Goal: Task Accomplishment & Management: Manage account settings

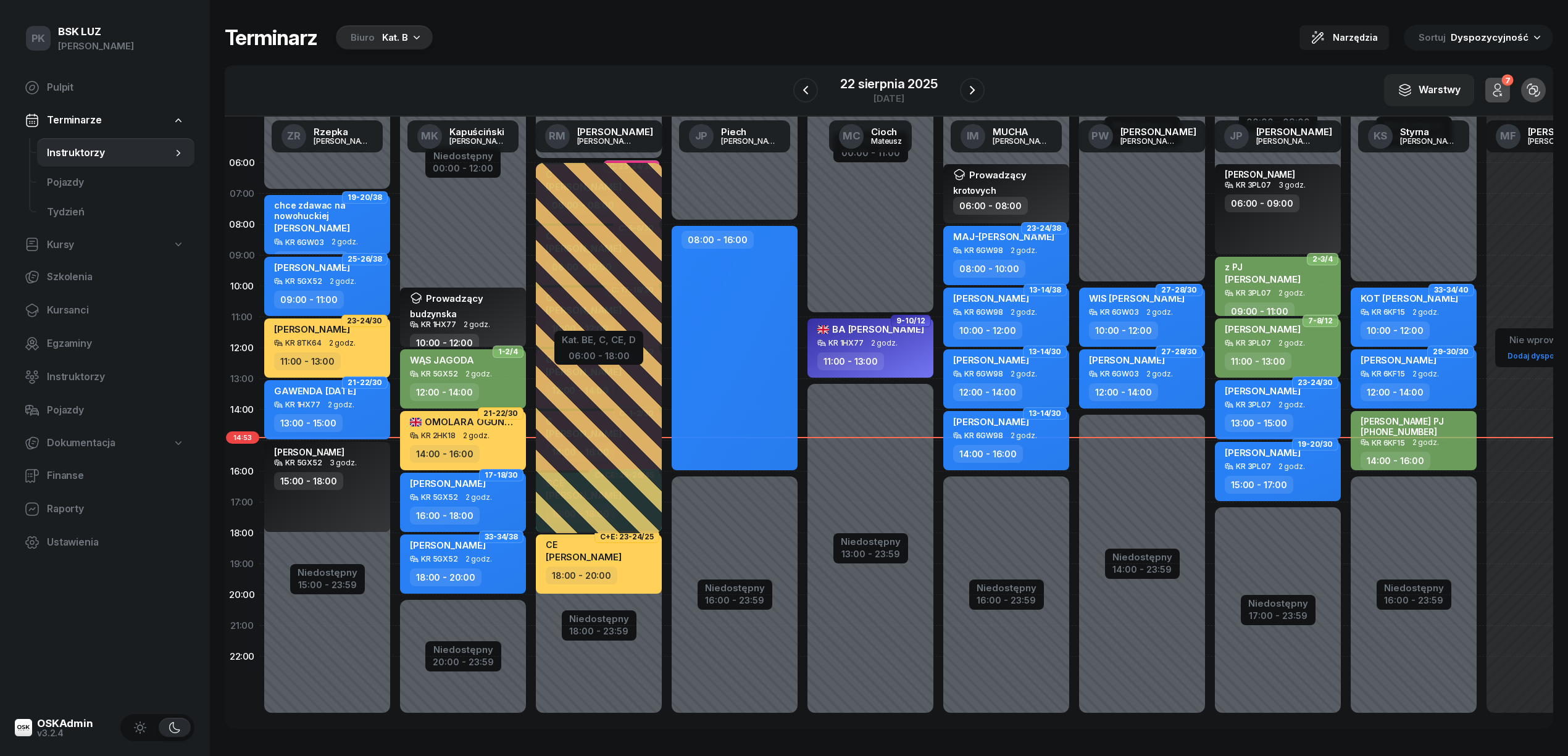
click at [66, 246] on span "Kursy" at bounding box center [61, 245] width 27 height 16
select select
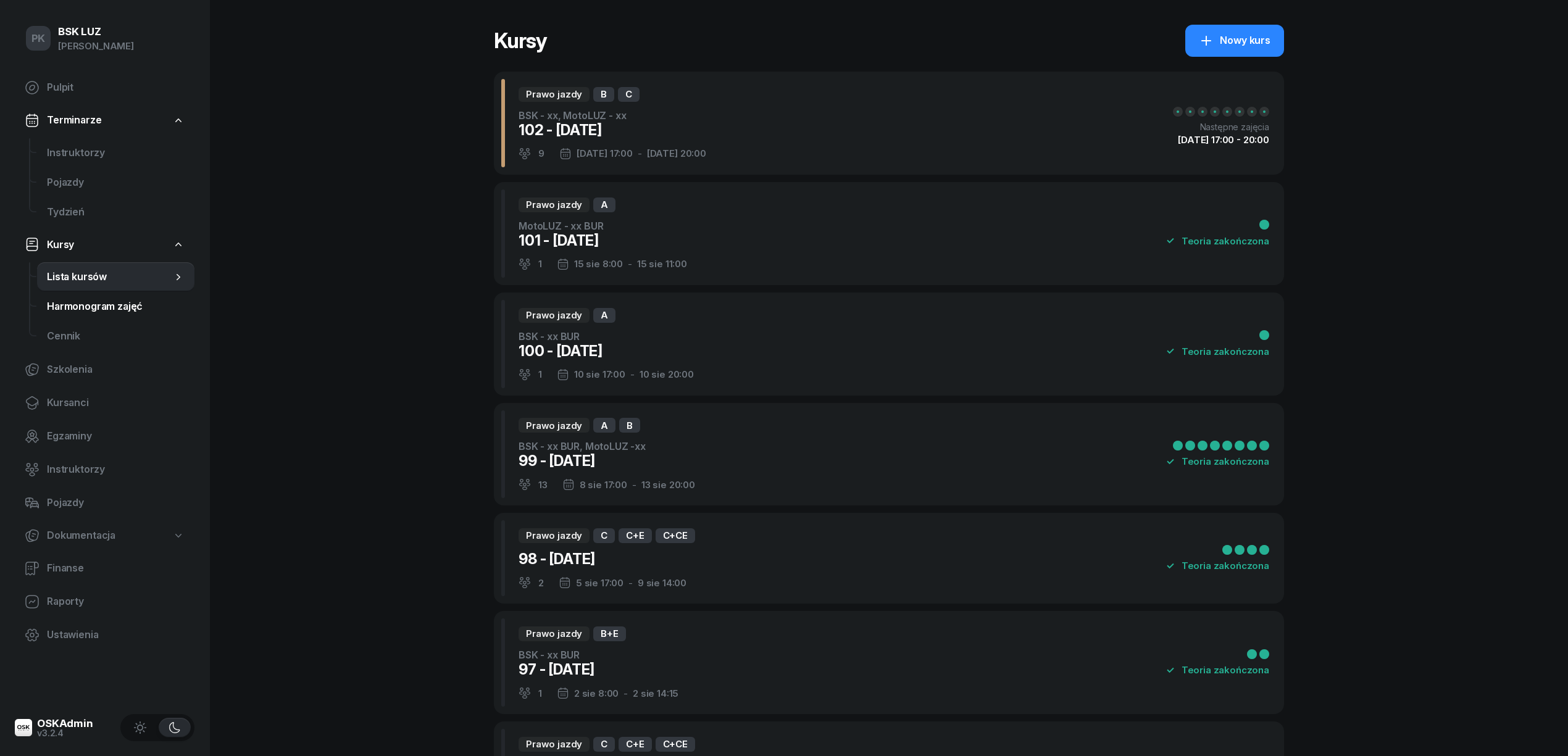
click at [90, 305] on span "Harmonogram zajęć" at bounding box center [116, 306] width 138 height 16
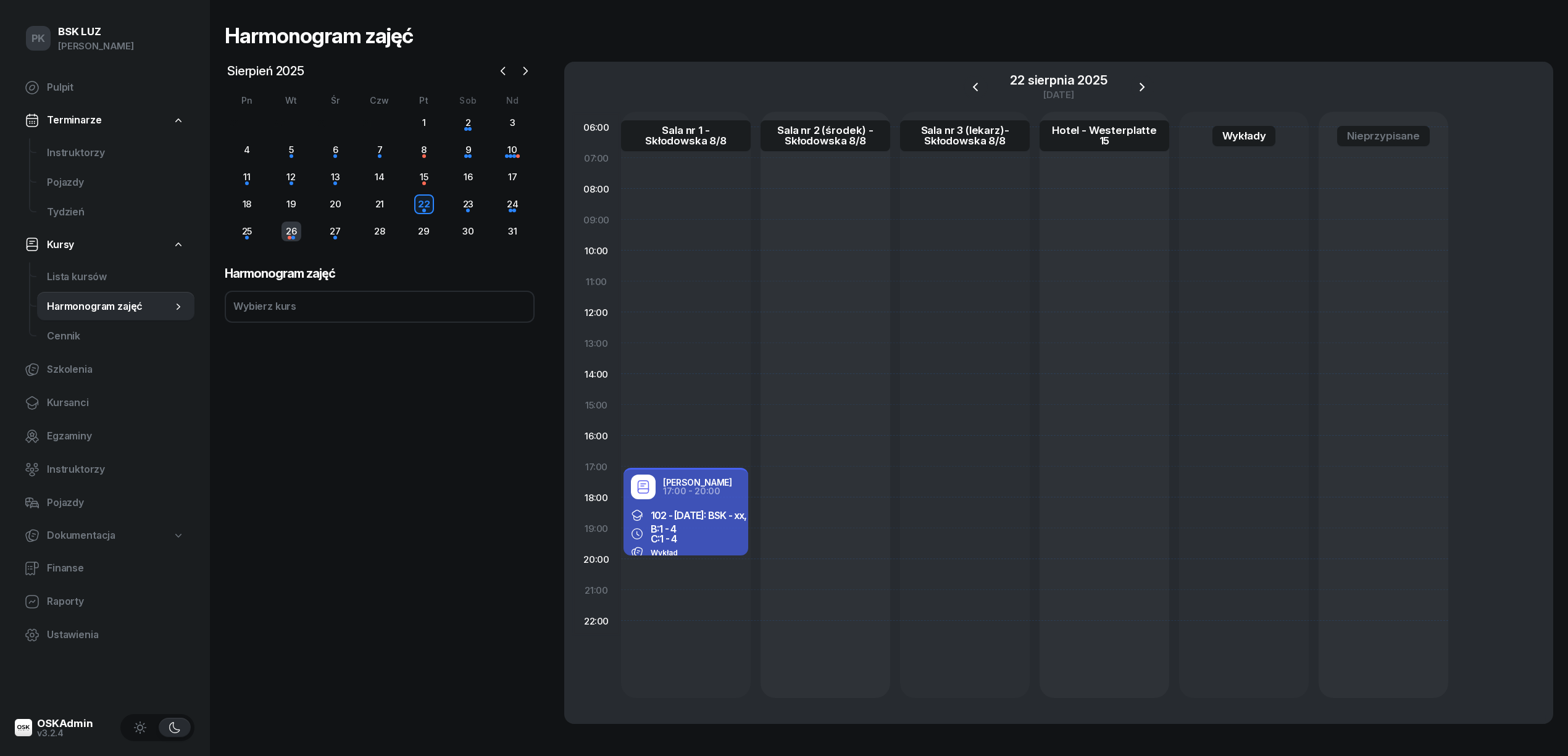
click at [288, 227] on div "26" at bounding box center [291, 232] width 20 height 20
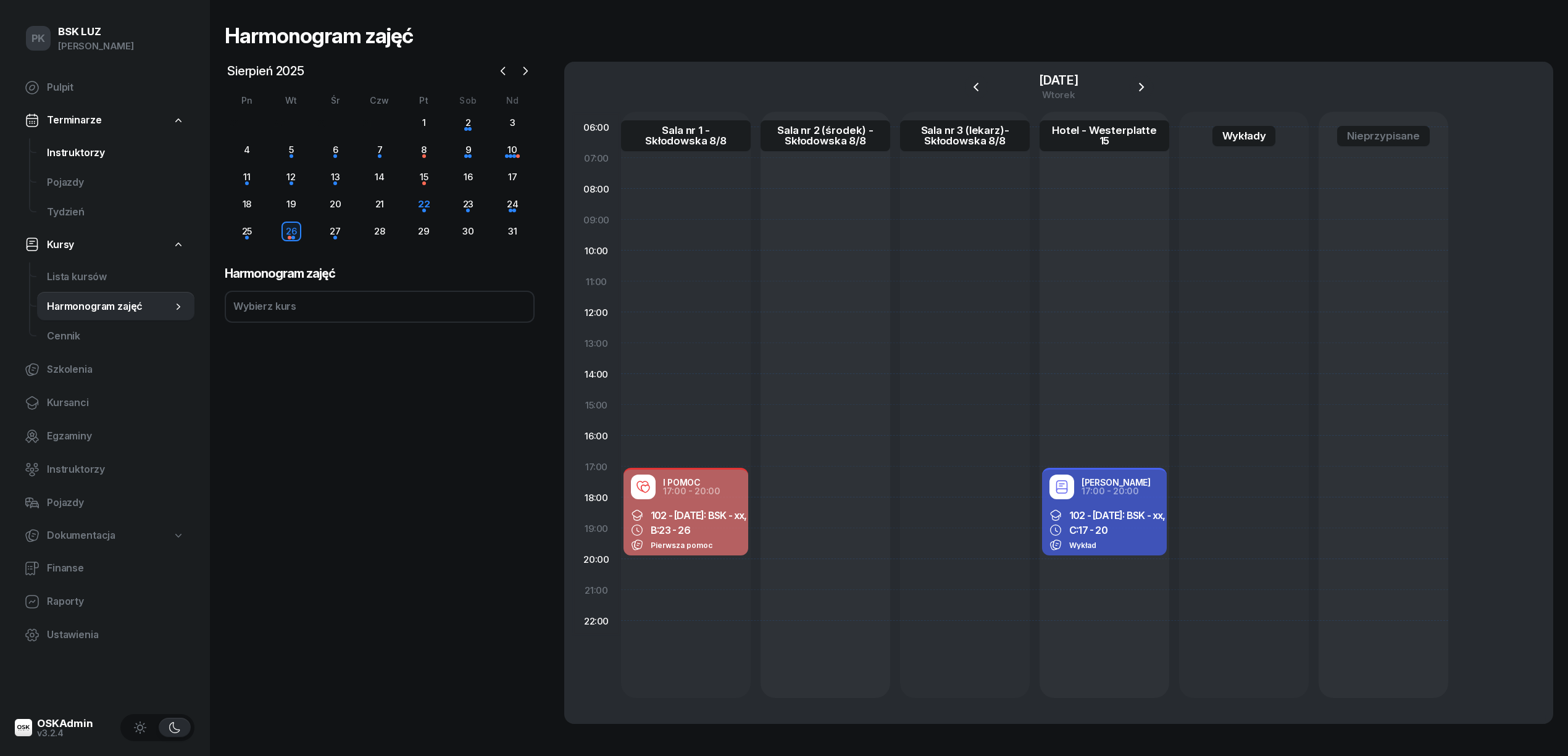
click at [86, 147] on span "Instruktorzy" at bounding box center [116, 153] width 138 height 16
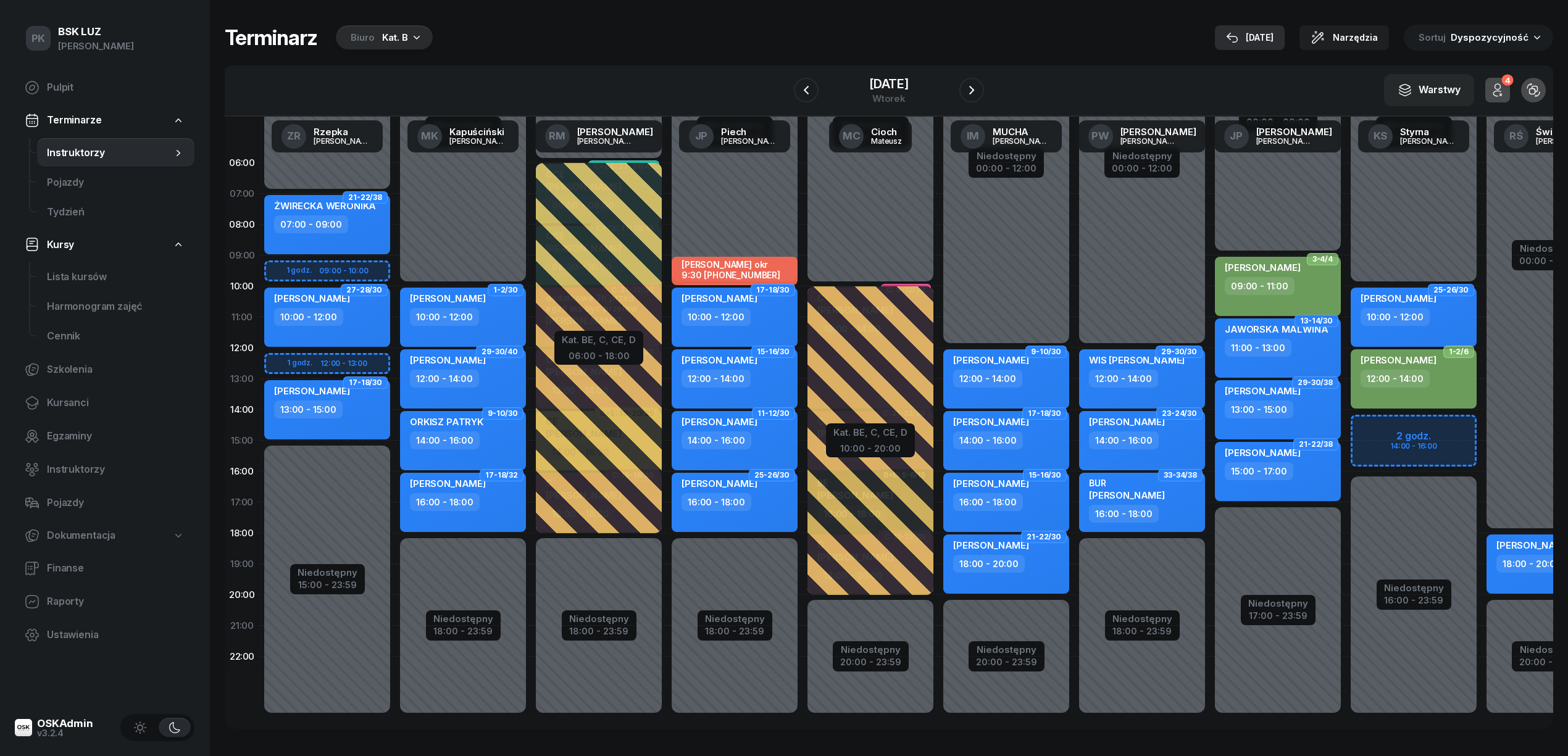
click at [1264, 30] on div "[DATE]" at bounding box center [1249, 37] width 47 height 15
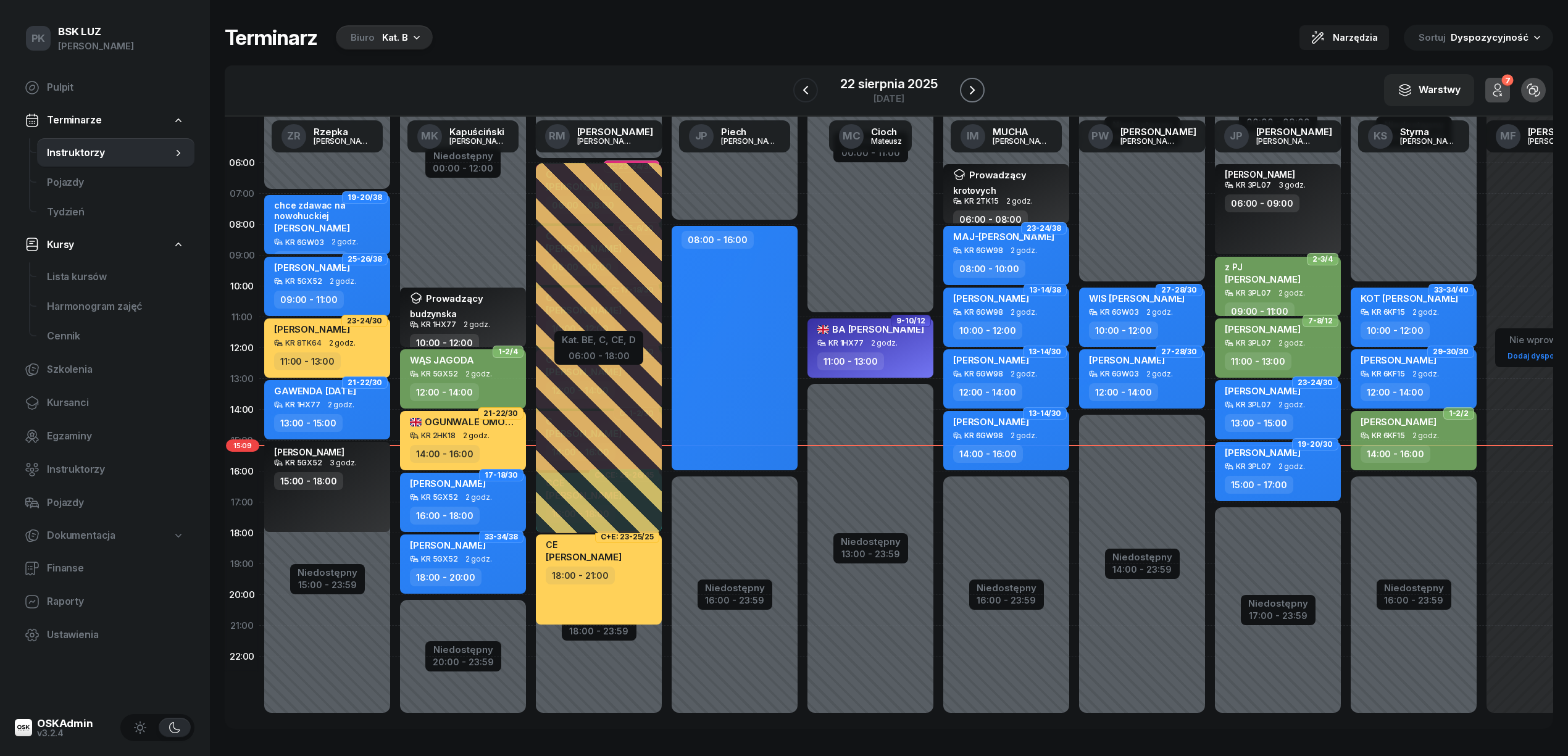
drag, startPoint x: 985, startPoint y: 86, endPoint x: 977, endPoint y: 87, distance: 8.1
click at [984, 86] on div "W Wybierz AK Koryciński Artur BP Pająk Bogusław DA Arendarczyk Damian DP Pawłow…" at bounding box center [889, 91] width 1329 height 51
click at [977, 86] on icon "button" at bounding box center [973, 90] width 15 height 15
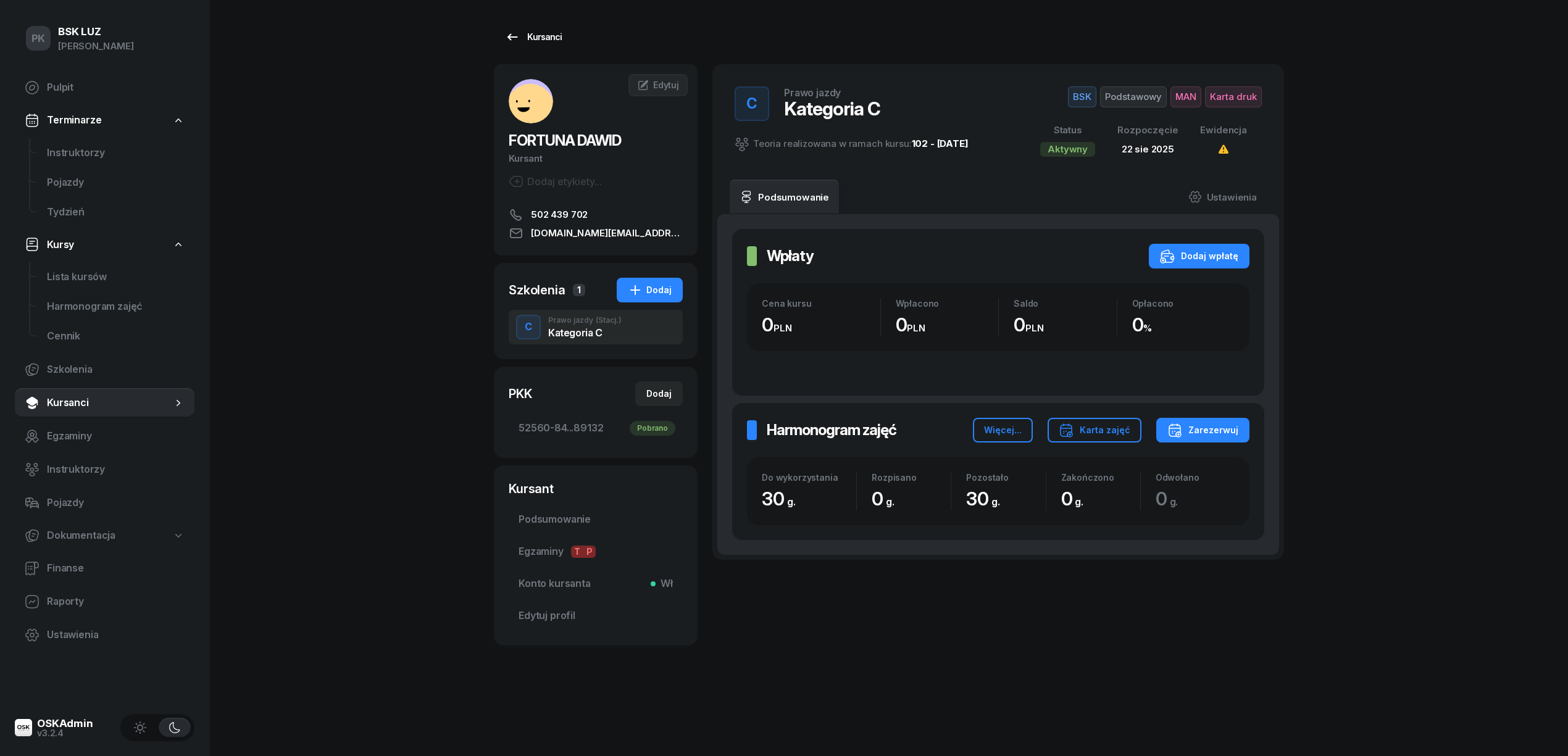
click at [556, 30] on div "Kursanci" at bounding box center [533, 37] width 56 height 15
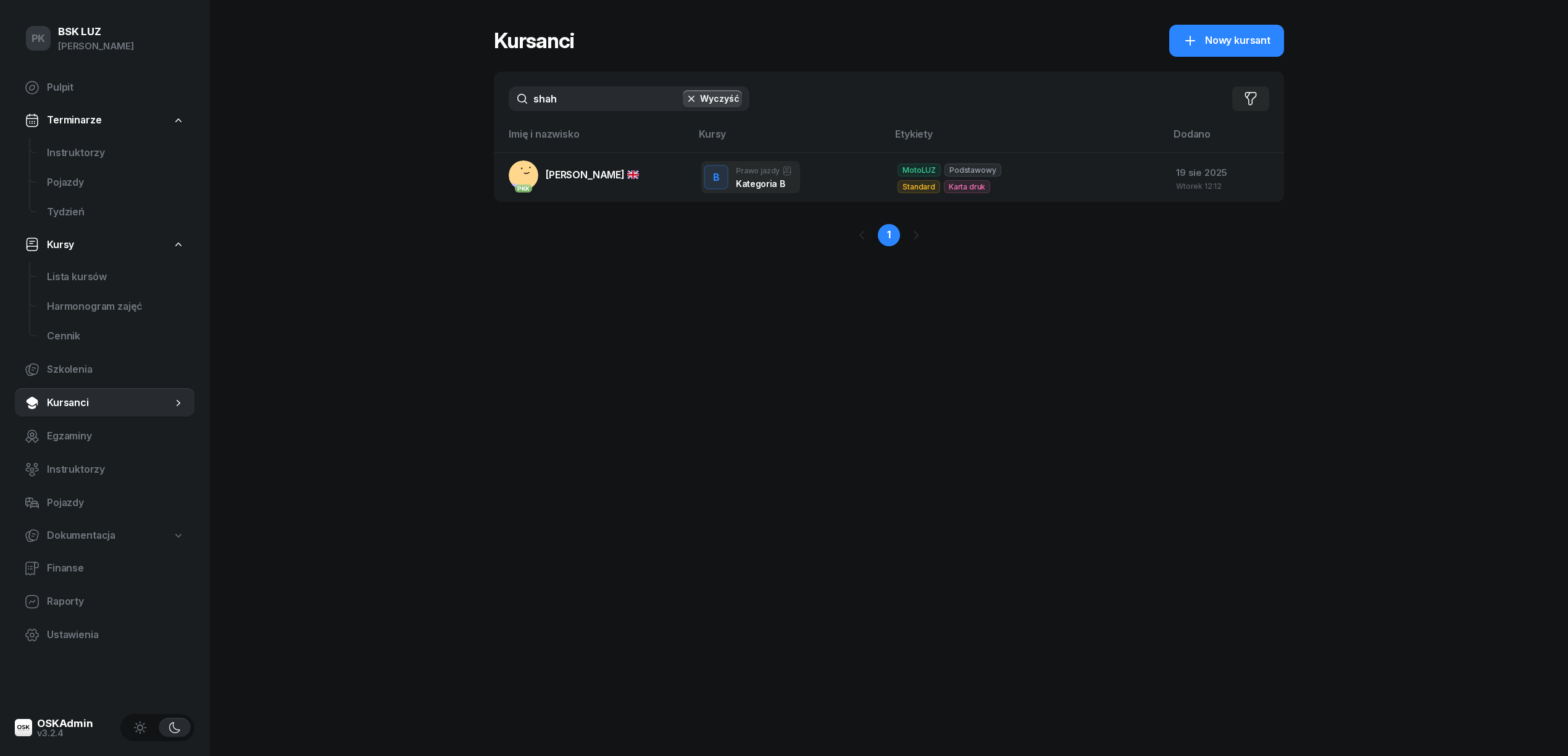
drag, startPoint x: 571, startPoint y: 104, endPoint x: 460, endPoint y: 101, distance: 111.0
click at [460, 101] on div "PK BSK LUZ Piotr Klimek Pulpit Terminarze Instruktorzy Pojazdy Tydzień Kursy Li…" at bounding box center [784, 378] width 1568 height 756
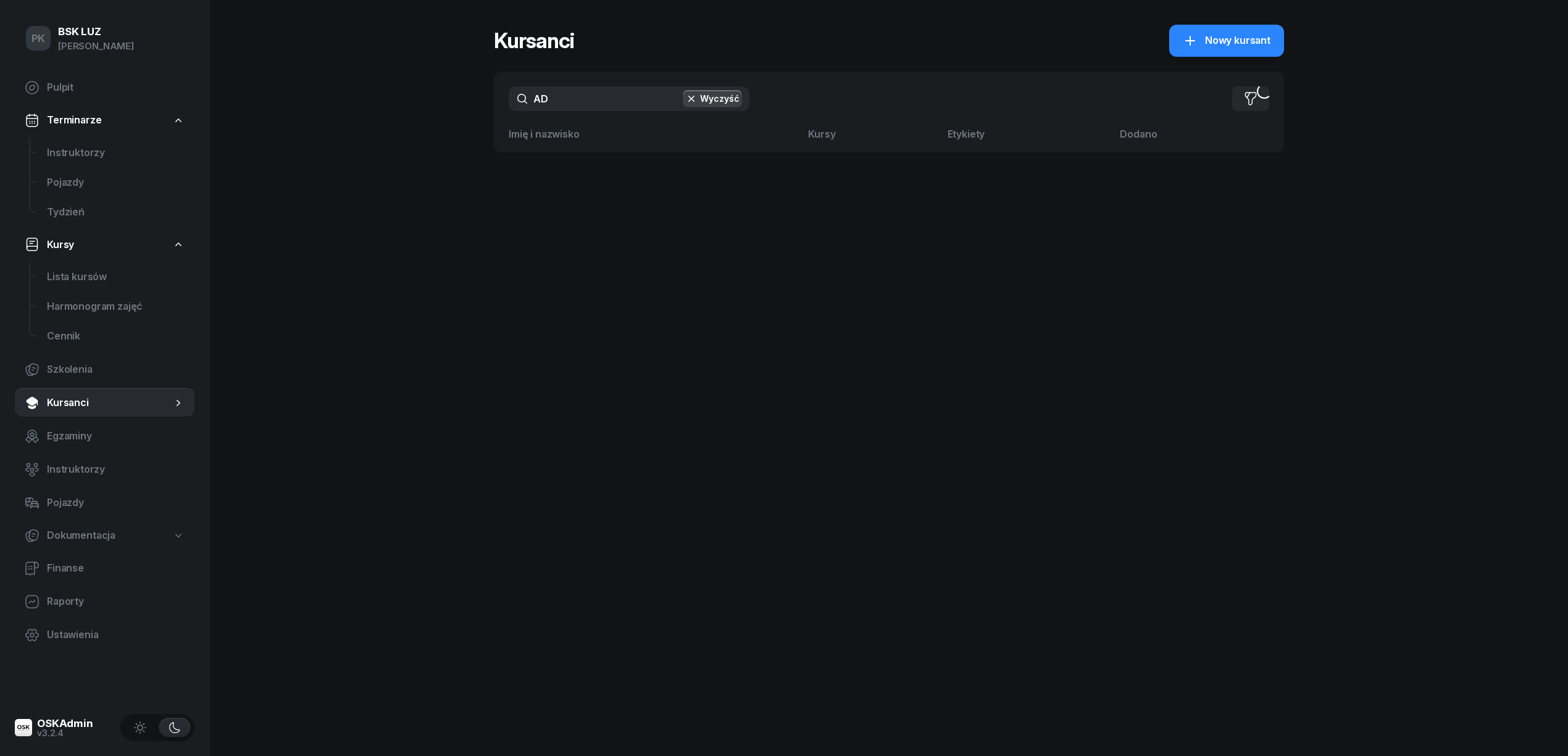
type input "A"
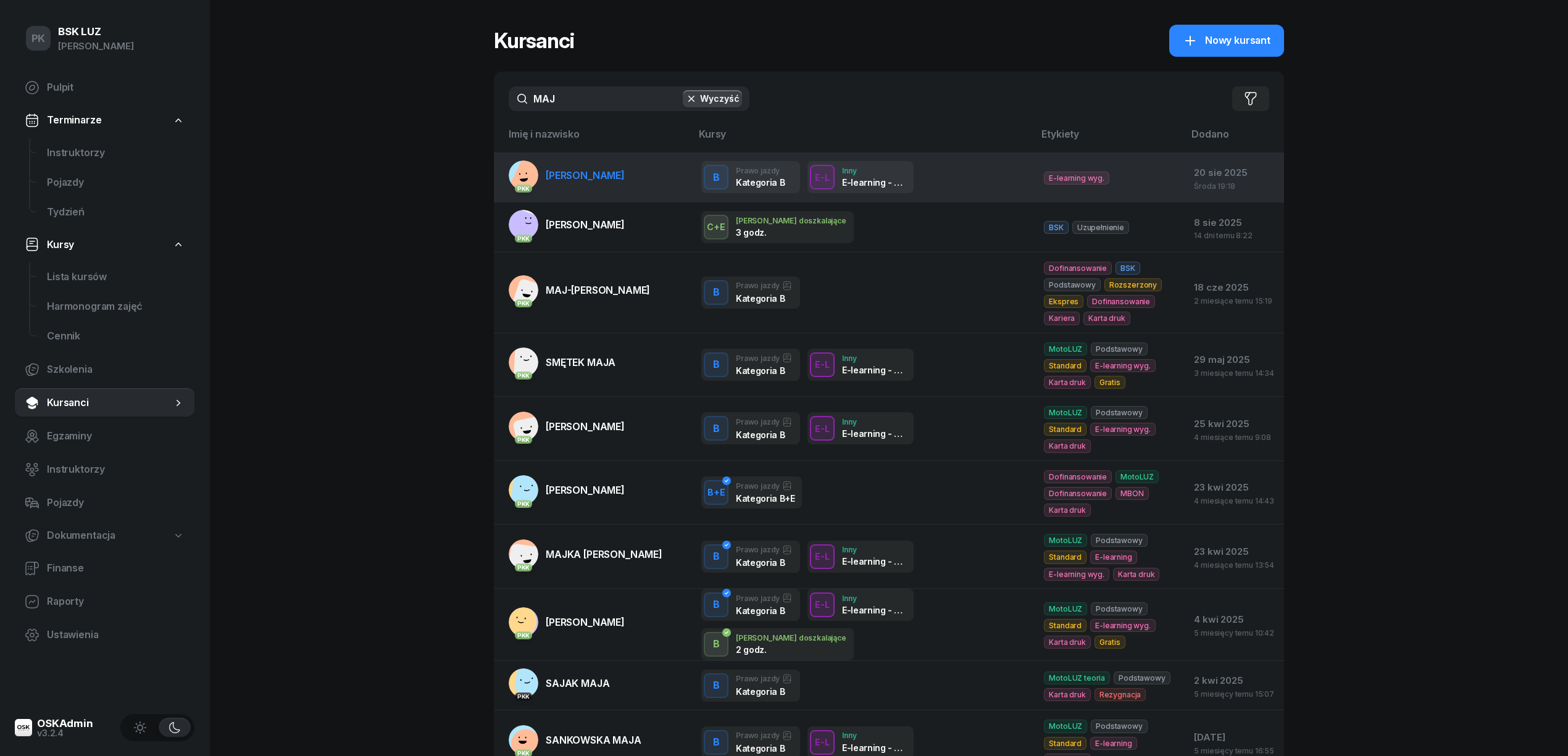
type input "MAJ"
click at [623, 182] on link "PKK MAJEWSKA AGNIESZKA" at bounding box center [567, 175] width 116 height 30
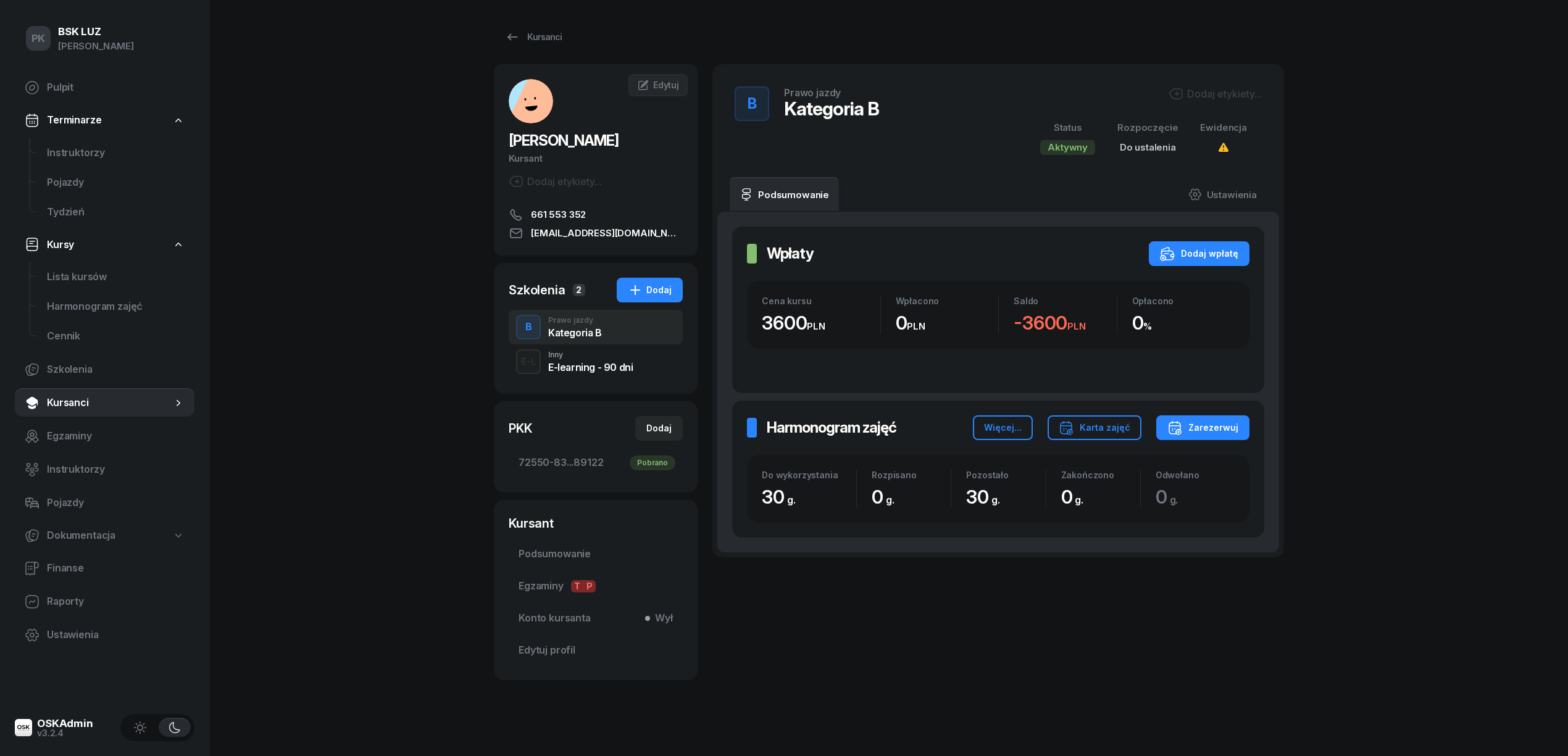
click at [1231, 96] on div "Dodaj etykiety..." at bounding box center [1215, 94] width 93 height 15
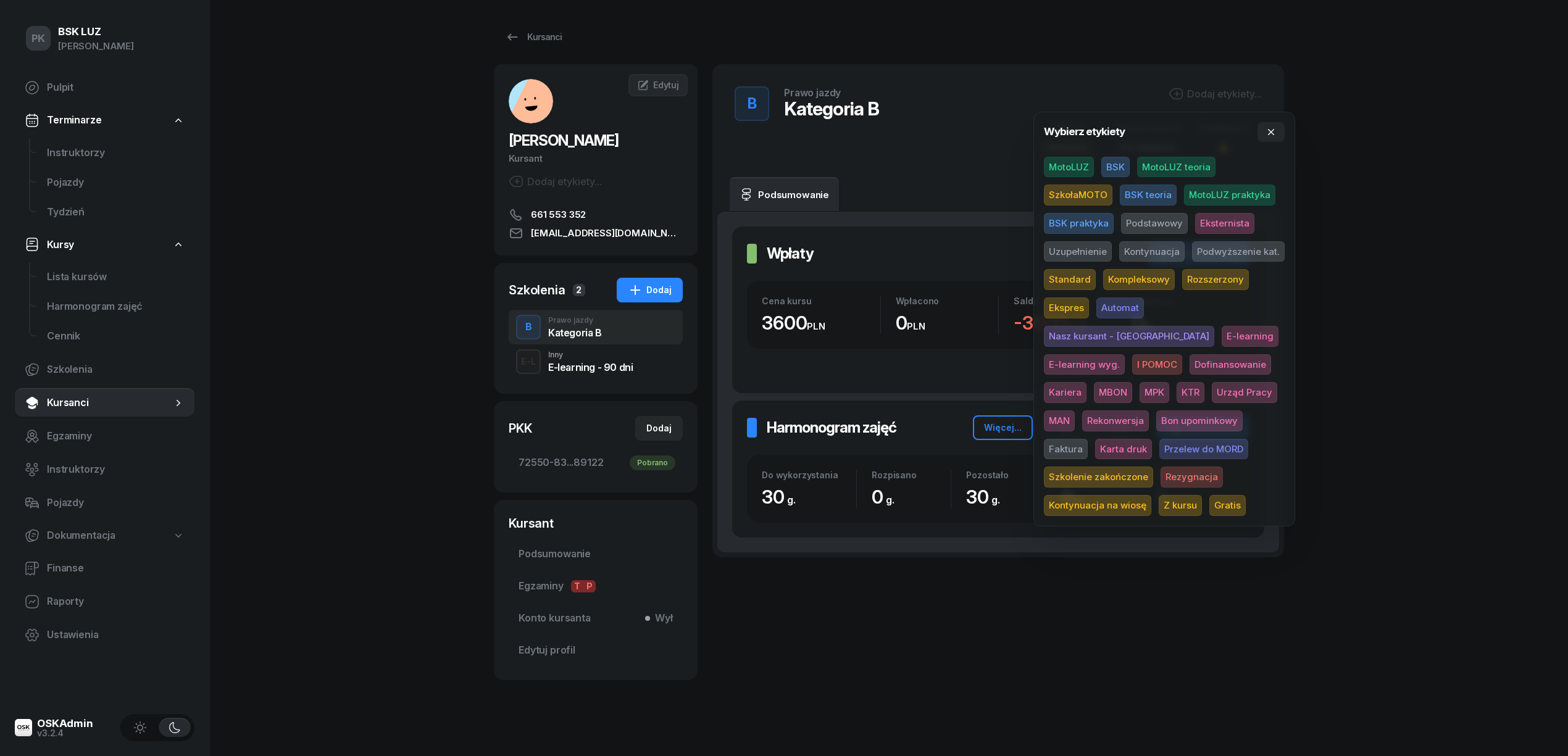
click at [1072, 165] on span "MotoLUZ" at bounding box center [1069, 167] width 50 height 21
click at [1150, 220] on span "Podstawowy" at bounding box center [1155, 225] width 66 height 21
click at [1067, 284] on span "Standard" at bounding box center [1070, 281] width 51 height 21
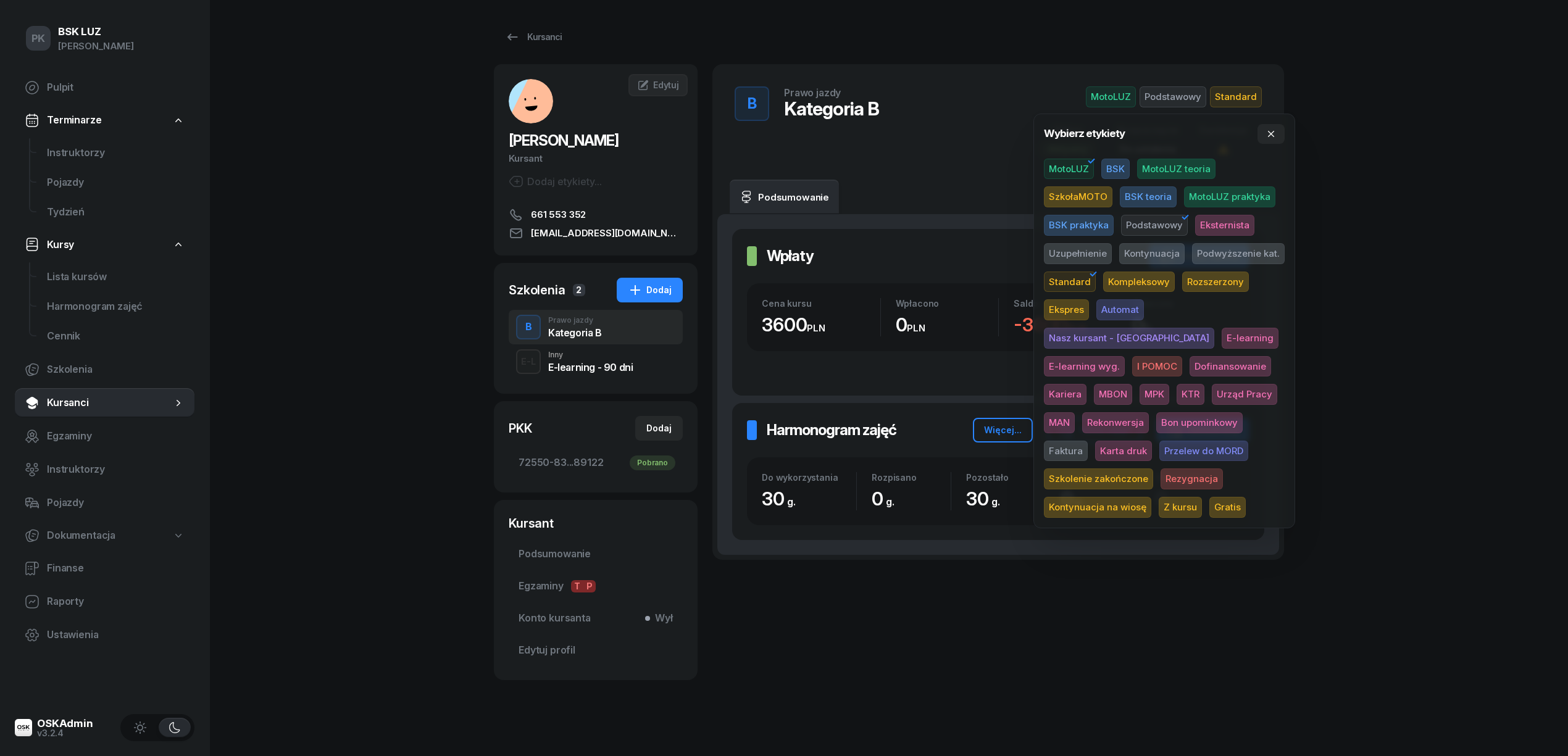
click at [1413, 251] on div "PK BSK LUZ Piotr Klimek Pulpit Terminarze Instruktorzy Pojazdy Tydzień Kursy Li…" at bounding box center [784, 382] width 1568 height 764
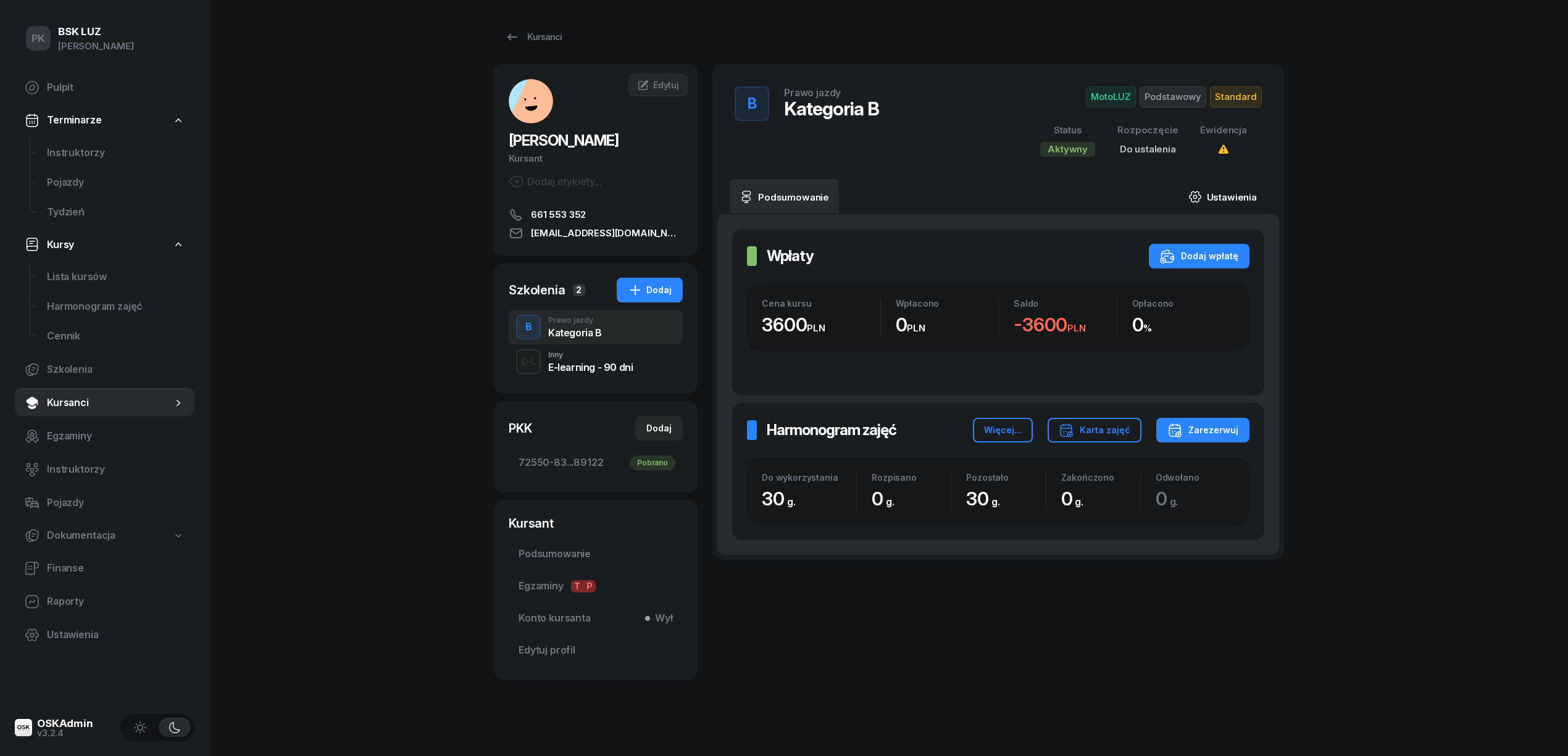
click at [1225, 196] on link "Ustawienia" at bounding box center [1223, 197] width 88 height 35
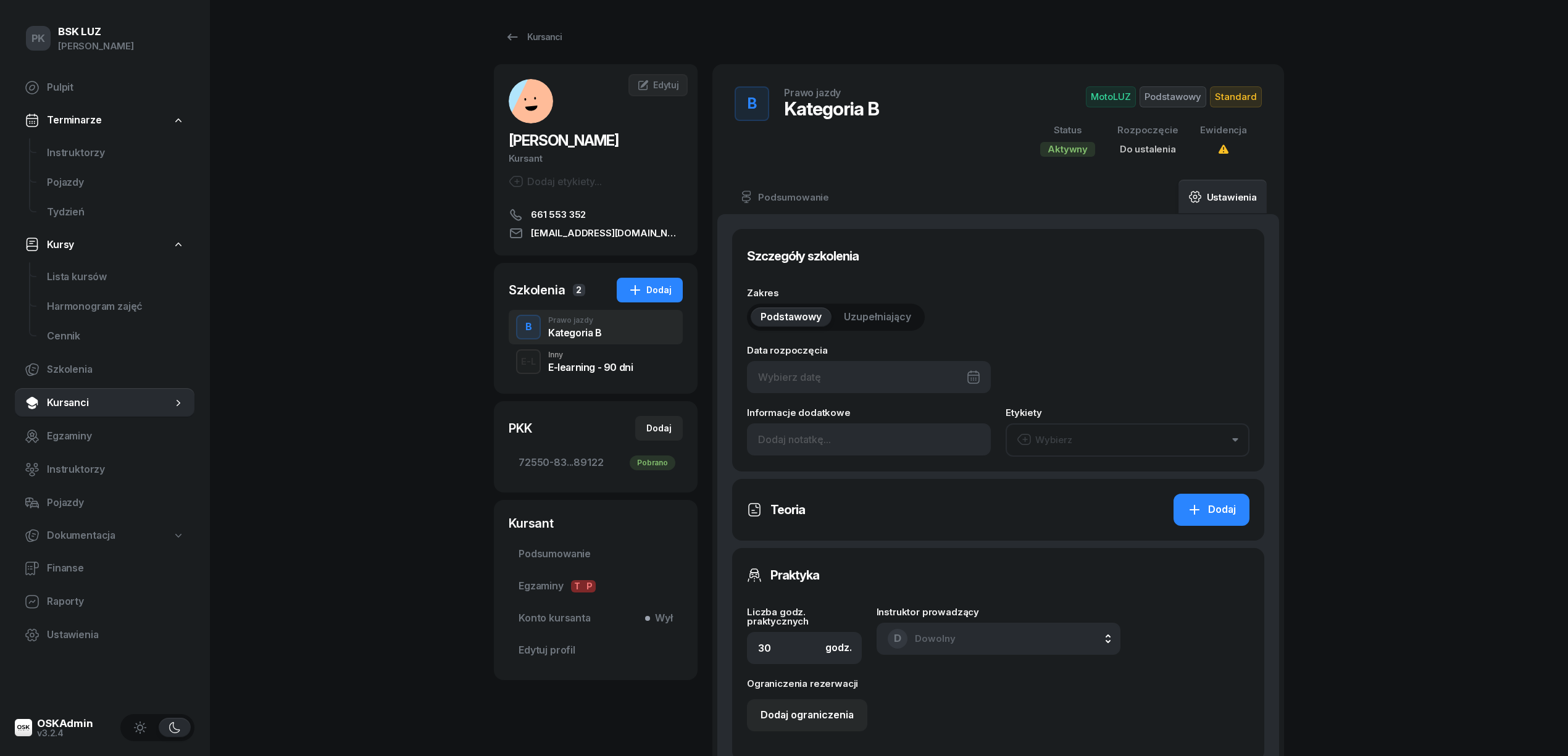
type input "2/2025"
click at [892, 374] on div at bounding box center [869, 377] width 244 height 32
click at [919, 546] on div "22" at bounding box center [922, 553] width 20 height 20
type input "22/08/2025"
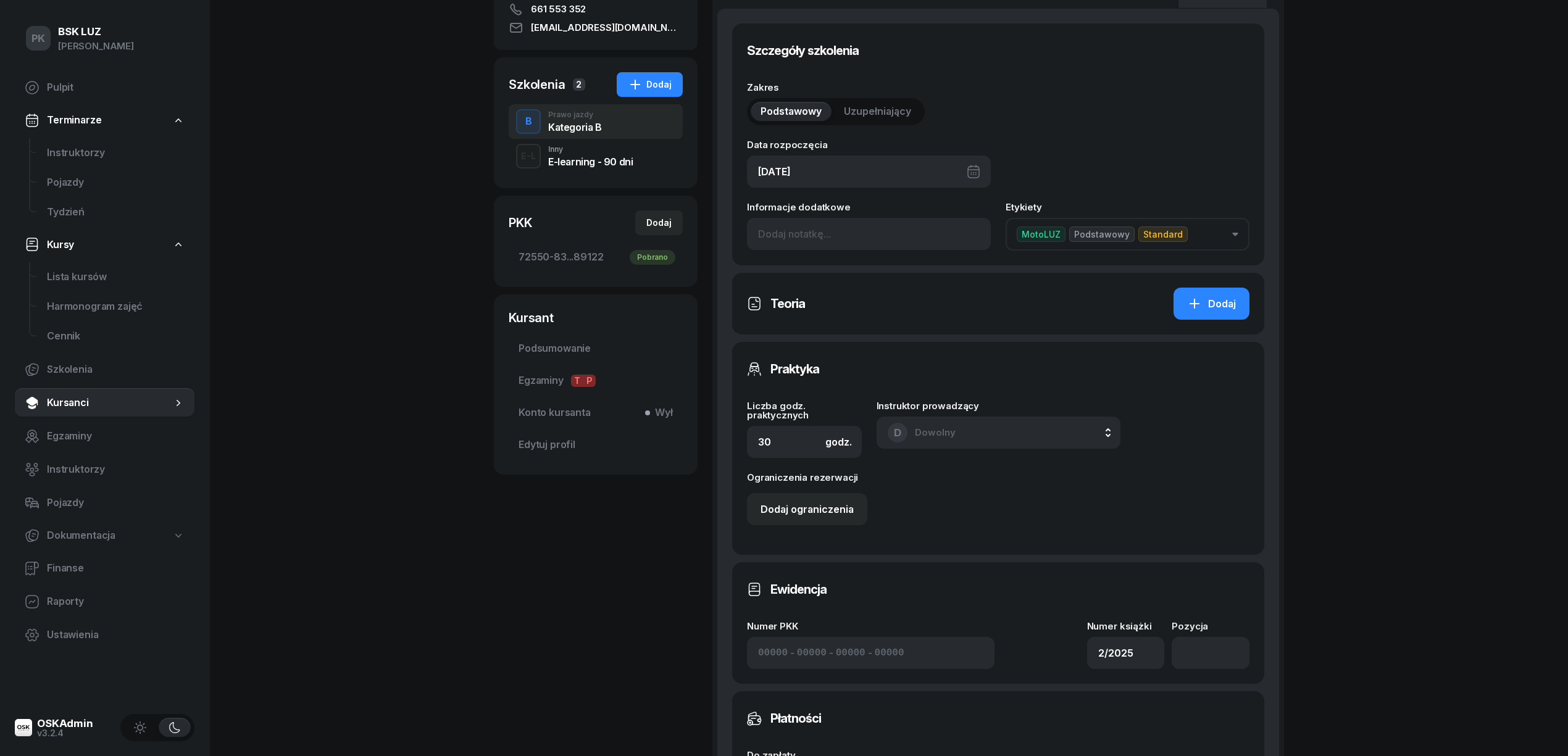
scroll to position [329, 0]
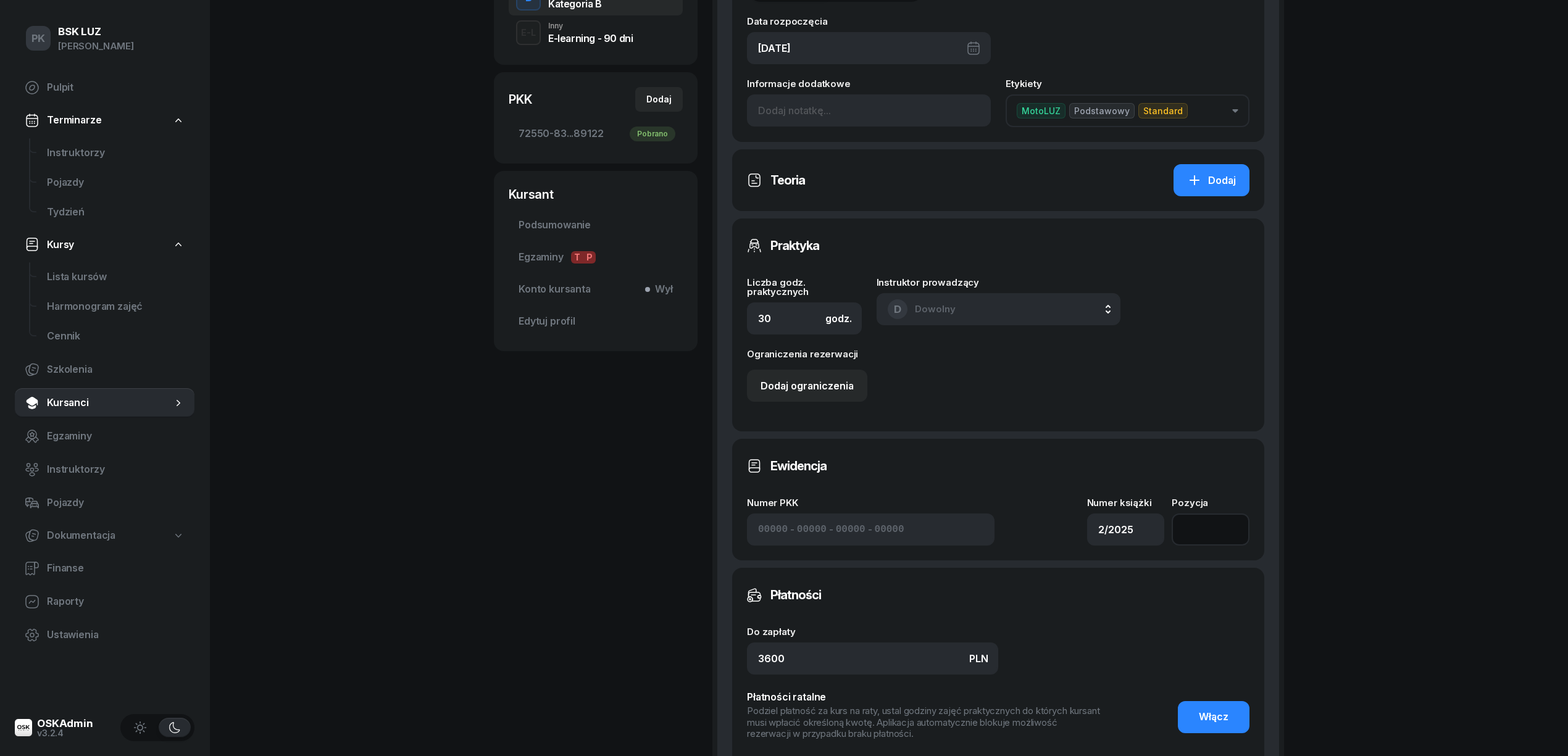
click at [1190, 529] on input "number" at bounding box center [1211, 529] width 78 height 32
click at [536, 536] on div "MAJEWSKA AGNIESZKA Kursant Dodaj etykiety... 661 553 352 aga.majewska97@gmail.c…" at bounding box center [595, 305] width 203 height 1139
click at [1195, 527] on input "number" at bounding box center [1211, 529] width 78 height 32
type input "216"
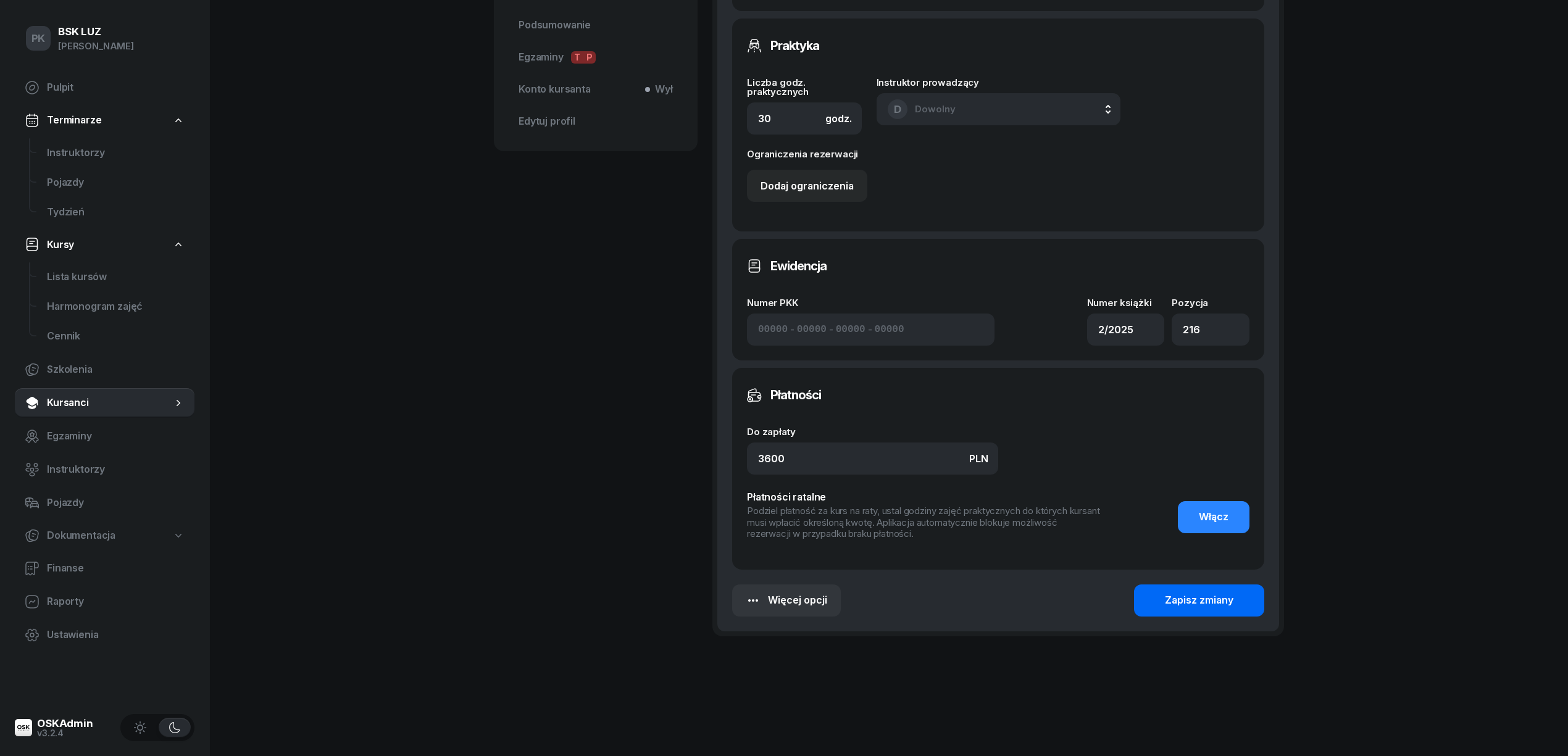
click at [1193, 601] on div "Zapisz zmiany" at bounding box center [1199, 600] width 69 height 16
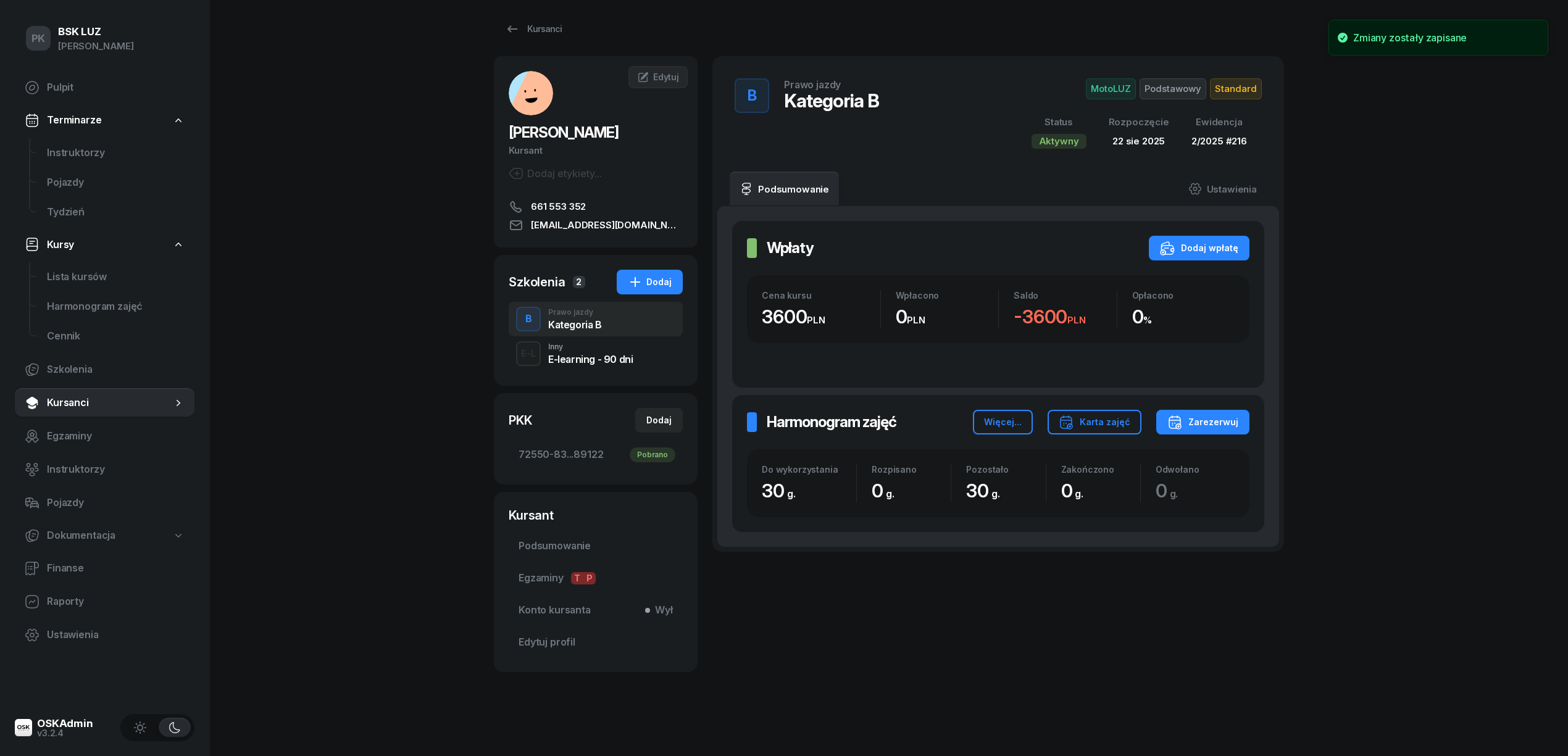
scroll to position [8, 0]
click at [570, 542] on span "Podsumowanie" at bounding box center [596, 546] width 154 height 16
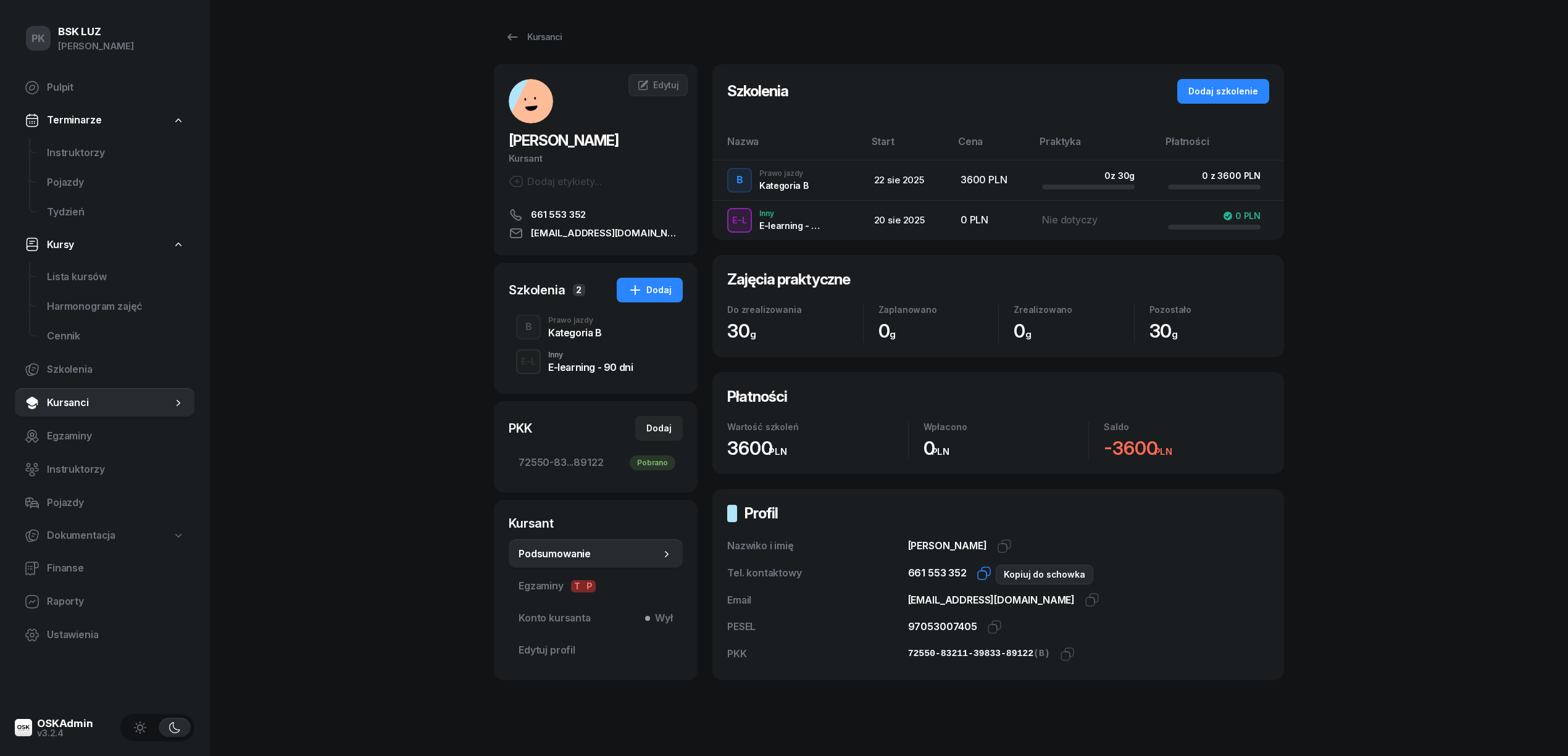
click at [982, 573] on icon "button" at bounding box center [984, 573] width 15 height 15
click at [1060, 657] on icon "button" at bounding box center [1067, 654] width 15 height 15
click at [573, 334] on div "Kategoria B" at bounding box center [574, 333] width 54 height 10
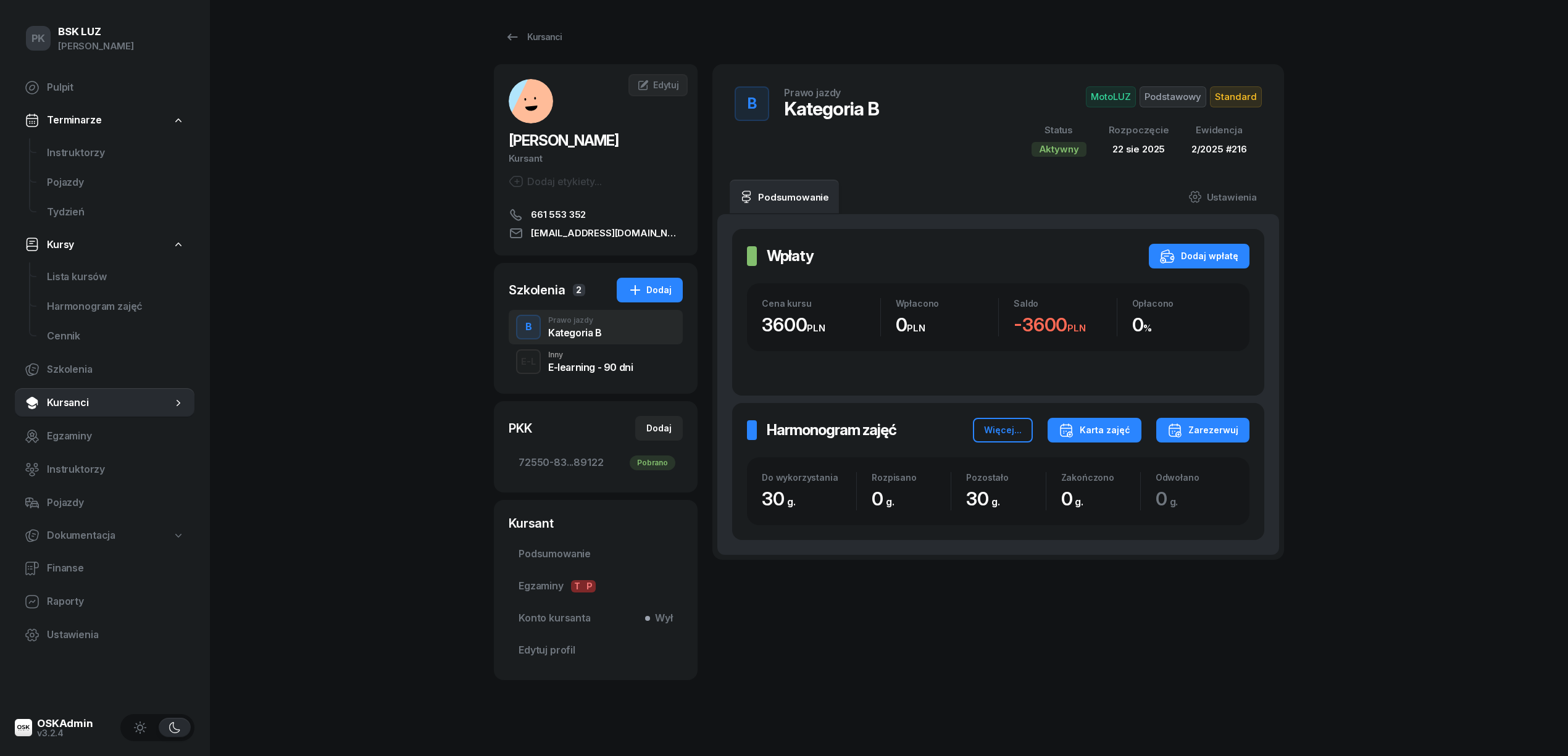
click at [1116, 442] on button "Karta zajęć" at bounding box center [1094, 431] width 94 height 25
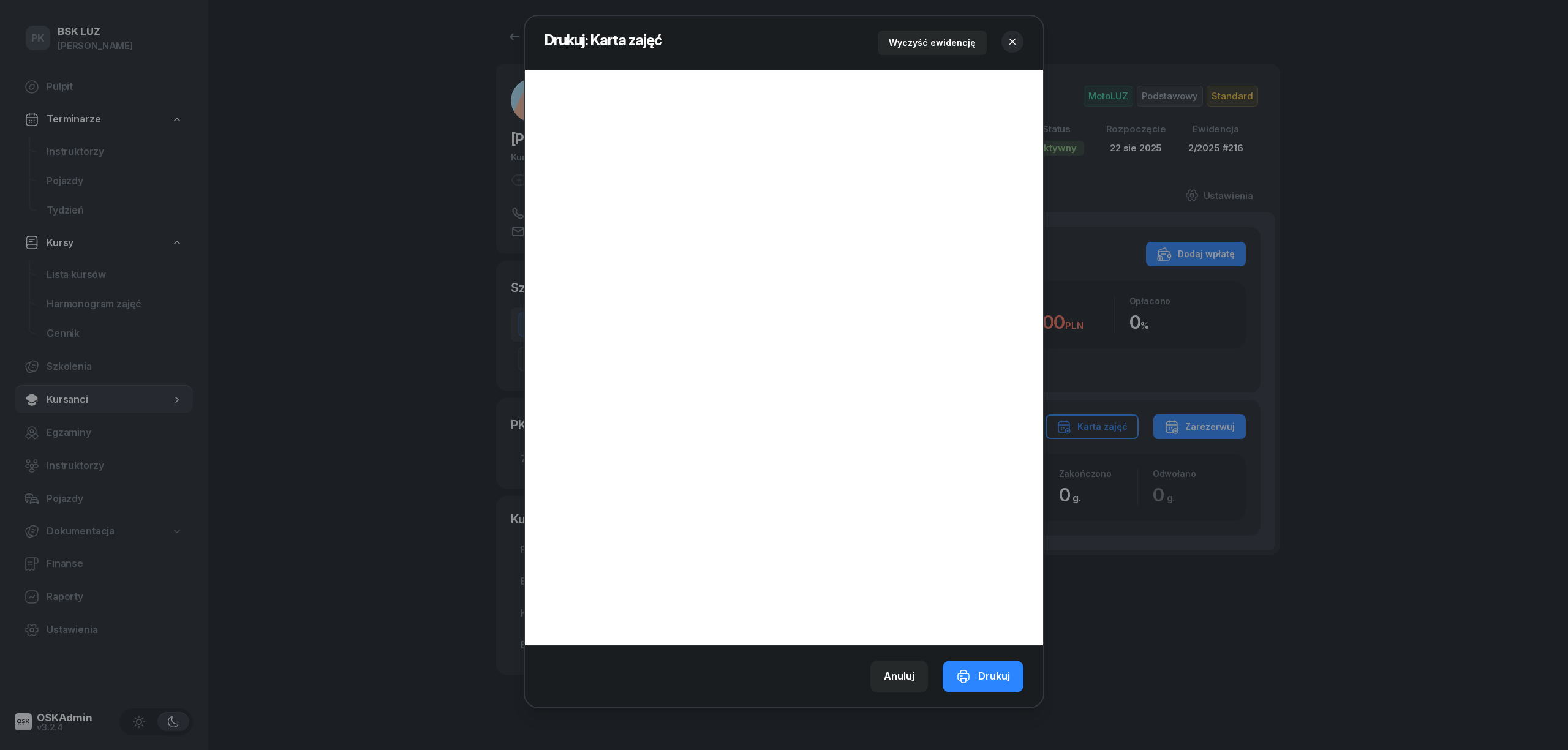
click at [1022, 47] on div "Wyczyść ewidencję" at bounding box center [950, 43] width 146 height 25
click at [1012, 37] on icon "button" at bounding box center [1012, 41] width 12 height 12
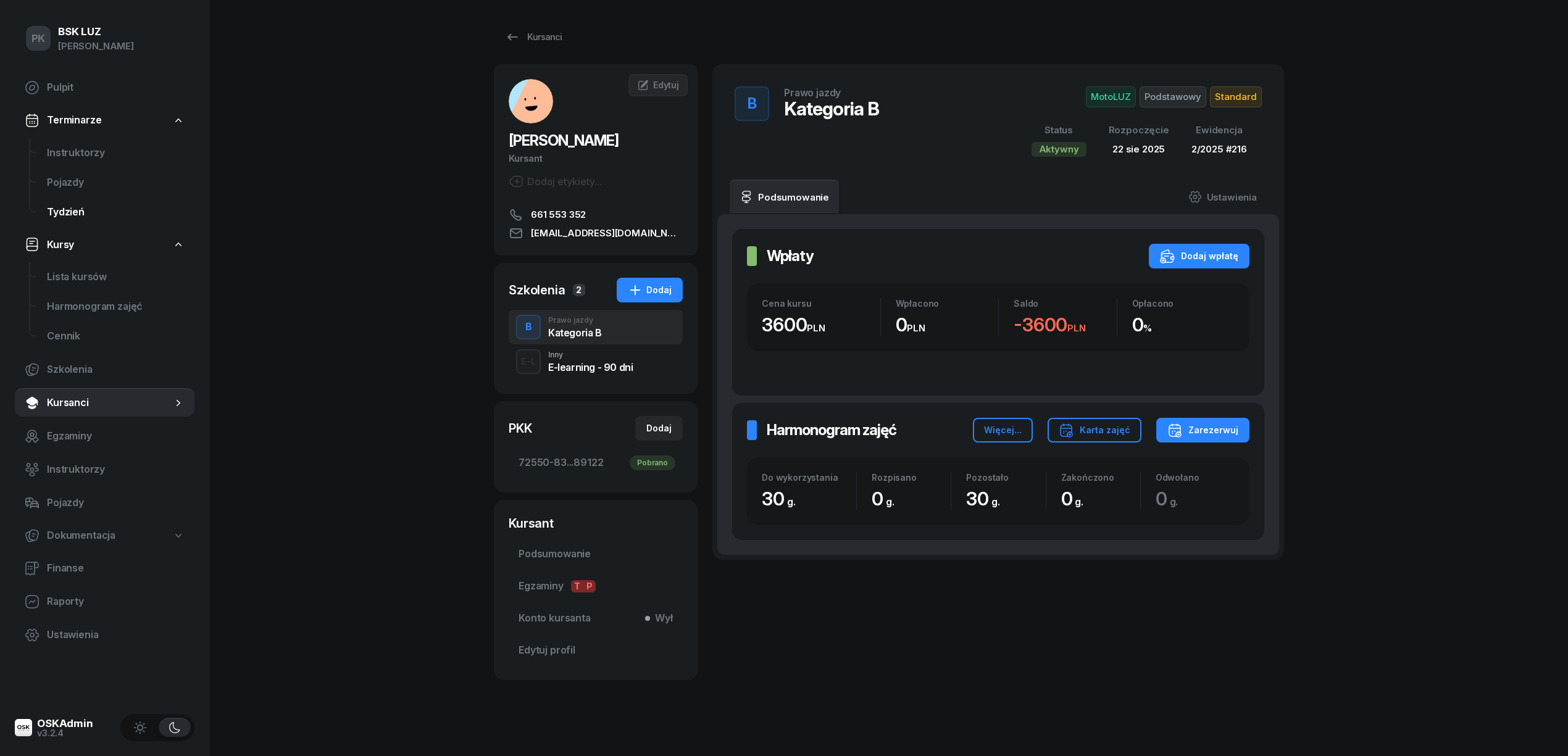
click at [72, 205] on span "Tydzień" at bounding box center [116, 212] width 138 height 16
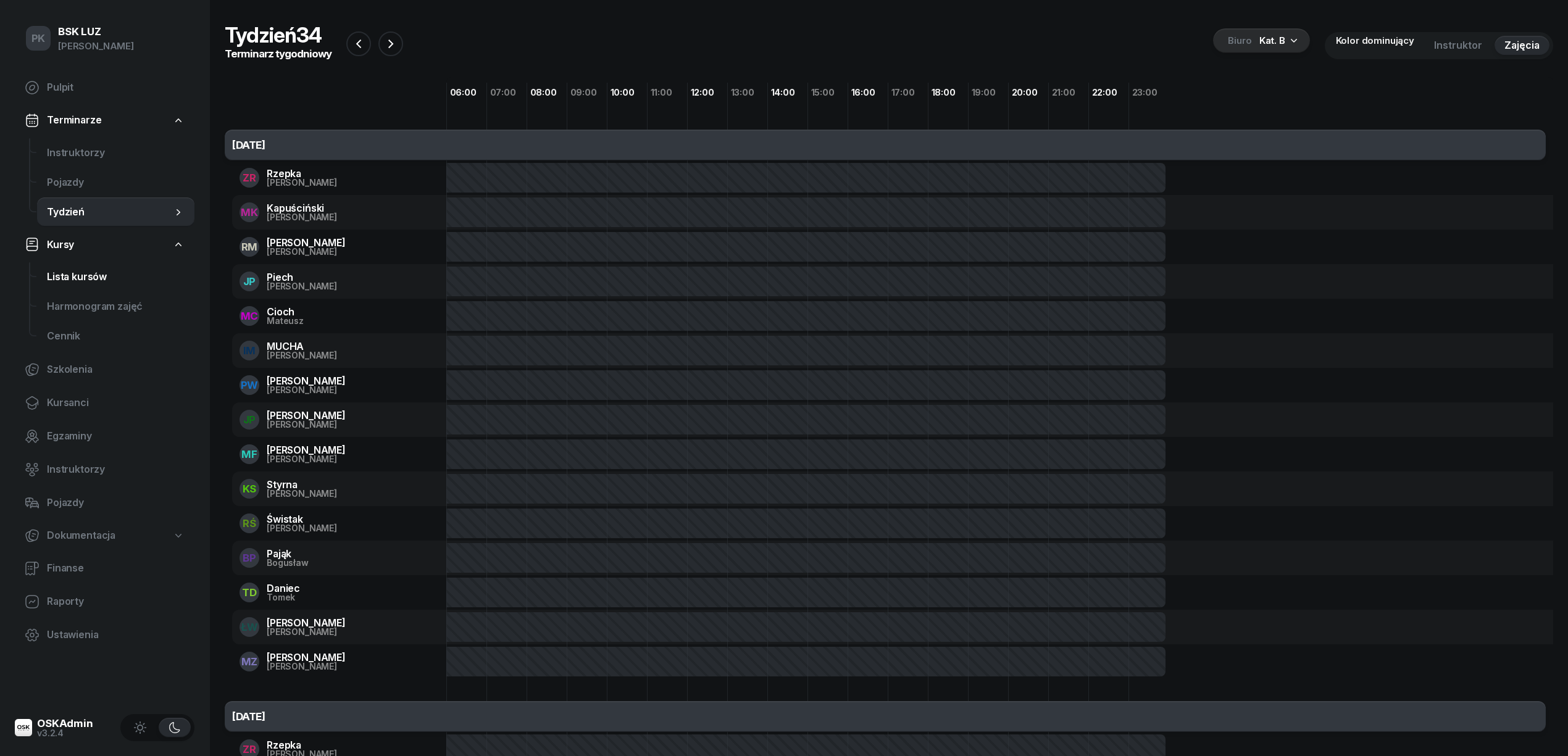
click at [70, 271] on span "Lista kursów" at bounding box center [116, 276] width 138 height 16
select select
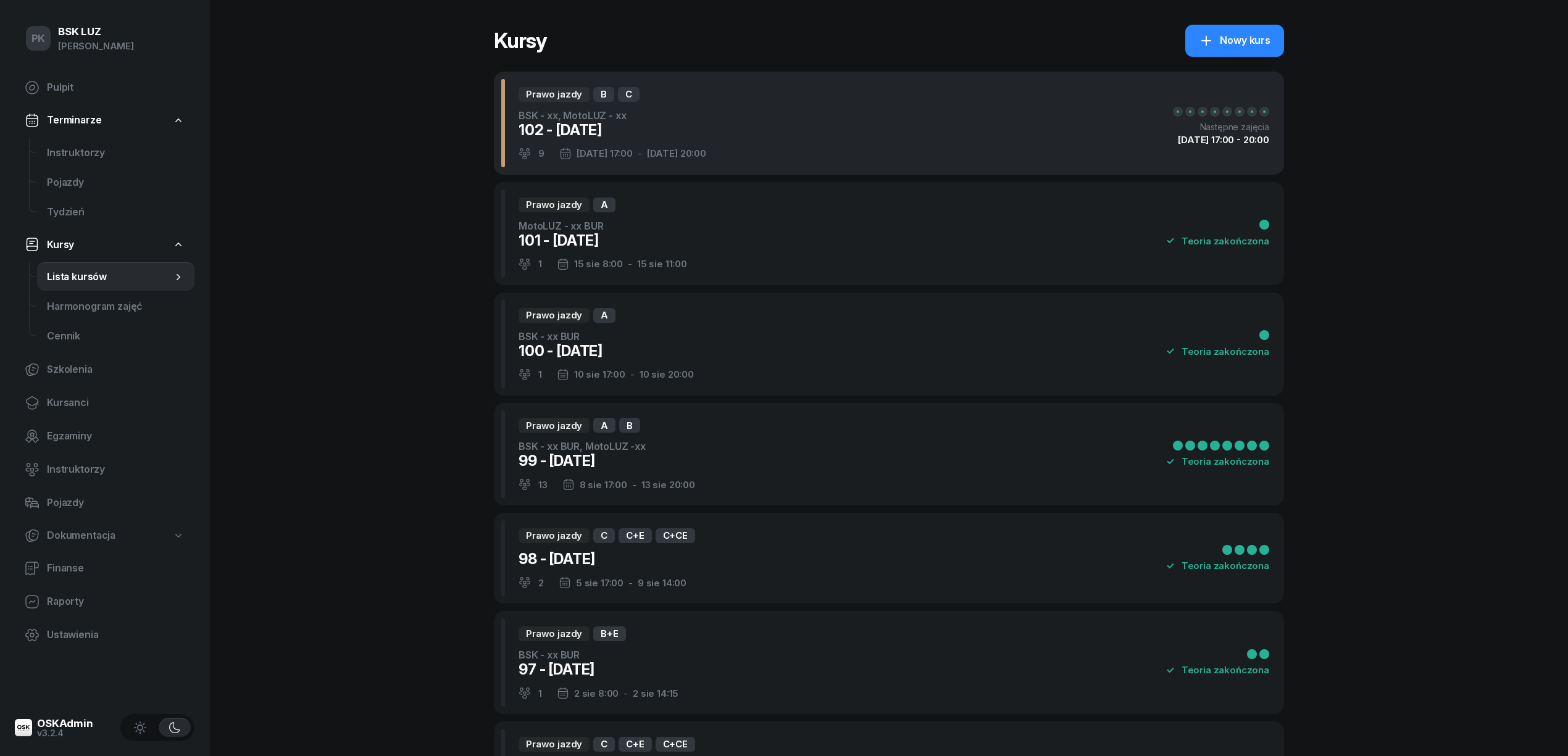
click at [720, 134] on div "Prawo jazdy B C BSK - xx, MotoLUZ - xx 102 - 2025/08/22 9 22 sie 17:00 - 27 sie…" at bounding box center [889, 123] width 790 height 103
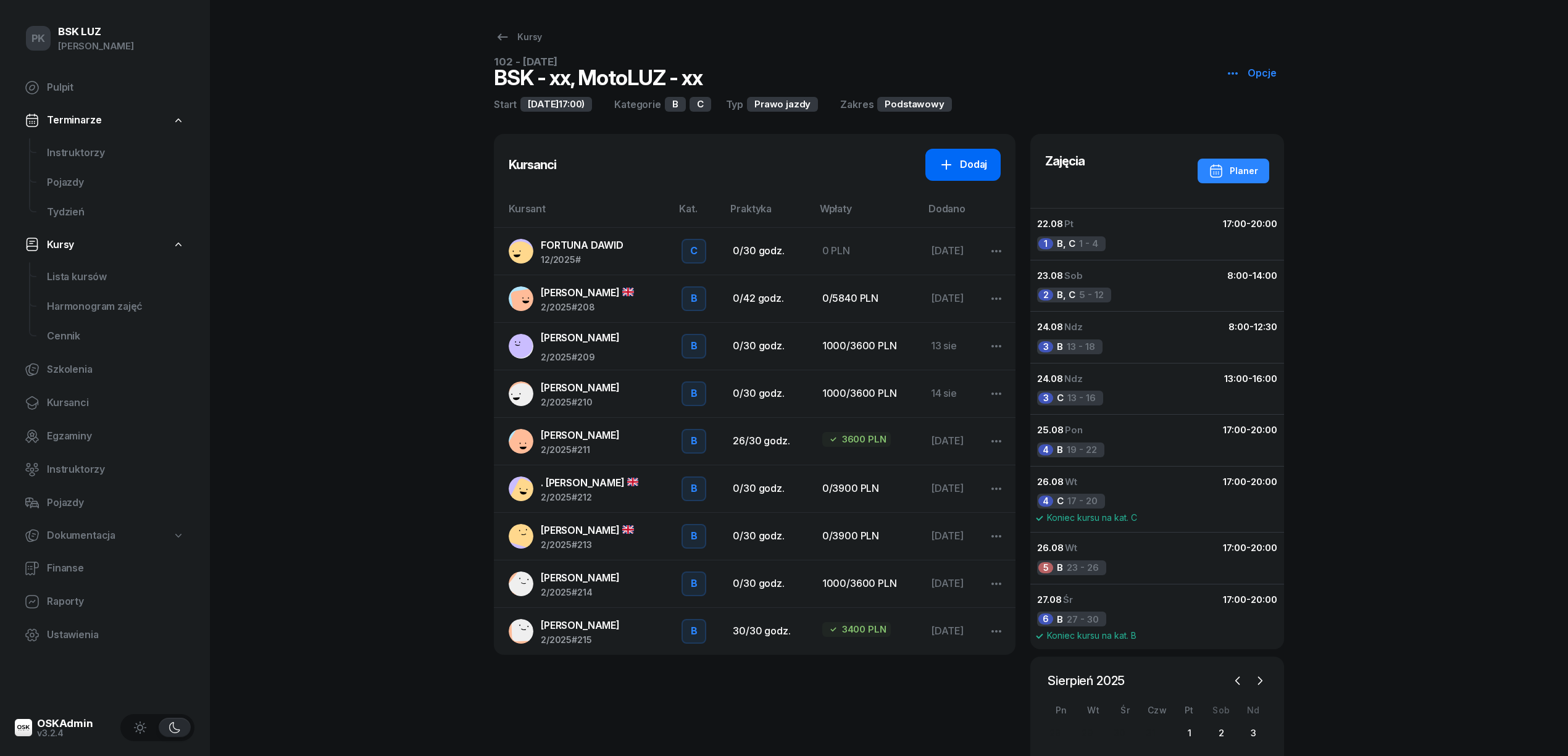
click at [951, 172] on icon at bounding box center [946, 165] width 15 height 15
select select "B"
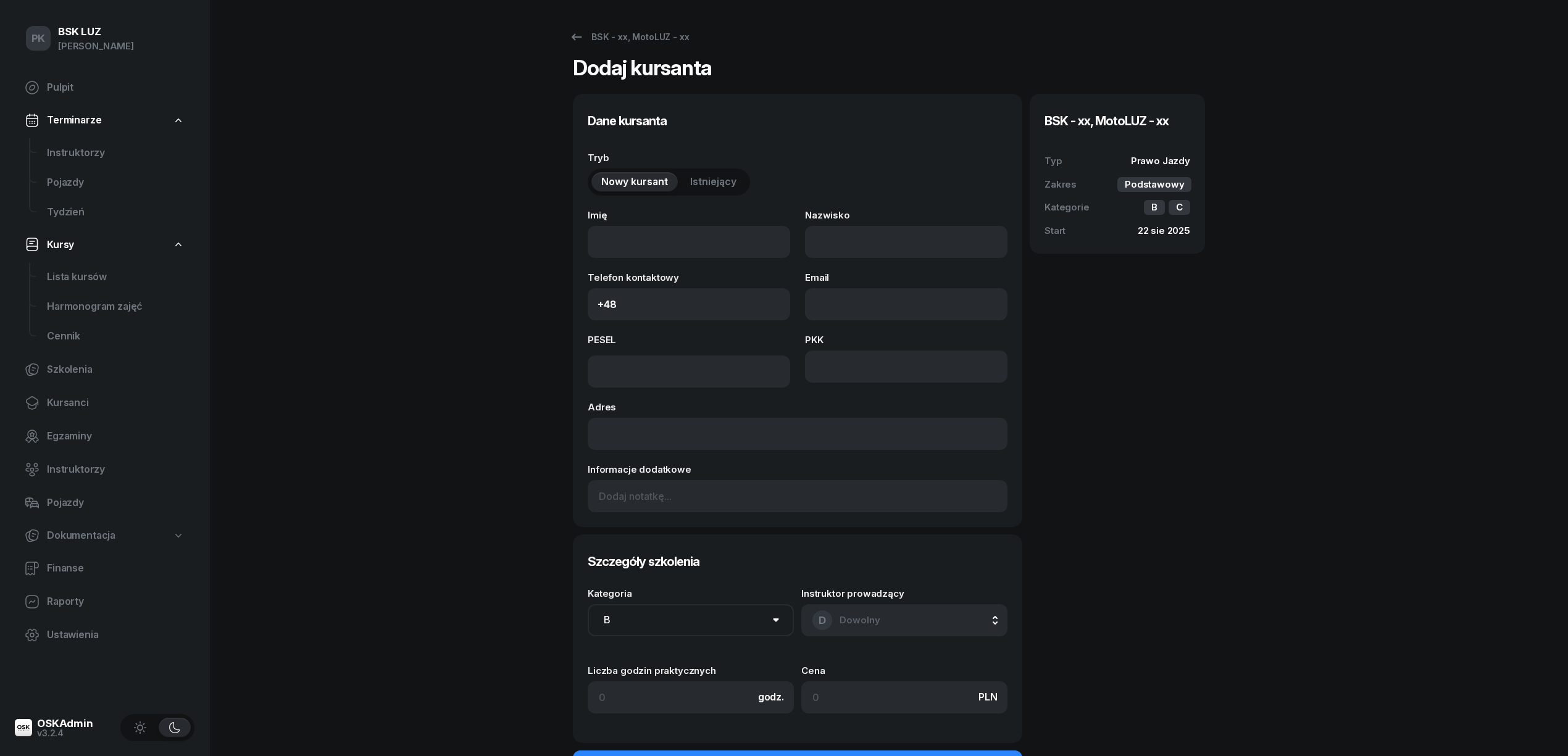
click at [736, 183] on button "Istniejący" at bounding box center [714, 183] width 66 height 20
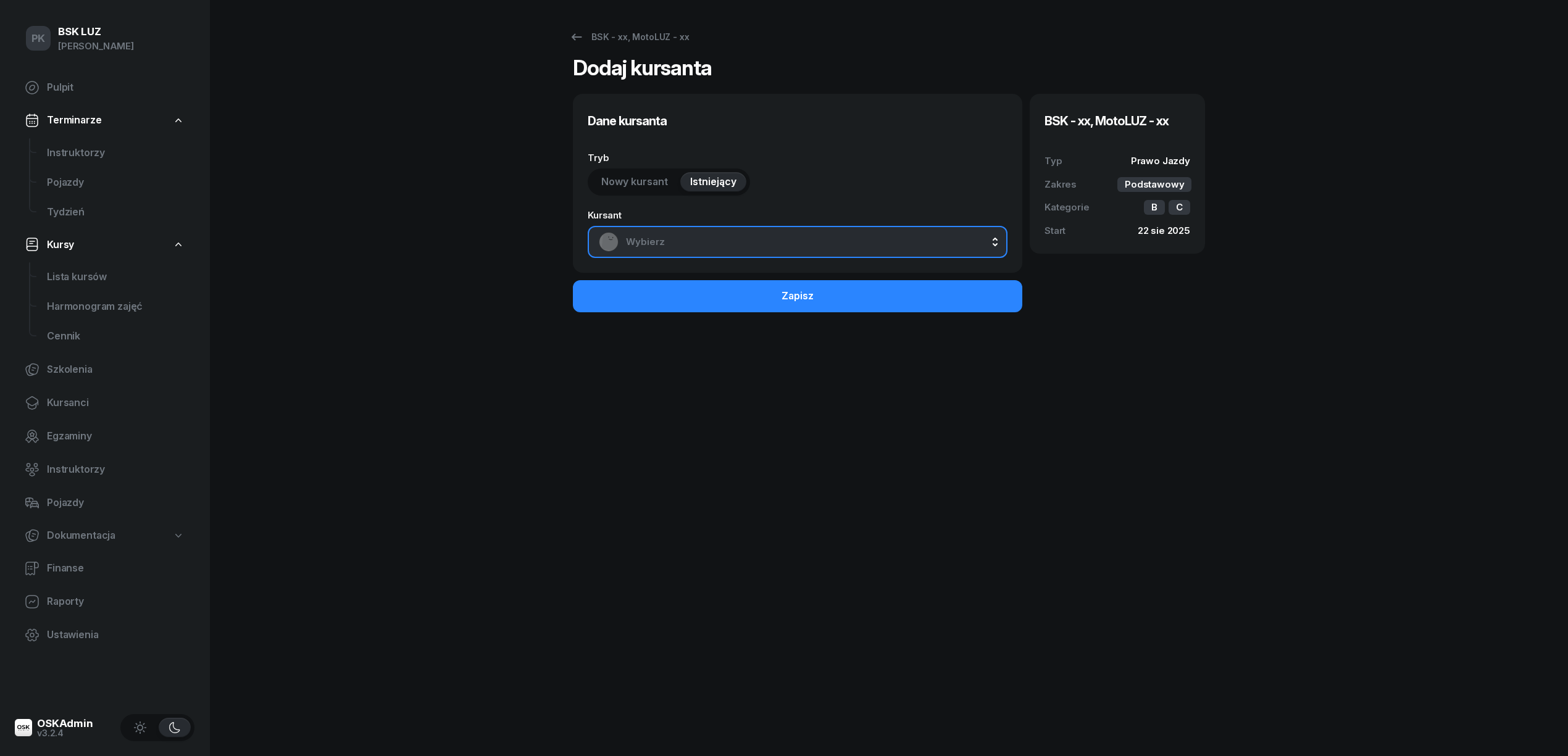
click at [788, 234] on span "Wybierz" at bounding box center [811, 241] width 370 height 16
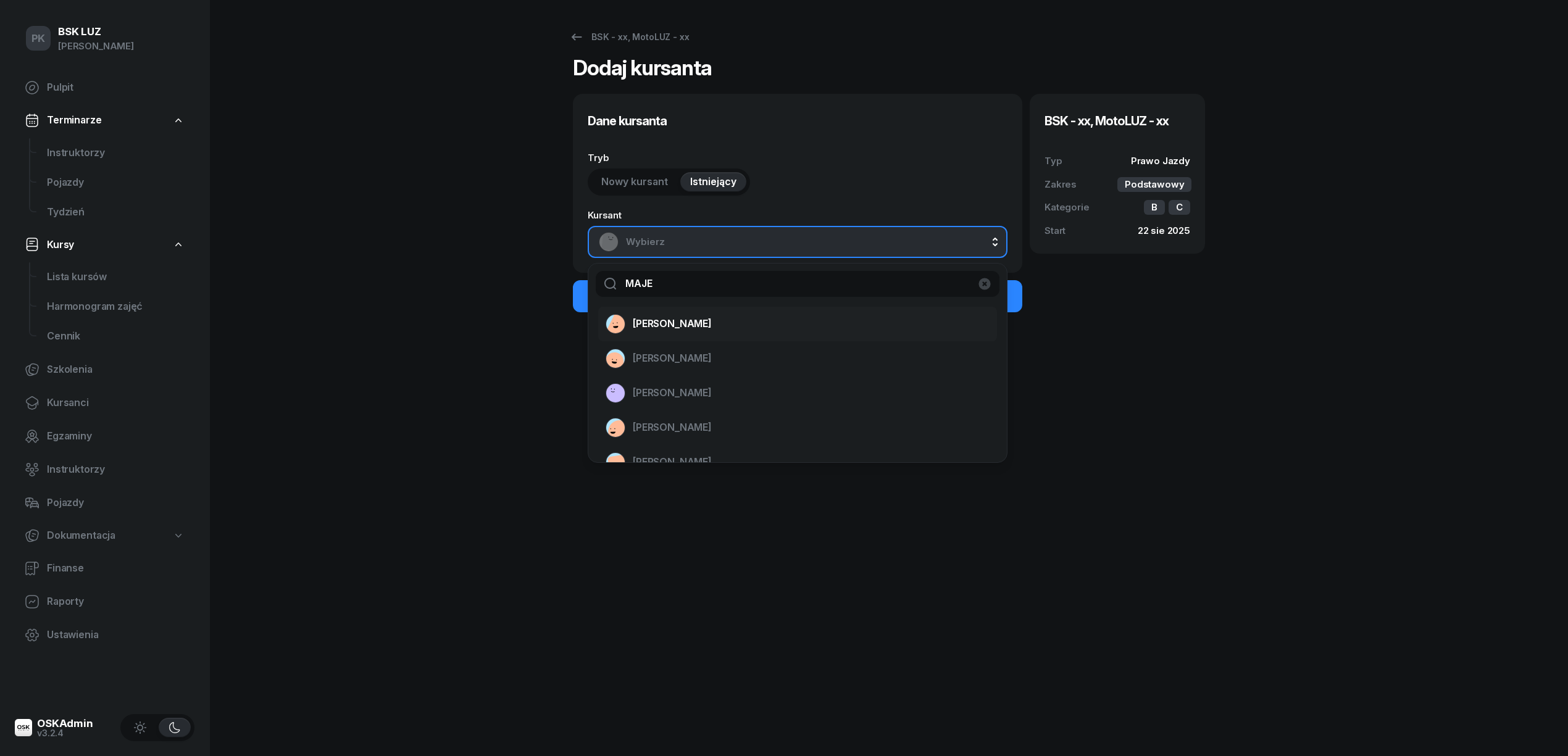
type input "MAJE"
click at [712, 329] on span "MAJEWSKA AGNIESZKA" at bounding box center [672, 324] width 79 height 16
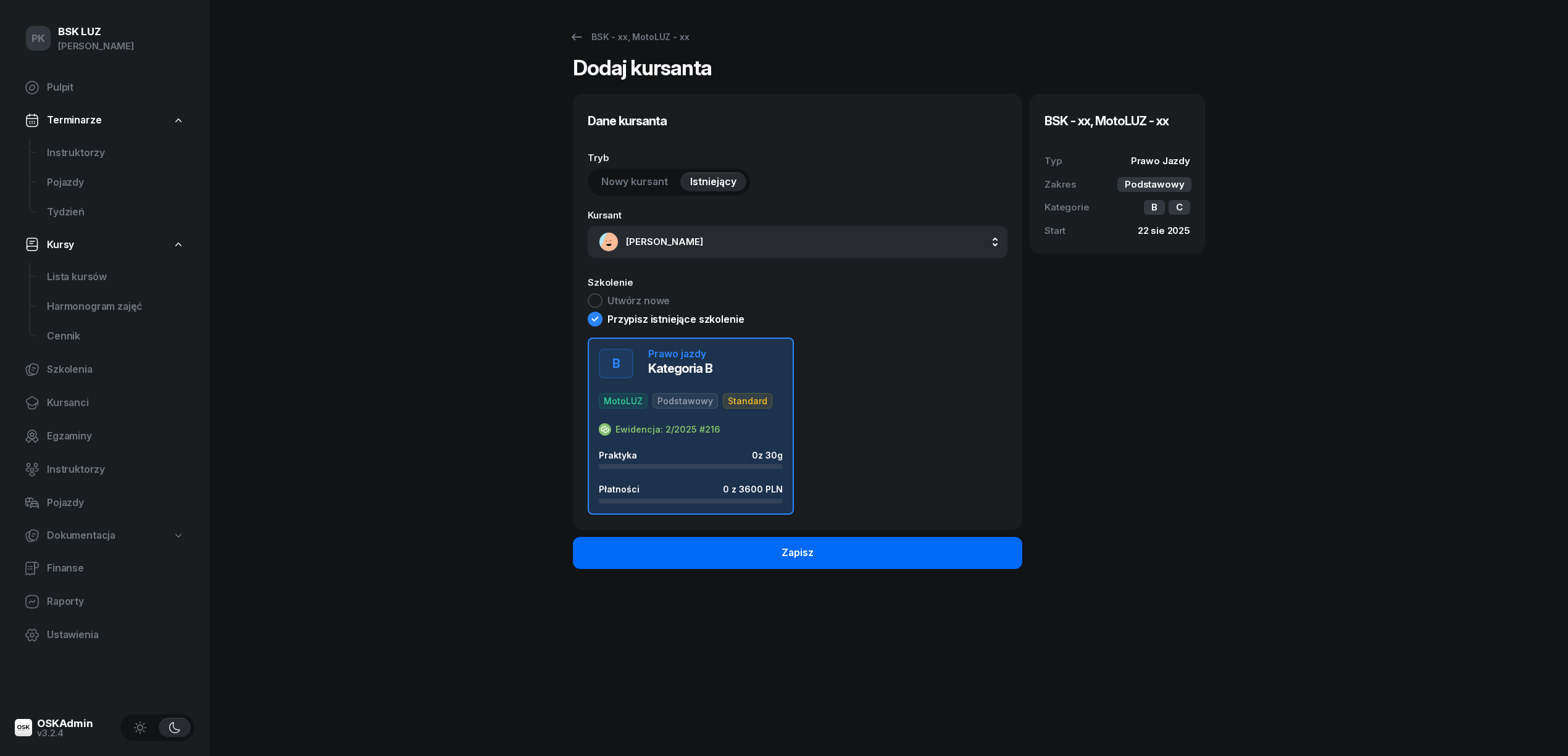
click at [800, 548] on div "Zapisz" at bounding box center [798, 553] width 32 height 16
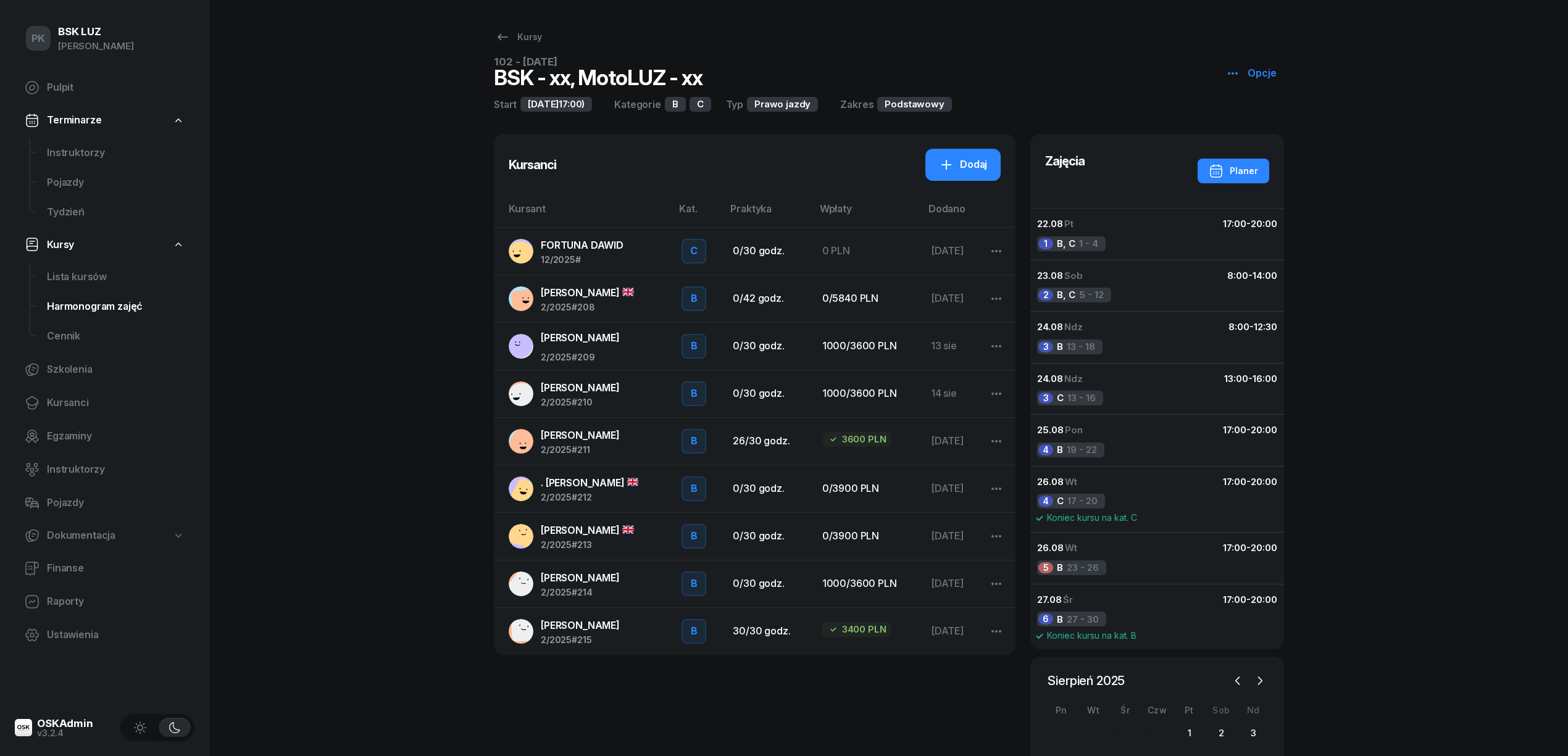
click at [109, 305] on span "Harmonogram zajęć" at bounding box center [116, 306] width 138 height 16
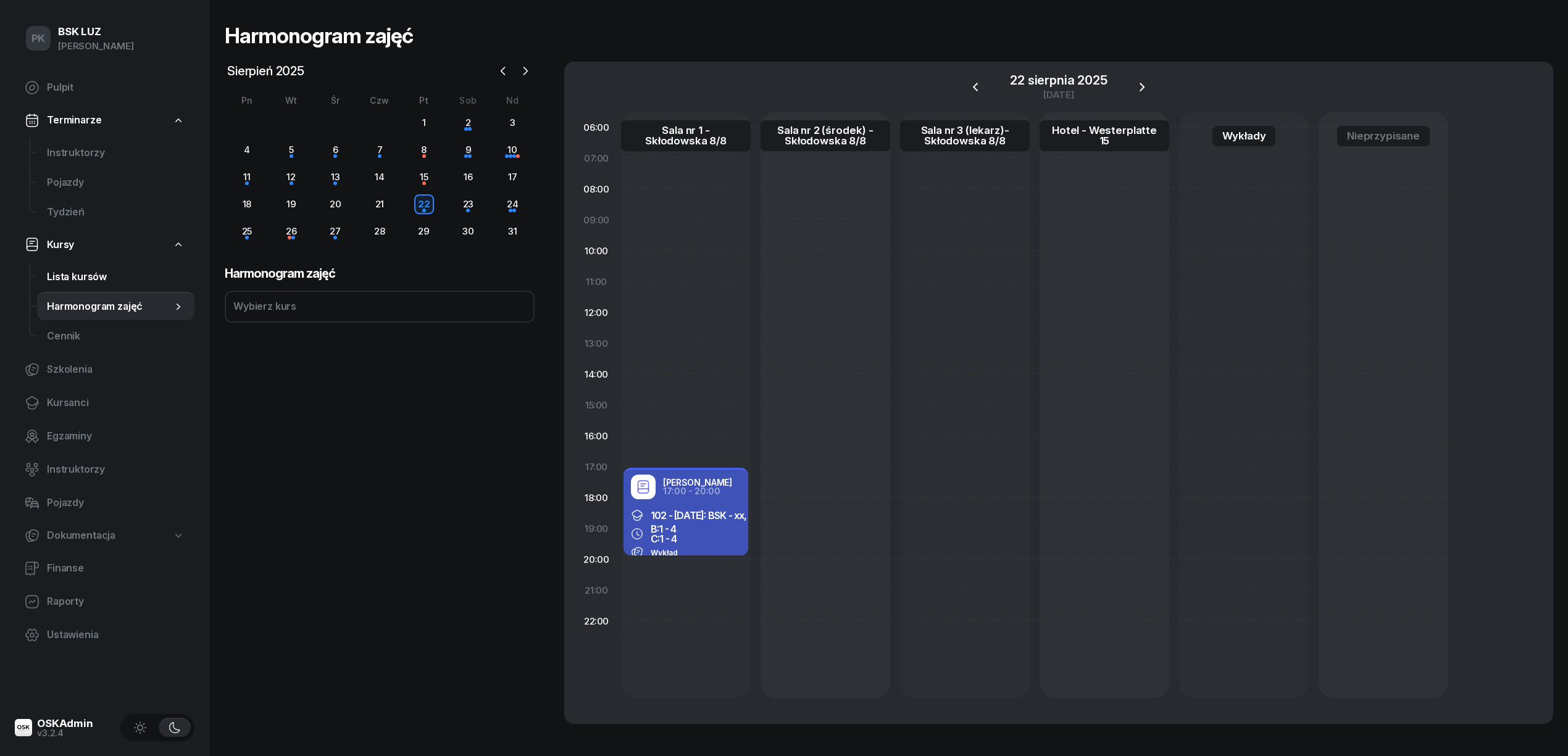
click at [95, 279] on span "Lista kursów" at bounding box center [116, 276] width 138 height 16
select select
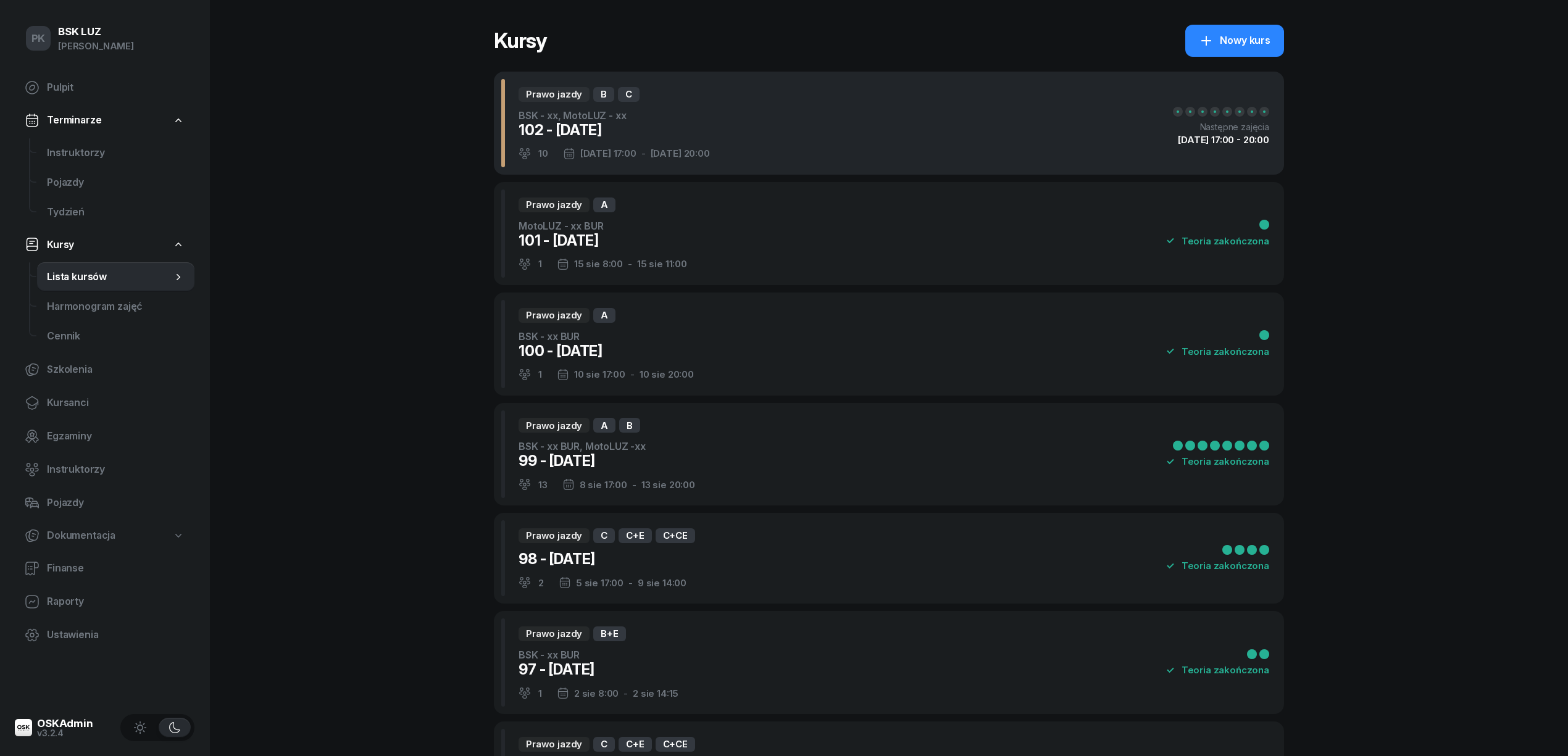
click at [878, 121] on div "Prawo jazdy B C BSK - xx, MotoLUZ - xx 102 - 2025/08/22 10 22 sie 17:00 - 27 si…" at bounding box center [889, 123] width 790 height 103
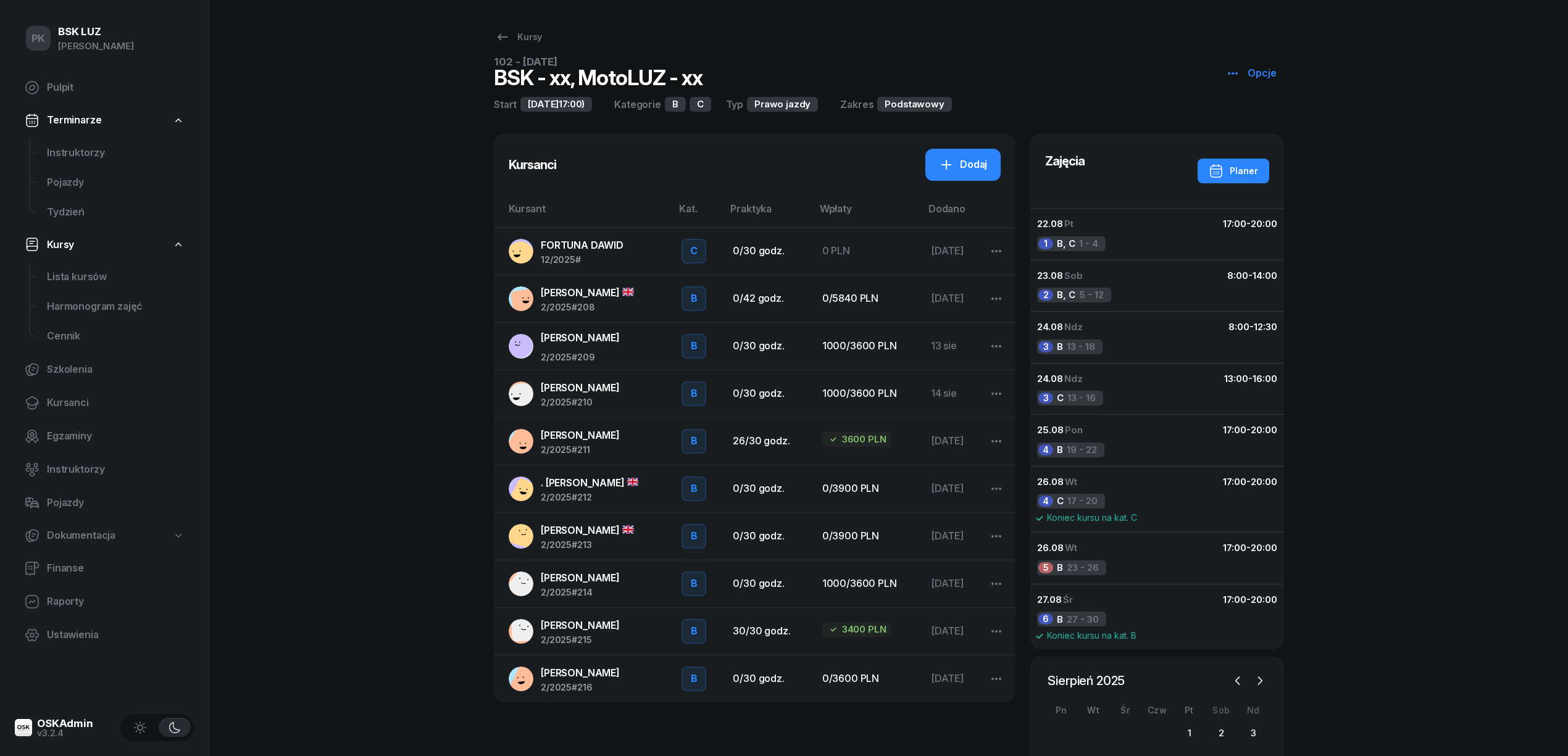
click at [280, 337] on div "PK BSK LUZ Piotr Klimek Pulpit Terminarze Instruktorzy Pojazdy Tydzień Kursy Li…" at bounding box center [784, 449] width 1568 height 899
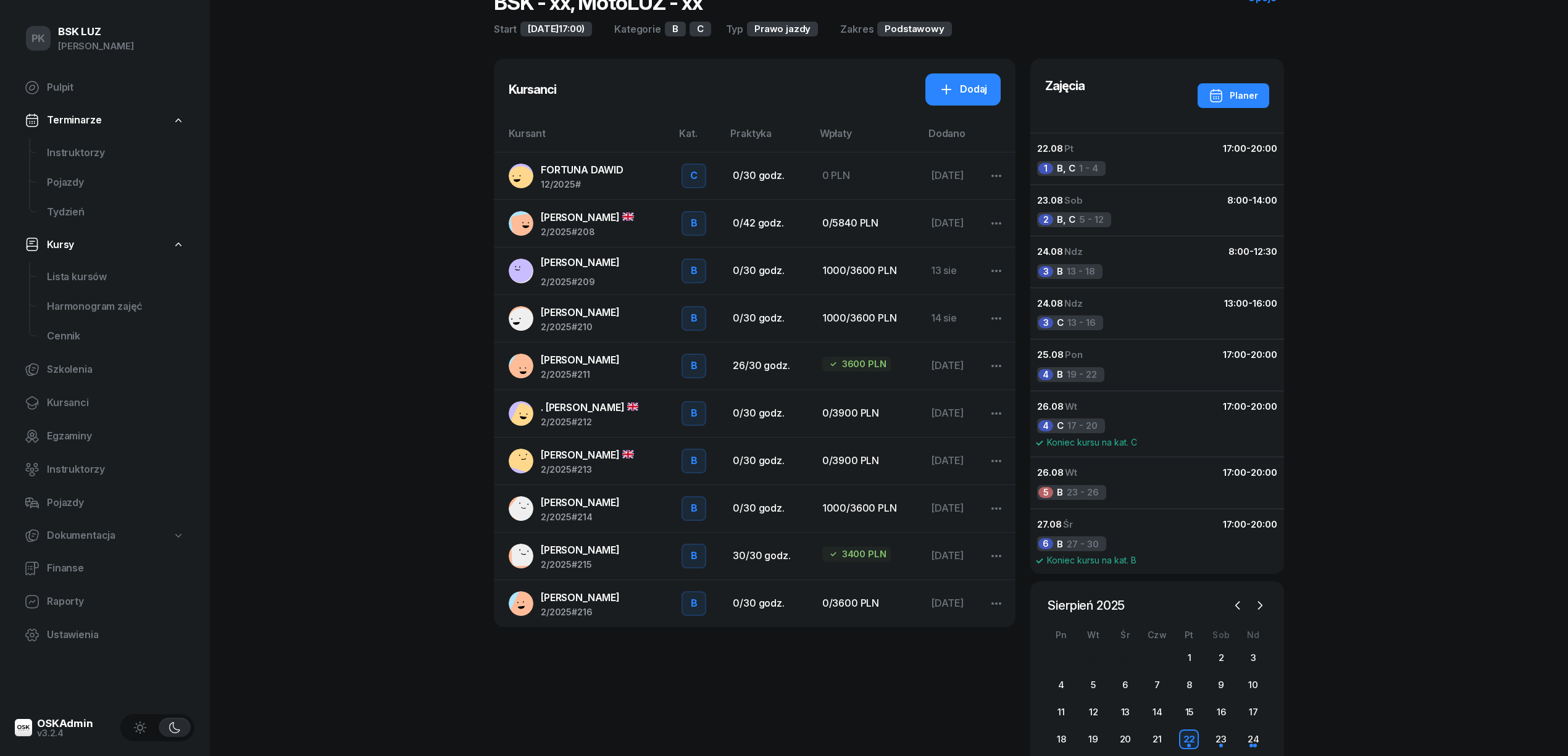
scroll to position [144, 0]
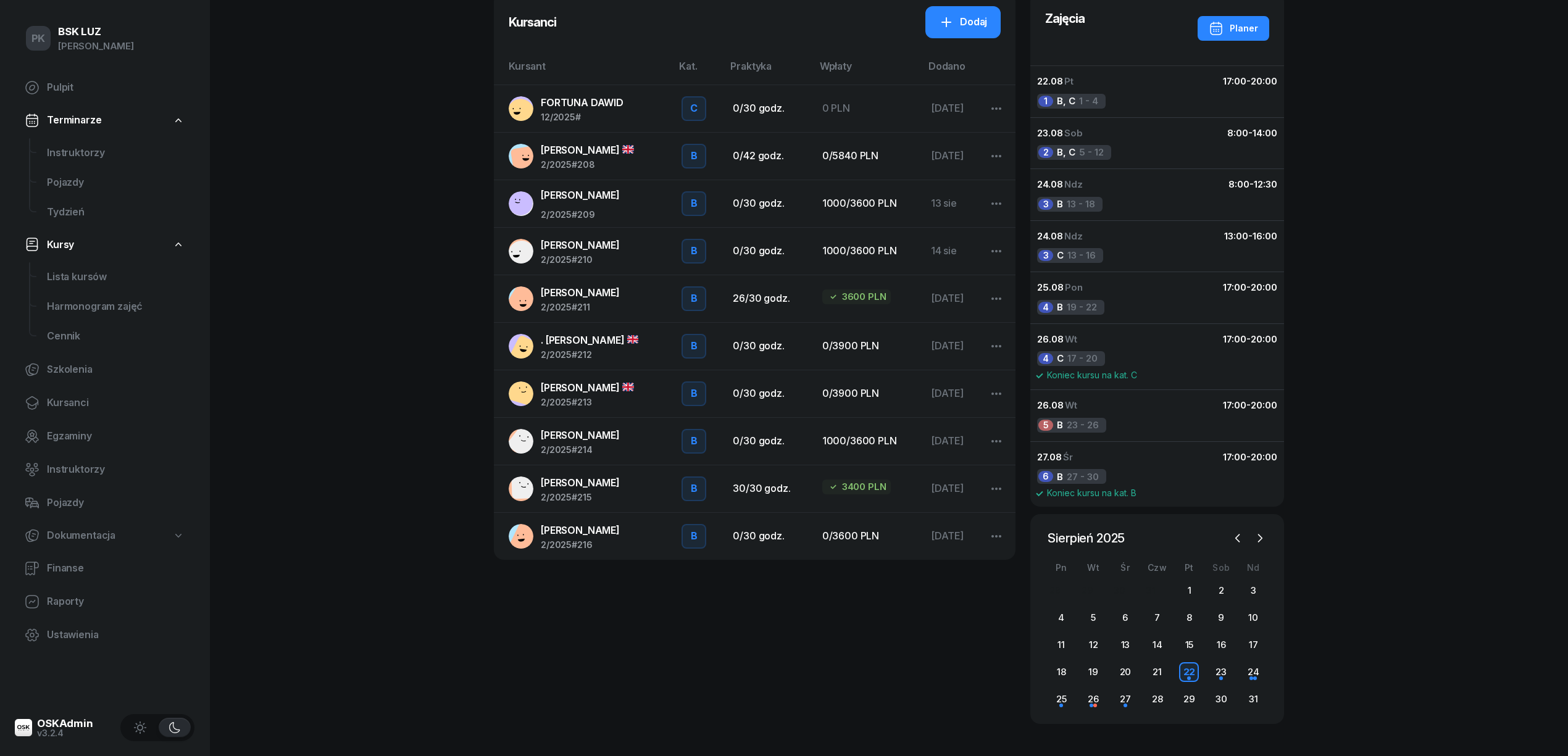
click at [611, 539] on div "MAJEWSKA AGNIESZKA 2/2025 #216" at bounding box center [580, 536] width 79 height 27
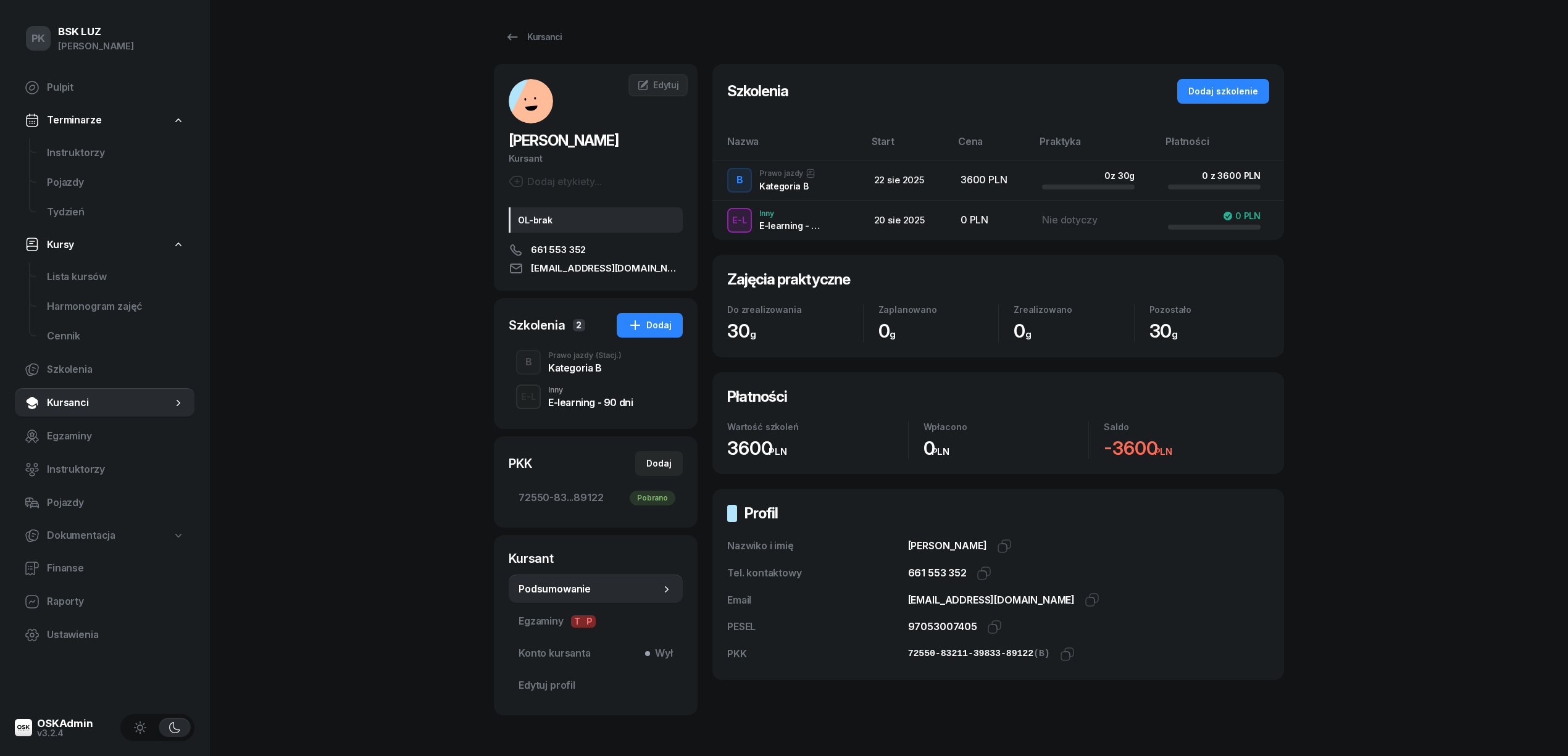
click at [571, 365] on div "Kategoria B" at bounding box center [584, 368] width 74 height 10
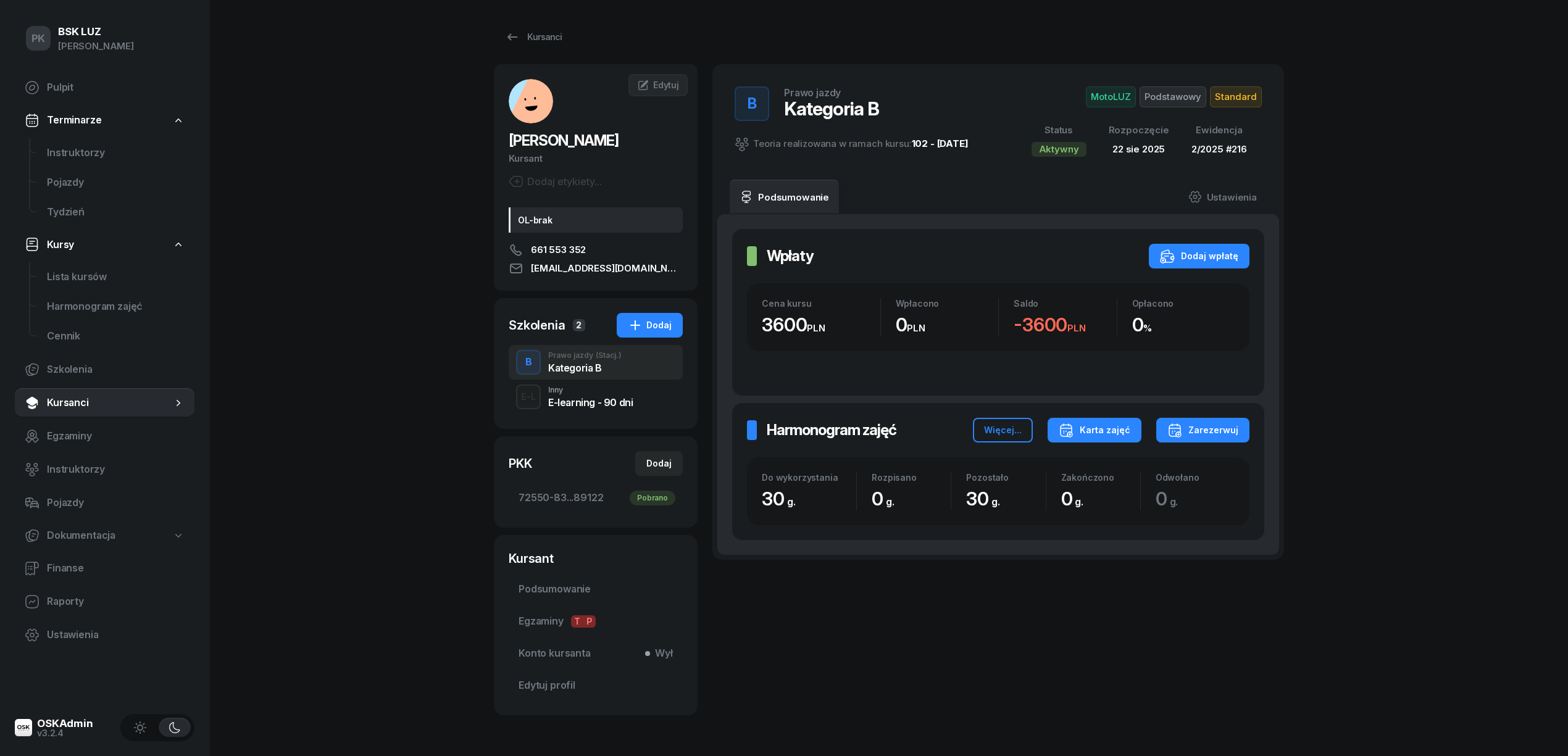
click at [1119, 430] on div "Karta zajęć" at bounding box center [1095, 430] width 71 height 15
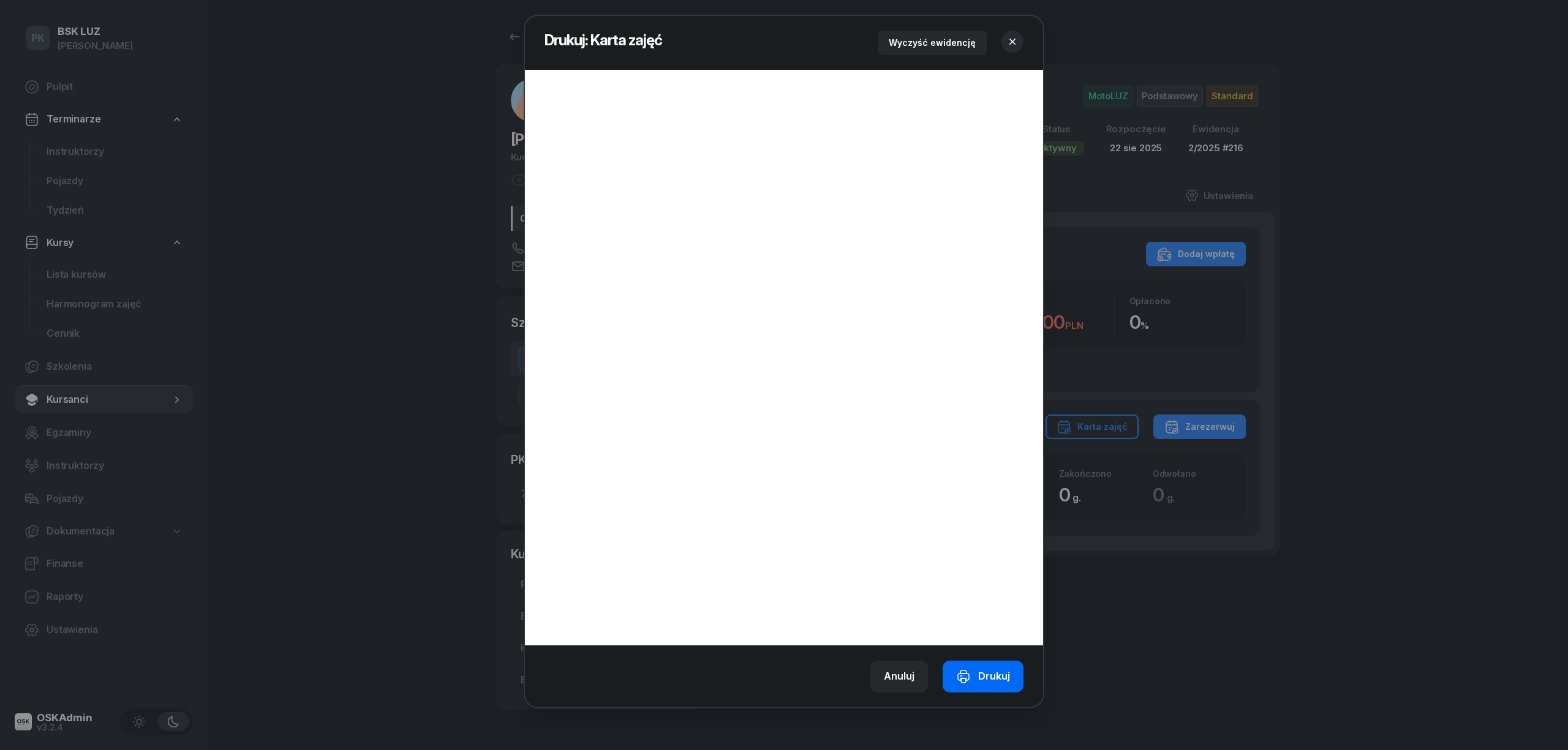
click at [983, 673] on div "Drukuj" at bounding box center [982, 676] width 54 height 16
drag, startPoint x: 1010, startPoint y: 37, endPoint x: 1230, endPoint y: 133, distance: 240.0
click at [1010, 33] on button "button" at bounding box center [1012, 41] width 22 height 22
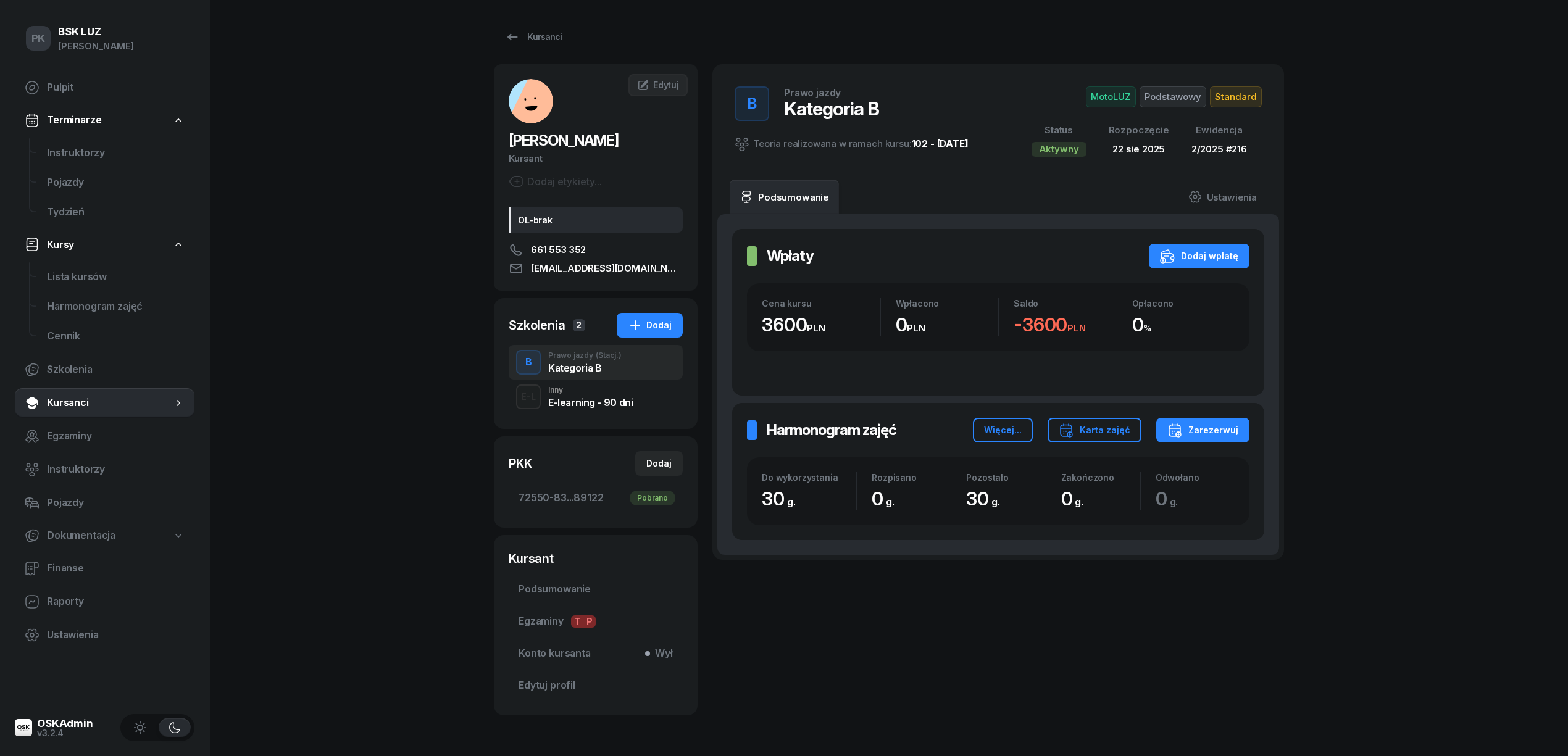
click at [1184, 95] on span "Podstawowy" at bounding box center [1173, 96] width 66 height 21
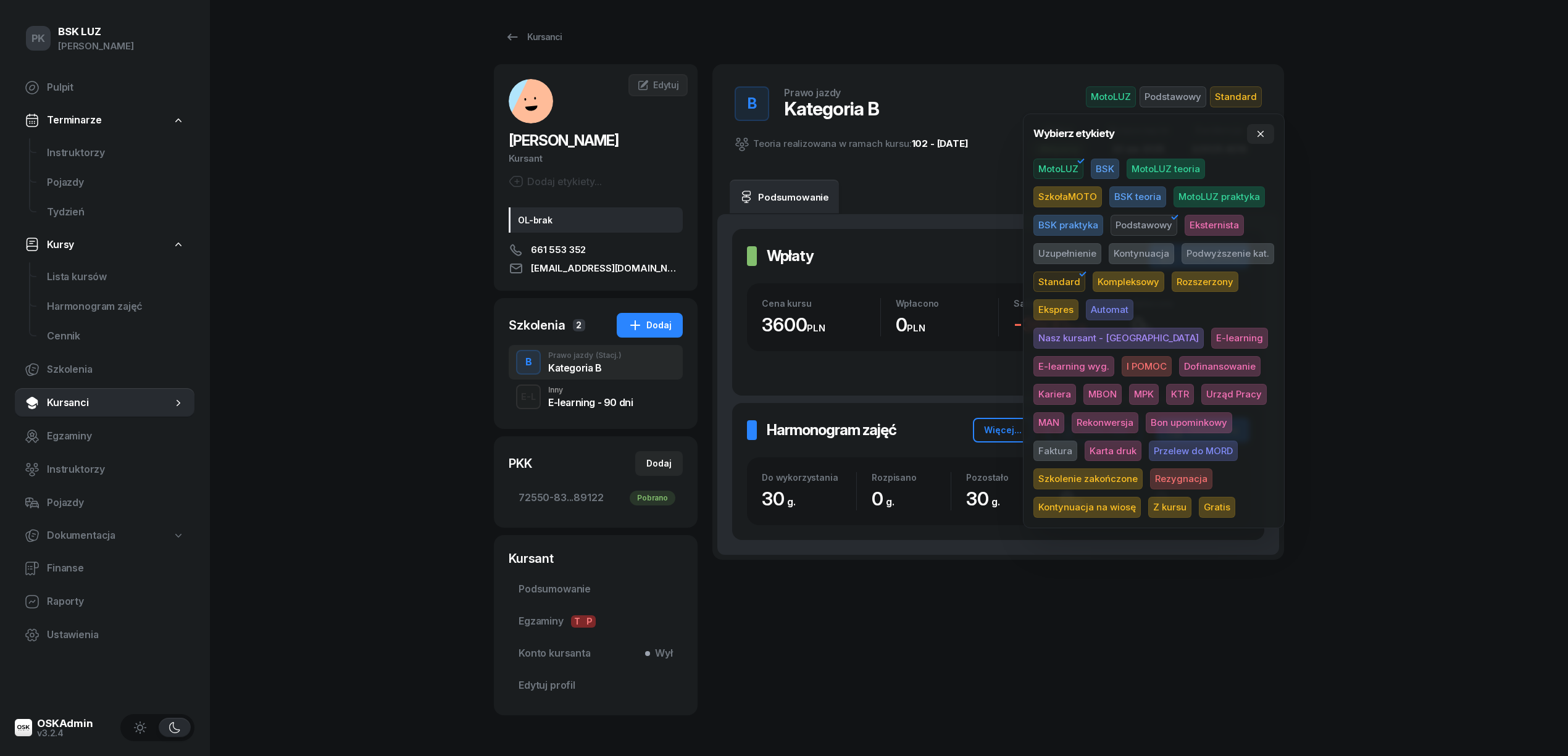
click at [1141, 441] on span "Karta druk" at bounding box center [1113, 451] width 56 height 21
click at [1473, 334] on div "PK BSK LUZ Piotr Klimek Pulpit Terminarze Instruktorzy Pojazdy Tydzień Kursy Li…" at bounding box center [784, 399] width 1568 height 799
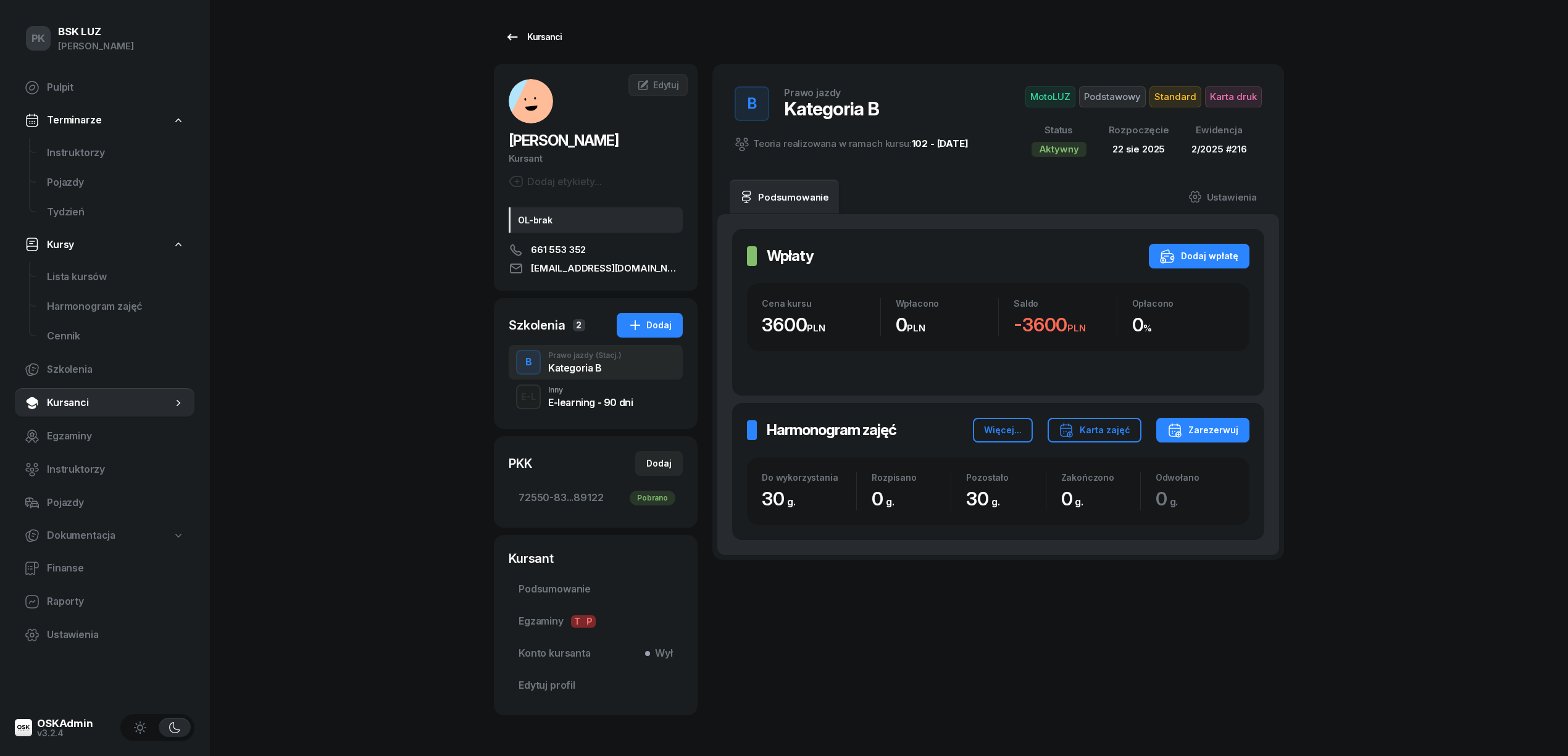
click at [524, 32] on div "Kursanci" at bounding box center [533, 37] width 56 height 15
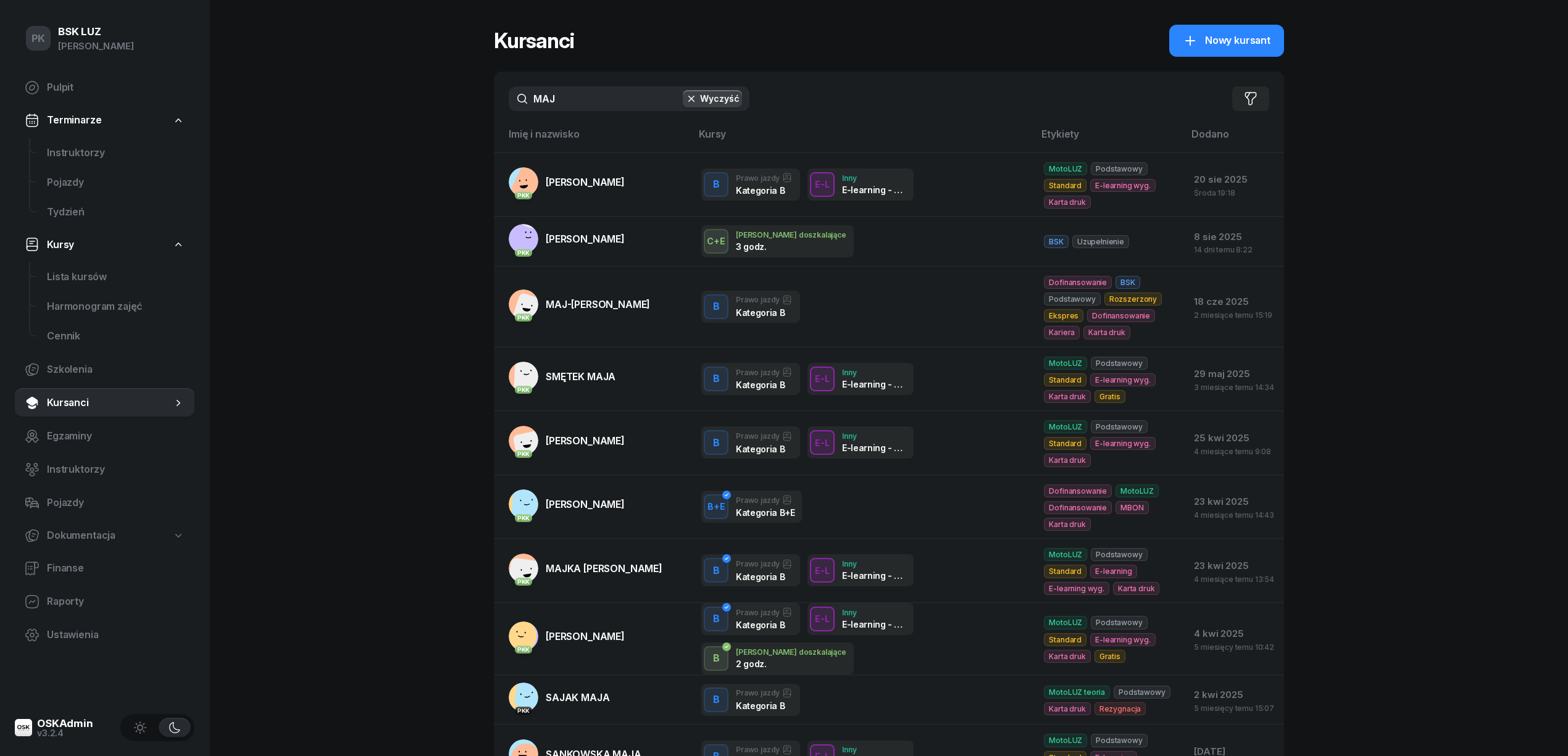
drag, startPoint x: 539, startPoint y: 90, endPoint x: 511, endPoint y: 85, distance: 28.4
click at [511, 85] on div "MAJ Wyczyść Filtruj" at bounding box center [889, 98] width 790 height 54
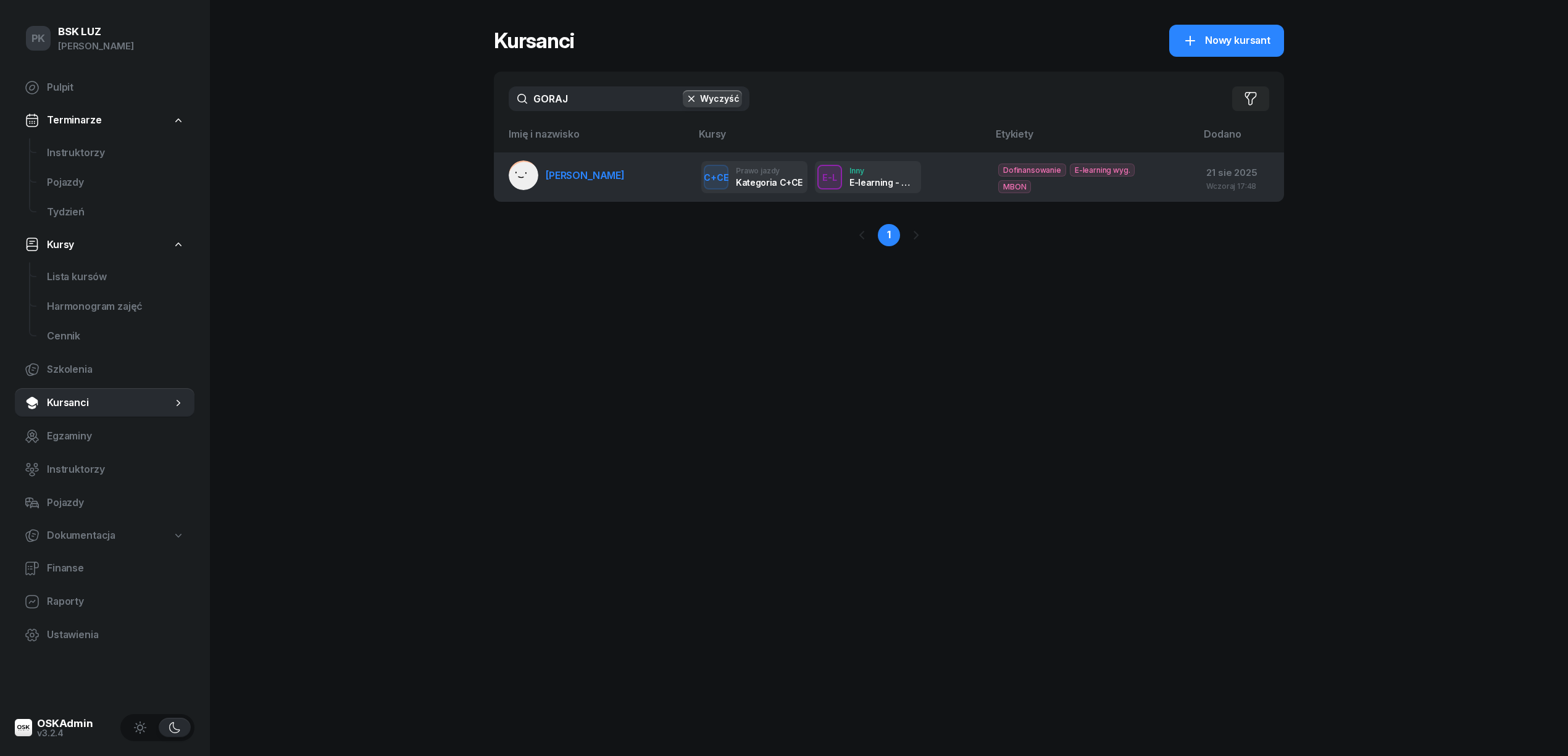
type input "GORAJ"
click at [608, 176] on span "GORAJ DARIUSZ" at bounding box center [584, 175] width 79 height 12
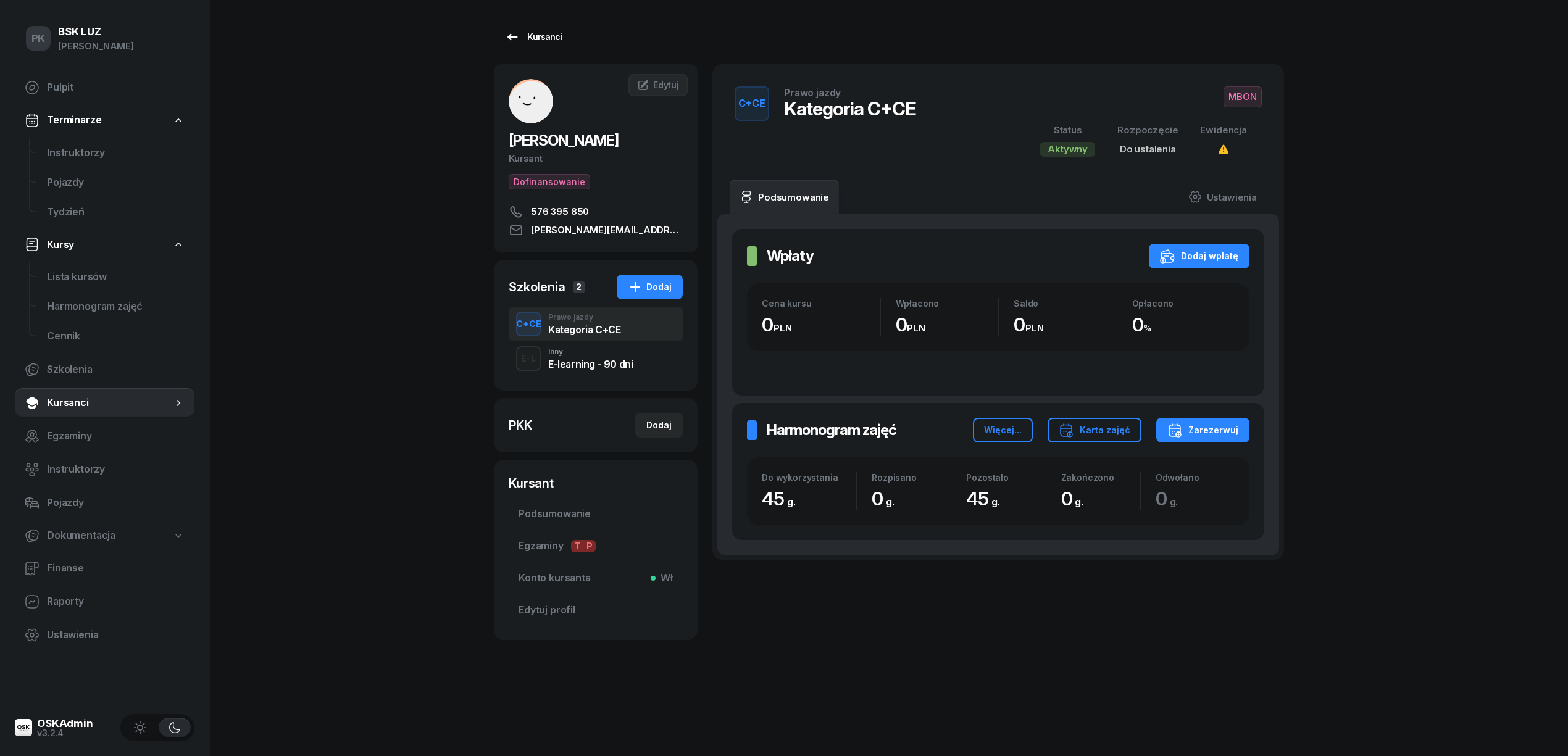
click at [521, 33] on div "Kursanci" at bounding box center [533, 37] width 56 height 15
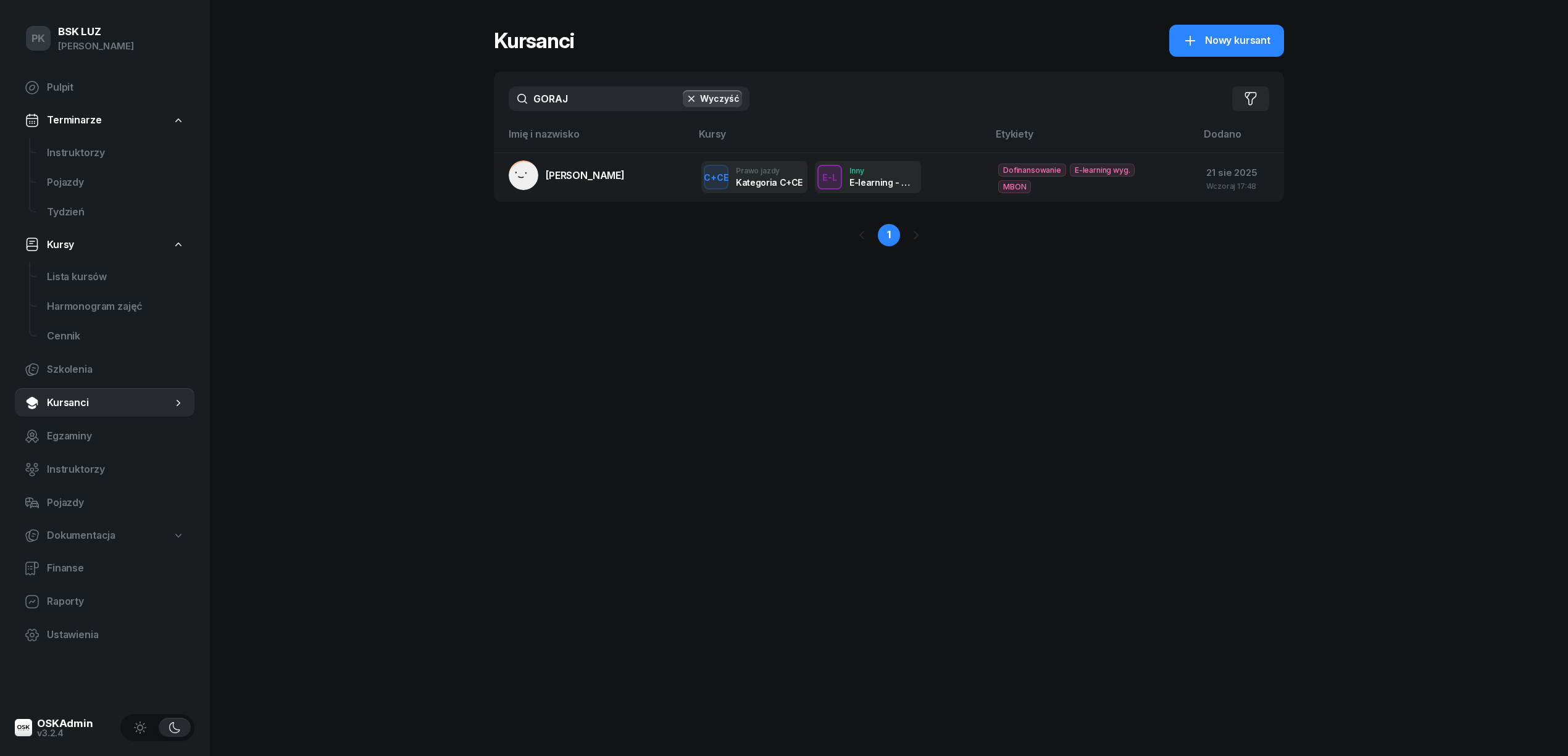
drag, startPoint x: 588, startPoint y: 100, endPoint x: 488, endPoint y: 89, distance: 100.6
click at [488, 89] on div "PK BSK LUZ Piotr Klimek Pulpit Terminarze Instruktorzy Pojazdy Tydzień Kursy Li…" at bounding box center [784, 378] width 1568 height 756
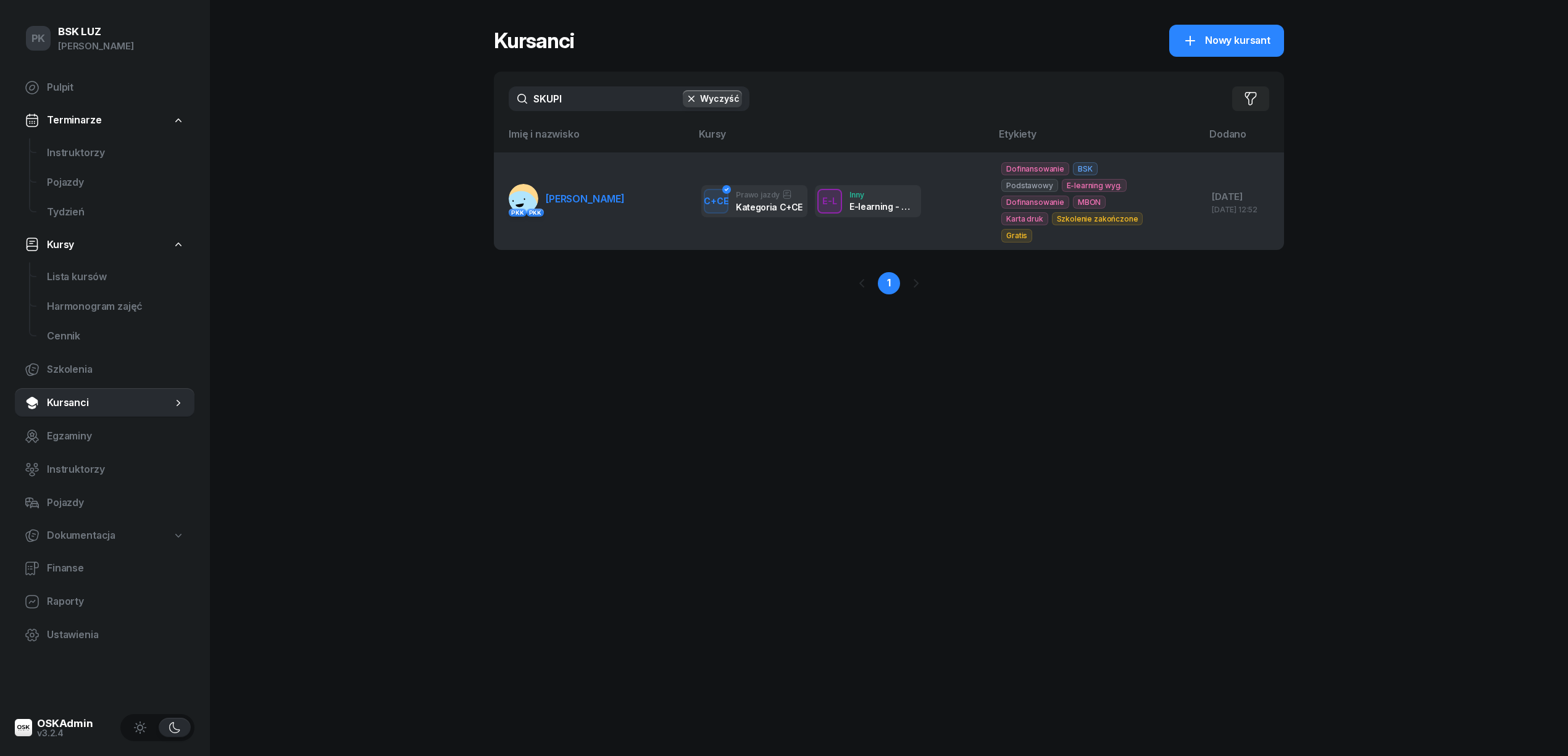
type input "SKUPI"
click at [611, 198] on span "SKUPIEŃ MICHAŁ" at bounding box center [584, 198] width 79 height 12
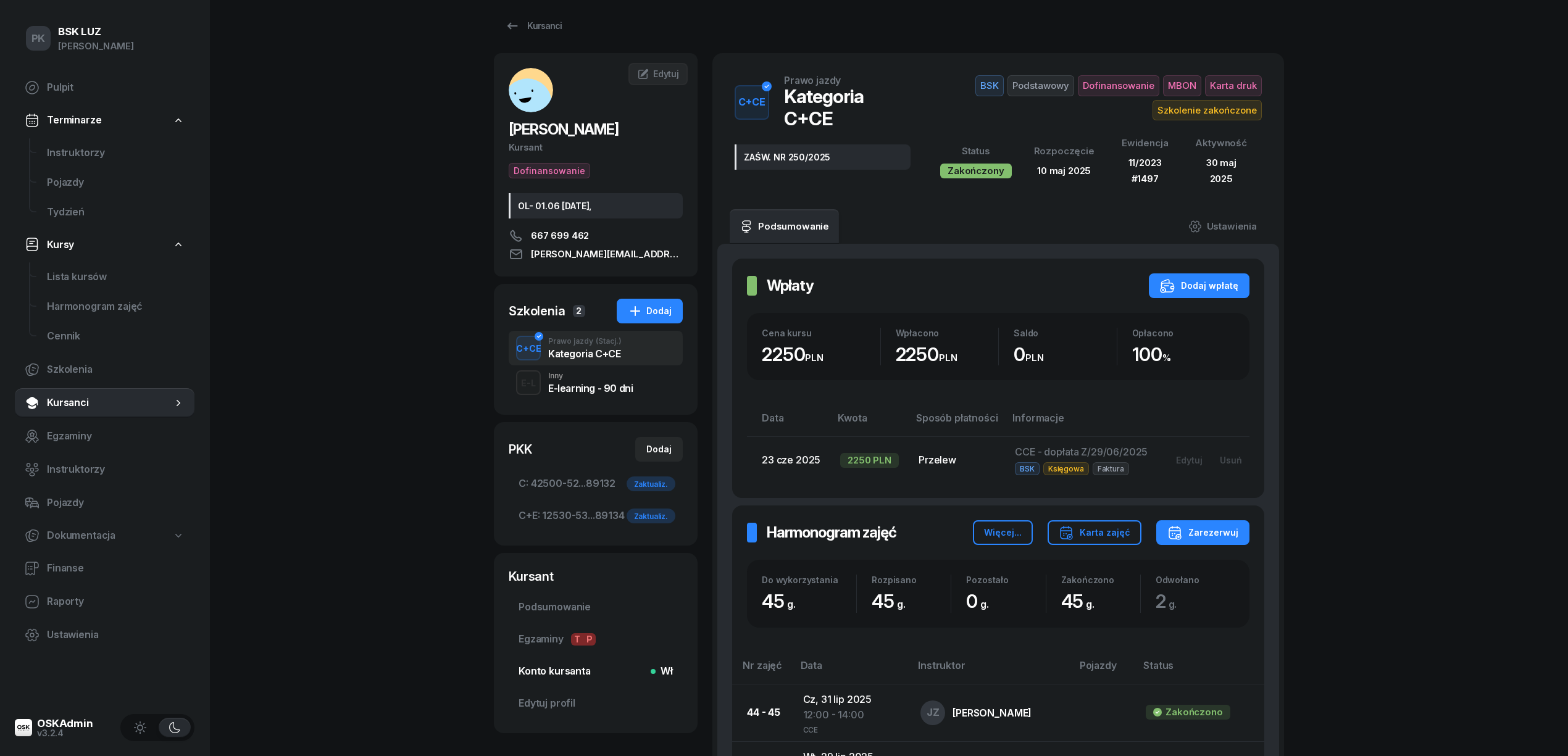
scroll to position [164, 0]
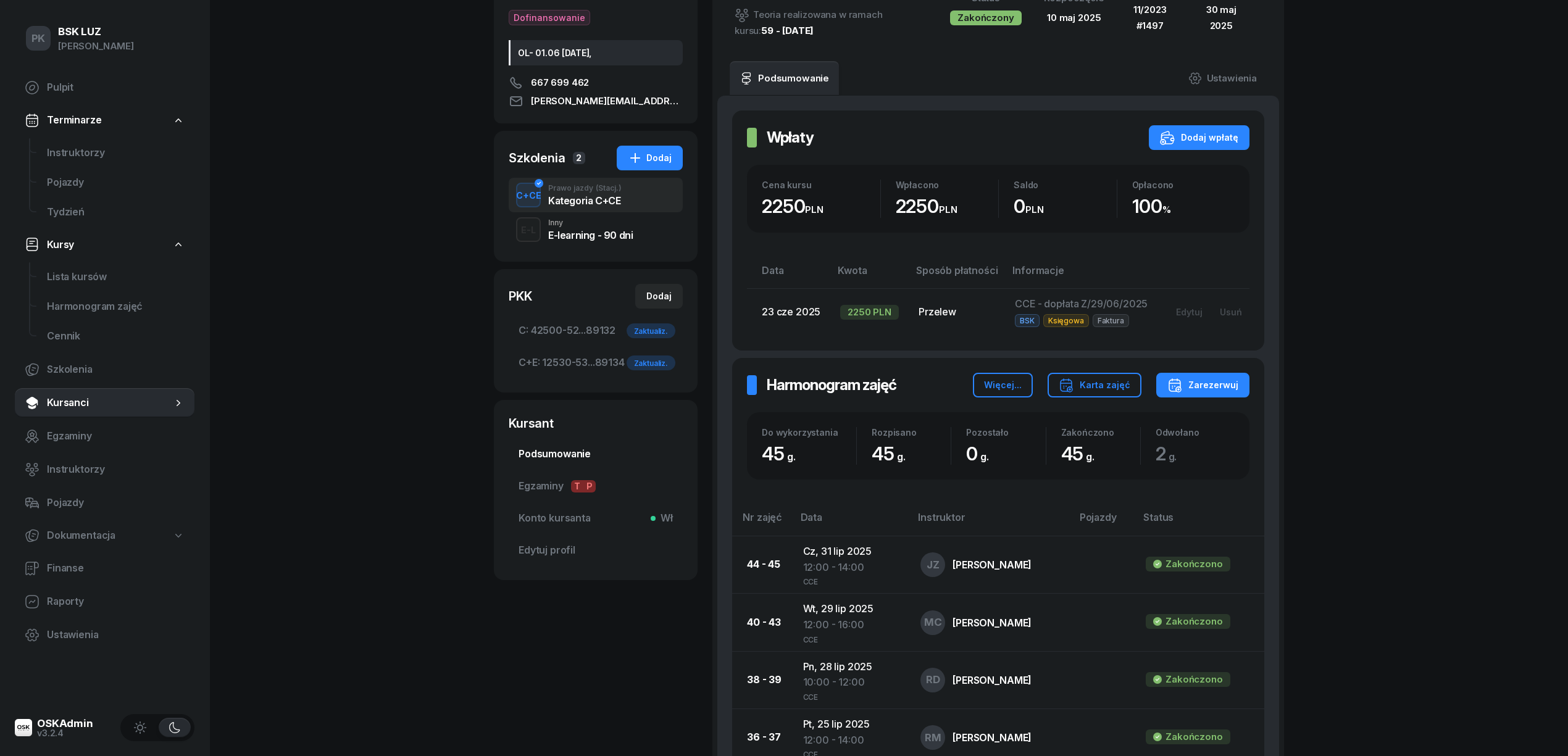
click at [584, 458] on span "Podsumowanie" at bounding box center [596, 454] width 154 height 16
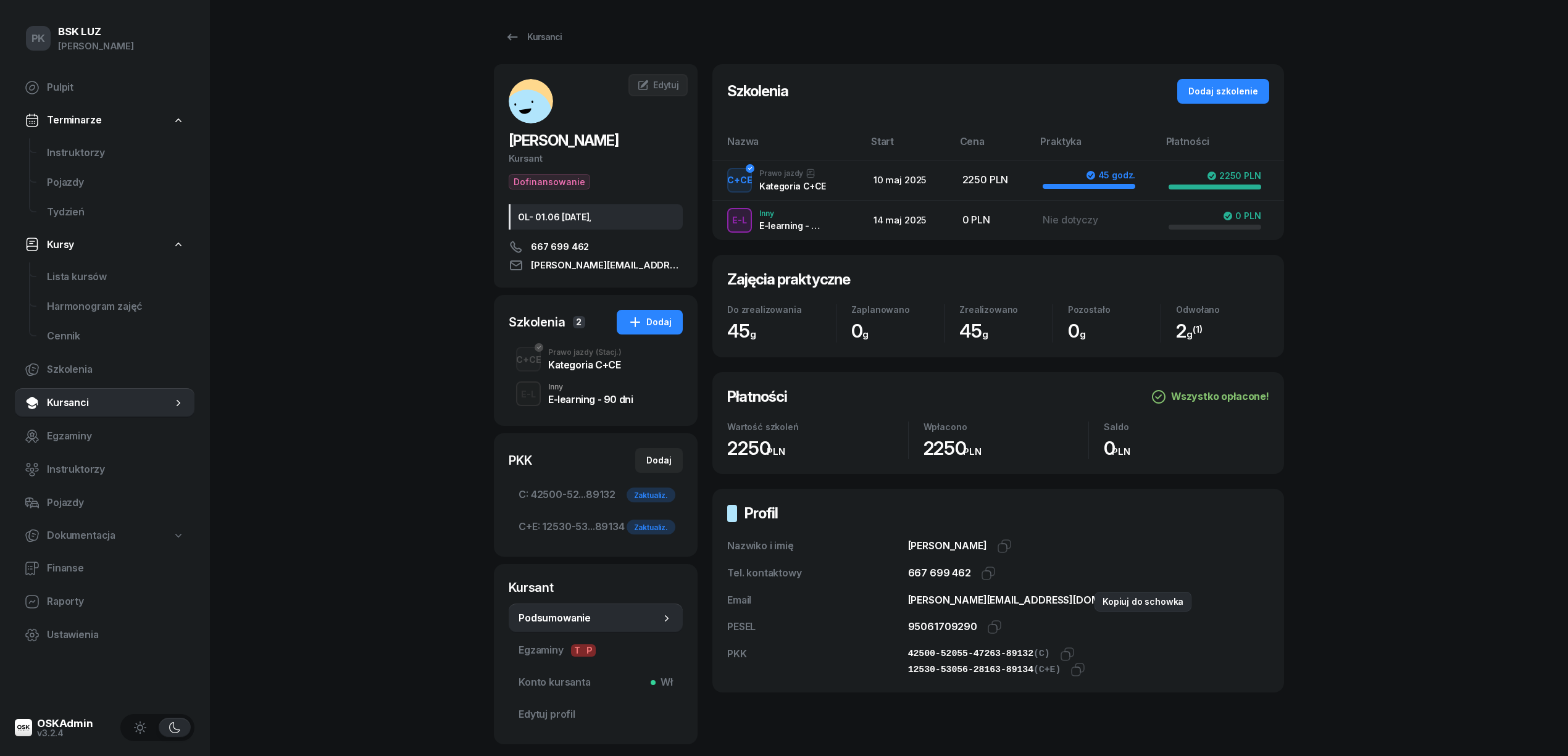
click at [1164, 601] on icon "button" at bounding box center [1171, 600] width 15 height 15
click at [540, 45] on link "Kursanci" at bounding box center [533, 37] width 79 height 25
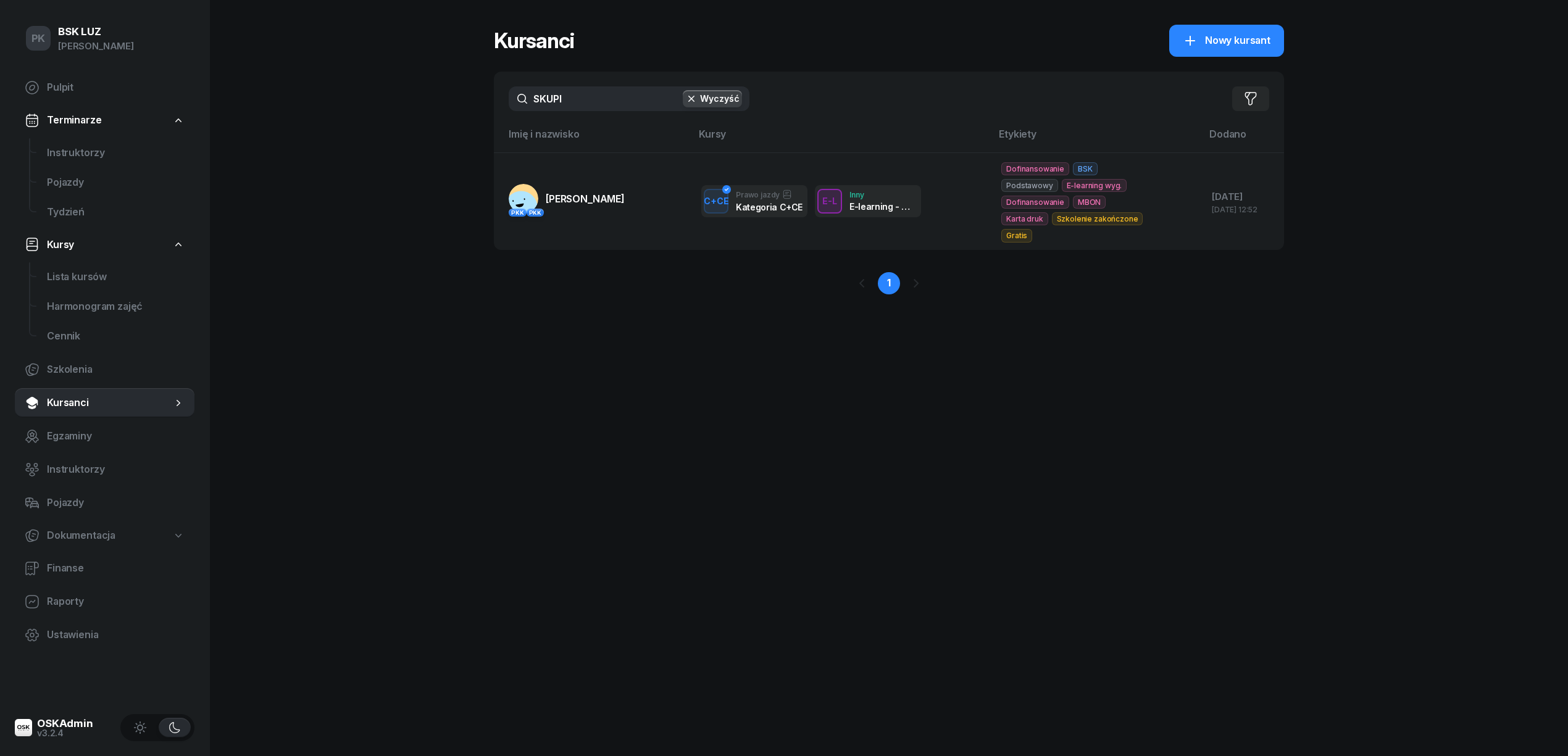
drag, startPoint x: 532, startPoint y: 105, endPoint x: 514, endPoint y: 106, distance: 18.0
click at [514, 106] on input "SKUPI" at bounding box center [629, 99] width 241 height 25
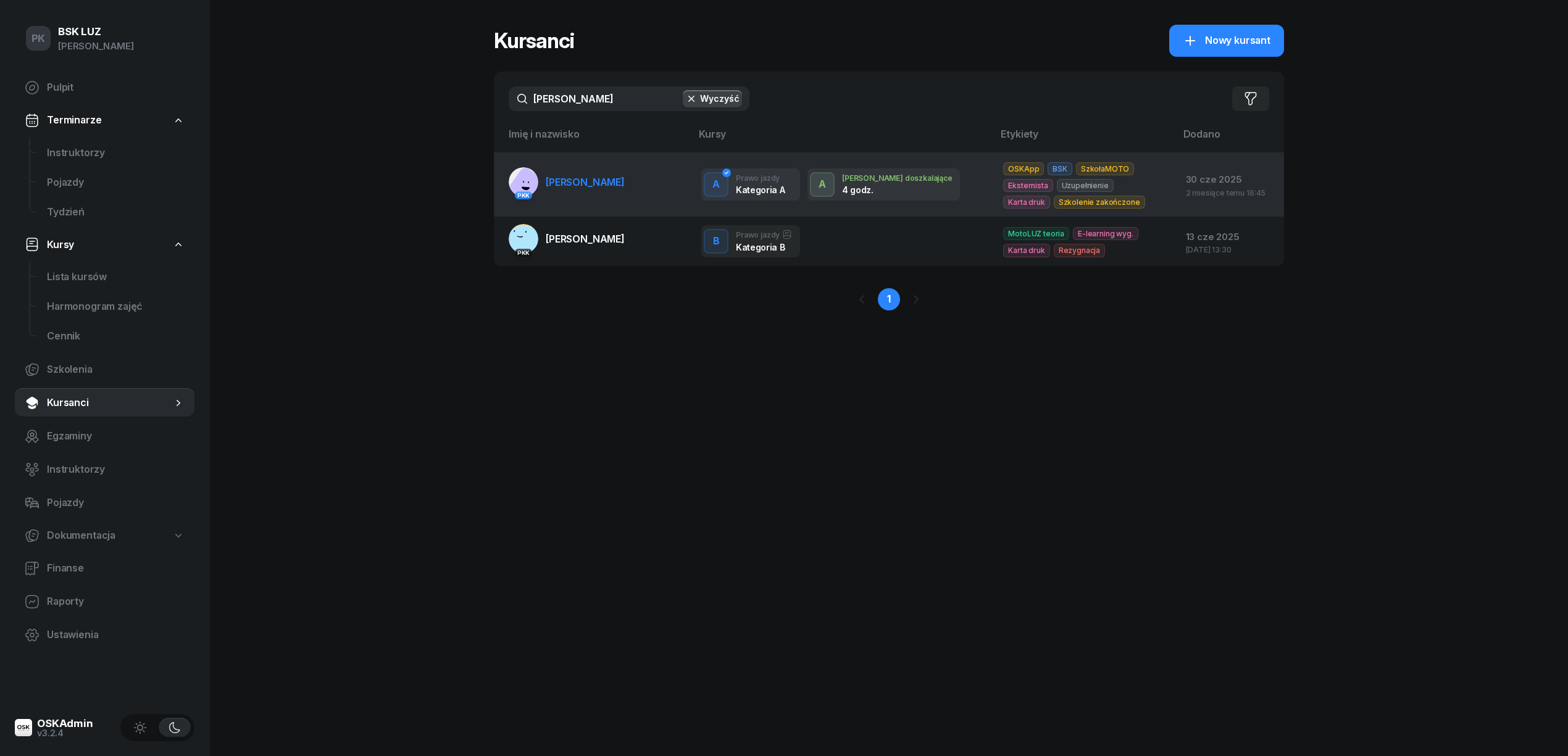
type input "tomczyk"
click at [628, 201] on td "PKK TOMCZYK KACPER" at bounding box center [593, 184] width 198 height 64
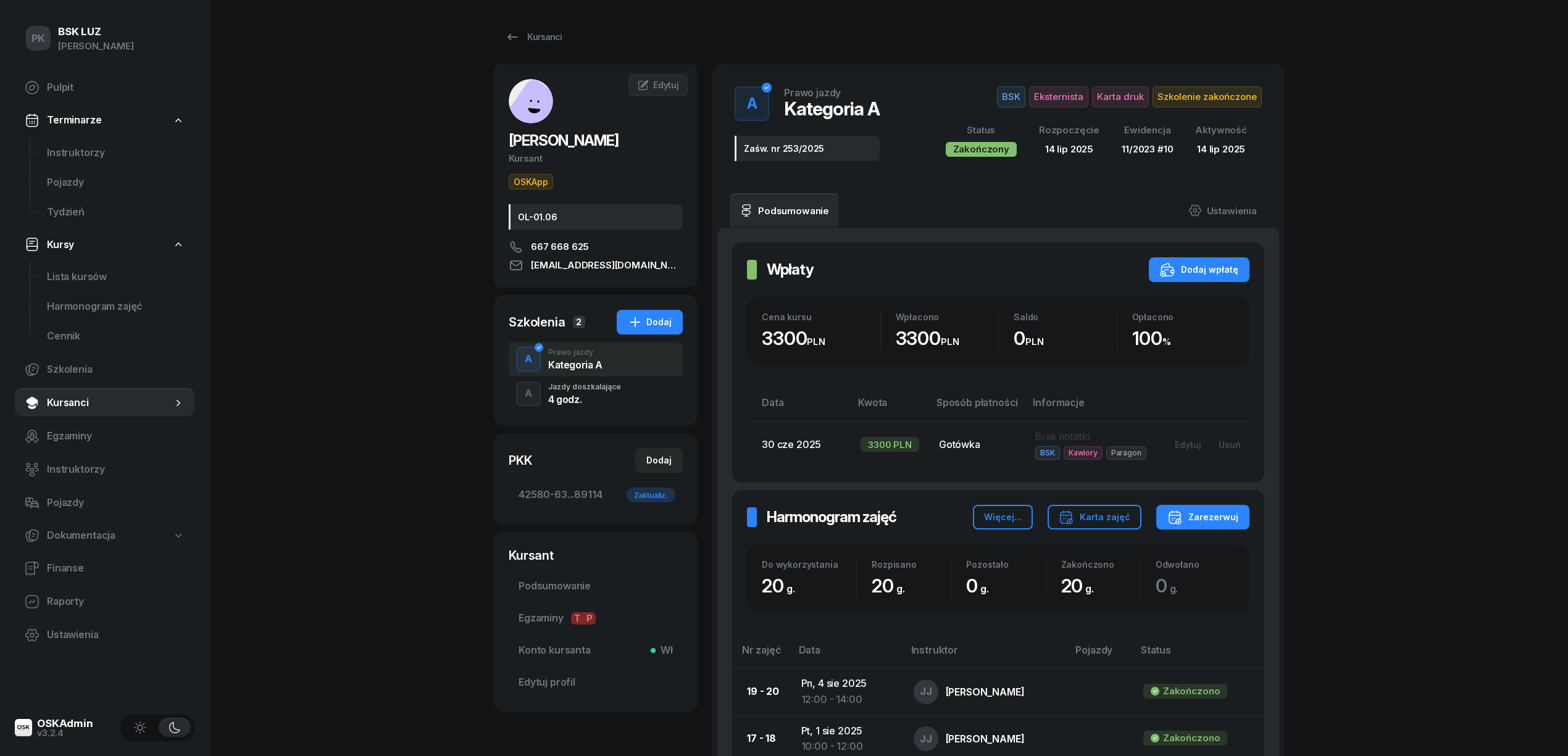
click at [618, 402] on div "4 godz." at bounding box center [584, 399] width 73 height 10
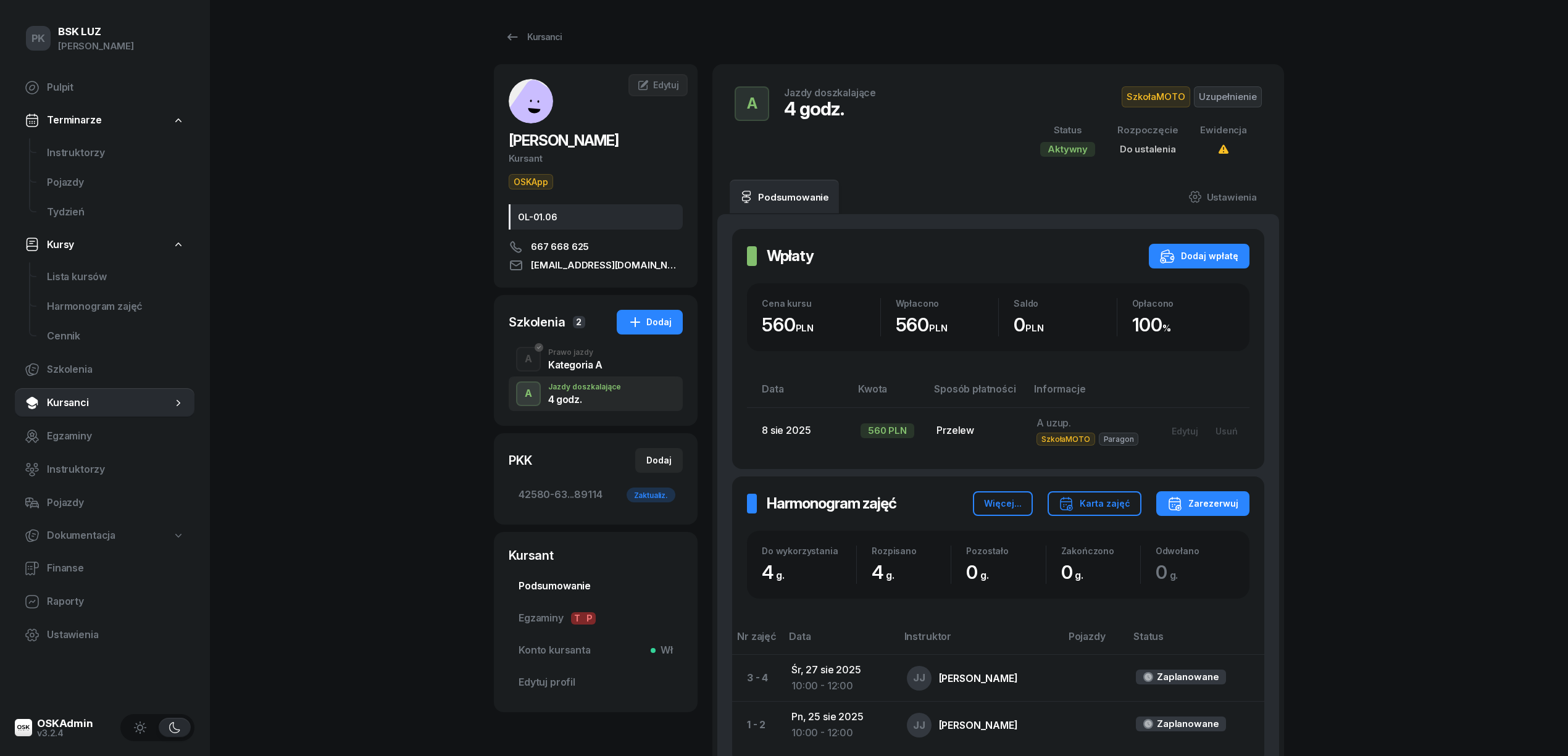
click at [581, 581] on span "Podsumowanie" at bounding box center [596, 586] width 154 height 16
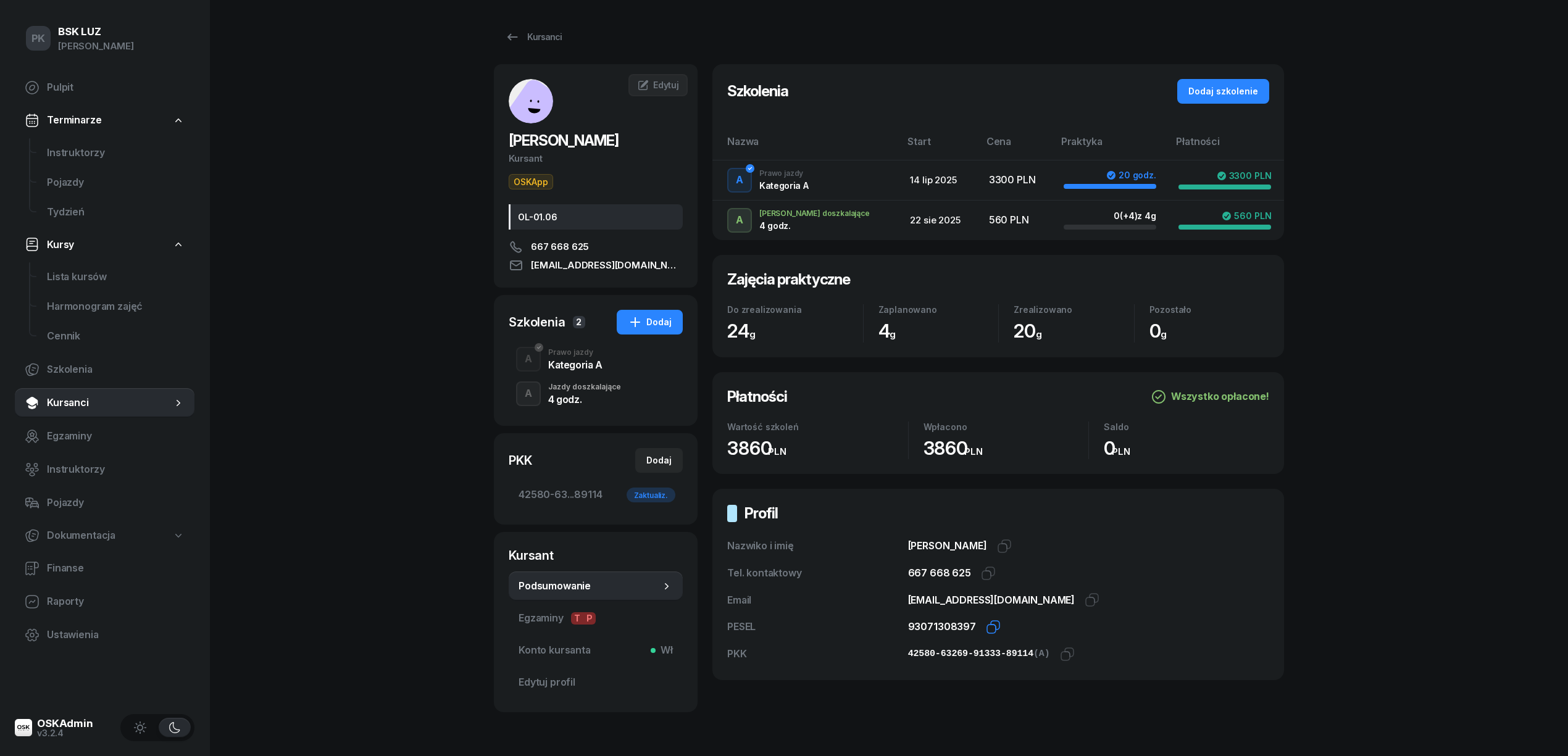
click at [989, 630] on icon "button" at bounding box center [994, 627] width 15 height 15
click at [1060, 654] on icon "button" at bounding box center [1067, 654] width 15 height 15
click at [662, 461] on div "Dodaj" at bounding box center [659, 461] width 25 height 15
select select
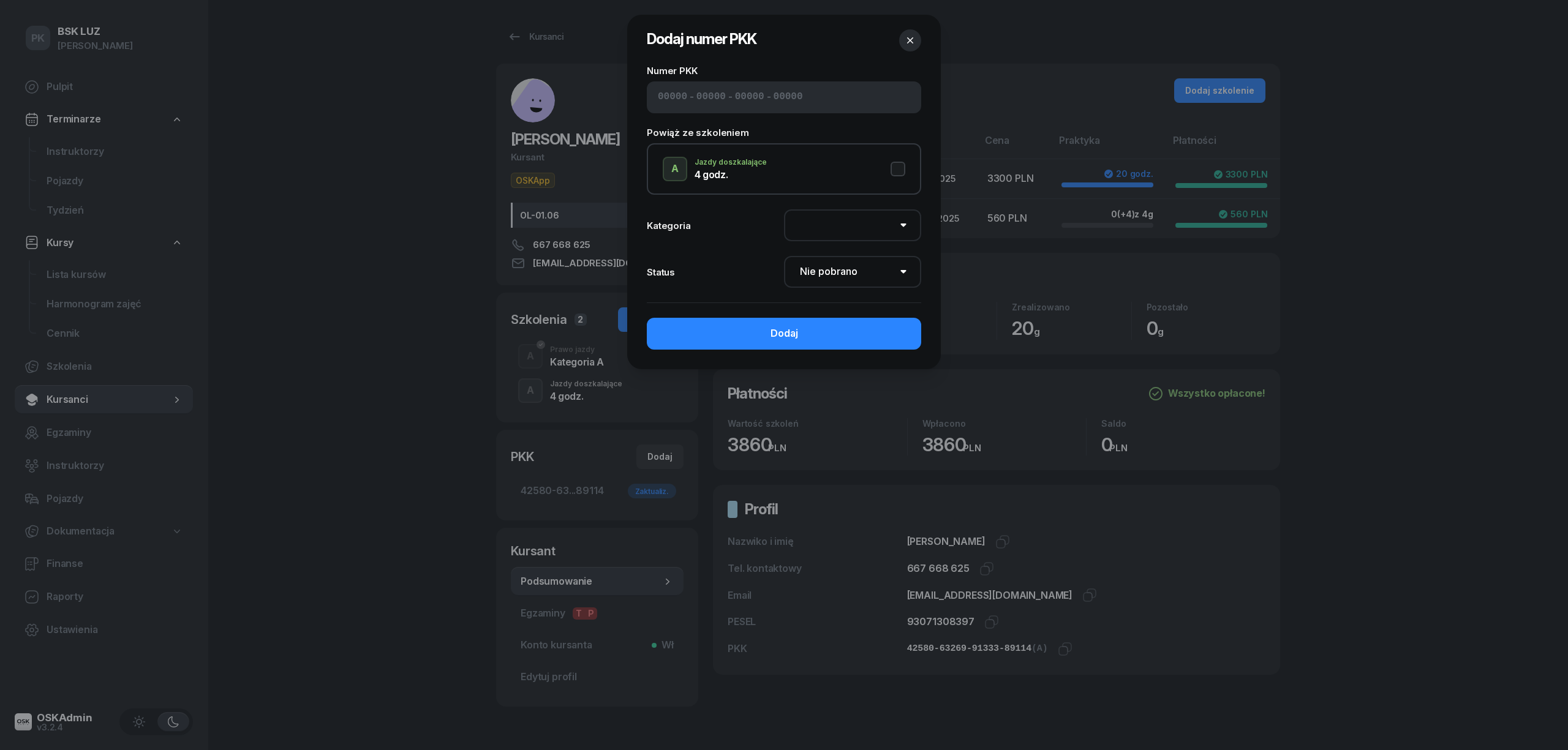
click at [697, 95] on input at bounding box center [712, 97] width 30 height 16
paste input "42580"
type input "42580"
type input "63269"
type input "91333"
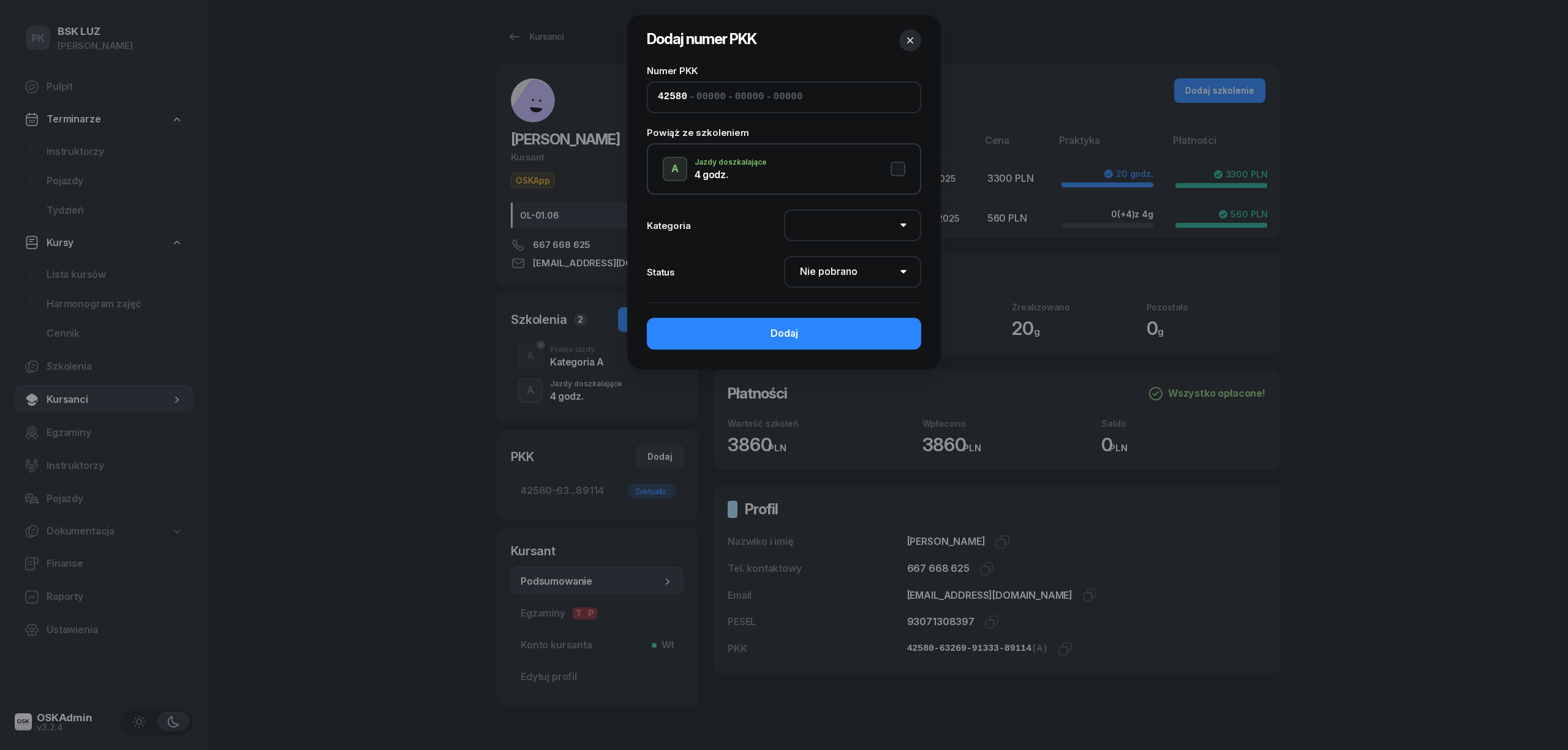
type input "89114"
click at [898, 172] on button "A Jazdy doszkalające 4 godz." at bounding box center [784, 169] width 243 height 25
select select "A"
click at [912, 268] on select "Nie pobrano Pobrano Zwrócono Zaktualizowano" at bounding box center [852, 272] width 138 height 32
select select "Get"
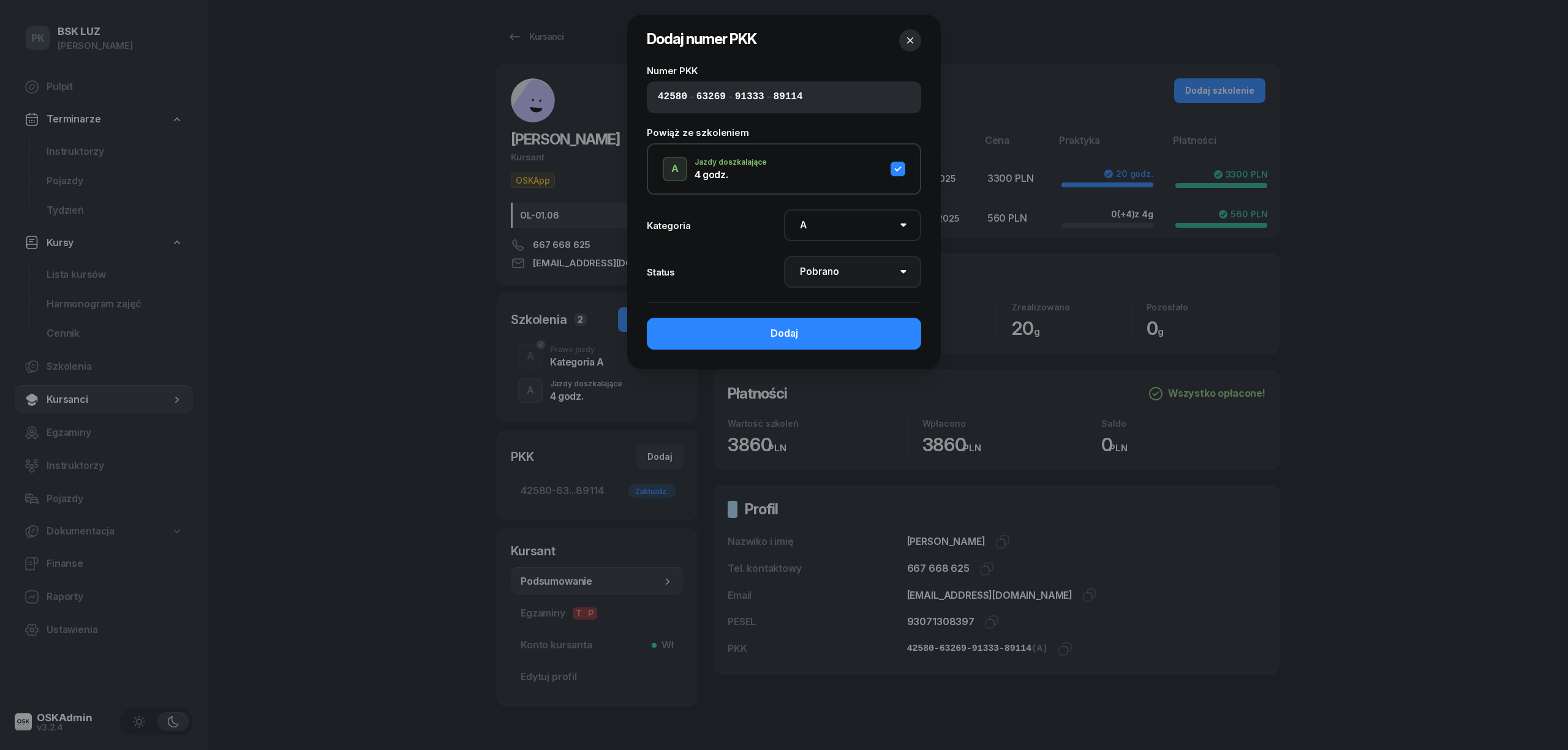
click at [784, 256] on select "Nie pobrano Pobrano Zwrócono Zaktualizowano" at bounding box center [852, 272] width 138 height 32
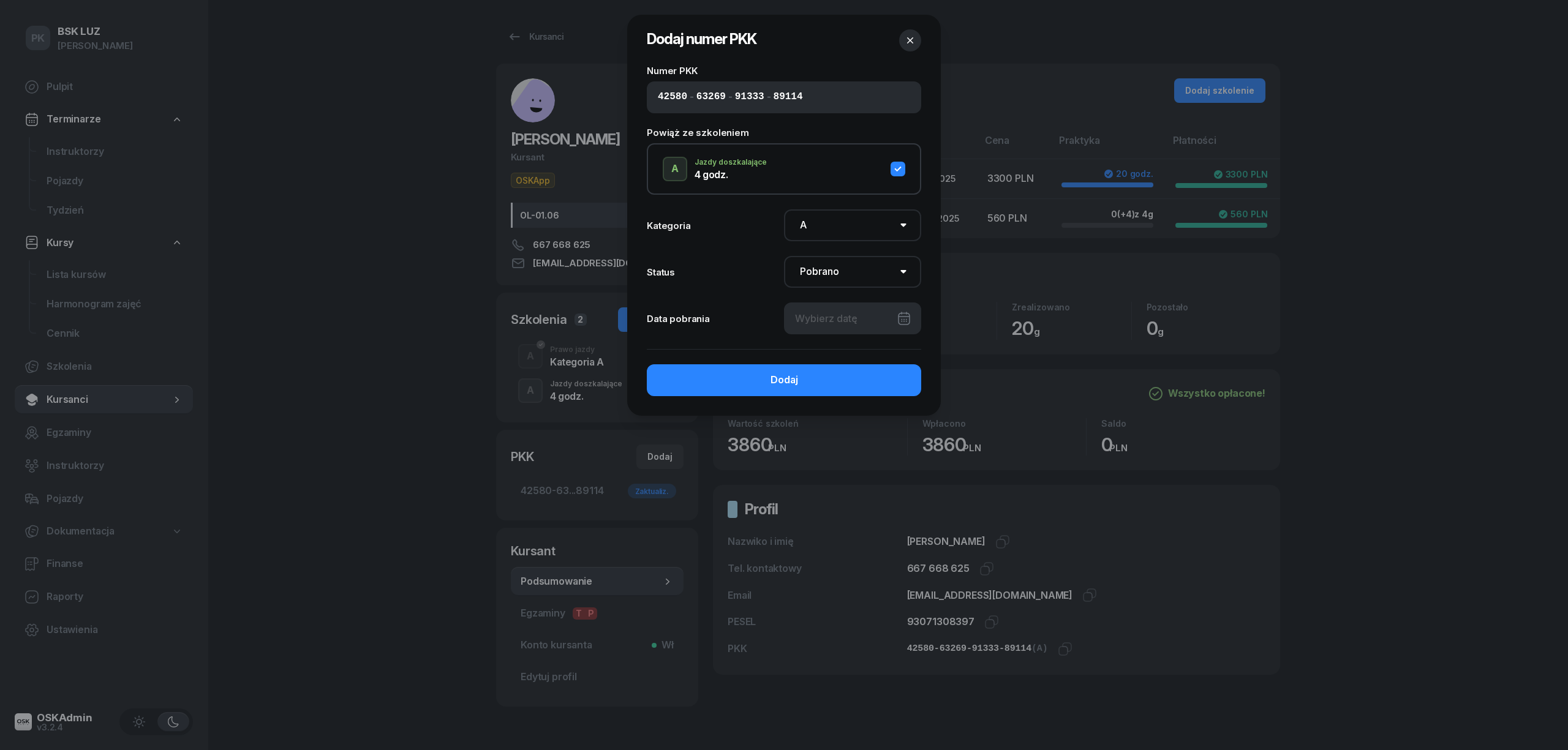
click at [885, 321] on div at bounding box center [852, 318] width 138 height 32
click at [858, 484] on div "22" at bounding box center [853, 491] width 20 height 20
type input "22/08/2025"
click at [866, 379] on button "Dodaj" at bounding box center [783, 380] width 274 height 32
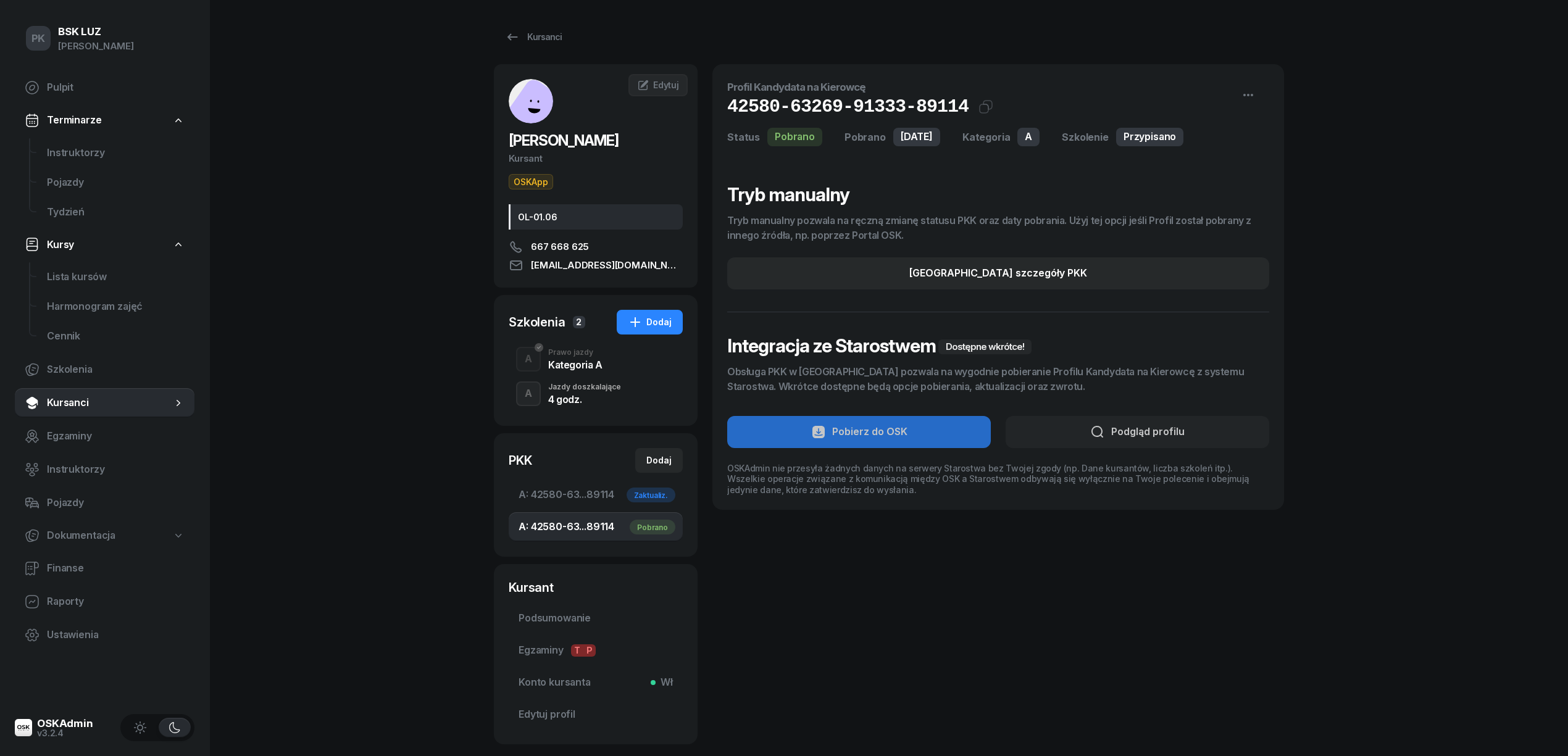
click at [593, 398] on div "4 godz." at bounding box center [584, 399] width 73 height 10
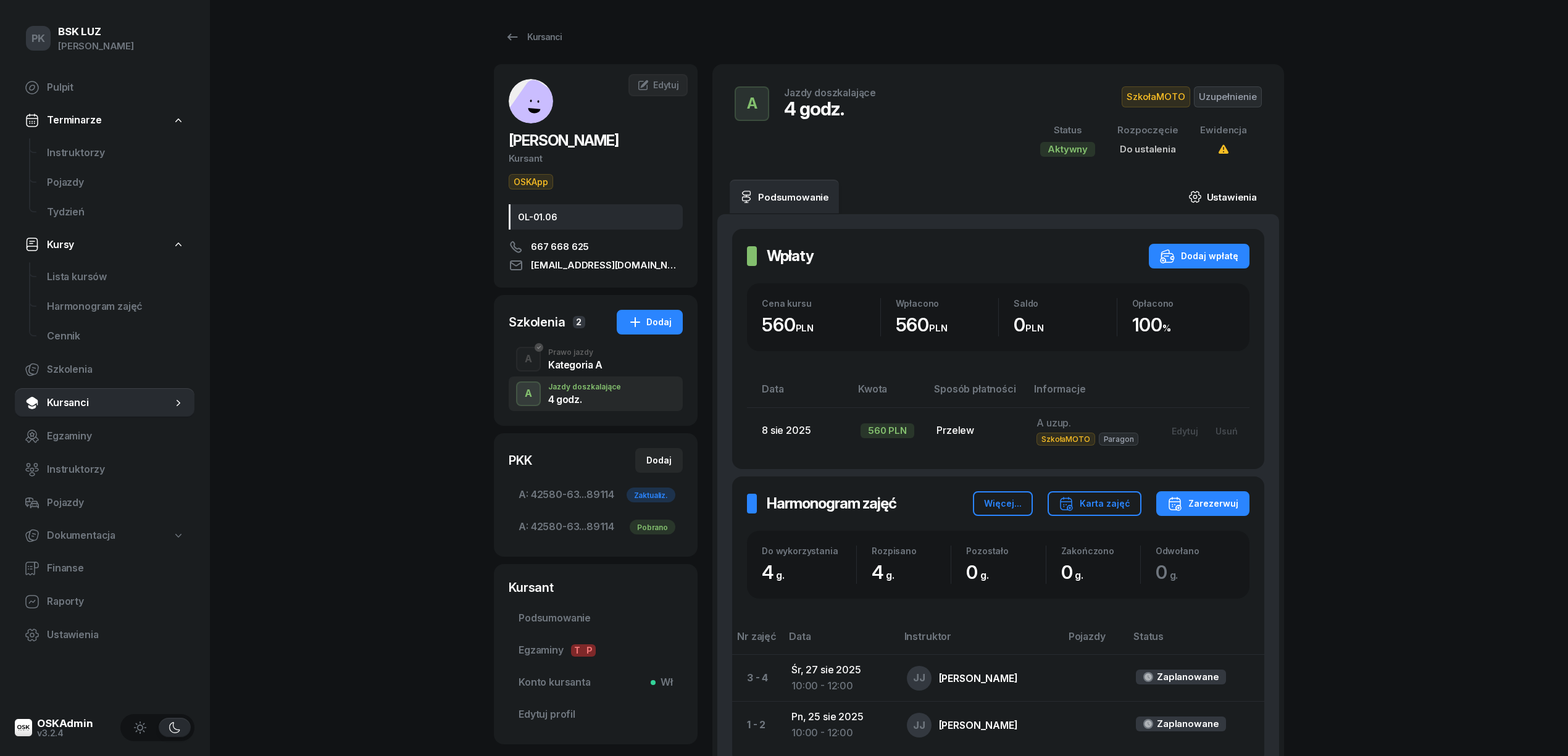
click at [1215, 196] on link "Ustawienia" at bounding box center [1223, 197] width 88 height 35
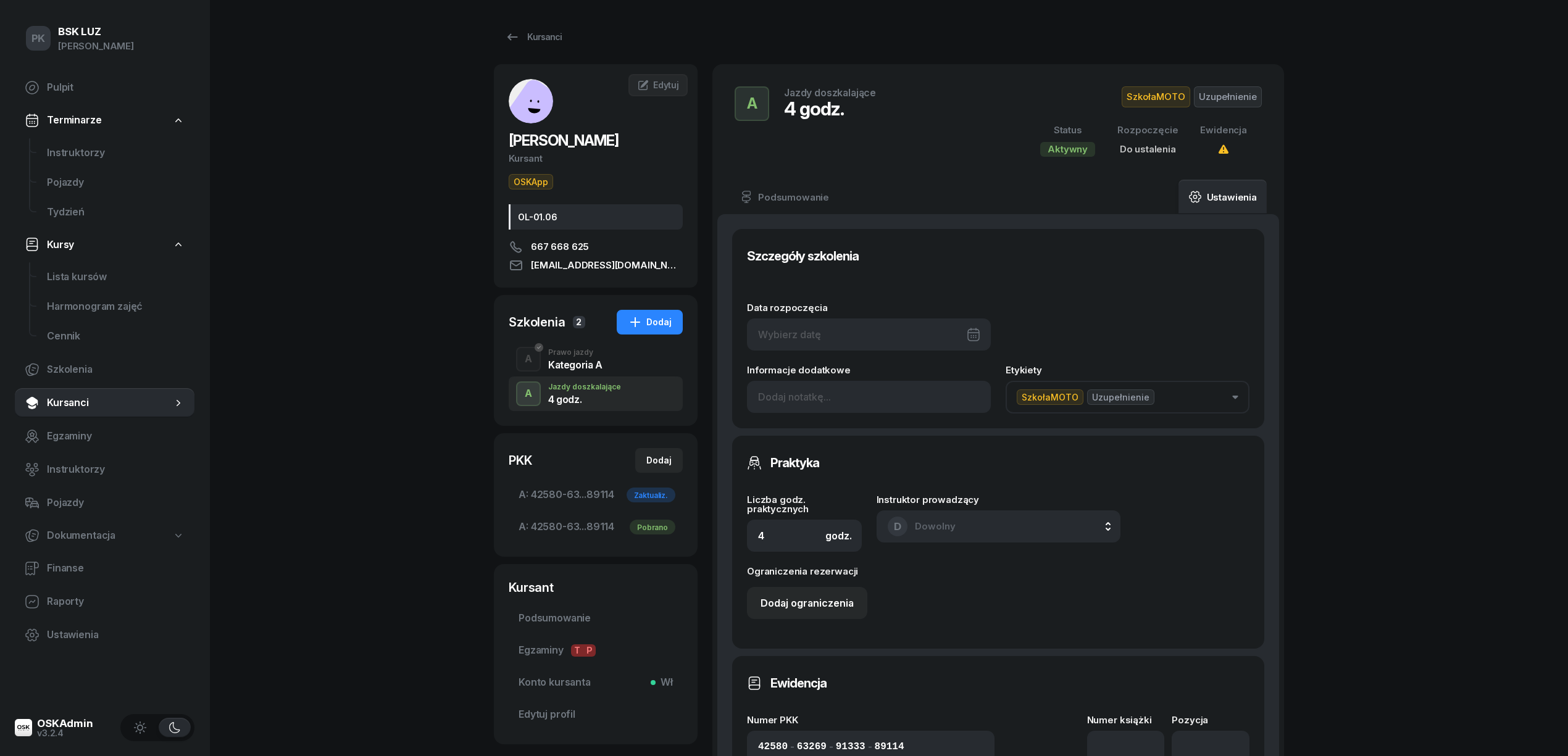
click at [853, 332] on div at bounding box center [869, 334] width 244 height 32
click at [835, 539] on div "25" at bounding box center [831, 537] width 20 height 20
type input "25/08/2025"
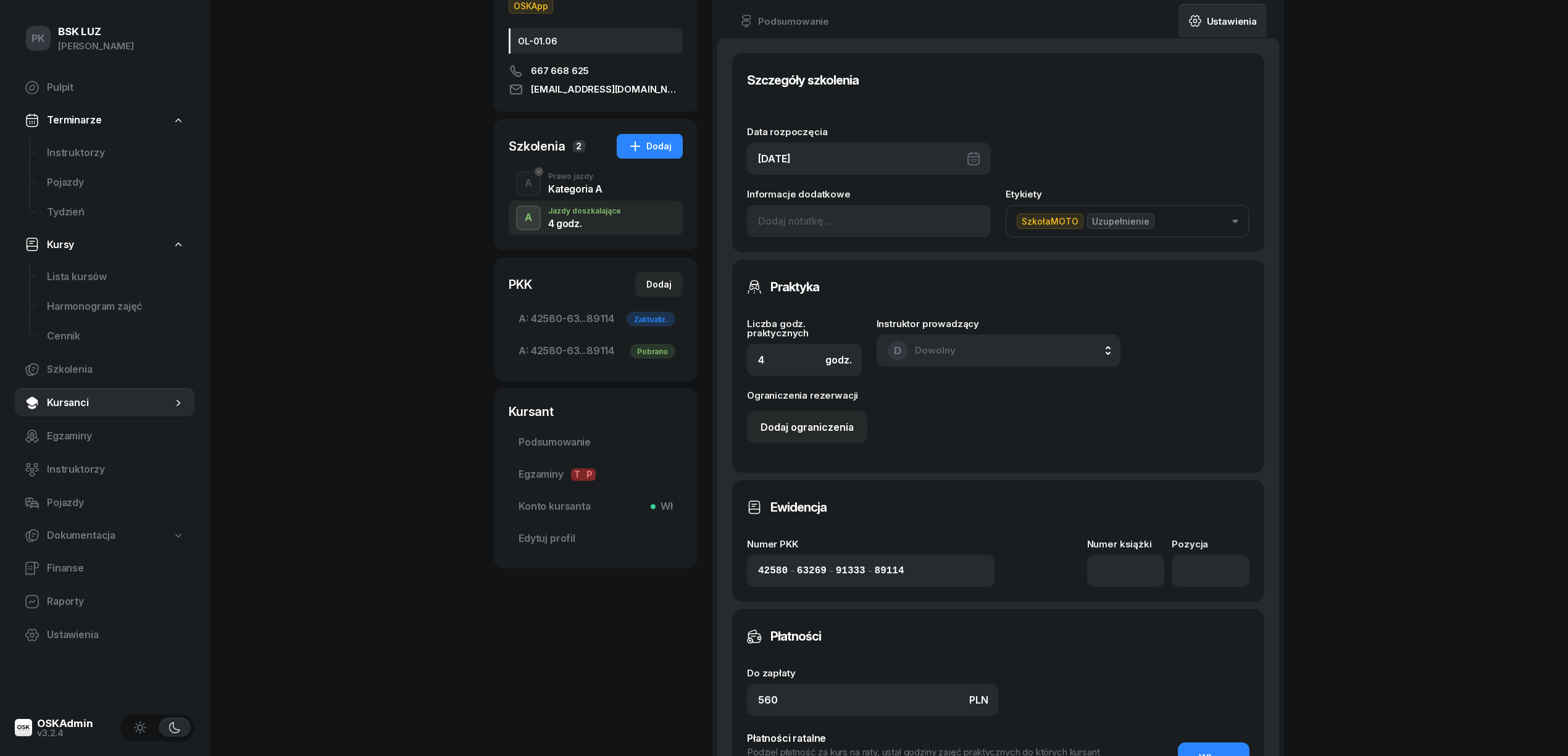
scroll to position [247, 0]
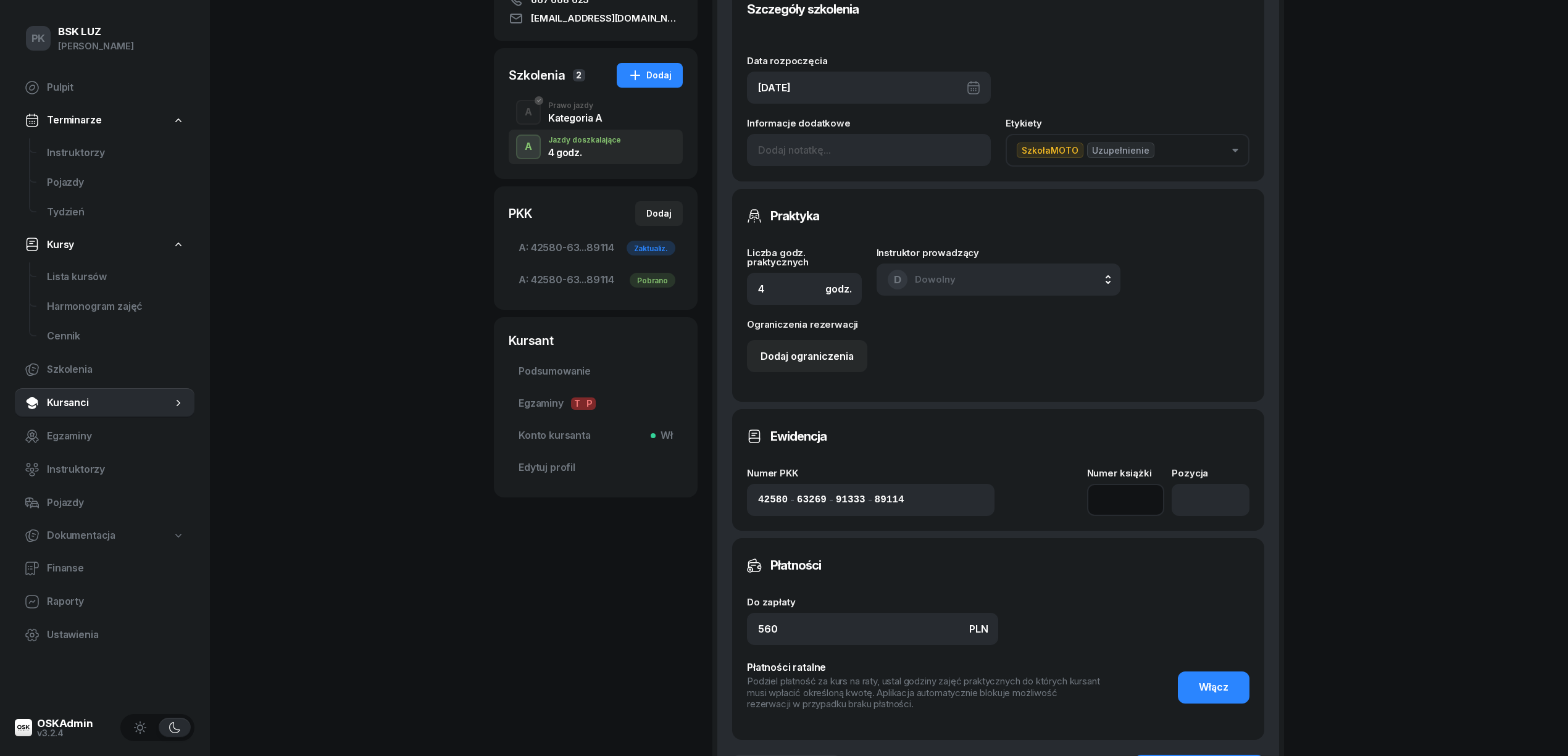
click at [1109, 504] on input at bounding box center [1126, 500] width 78 height 32
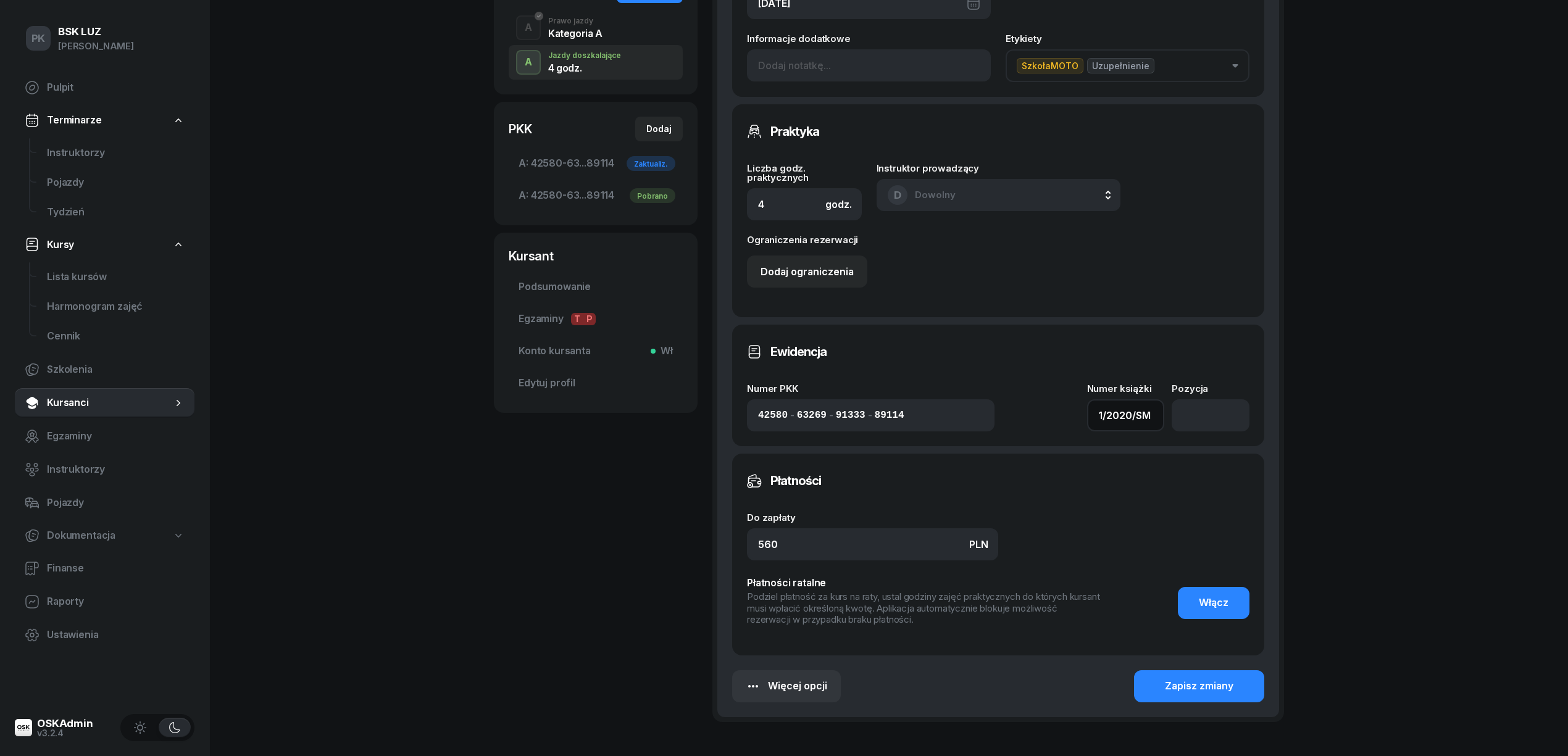
scroll to position [411, 0]
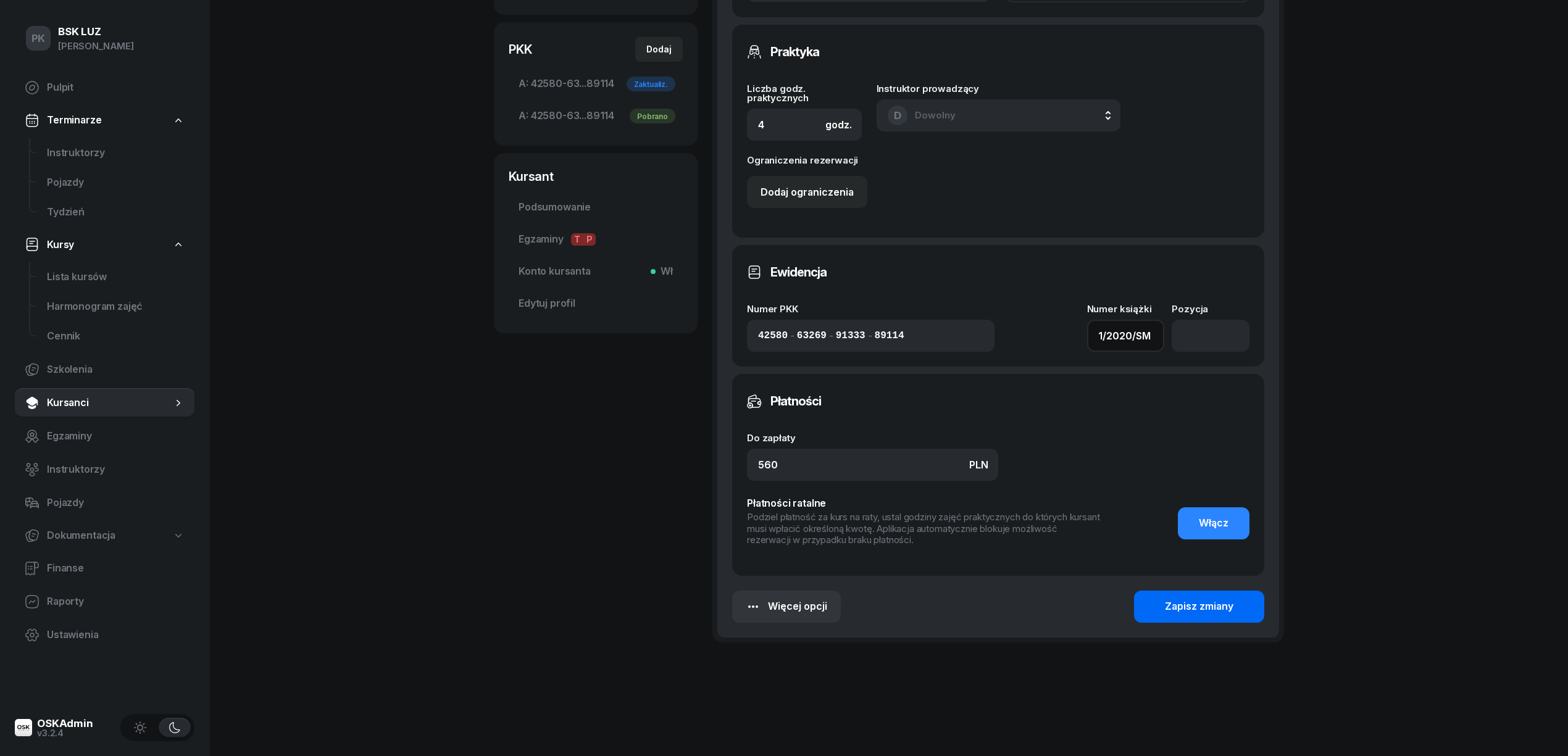
type input "1/2020/SM"
click at [1228, 605] on div "Zapisz zmiany" at bounding box center [1199, 606] width 69 height 16
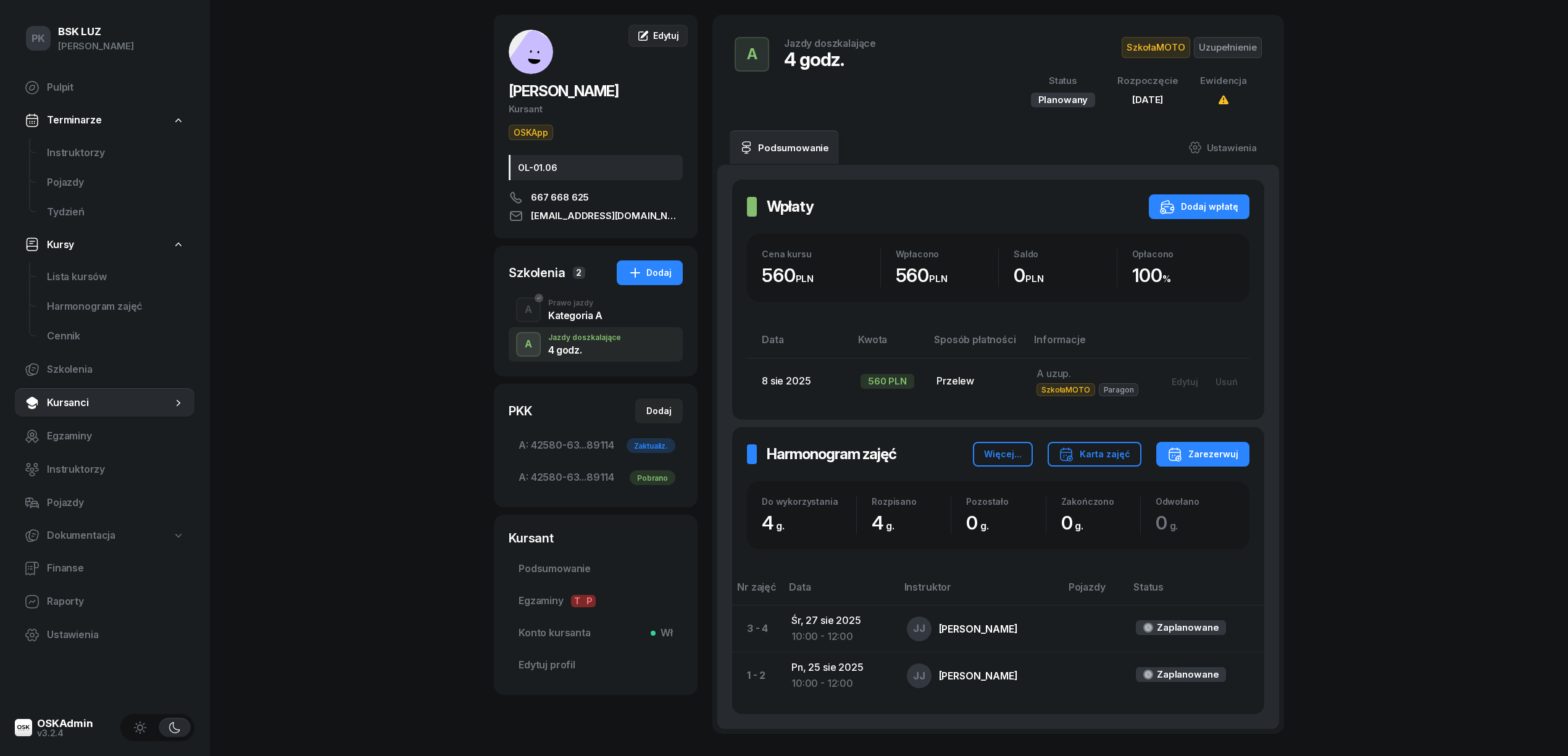
scroll to position [0, 0]
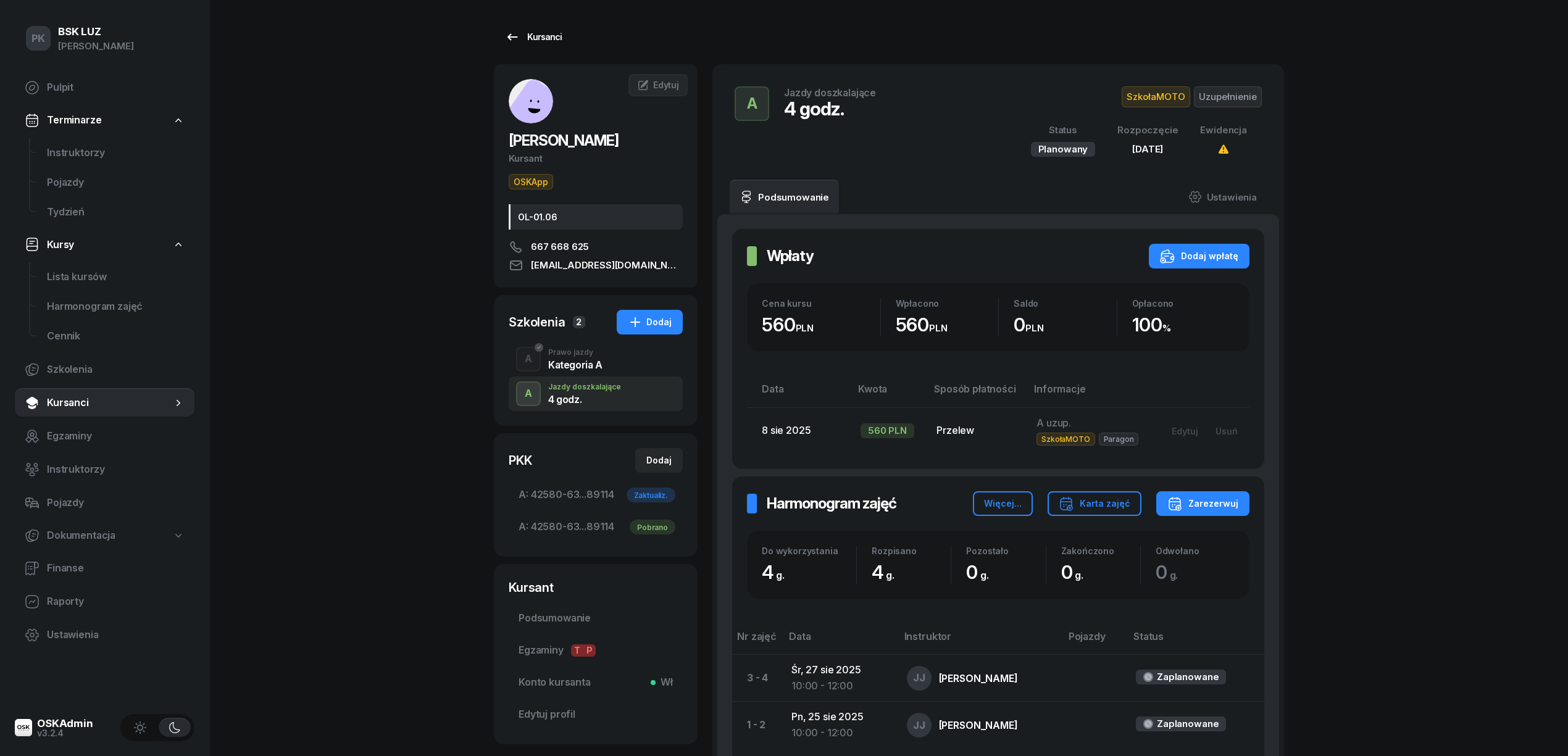
click at [549, 35] on div "Kursanci" at bounding box center [533, 37] width 56 height 15
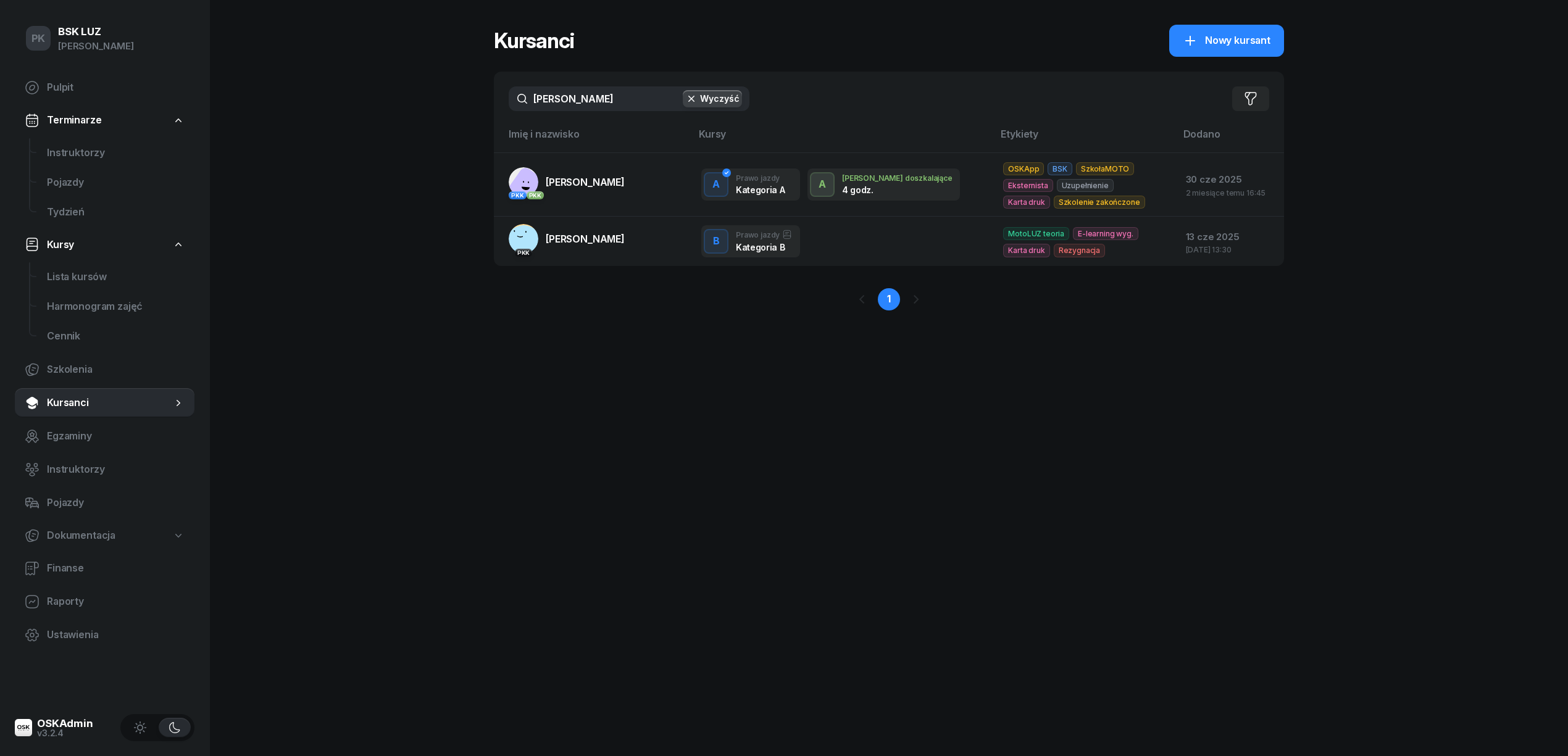
drag, startPoint x: 581, startPoint y: 94, endPoint x: 447, endPoint y: 102, distance: 134.2
click at [447, 101] on div "PK BSK LUZ Piotr Klimek Pulpit Terminarze Instruktorzy Pojazdy Tydzień Kursy Li…" at bounding box center [784, 378] width 1568 height 756
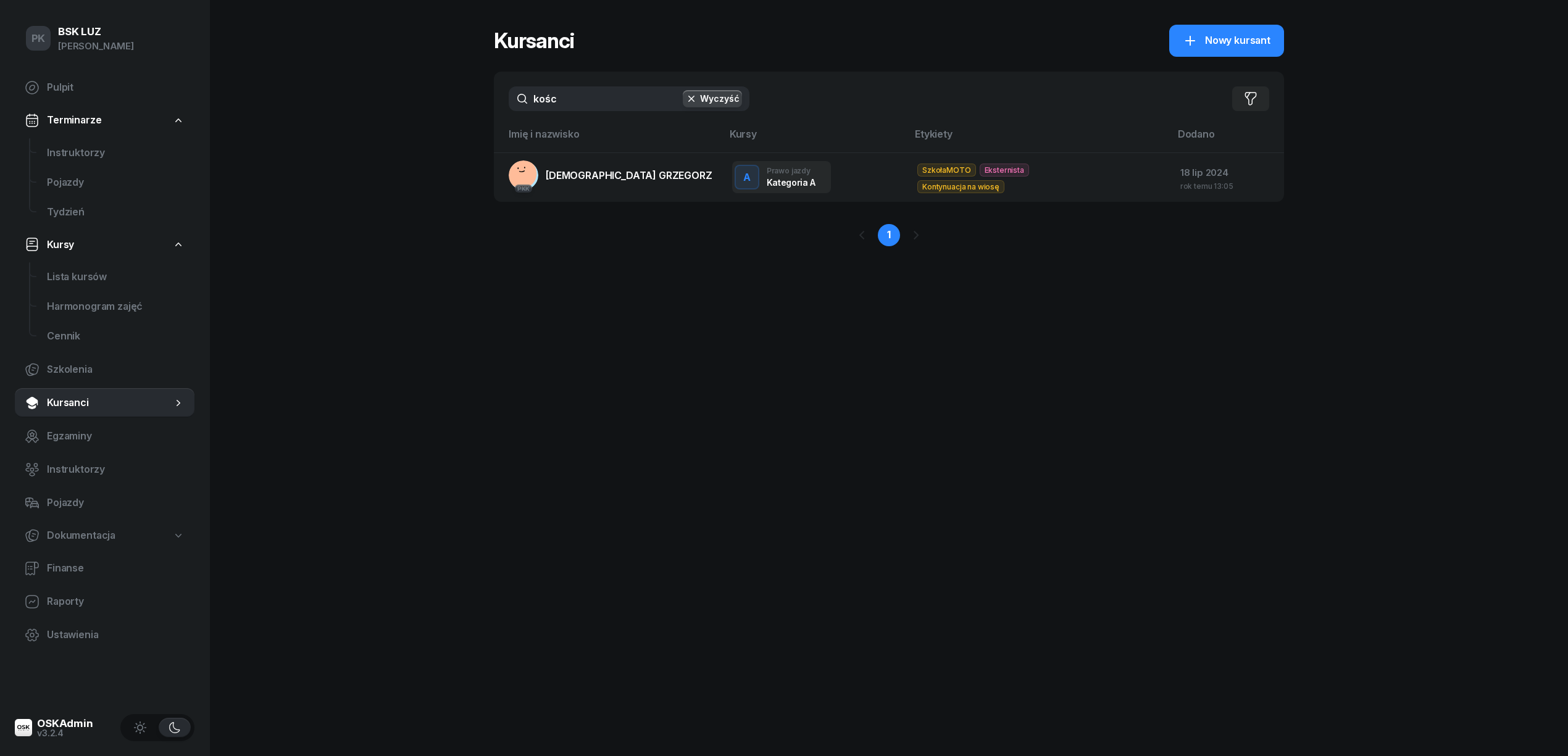
click at [603, 149] on th "Imię i nazwisko" at bounding box center [608, 139] width 228 height 27
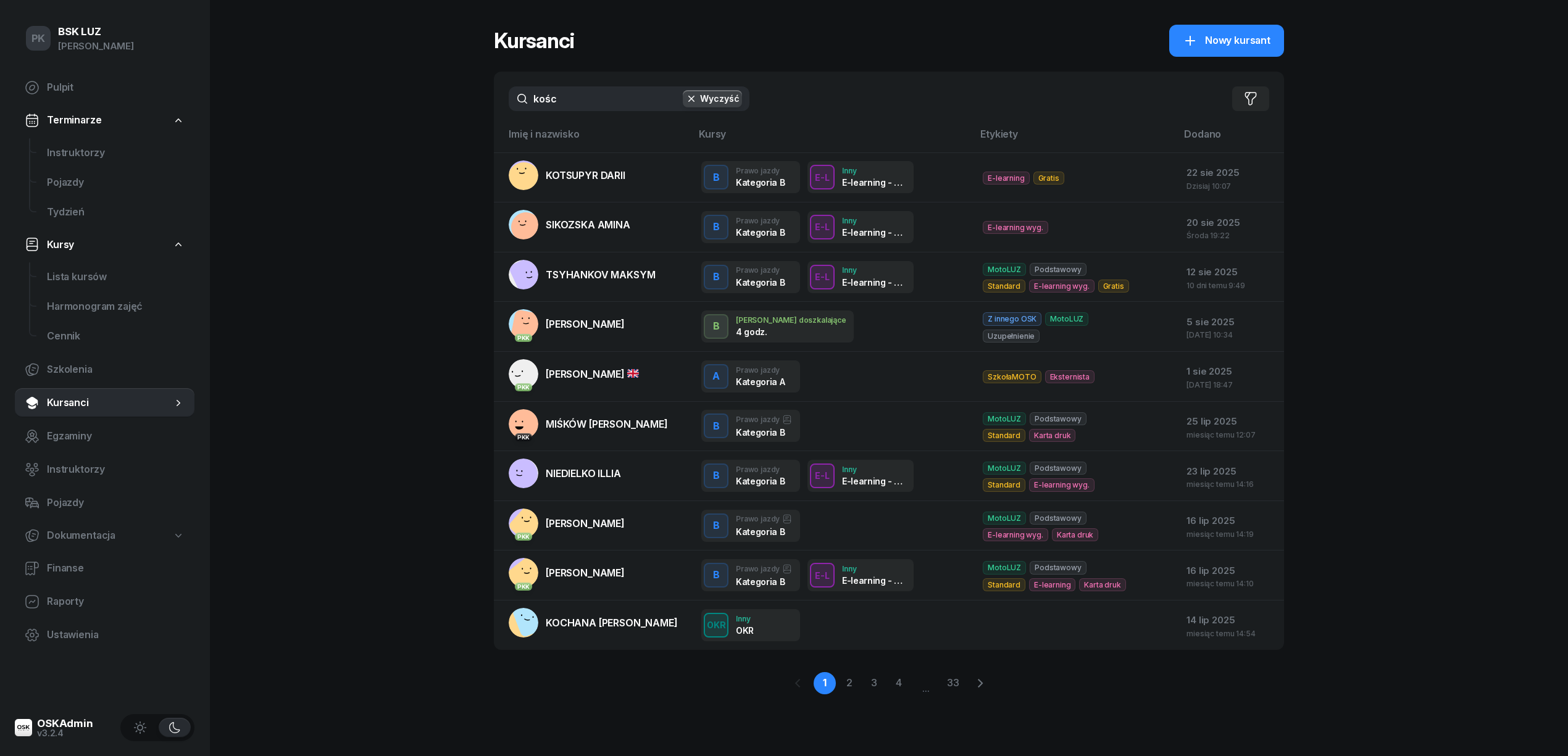
drag, startPoint x: 580, startPoint y: 102, endPoint x: 502, endPoint y: 102, distance: 78.0
click at [502, 102] on div "kośc Wyczyść Filtruj" at bounding box center [889, 98] width 790 height 54
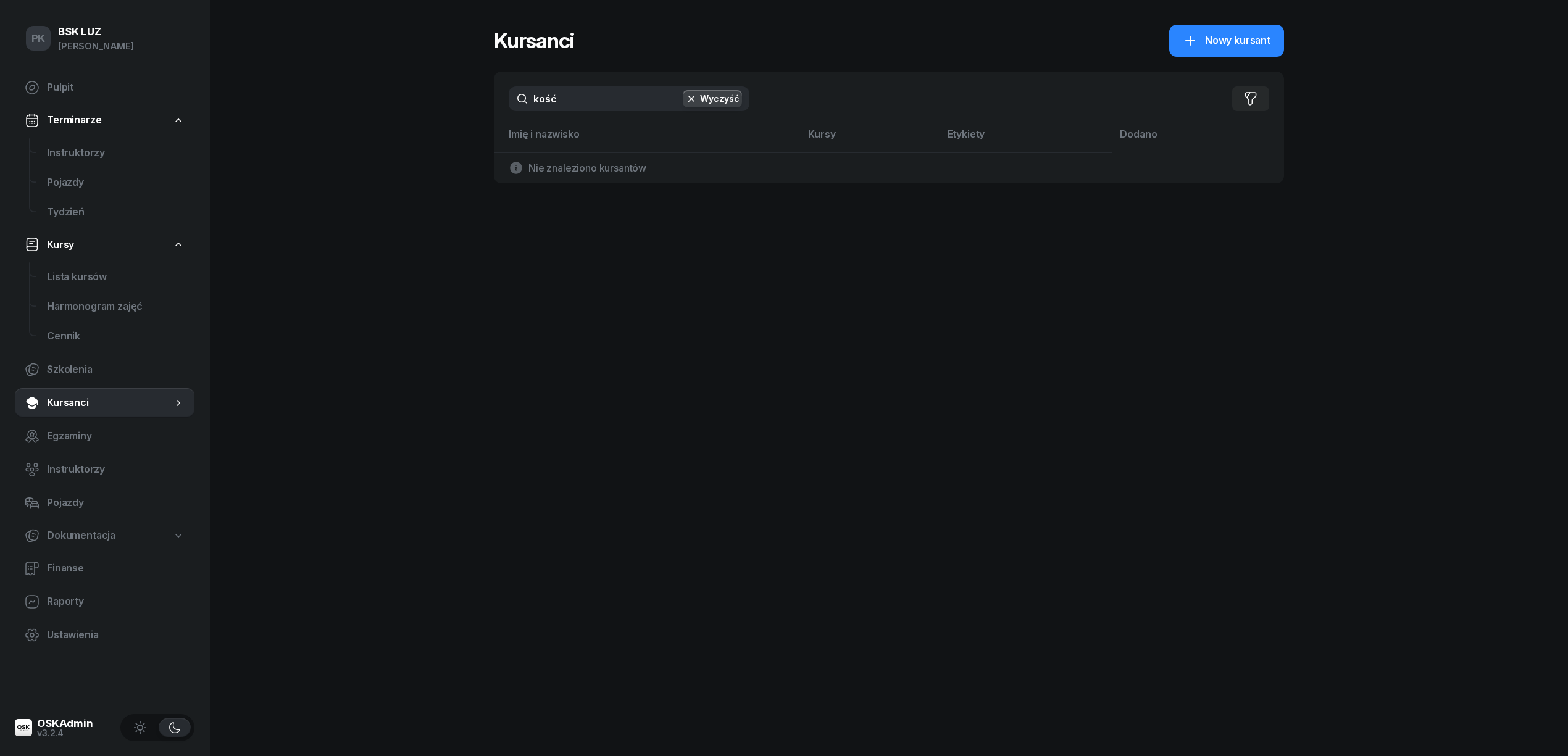
type input "kość"
click at [710, 102] on button "Wyczyść" at bounding box center [712, 99] width 59 height 17
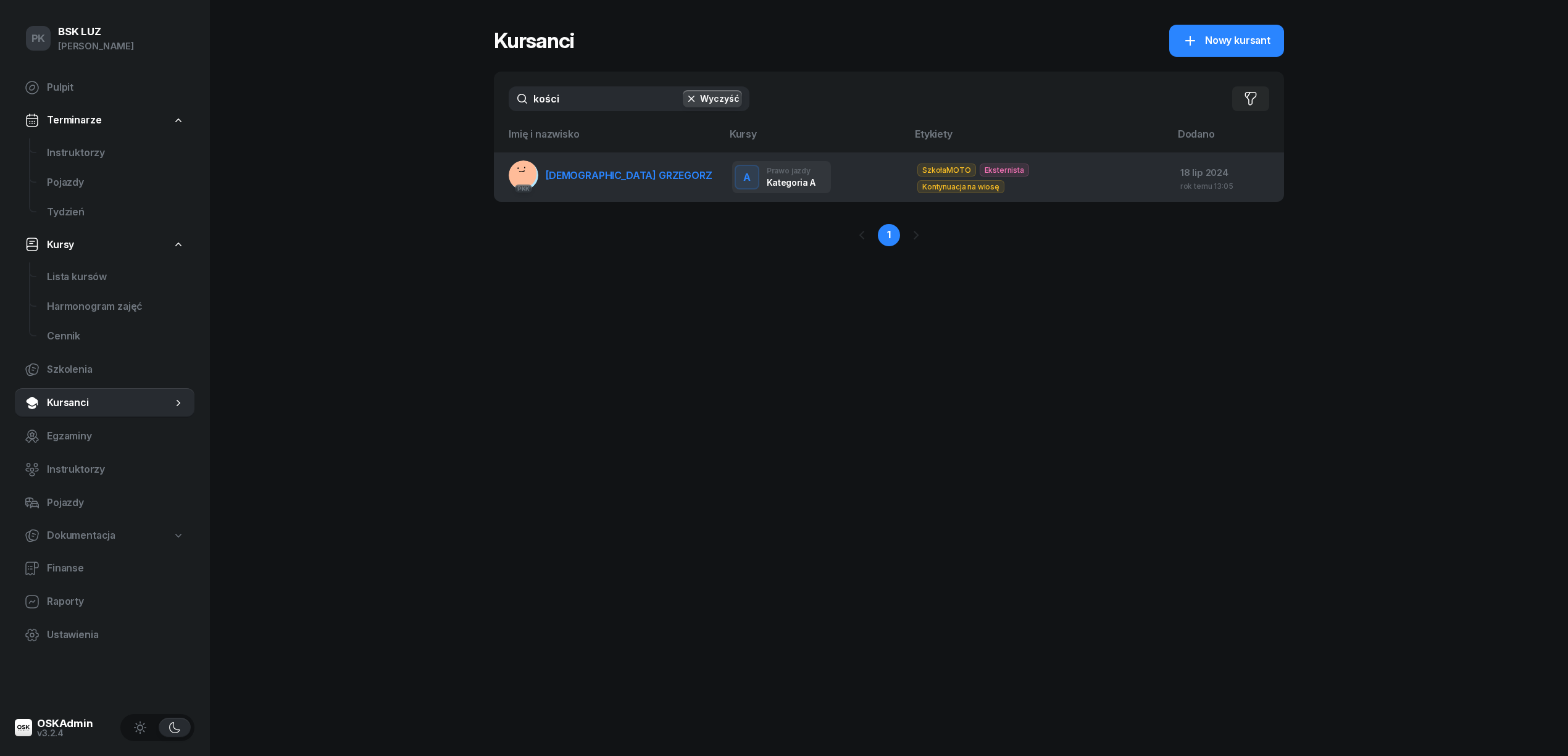
type input "kości"
click at [606, 179] on span "[DEMOGRAPHIC_DATA] GRZEGORZ" at bounding box center [628, 175] width 167 height 12
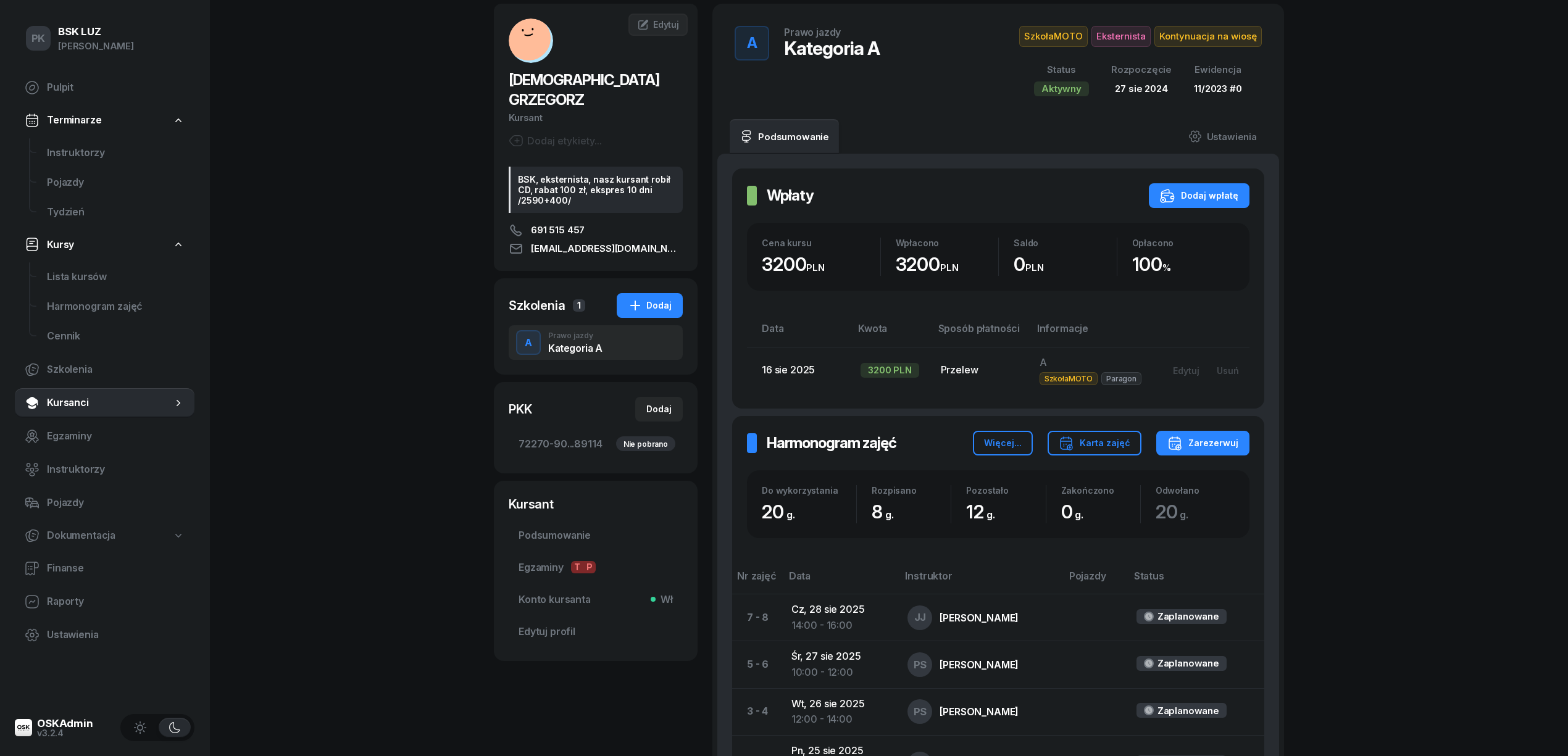
scroll to position [164, 0]
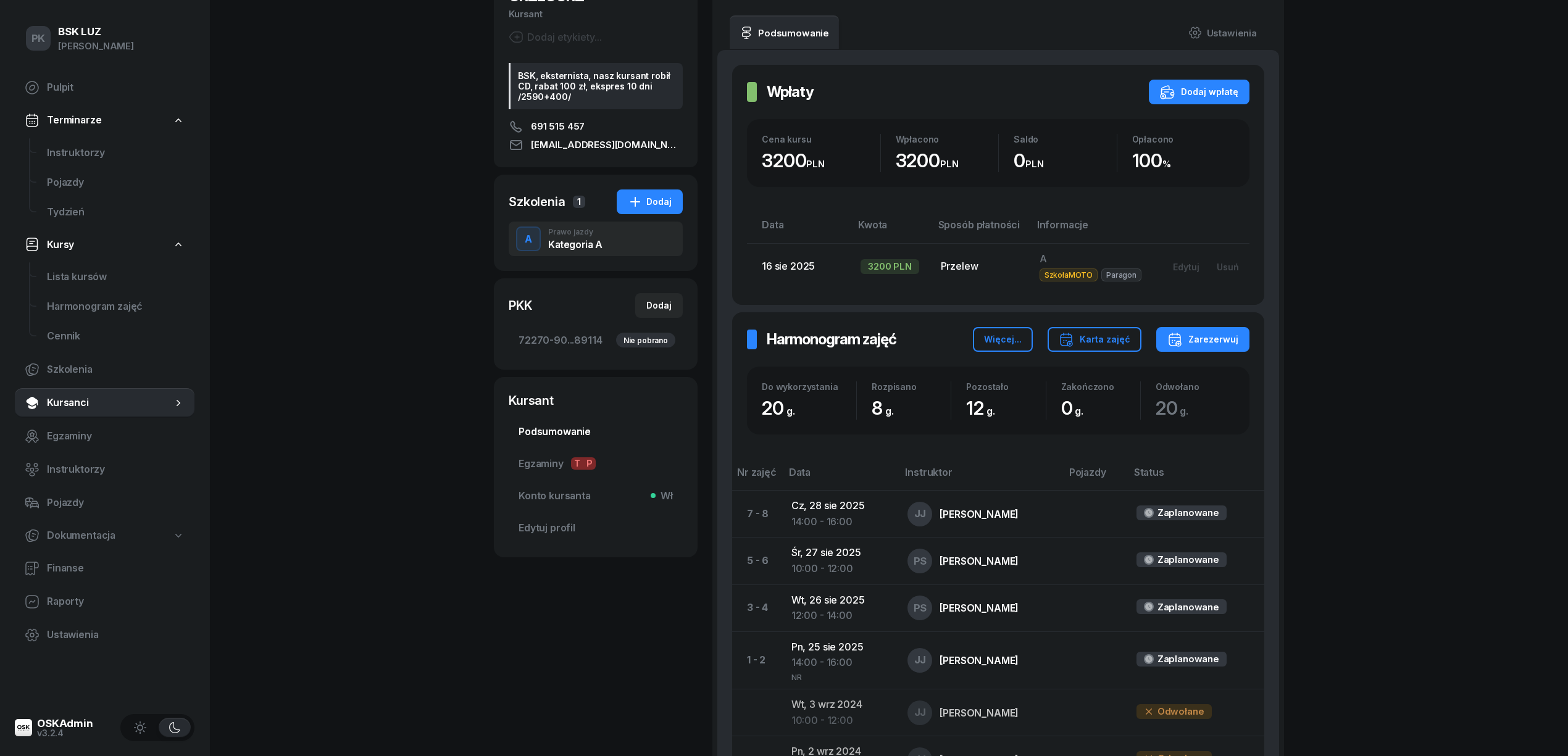
click at [570, 424] on span "Podsumowanie" at bounding box center [596, 432] width 154 height 16
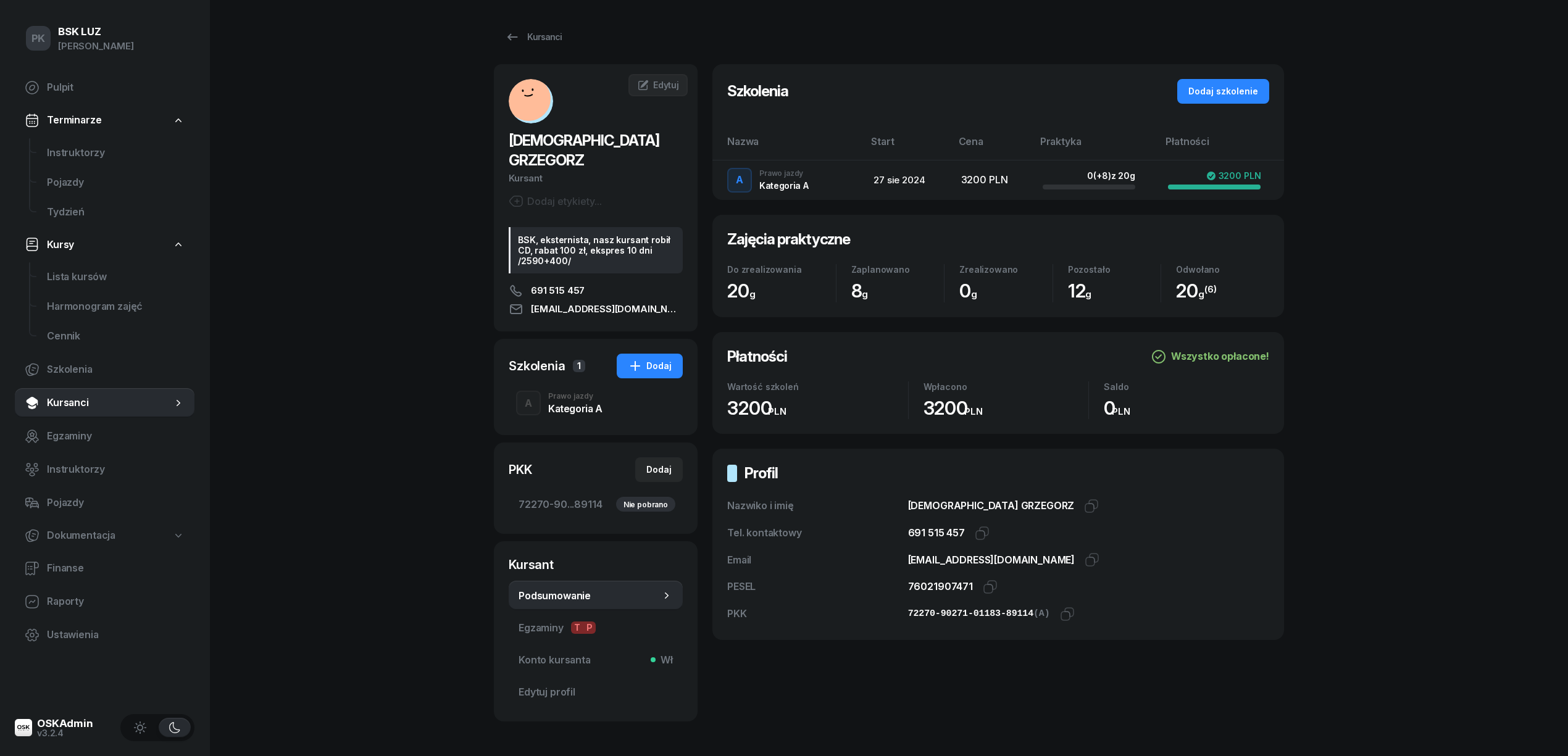
click at [568, 403] on div "Kategoria A" at bounding box center [574, 408] width 54 height 10
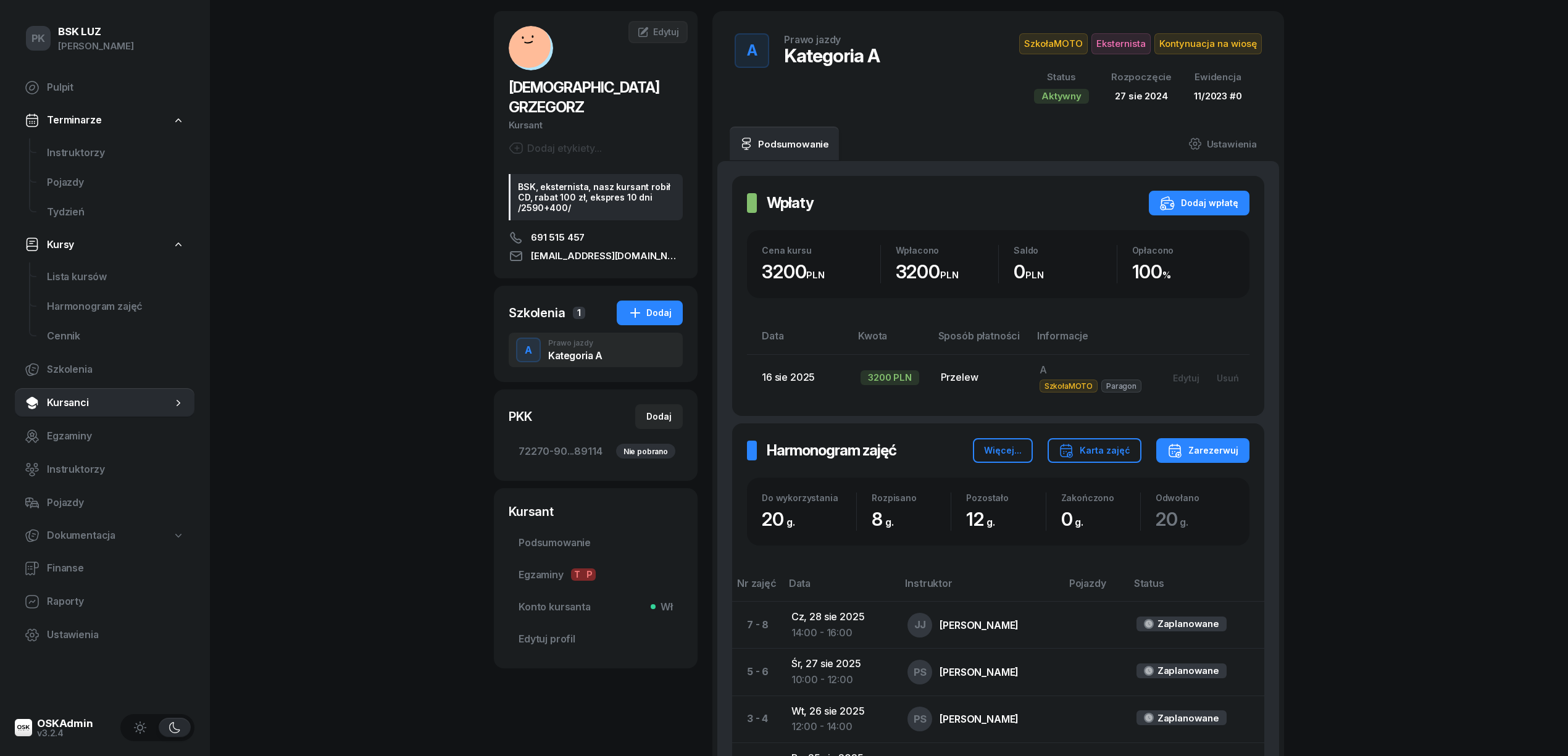
scroll to position [82, 0]
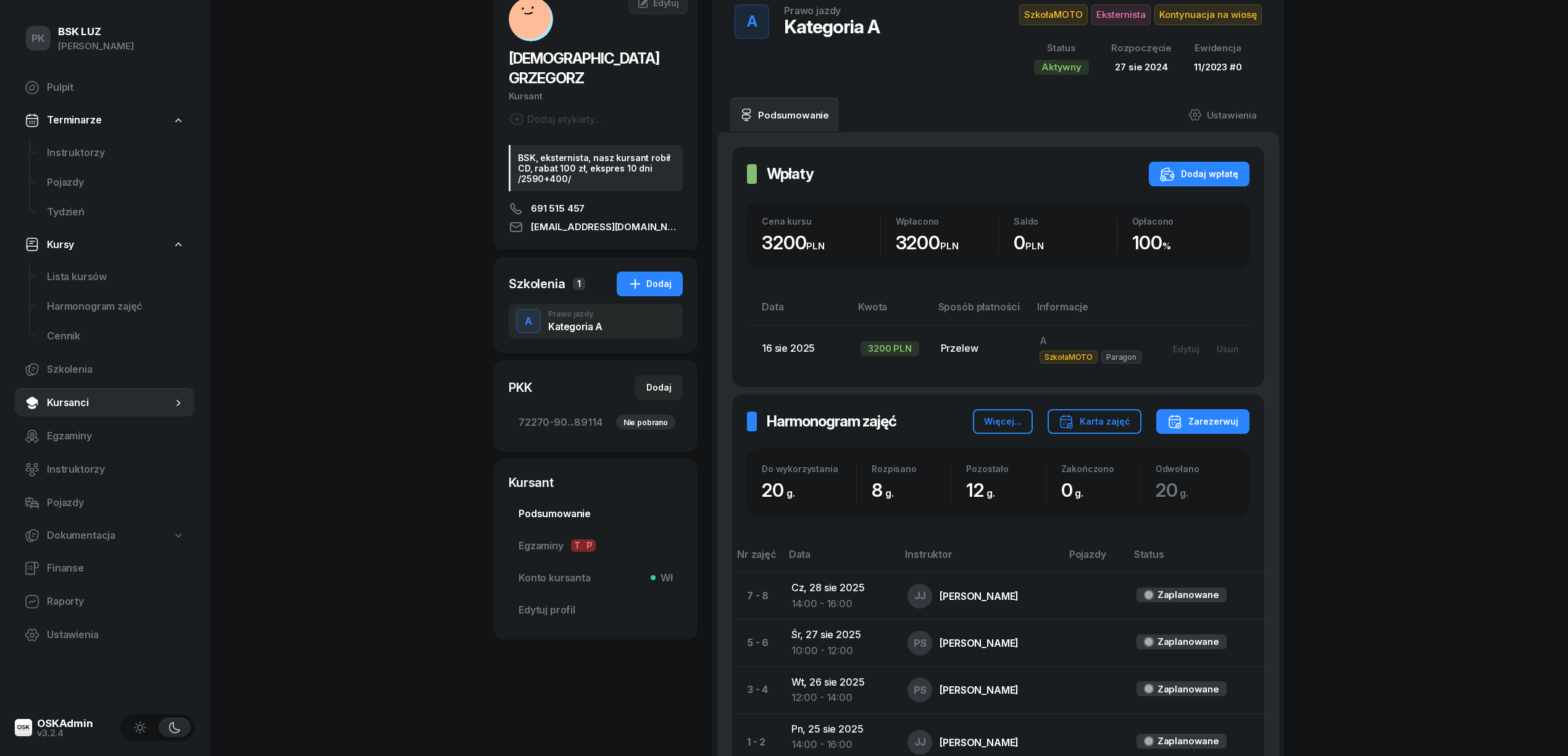
click at [582, 506] on span "Podsumowanie" at bounding box center [596, 514] width 154 height 16
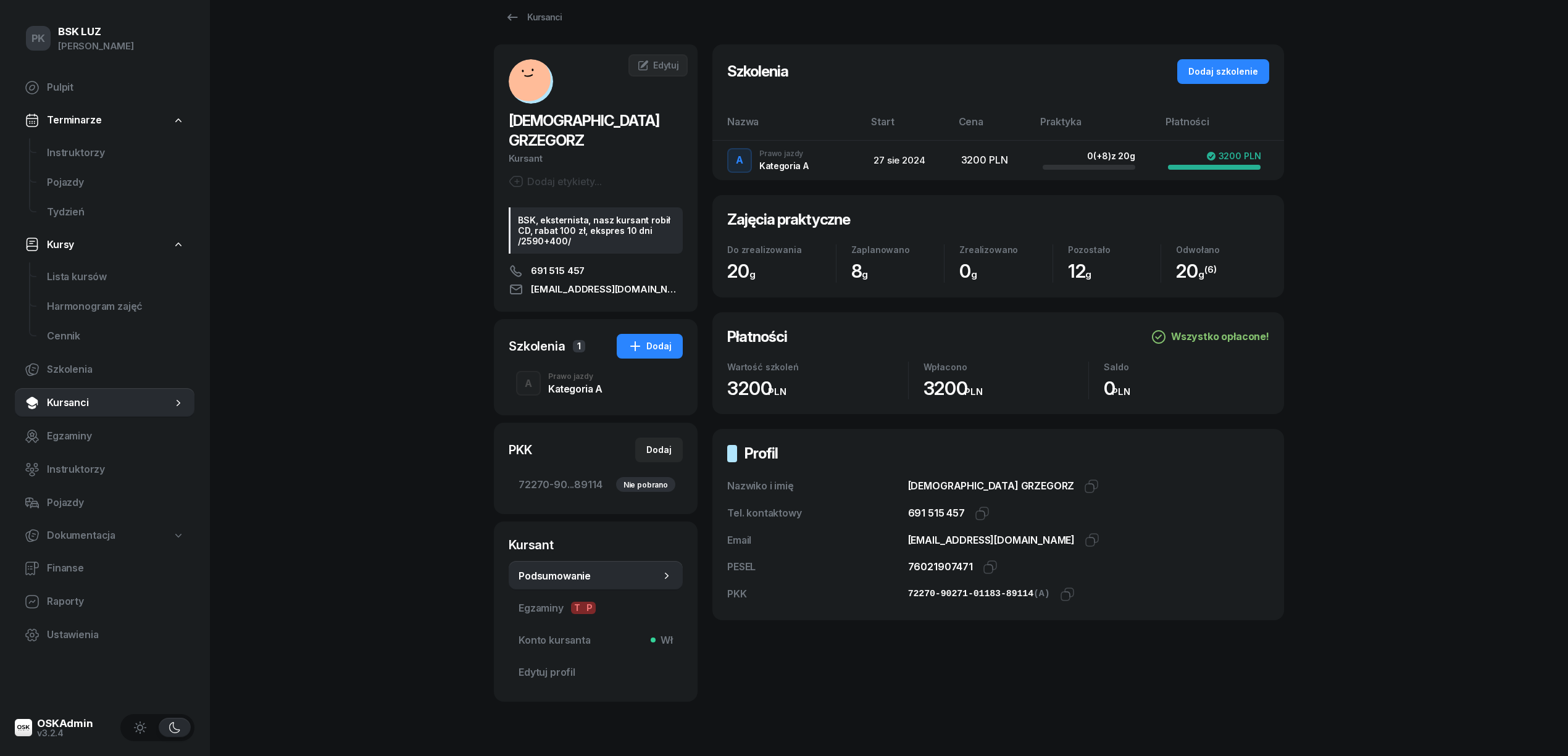
scroll to position [30, 0]
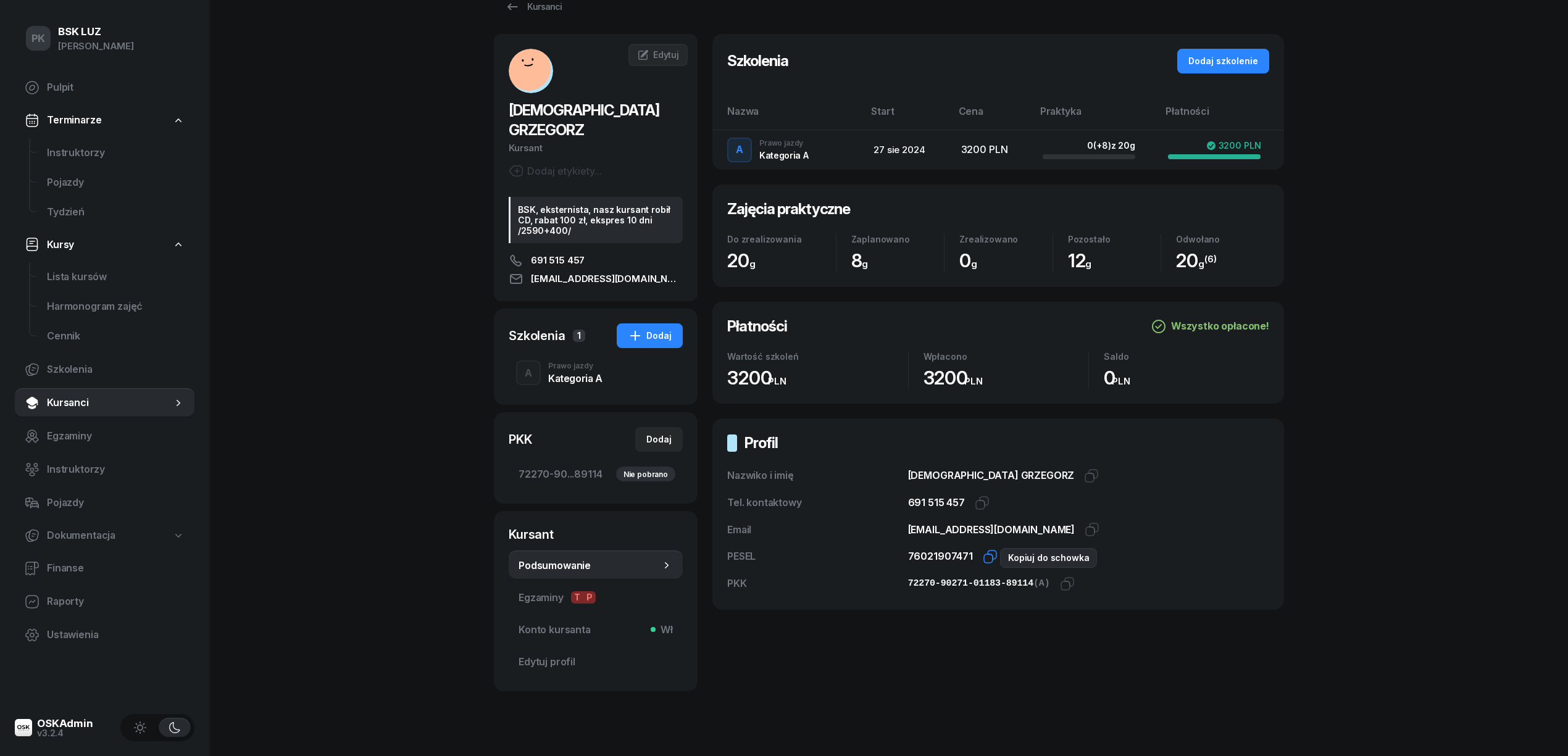
click at [984, 556] on icon "button" at bounding box center [990, 557] width 15 height 15
click at [1060, 587] on icon "button" at bounding box center [1067, 584] width 15 height 15
click at [669, 56] on span "Edytuj" at bounding box center [666, 55] width 26 height 11
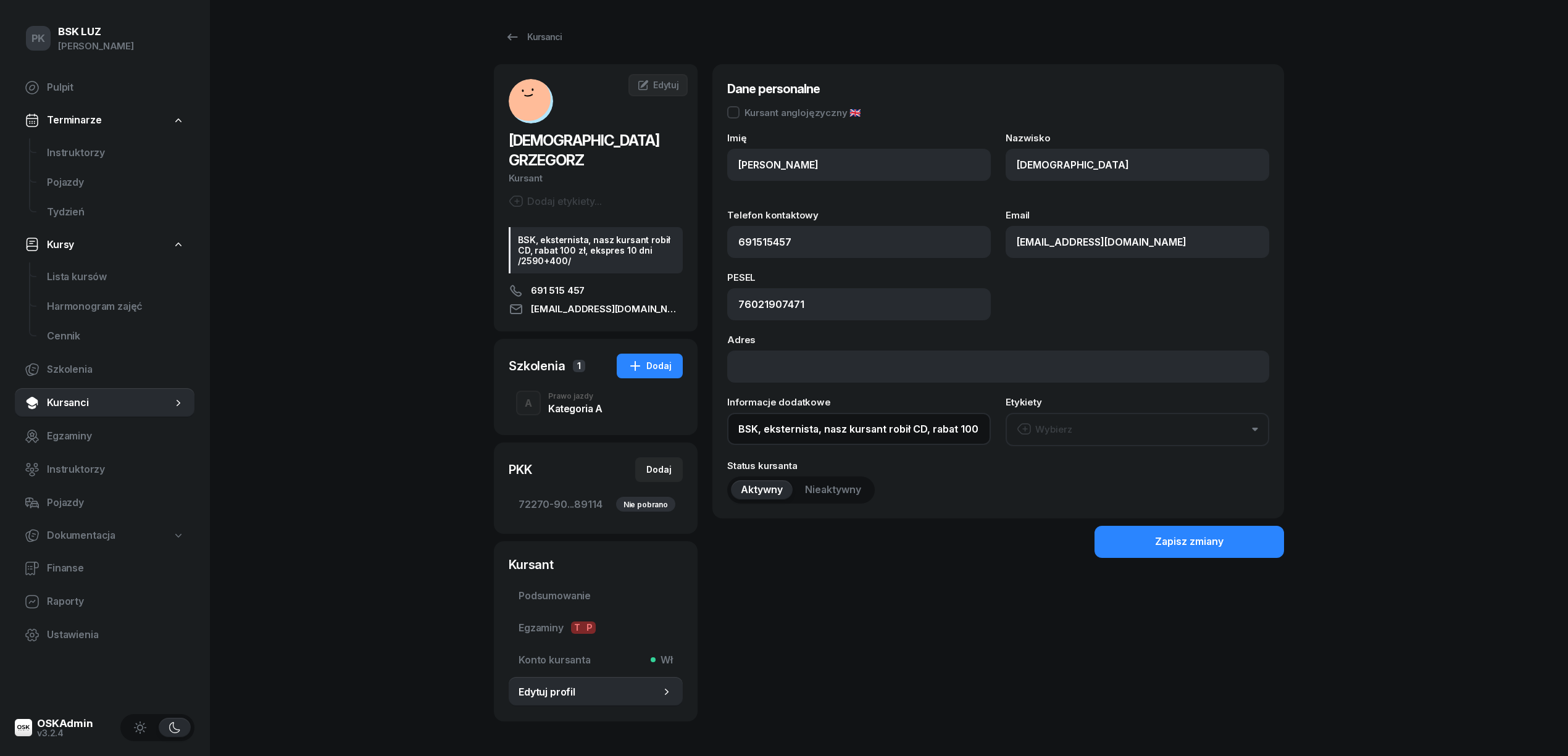
click at [736, 428] on input "BSK, eksternista, nasz kursant robił CD, rabat 100 zł, ekspres 10 dni /2590+400/" at bounding box center [859, 429] width 264 height 32
type input "OL-brak, BSK, eksternista, nasz kursant robił CD, rabat 100 zł, ekspres 10 dni …"
click at [1120, 541] on button "Zapisz zmiany" at bounding box center [1189, 542] width 189 height 32
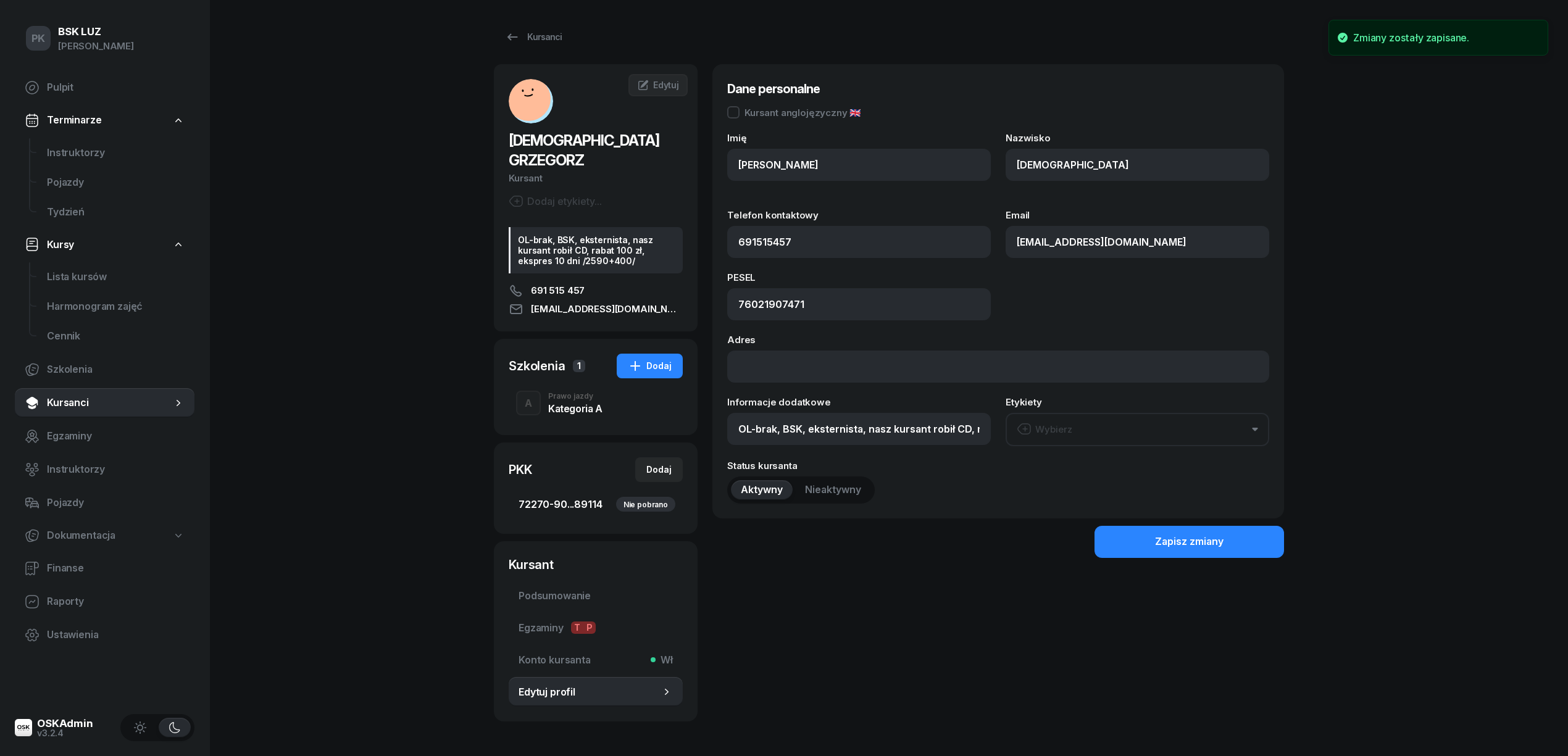
click at [555, 497] on span "72270-90...89114 Nie pobrano" at bounding box center [596, 505] width 154 height 16
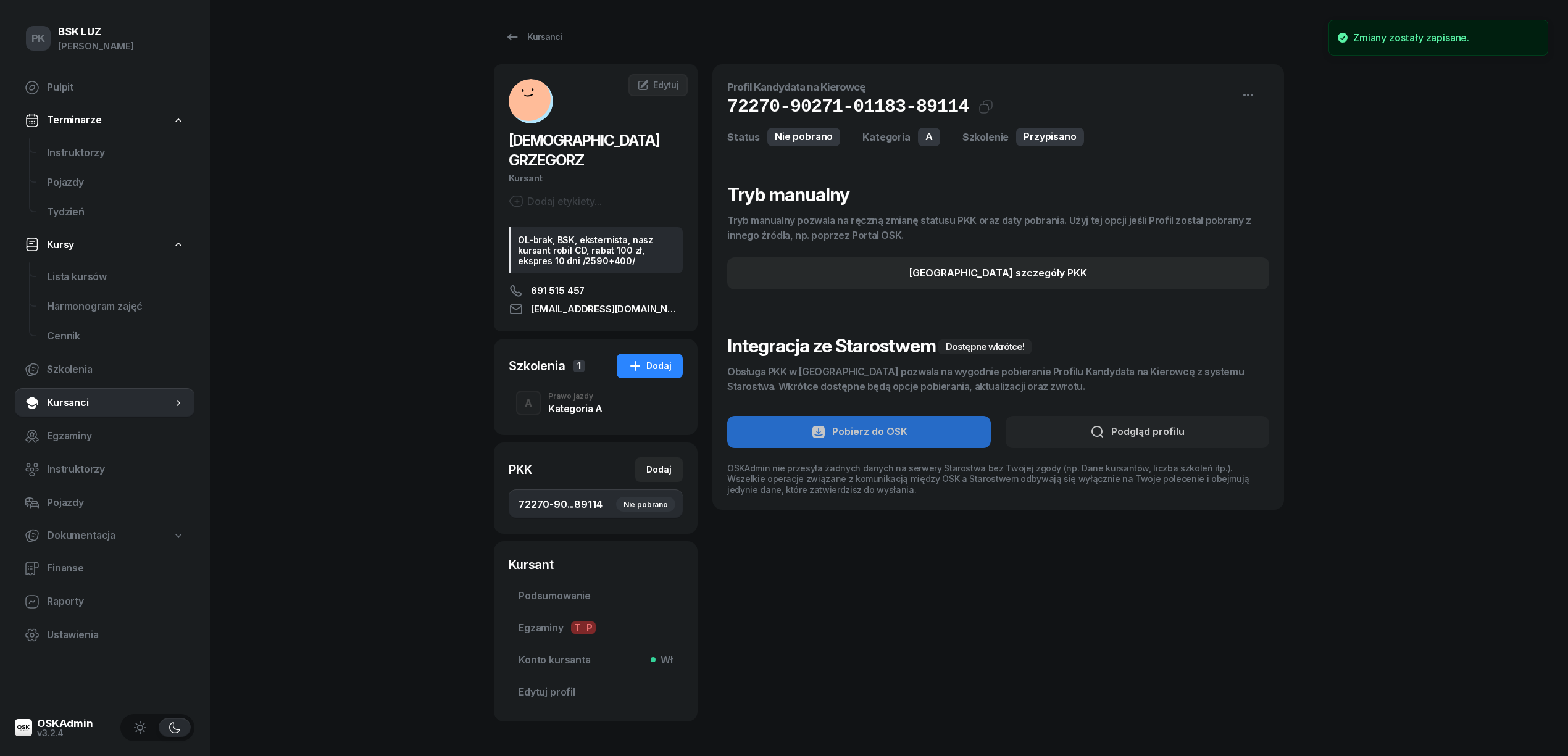
click at [593, 497] on span "72270-90...89114 Nie pobrano" at bounding box center [596, 505] width 154 height 16
click at [989, 275] on div "Edytuj szczegóły PKK" at bounding box center [999, 273] width 178 height 16
select select "A"
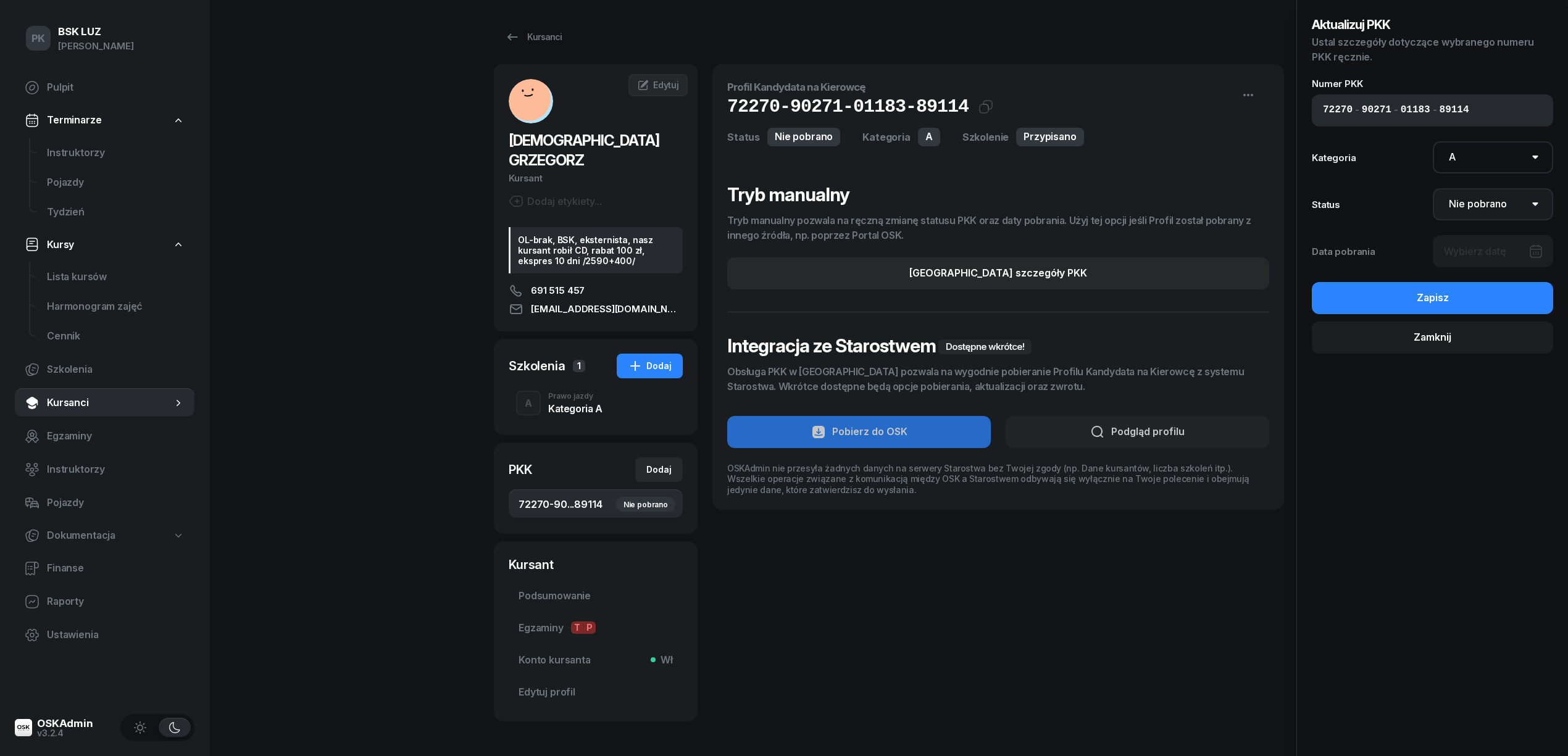
drag, startPoint x: 1483, startPoint y: 202, endPoint x: 1482, endPoint y: 213, distance: 11.0
click at [1483, 202] on select "Nie pobrano Pobrano Zwrócono Zaktualizowano" at bounding box center [1493, 204] width 121 height 32
select select "Get"
click at [1433, 188] on select "Nie pobrano Pobrano Zwrócono Zaktualizowano" at bounding box center [1493, 204] width 121 height 32
click at [1487, 252] on div at bounding box center [1493, 251] width 121 height 32
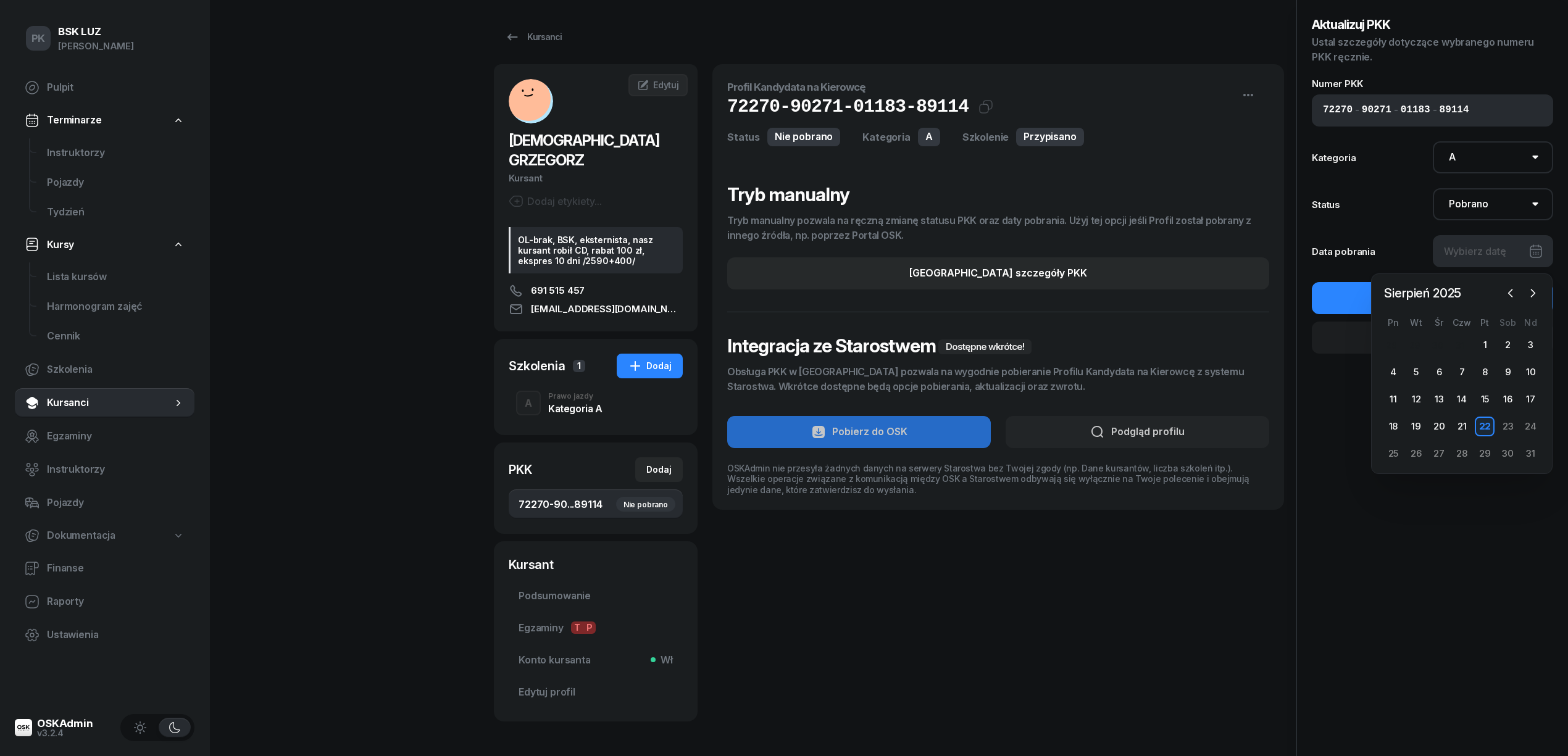
drag, startPoint x: 1487, startPoint y: 425, endPoint x: 1477, endPoint y: 360, distance: 65.8
click at [1487, 425] on div "22" at bounding box center [1485, 427] width 20 height 20
type input "22/08/2025"
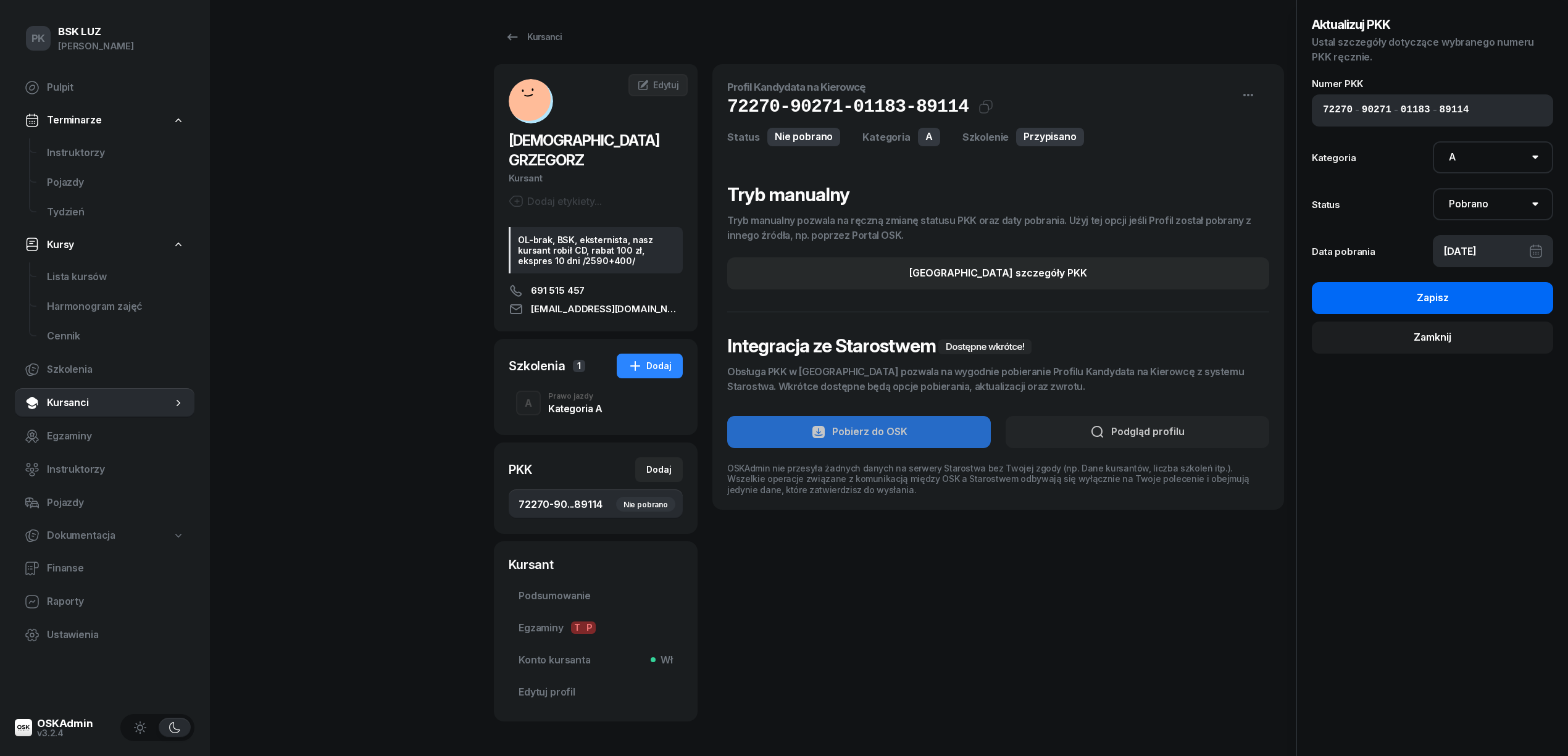
click at [1463, 295] on button "Zapisz" at bounding box center [1433, 298] width 242 height 32
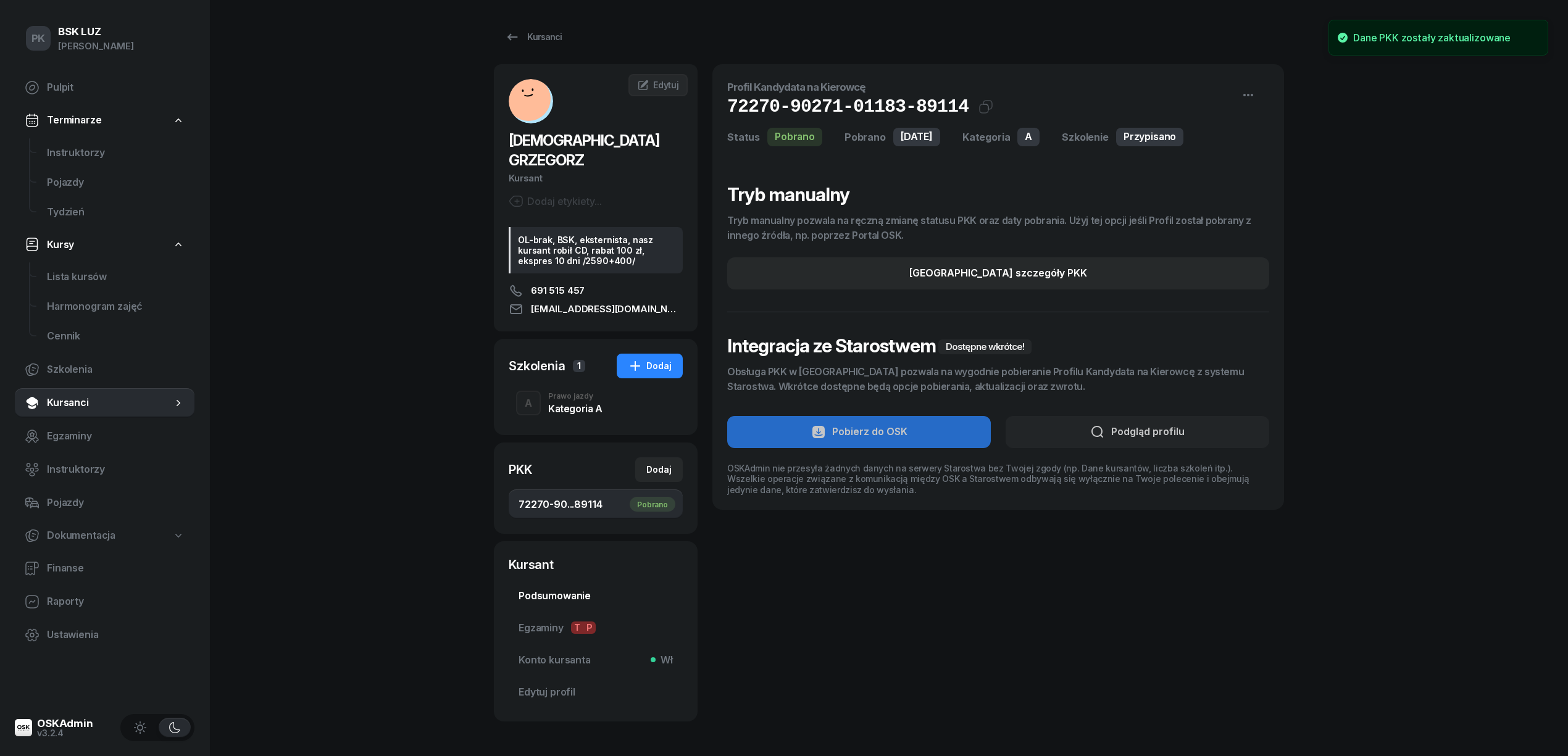
click at [579, 588] on span "Podsumowanie" at bounding box center [596, 596] width 154 height 16
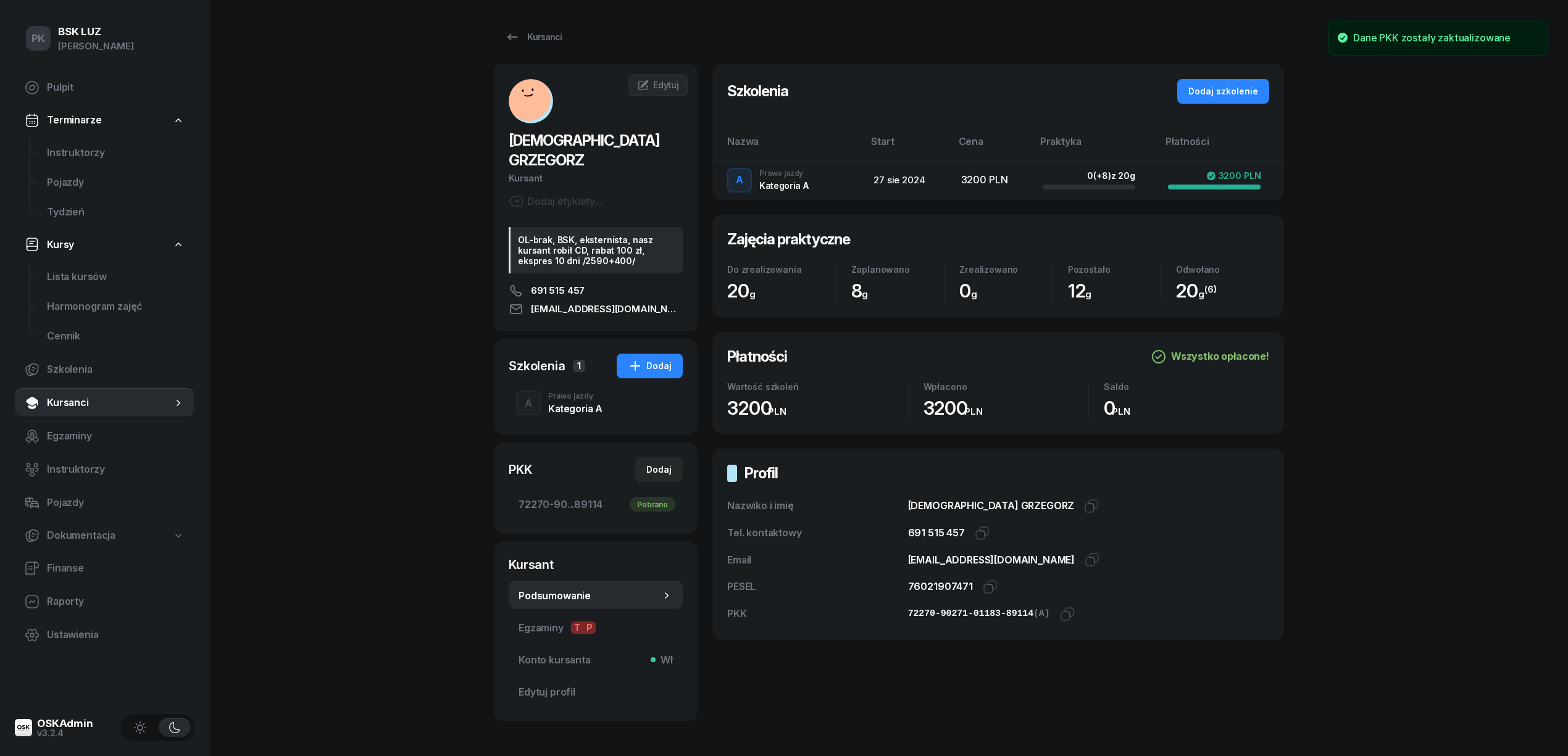
click at [573, 393] on div "Prawo jazdy" at bounding box center [574, 396] width 54 height 7
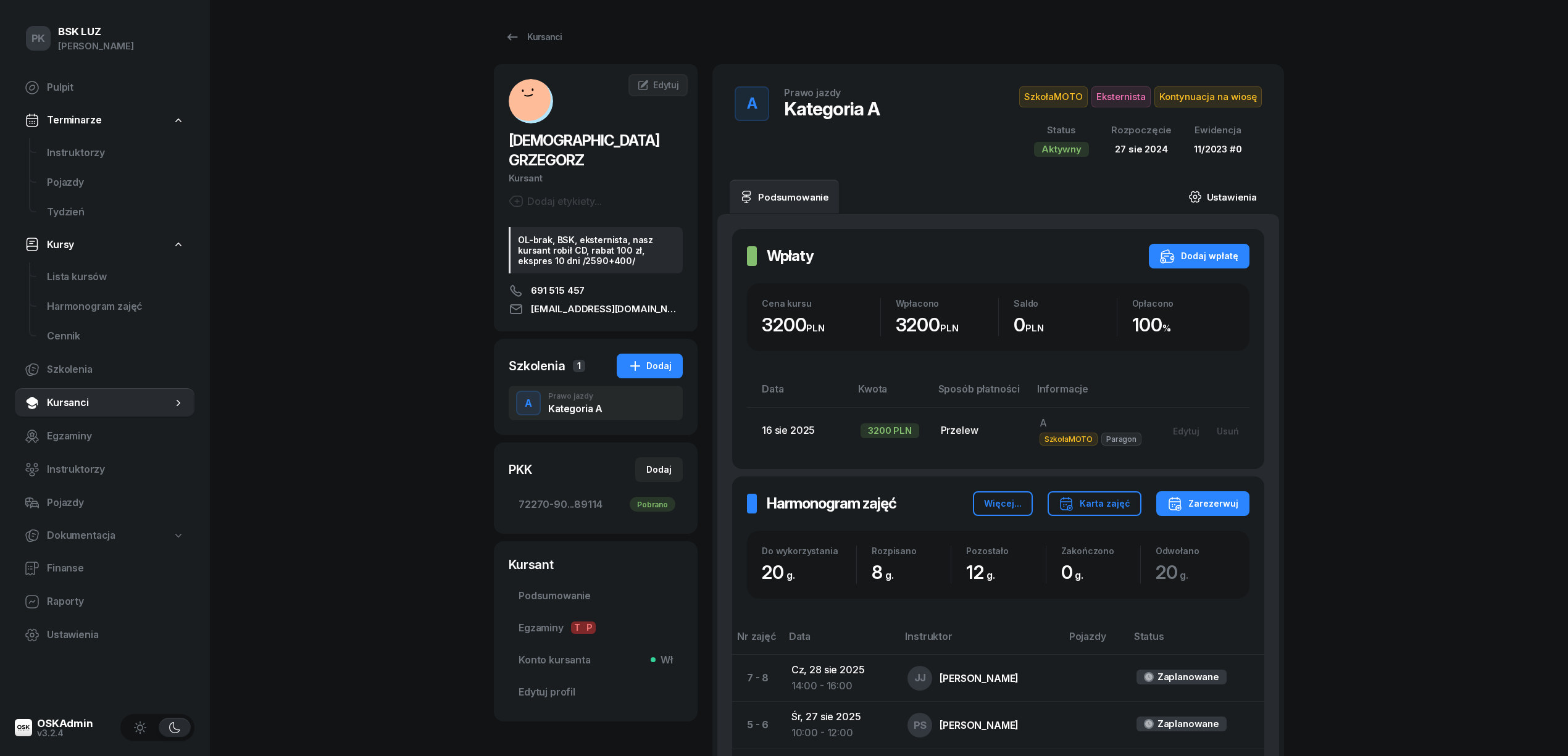
click at [1252, 195] on link "Ustawienia" at bounding box center [1223, 197] width 88 height 35
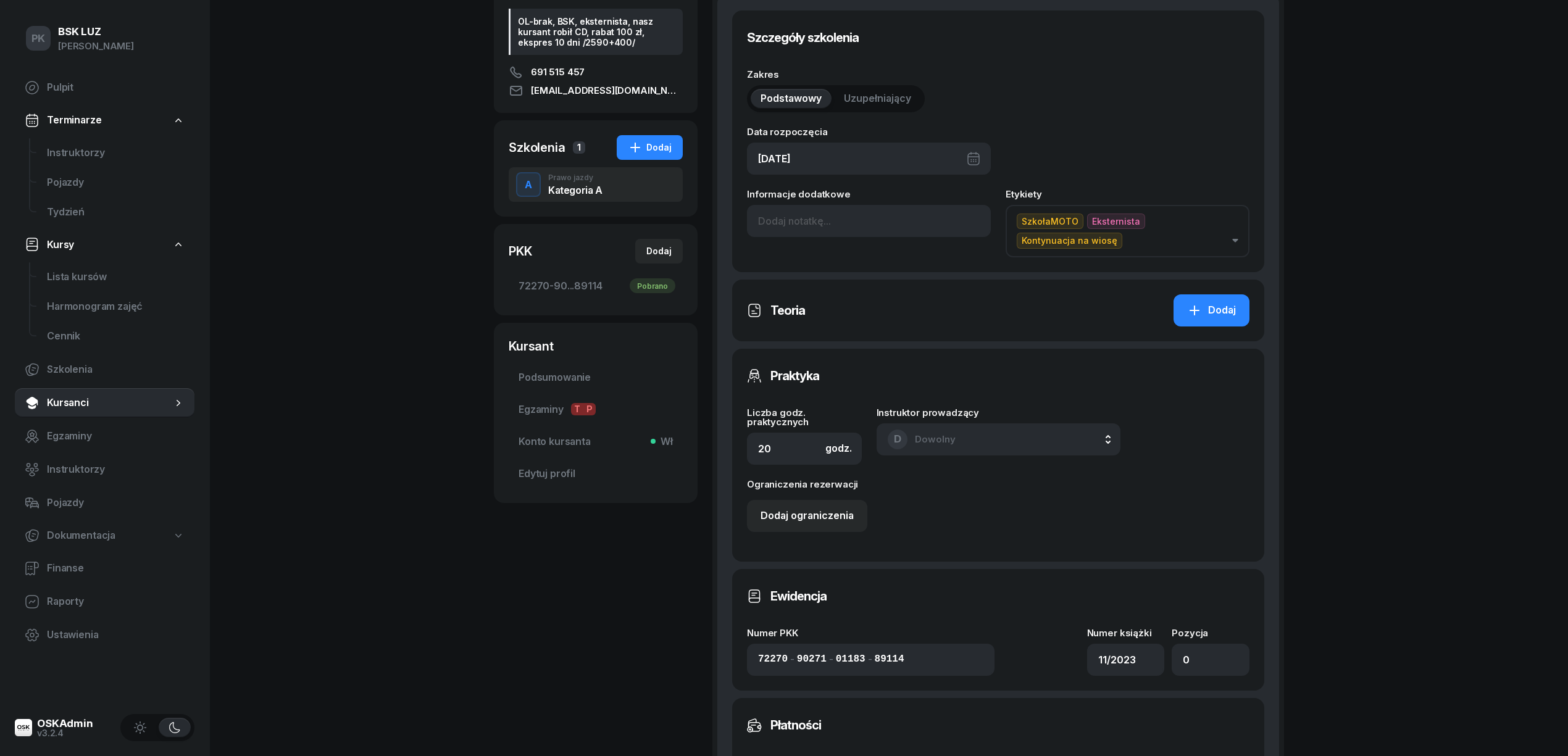
scroll to position [247, 0]
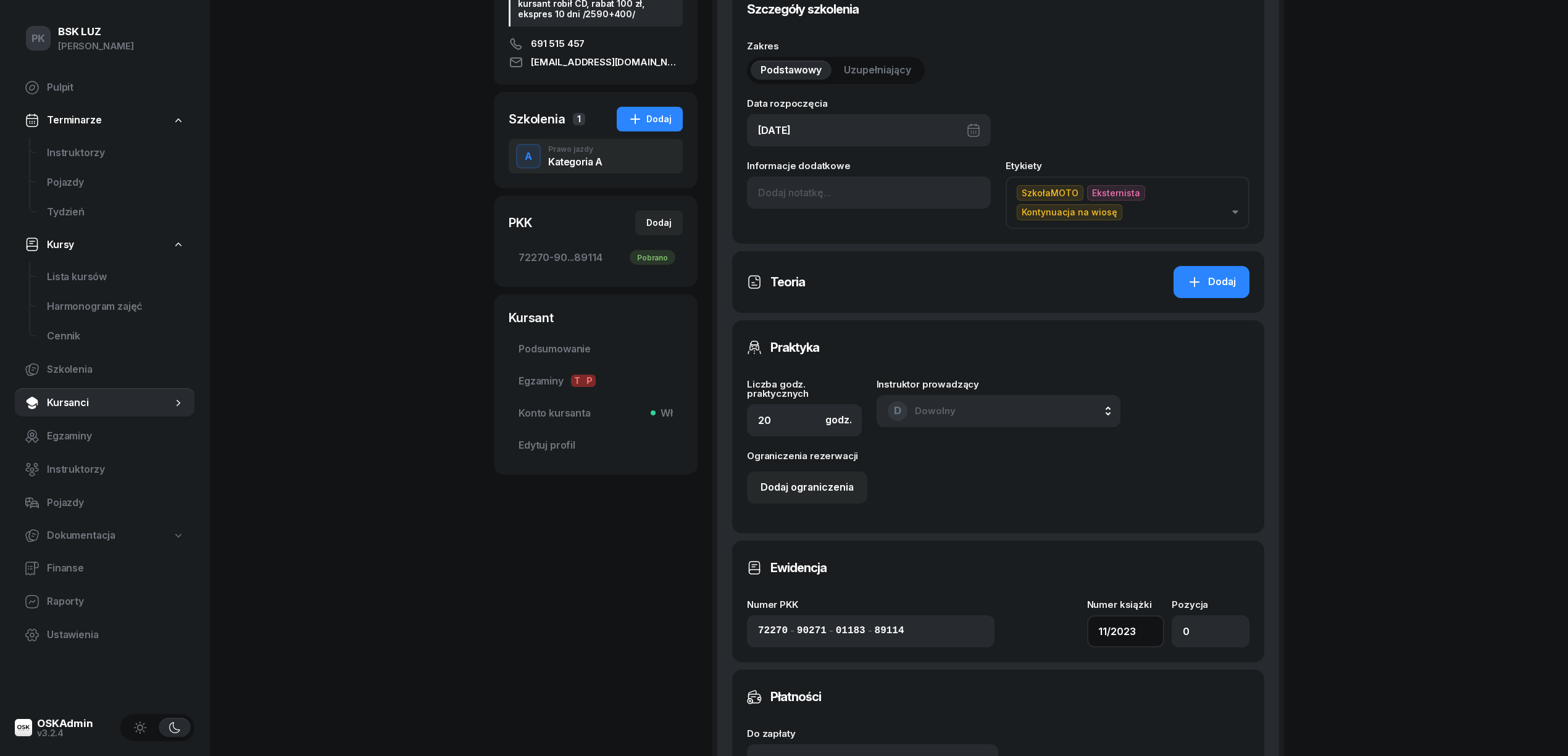
drag, startPoint x: 1140, startPoint y: 637, endPoint x: 941, endPoint y: 661, distance: 200.4
click at [941, 661] on div "Ewidencja Numer PKK 72270 - 90271 - 01183 - 89114 Numer książki 11/2023 Pozycja…" at bounding box center [998, 602] width 532 height 122
type input "1/2020/SM"
drag, startPoint x: 1201, startPoint y: 625, endPoint x: 1110, endPoint y: 657, distance: 96.5
click at [1110, 657] on div "Ewidencja Numer PKK 72270 - 90271 - 01183 - 89114 Numer książki 1/2020/SM Pozyc…" at bounding box center [998, 602] width 532 height 122
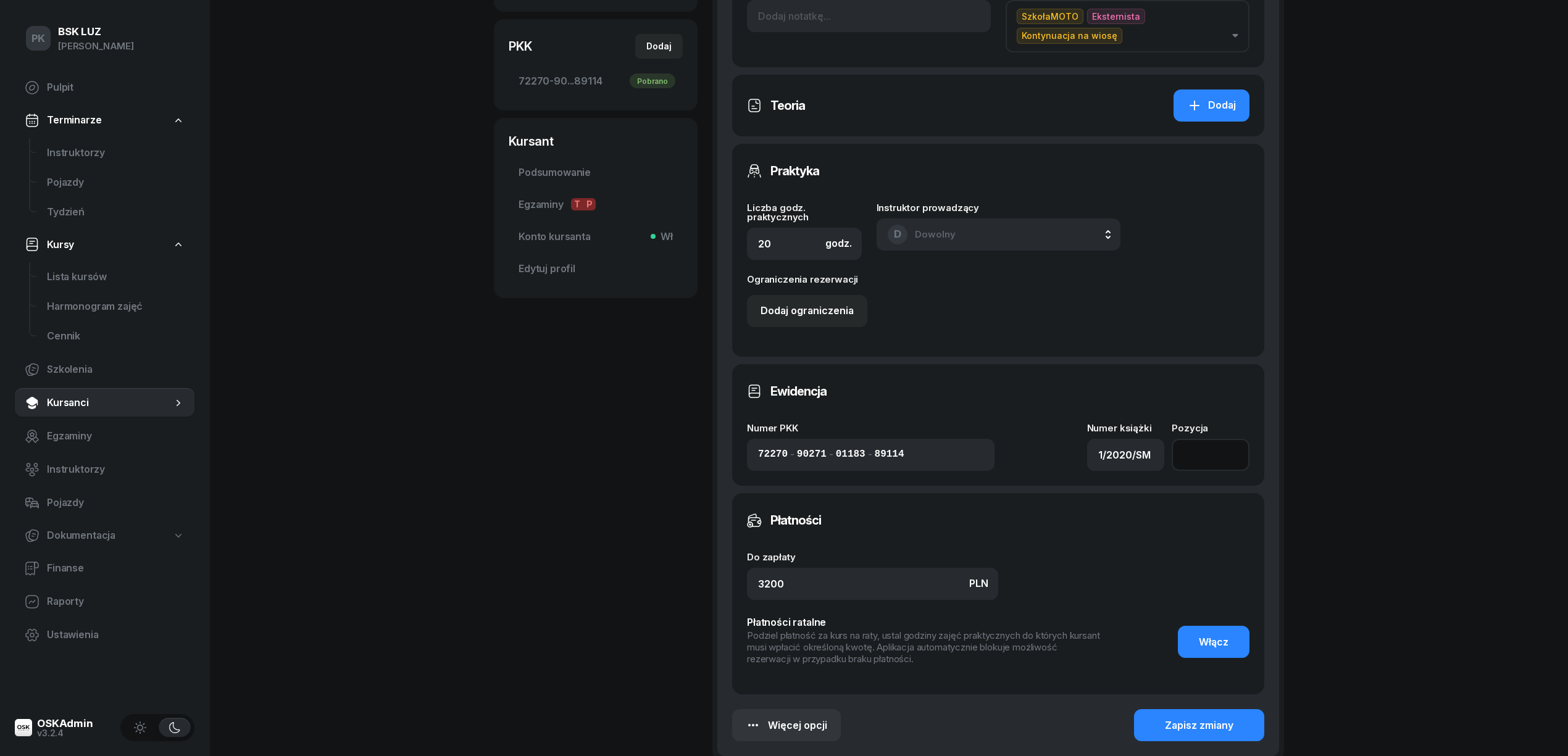
scroll to position [549, 0]
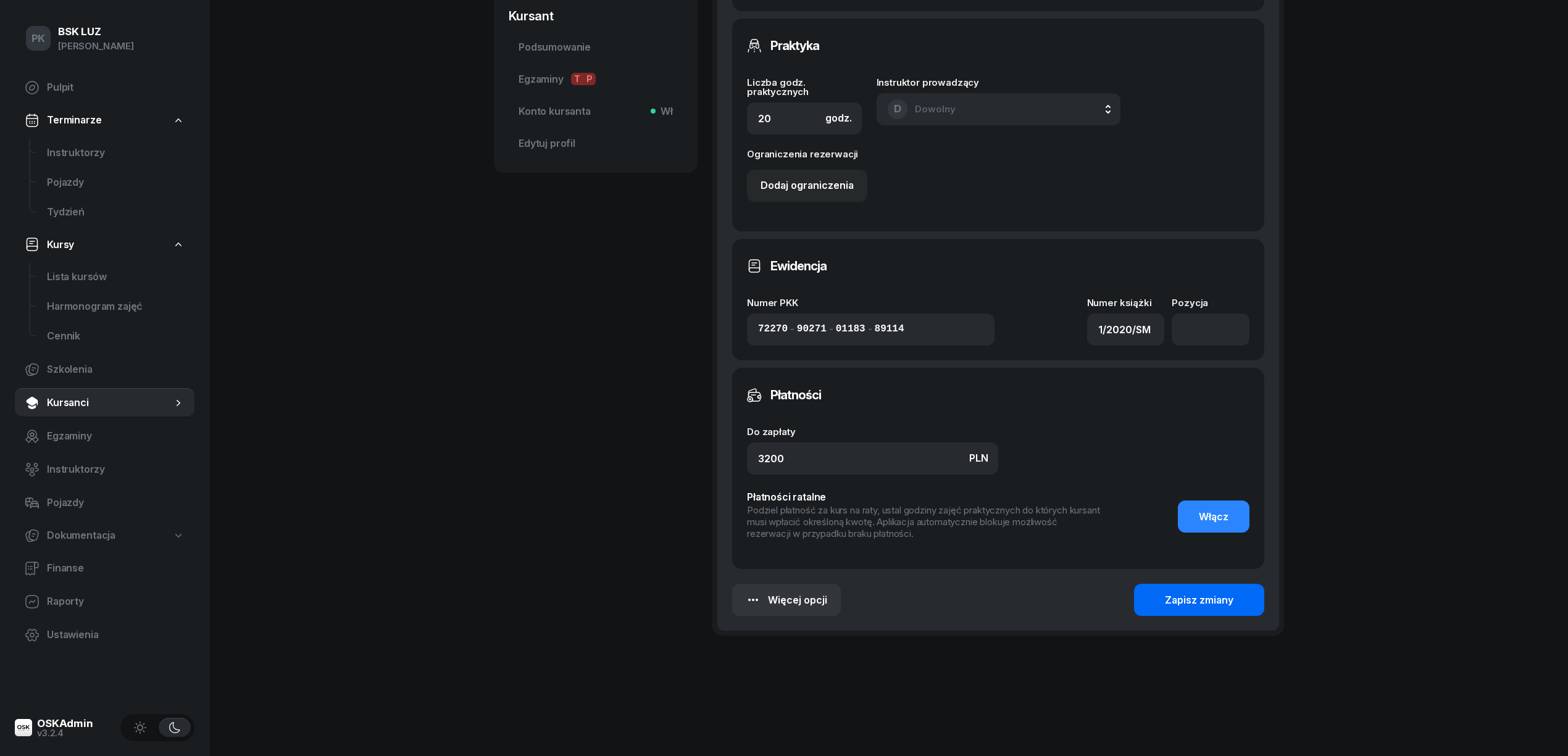
click at [1204, 608] on button "Zapisz zmiany" at bounding box center [1199, 600] width 130 height 32
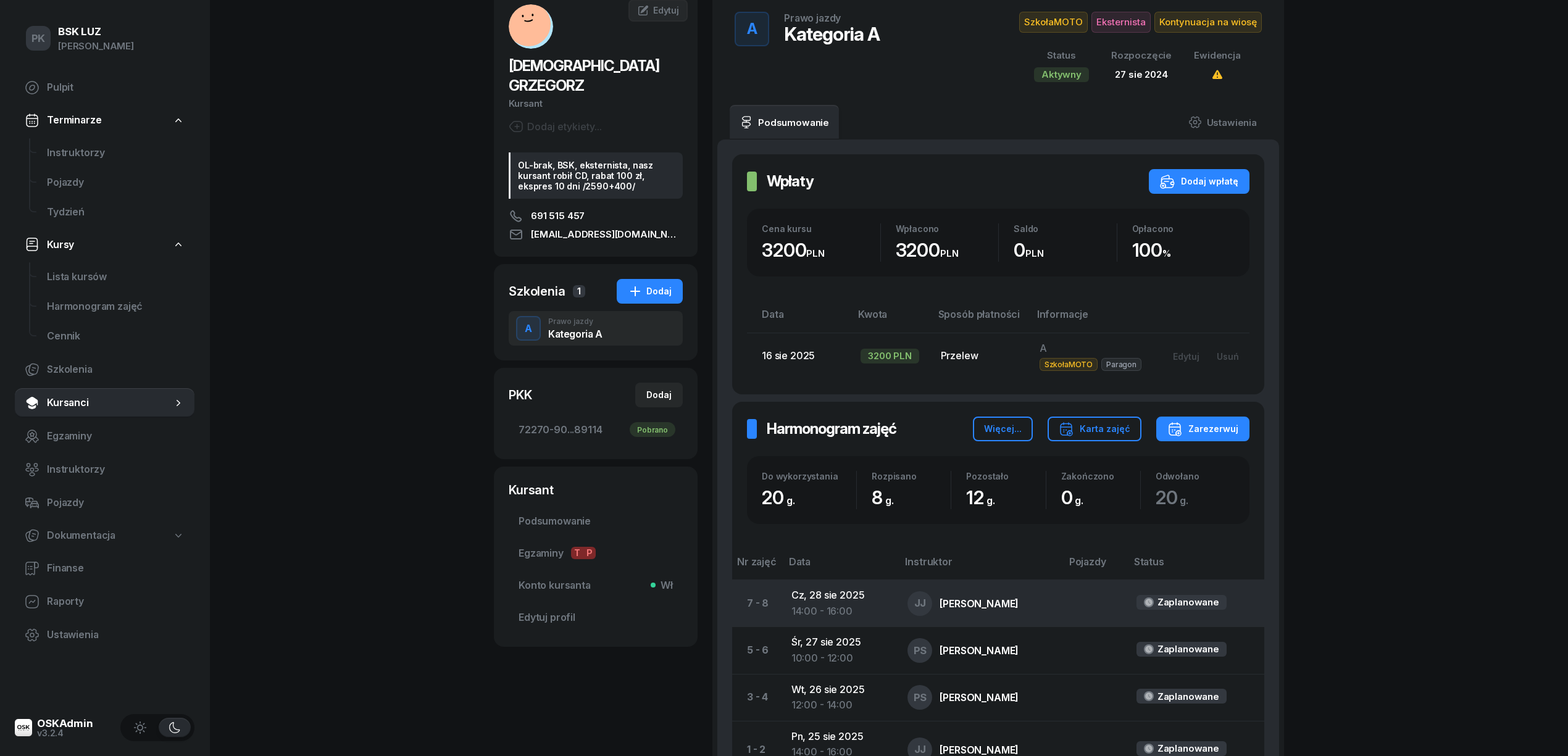
scroll to position [0, 0]
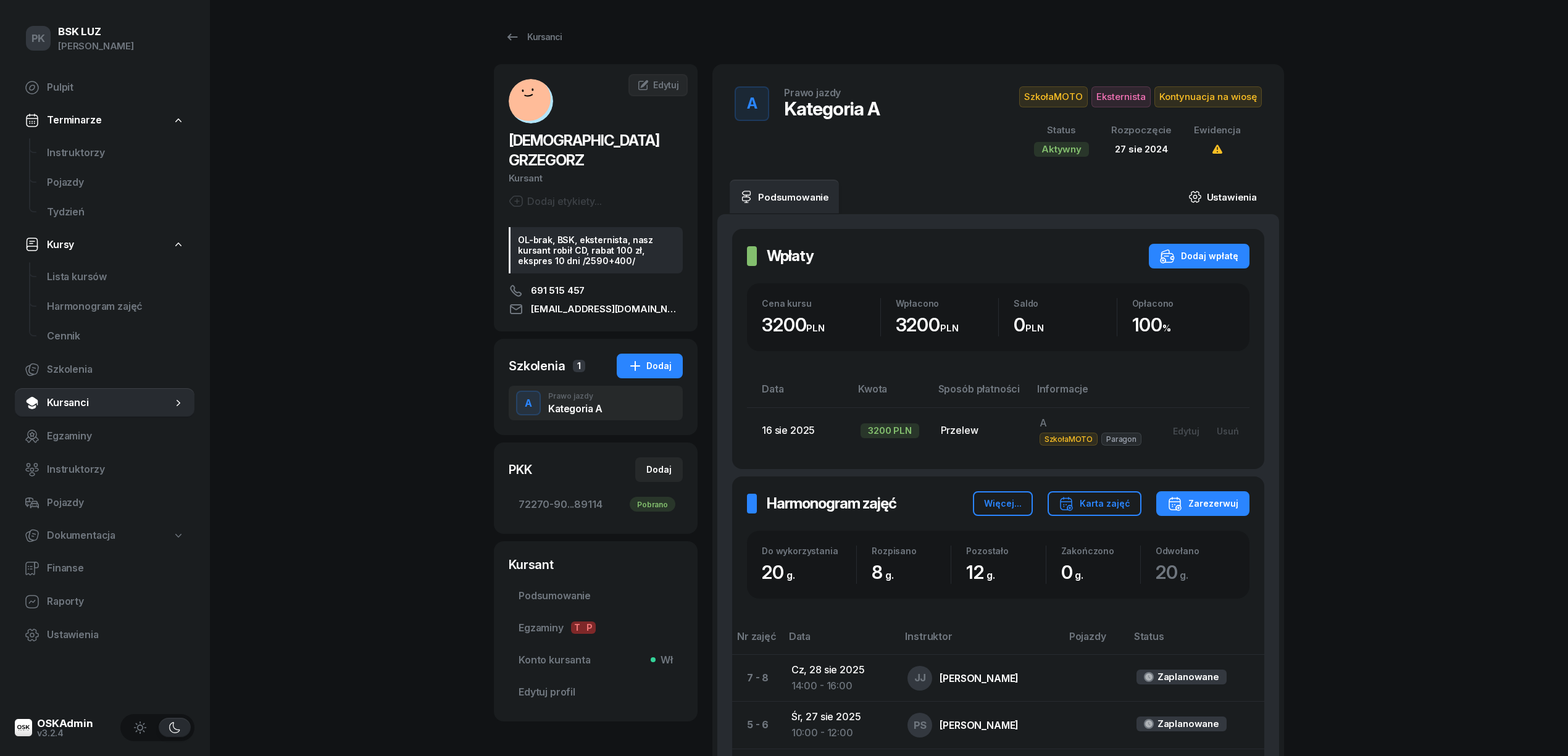
click at [1218, 202] on link "Ustawienia" at bounding box center [1223, 197] width 88 height 35
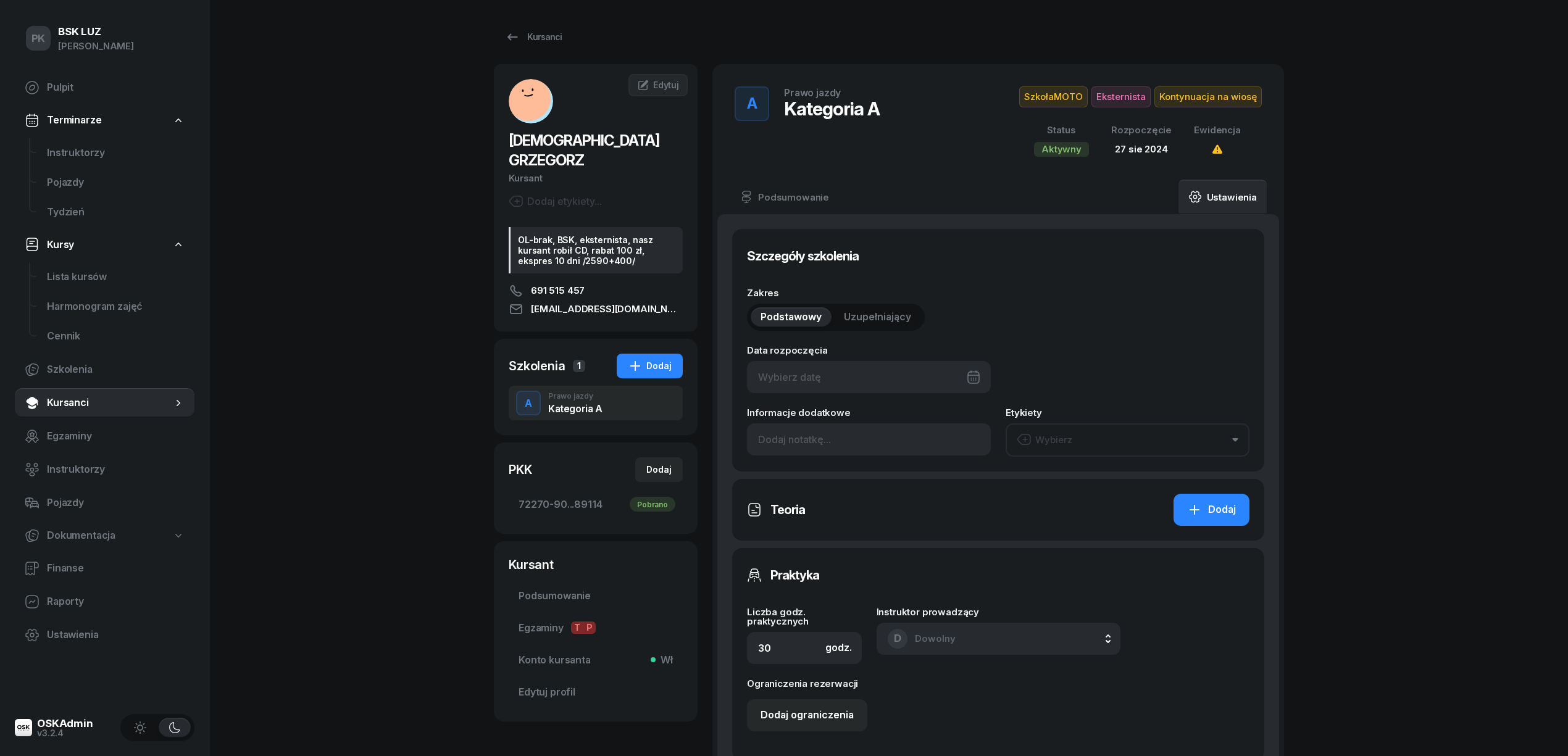
type input "27/08/2024"
type input "20"
type input "72270"
type input "90271"
type input "01183"
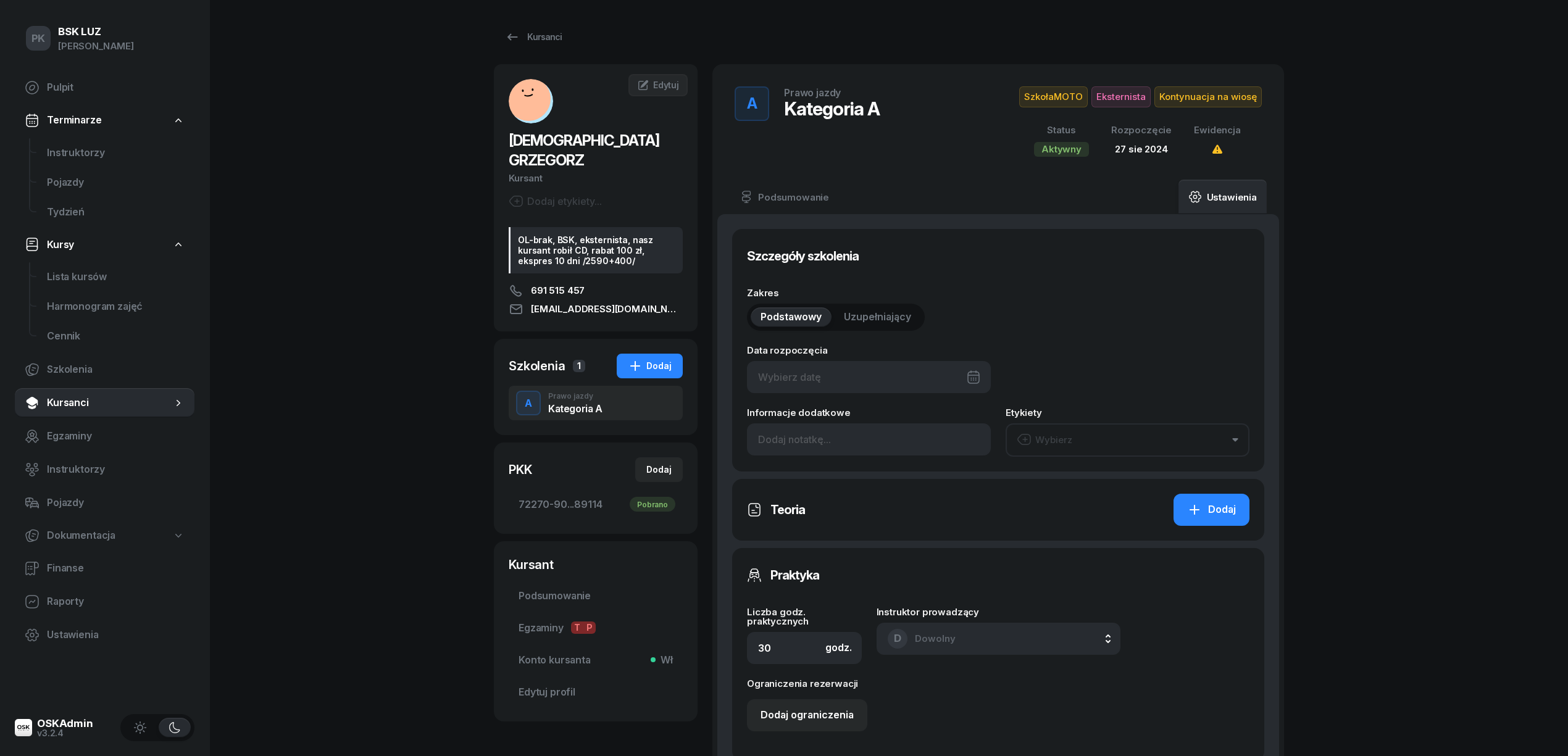
type input "89114"
type input "1/2020/SM"
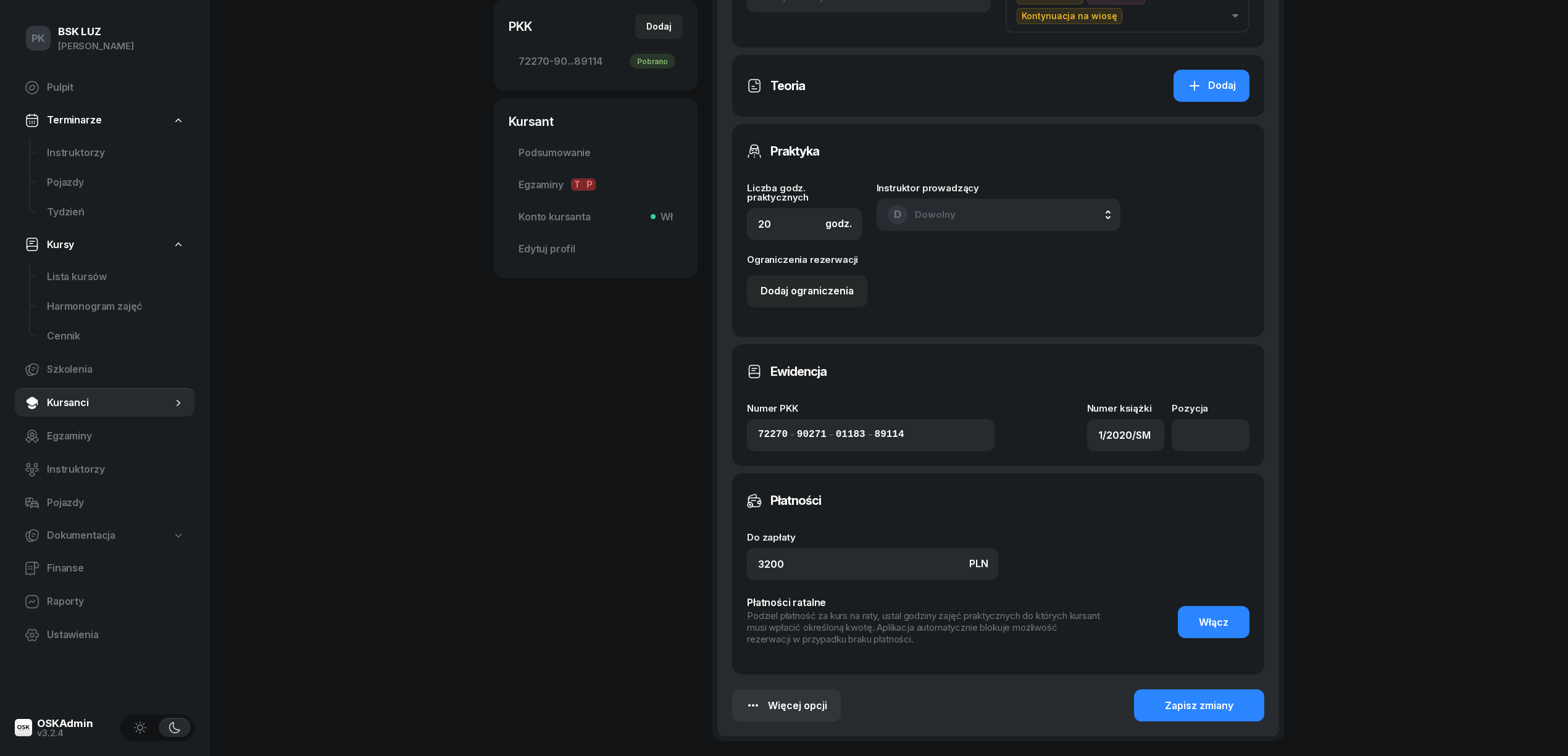
scroll to position [220, 0]
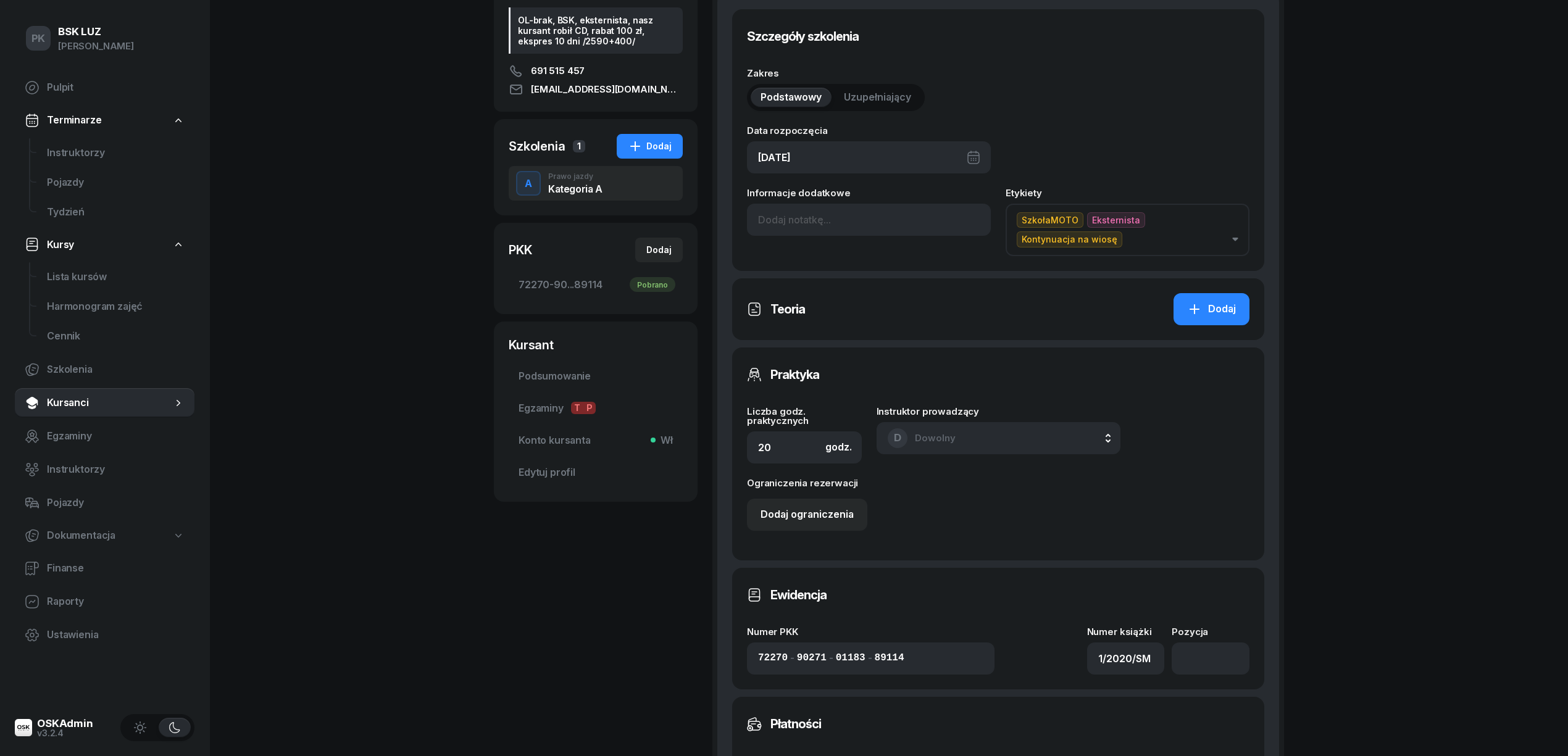
click at [606, 166] on div "A Prawo jazdy Kategoria A" at bounding box center [596, 183] width 174 height 35
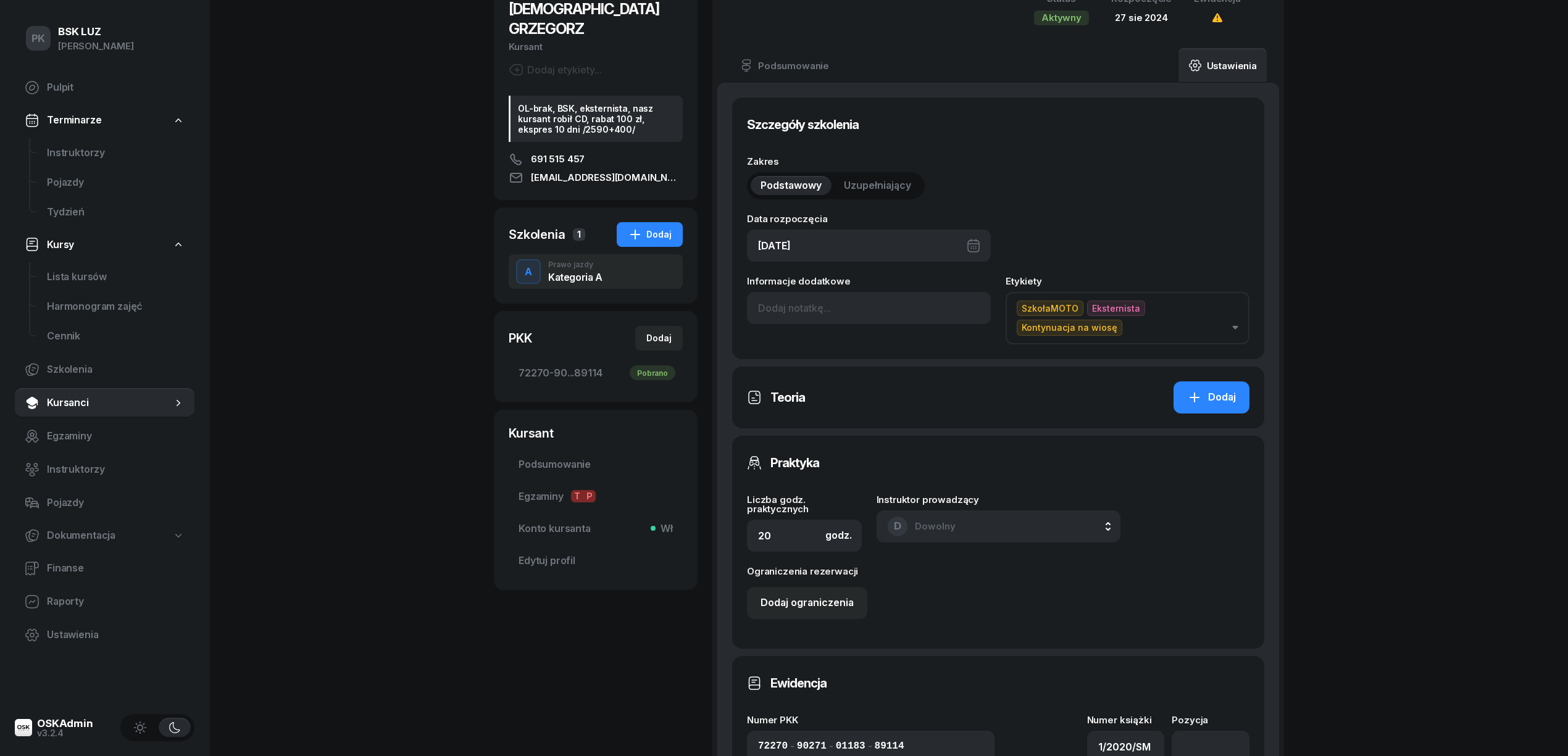
scroll to position [0, 0]
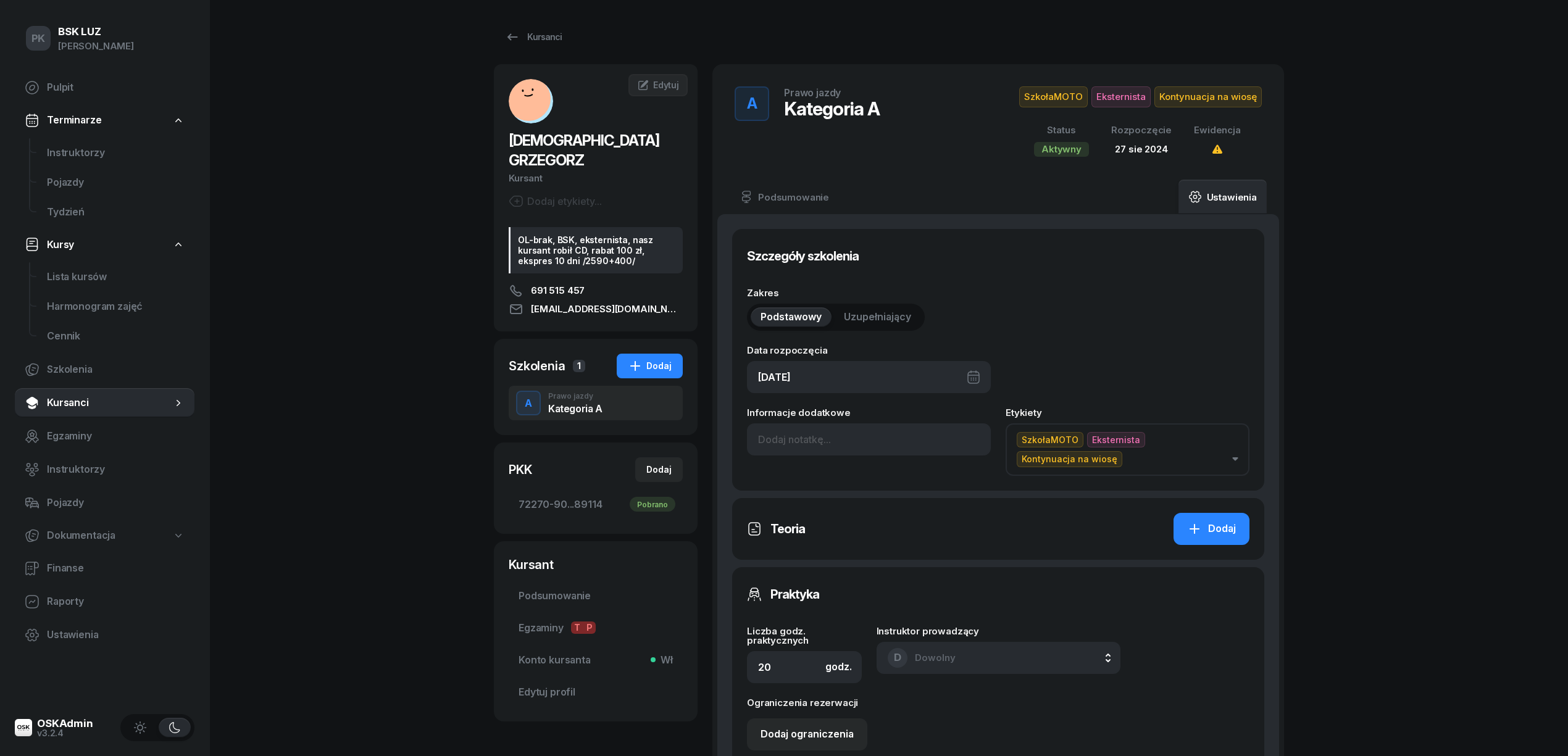
click at [598, 398] on div "A Prawo jazdy Kategoria A" at bounding box center [596, 403] width 174 height 35
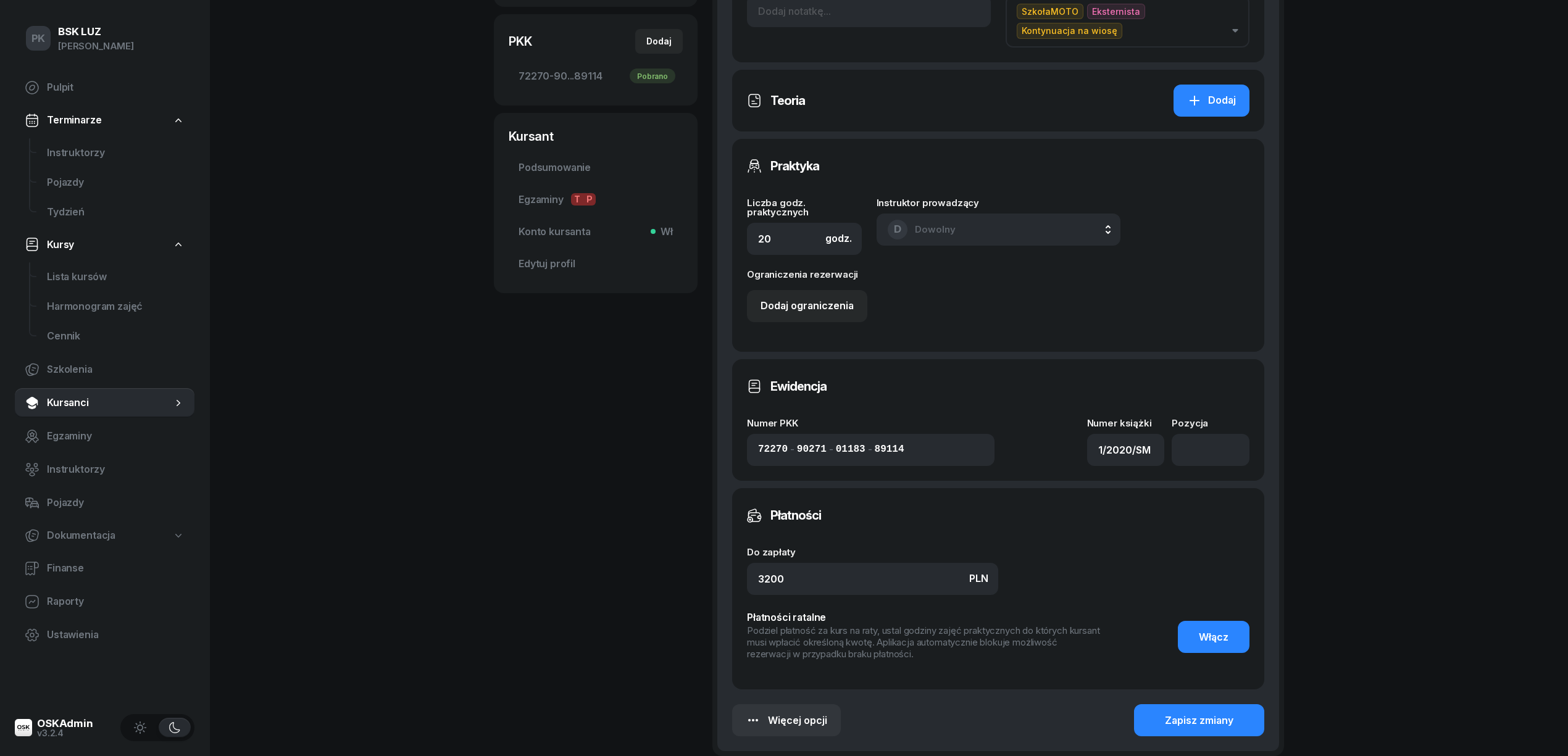
scroll to position [549, 0]
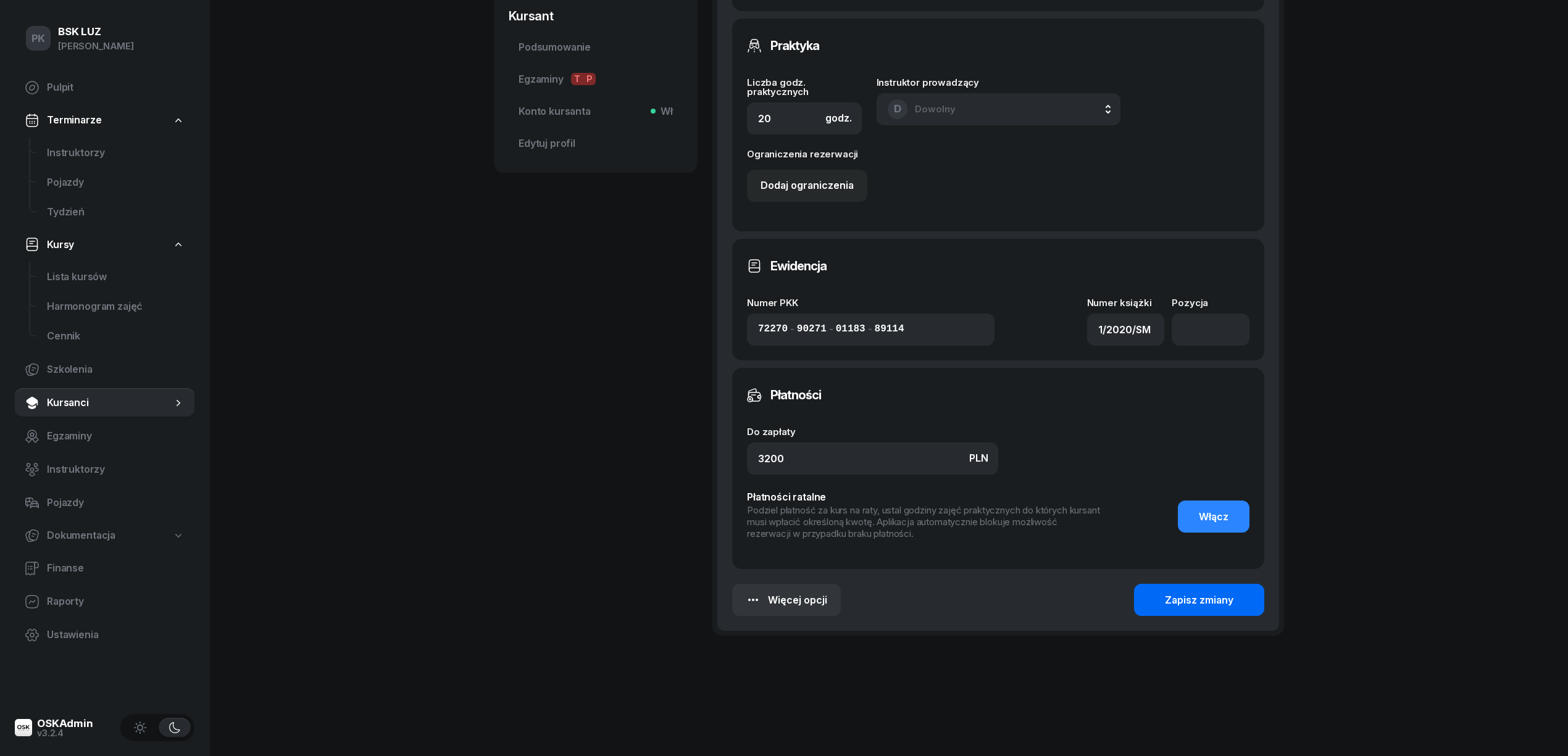
click at [1245, 601] on button "Zapisz zmiany" at bounding box center [1199, 600] width 130 height 32
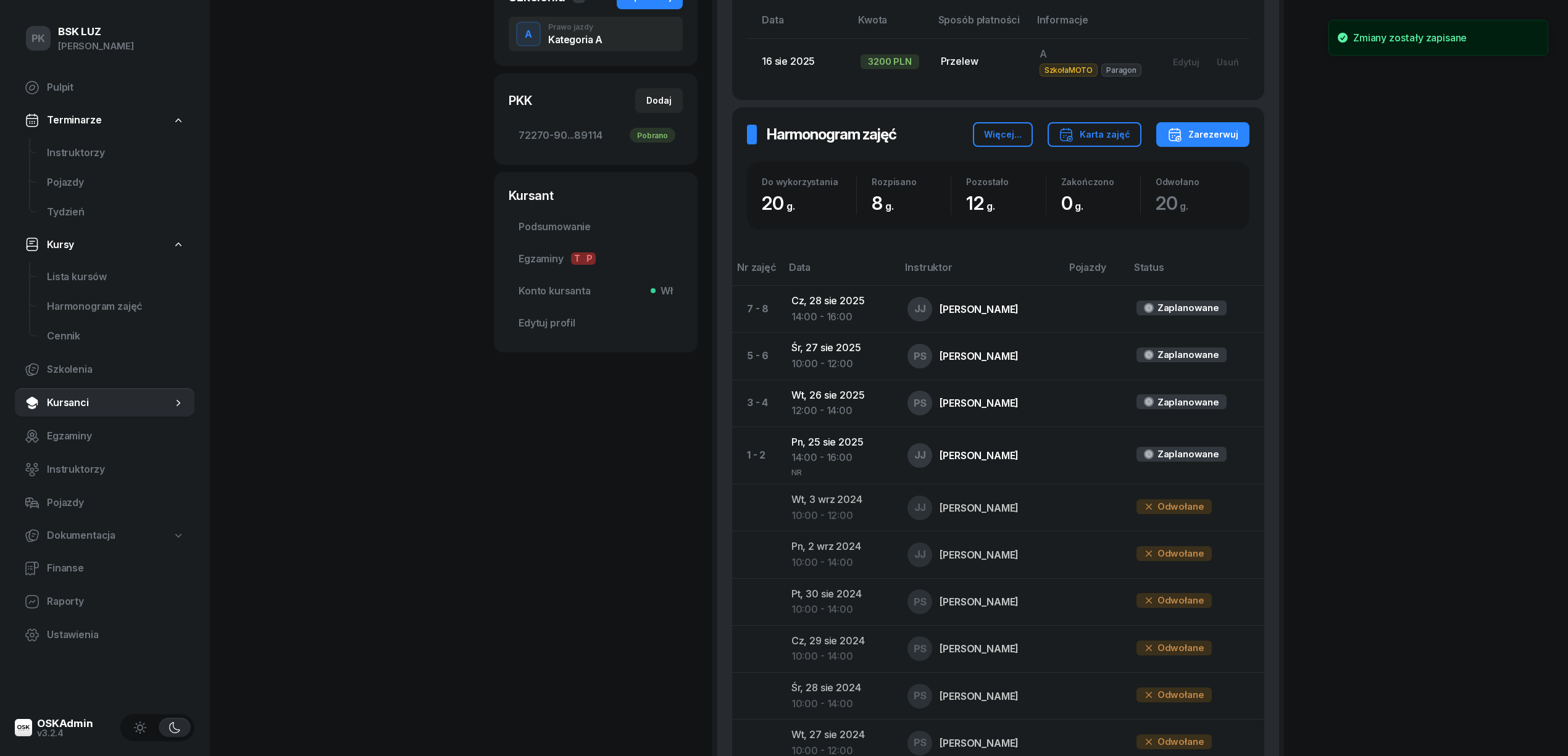
scroll to position [208, 0]
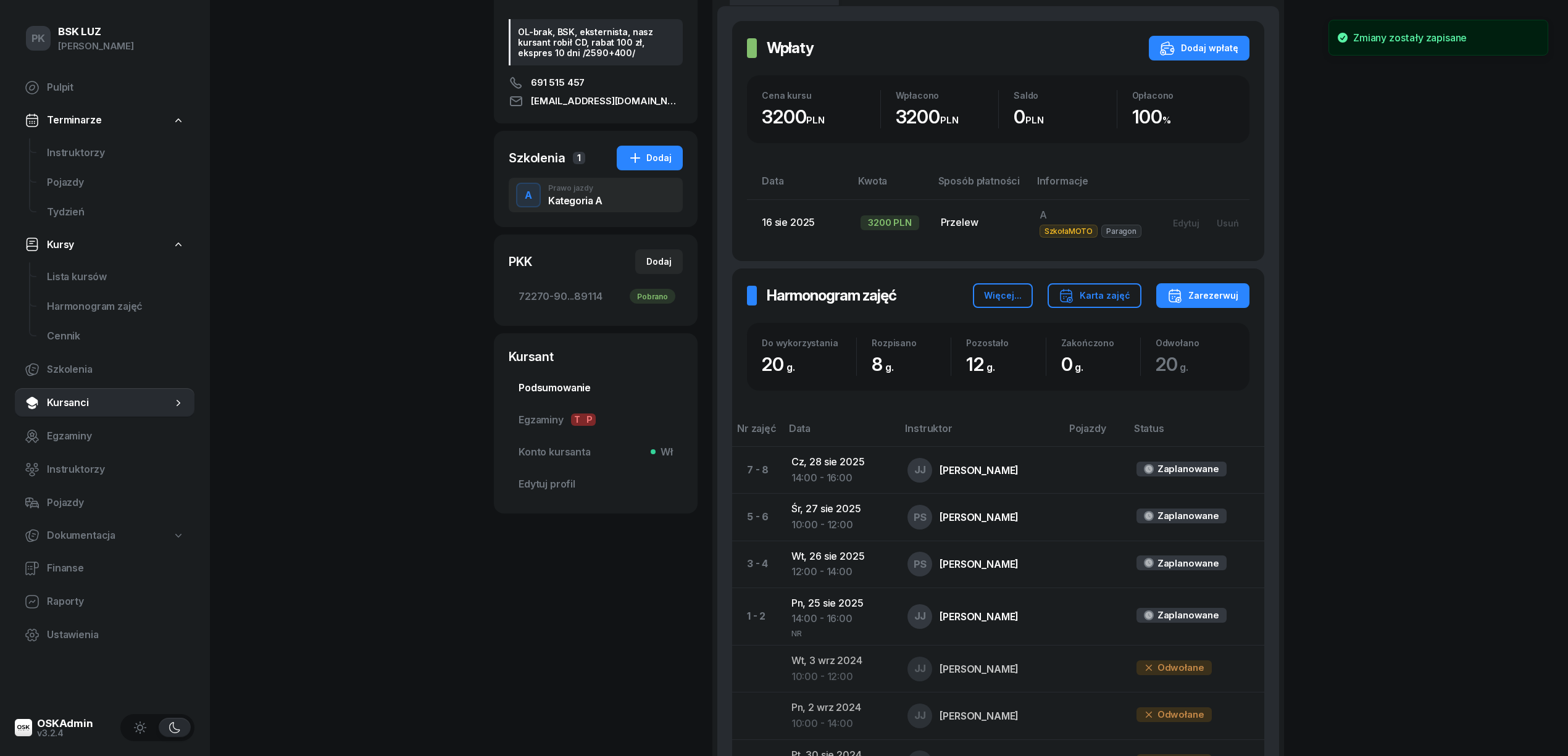
click at [569, 380] on span "Podsumowanie" at bounding box center [596, 388] width 154 height 16
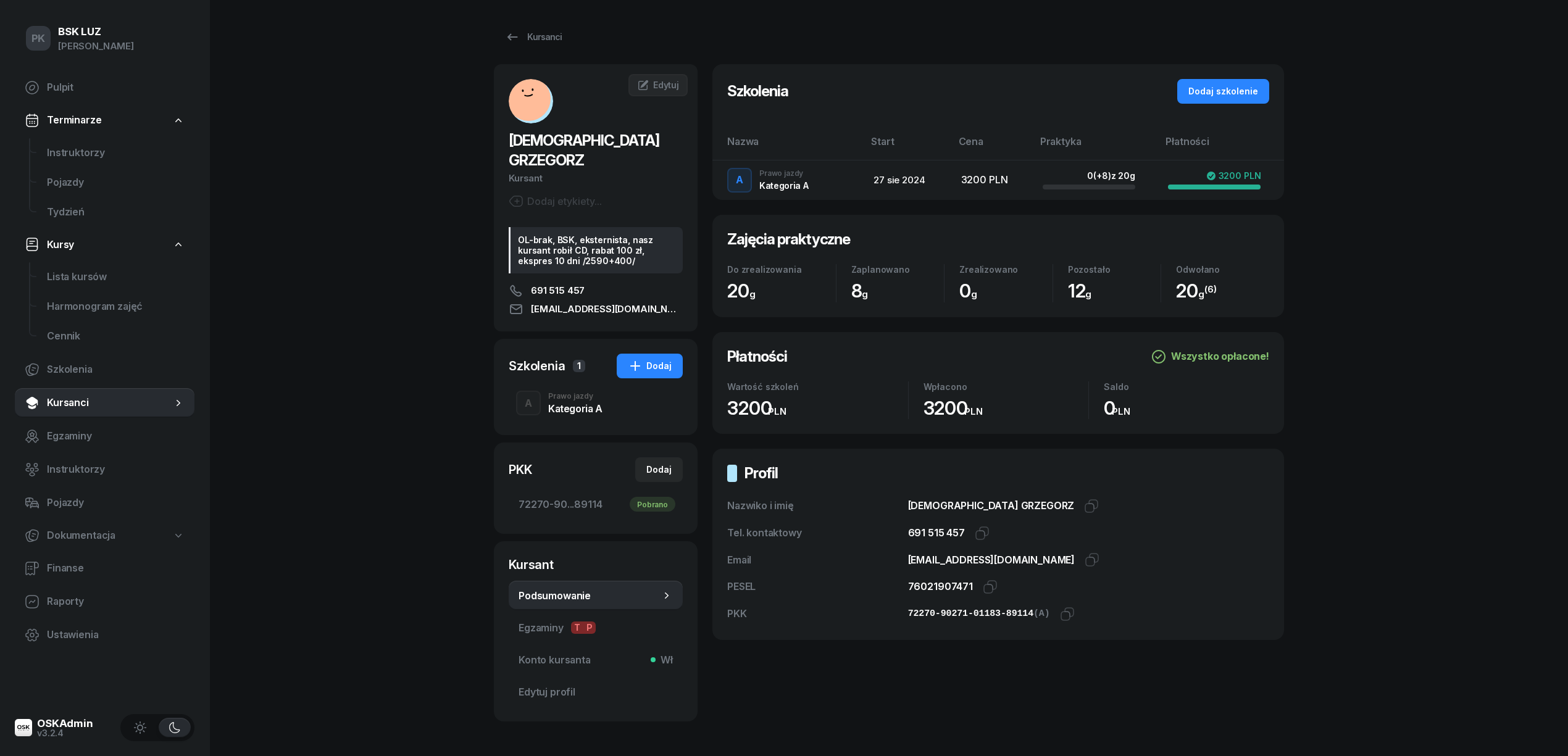
scroll to position [30, 0]
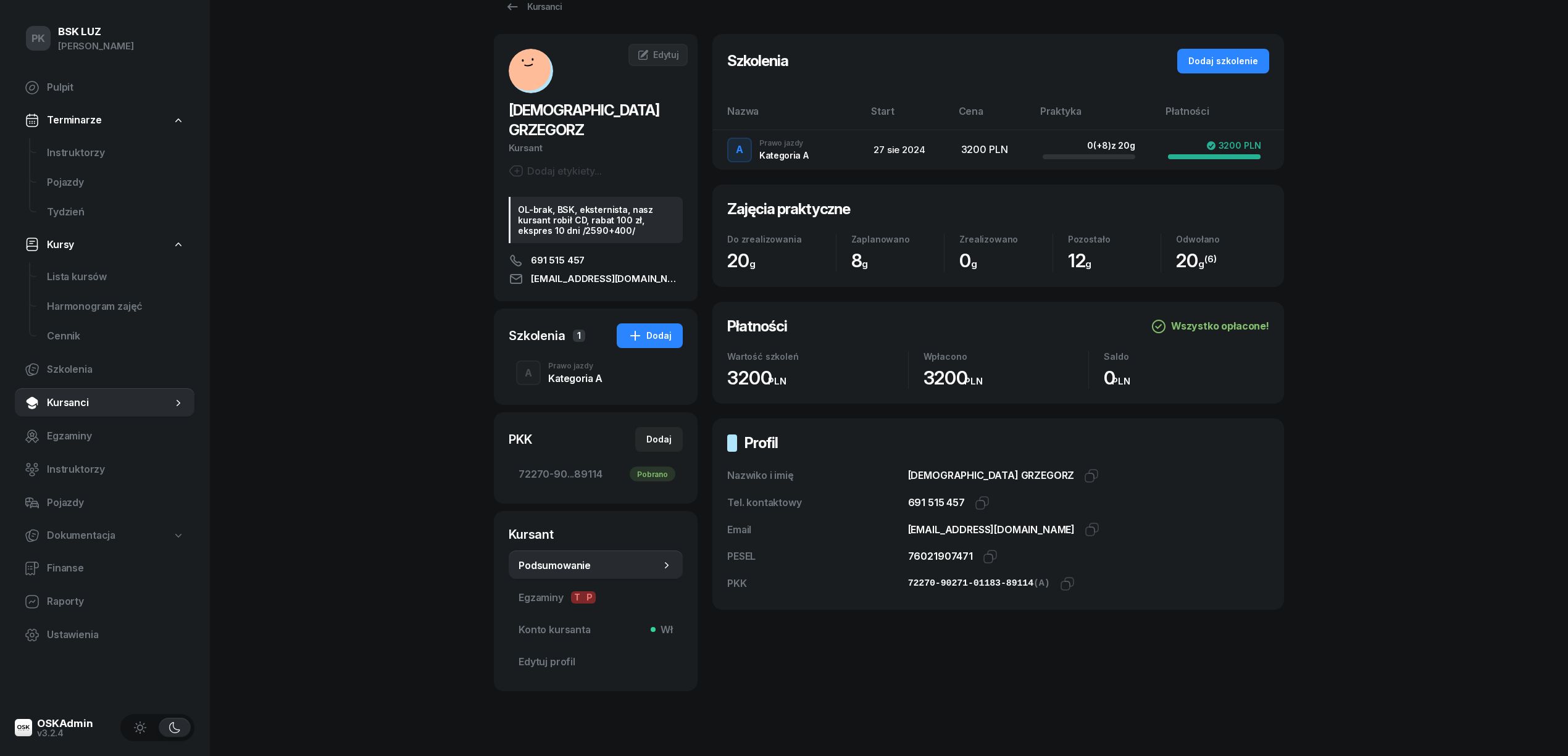
click at [605, 355] on div "A Prawo jazdy Kategoria A" at bounding box center [596, 373] width 174 height 35
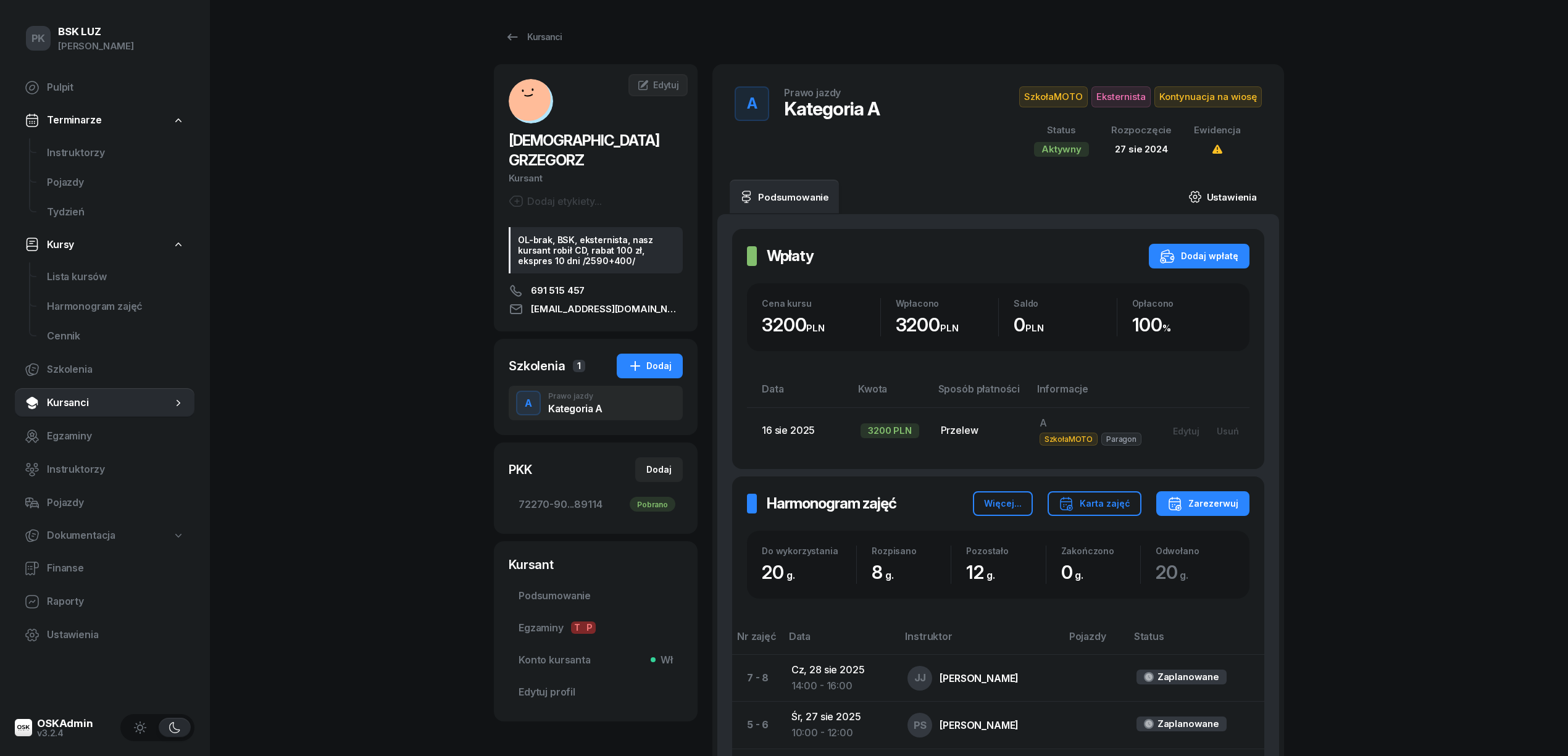
click at [1223, 190] on link "Ustawienia" at bounding box center [1223, 197] width 88 height 35
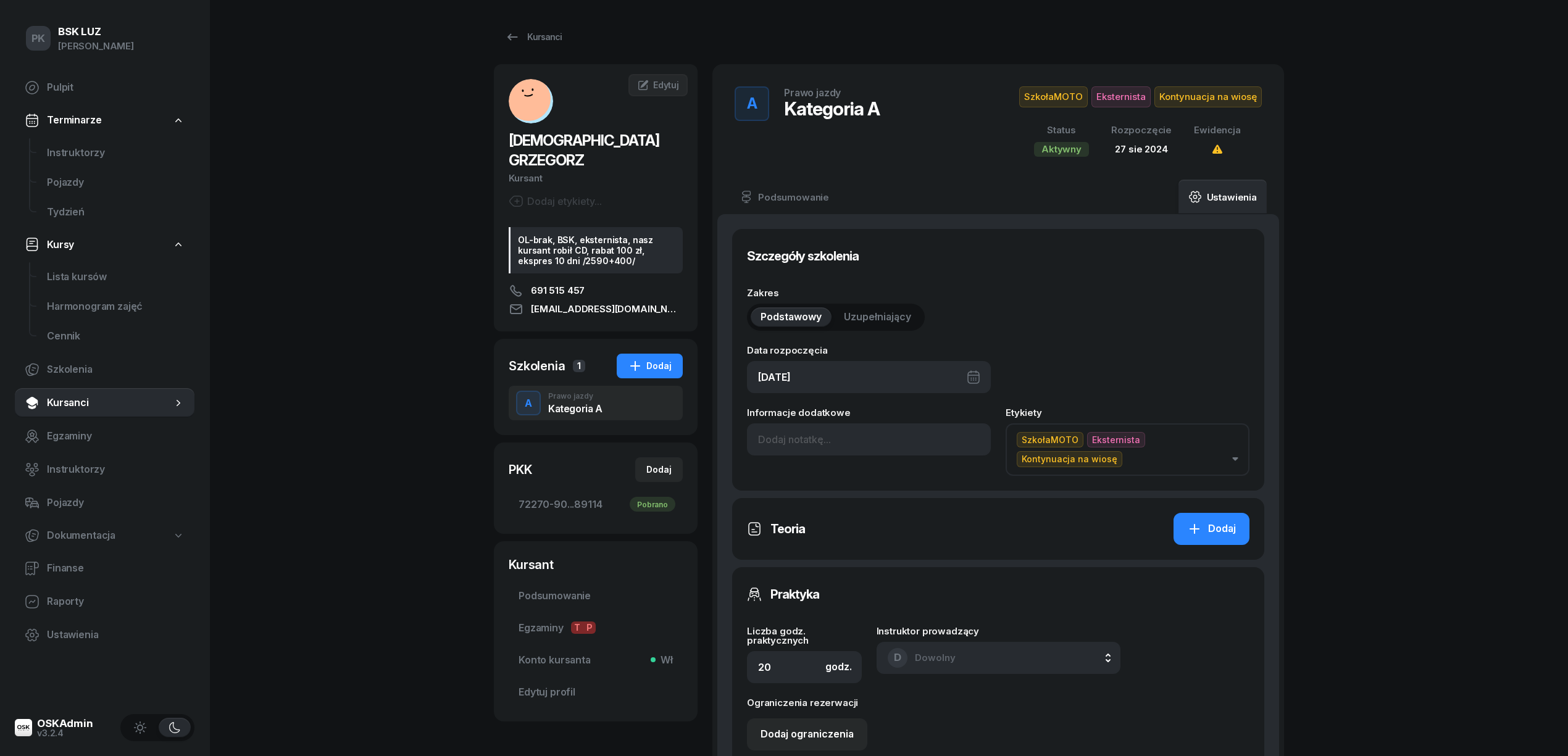
click at [868, 376] on div "27/08/2024" at bounding box center [869, 377] width 244 height 32
click at [830, 376] on div "27/08/2024" at bounding box center [869, 377] width 244 height 32
click at [867, 418] on span "Sierpień 2024" at bounding box center [842, 419] width 50 height 20
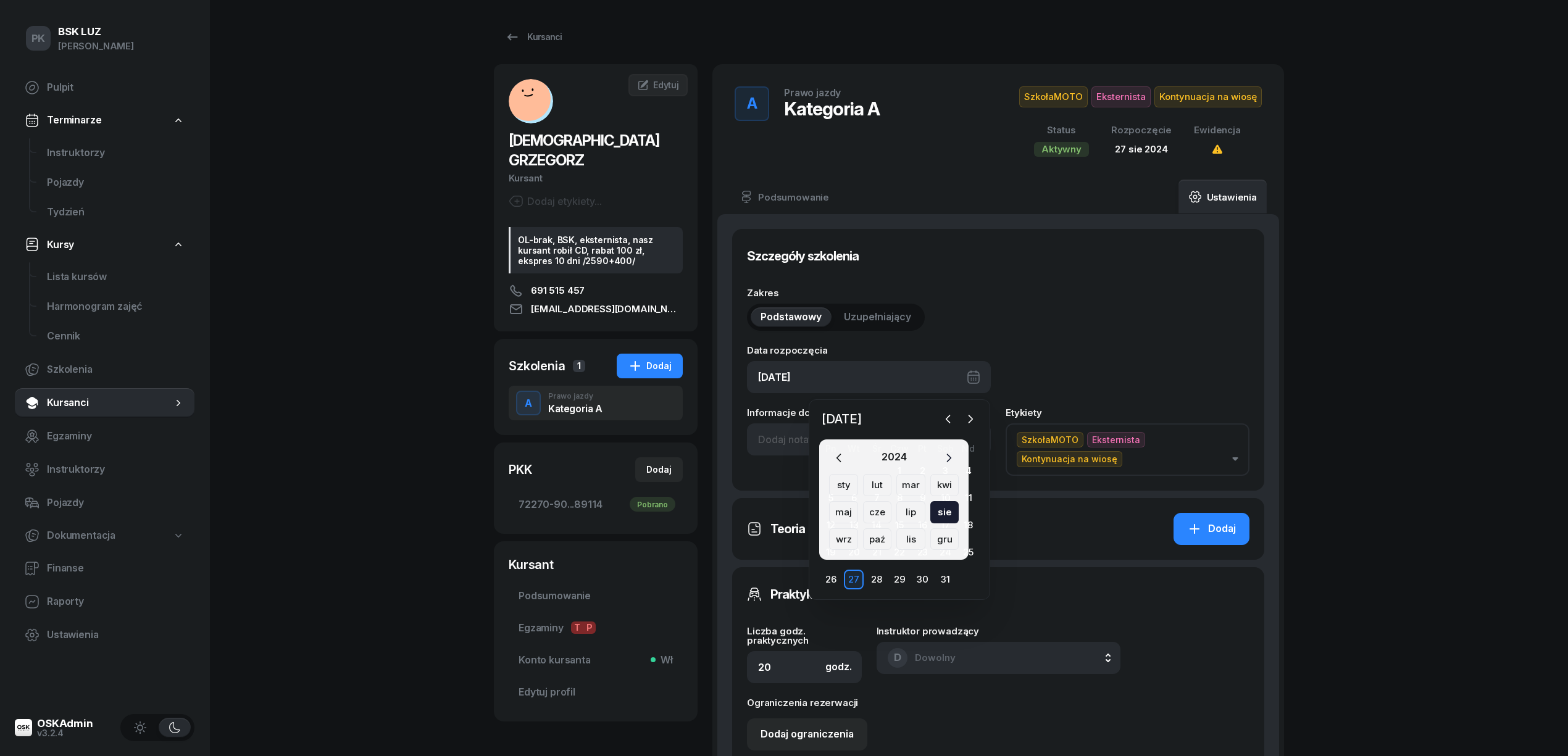
click at [947, 450] on button "button" at bounding box center [949, 457] width 20 height 17
click at [858, 529] on div "sie" at bounding box center [843, 539] width 29 height 22
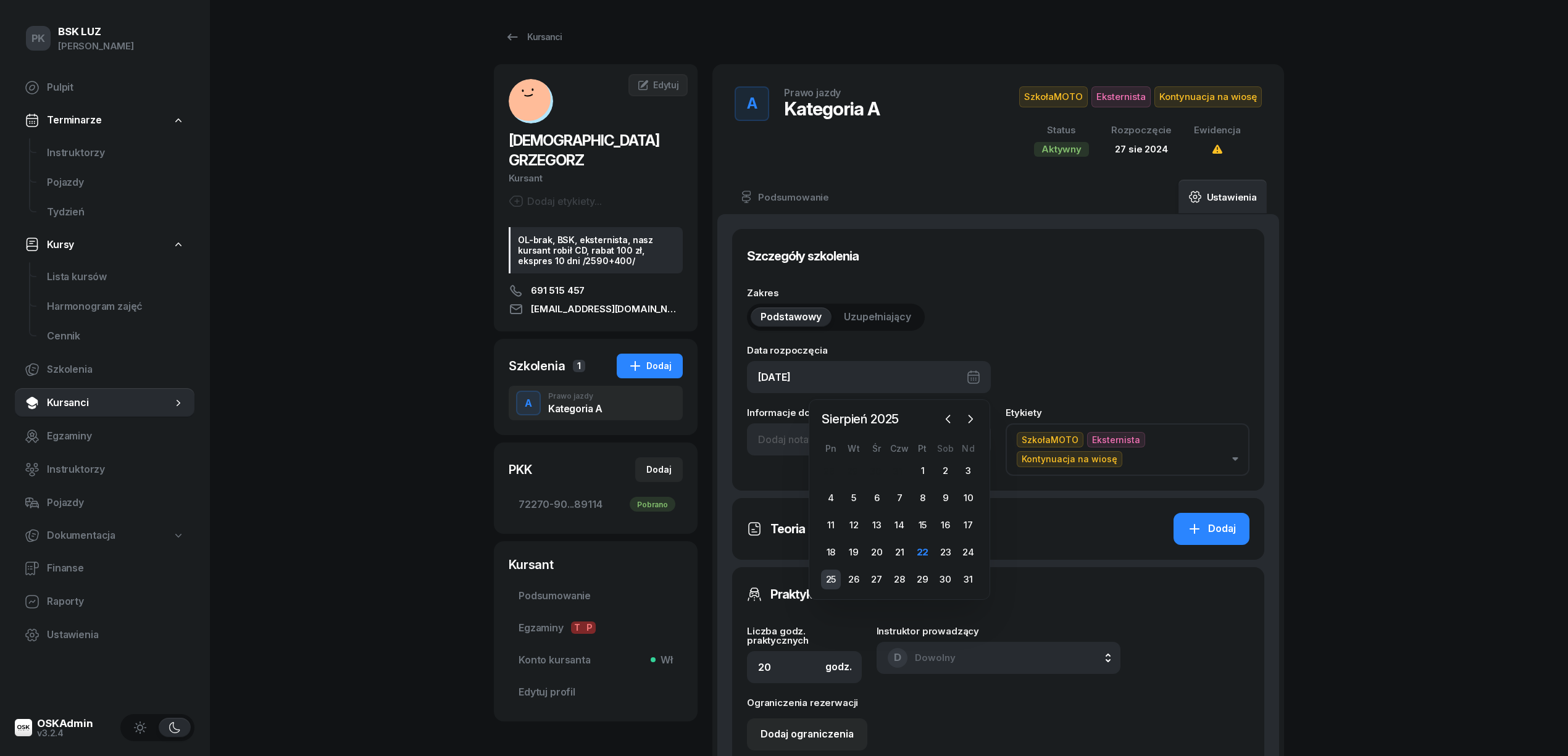
drag, startPoint x: 808, startPoint y: 579, endPoint x: 825, endPoint y: 577, distance: 17.1
click at [808, 579] on body "PK Piotr PK BSK LUZ Piotr Klimek Pulpit Terminarze Instruktorzy Pojazdy Tydzień…" at bounding box center [784, 652] width 1568 height 1305
click at [871, 383] on div "27/08/2024" at bounding box center [869, 377] width 244 height 32
click at [971, 417] on icon "button" at bounding box center [971, 419] width 3 height 7
click at [867, 417] on span "Wrzesień 2024" at bounding box center [842, 419] width 50 height 20
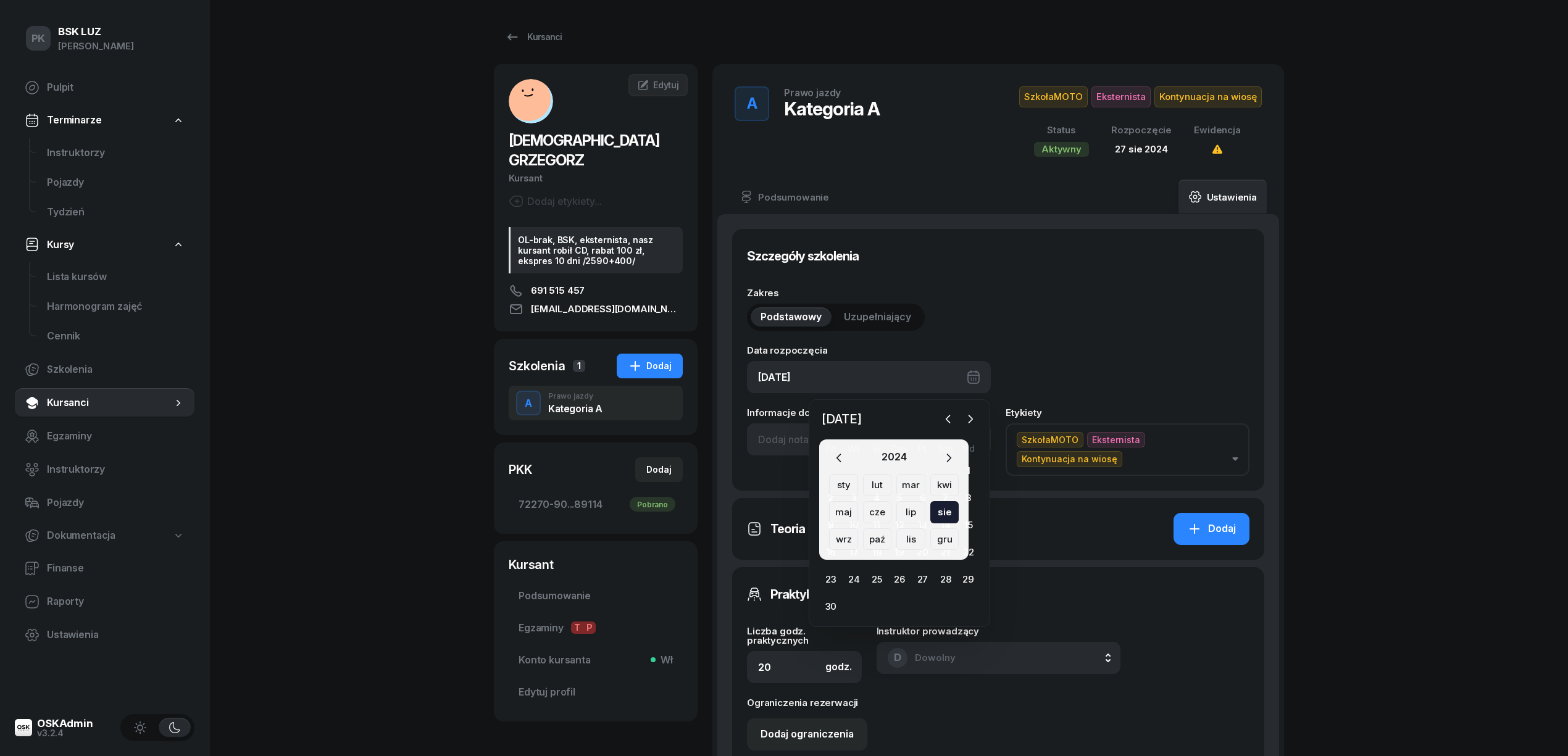
click at [949, 454] on icon "button" at bounding box center [949, 457] width 12 height 12
click at [858, 529] on div "sie" at bounding box center [843, 539] width 29 height 22
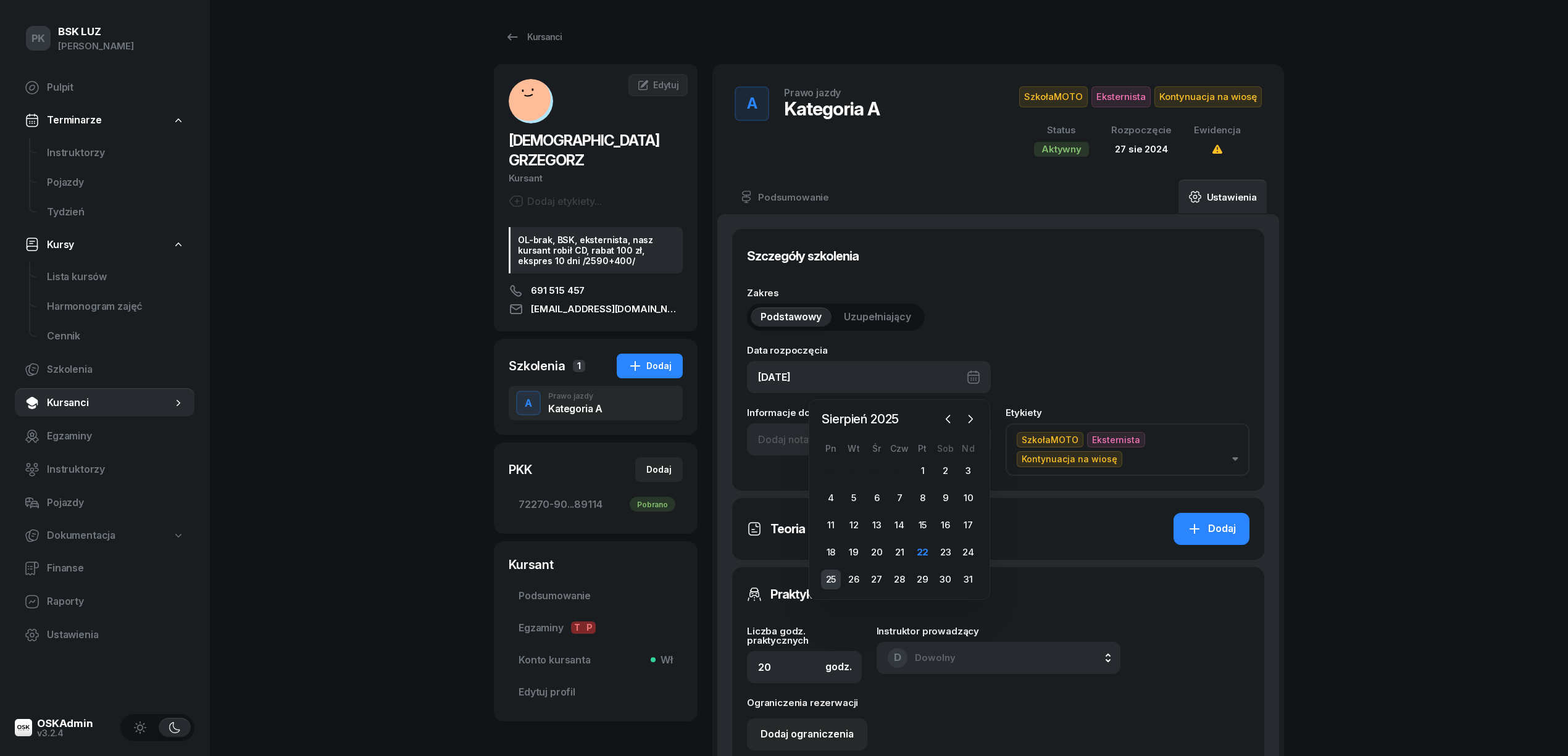
click at [838, 576] on div "25" at bounding box center [831, 579] width 20 height 20
type input "25/08/2025"
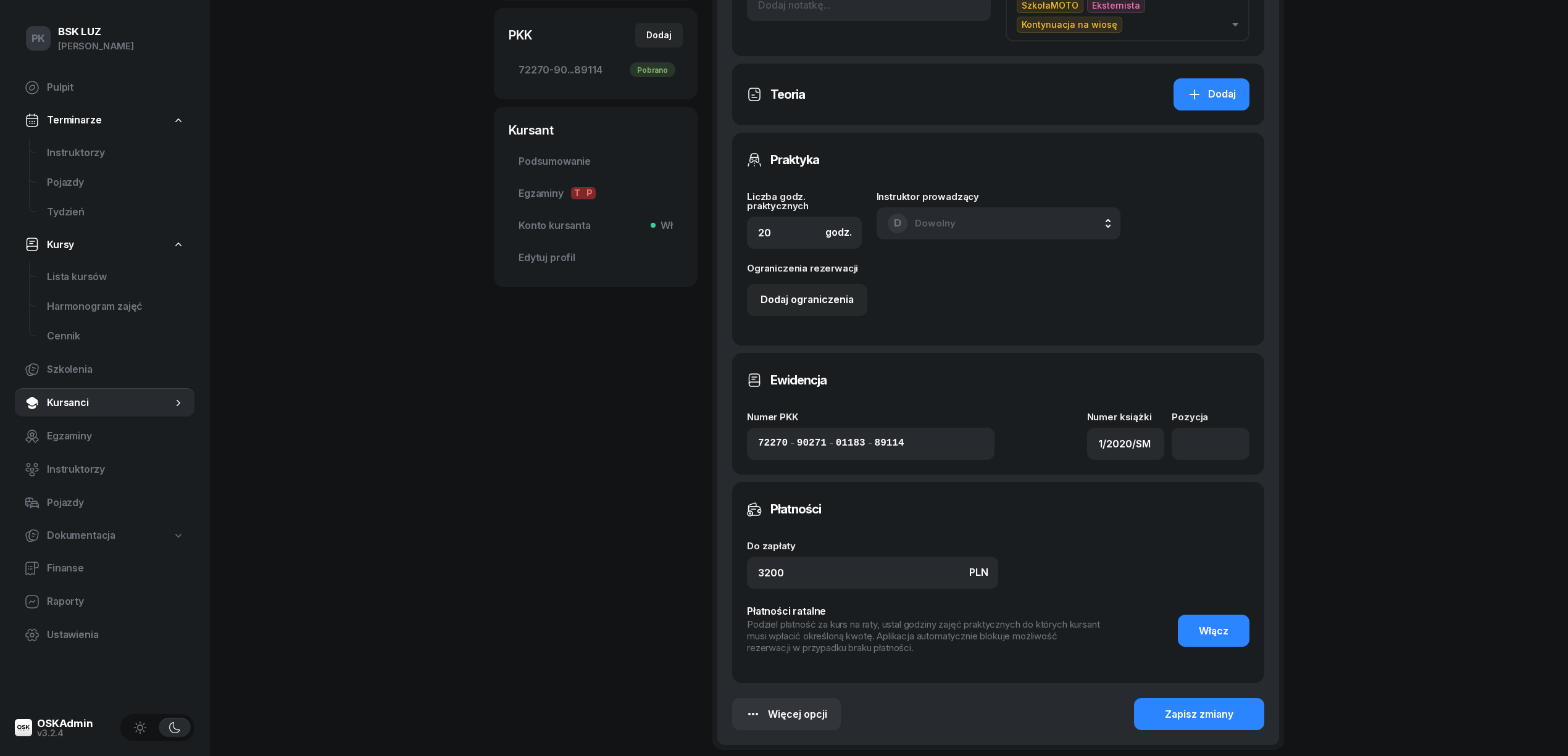
scroll to position [549, 0]
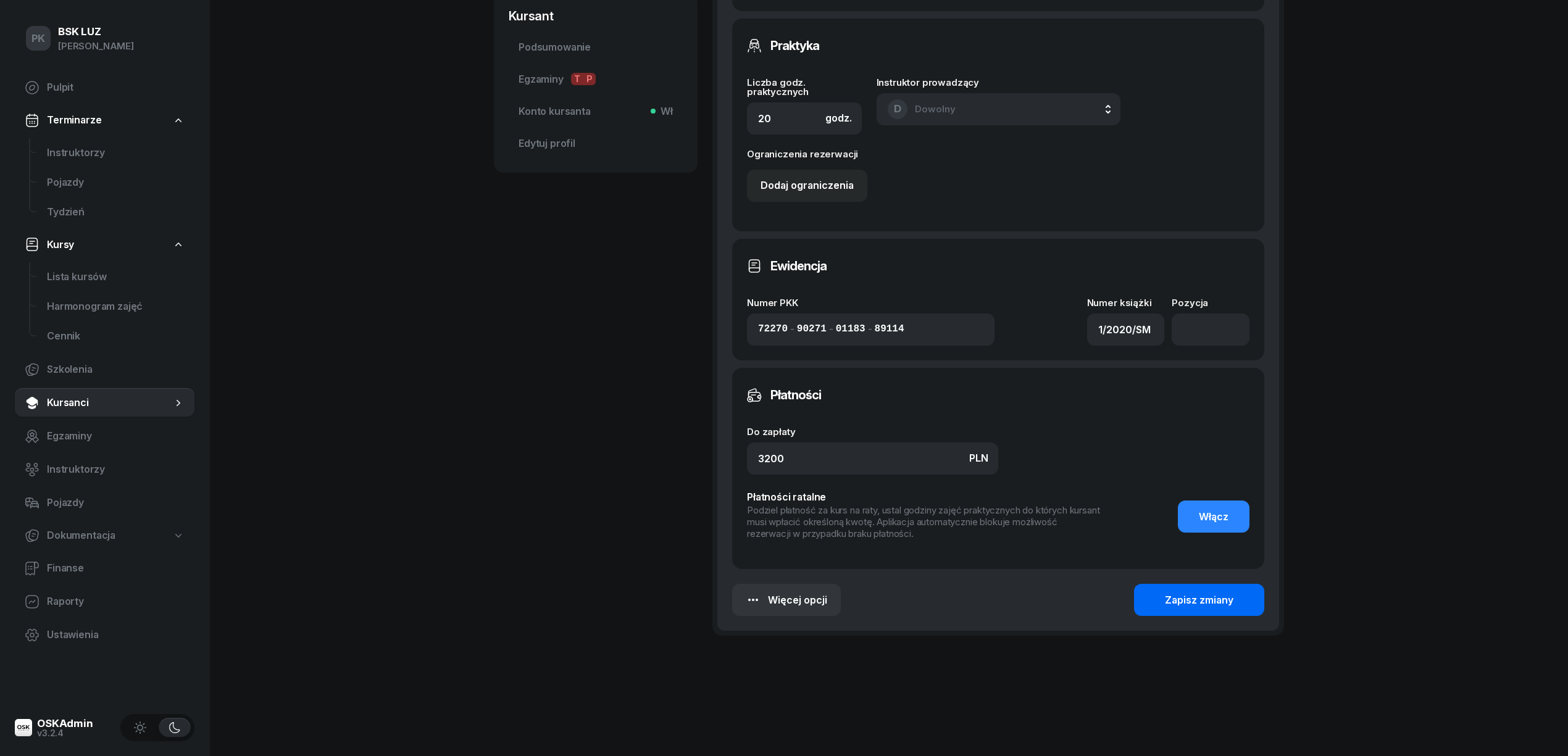
click at [1221, 600] on div "Zapisz zmiany" at bounding box center [1199, 600] width 69 height 16
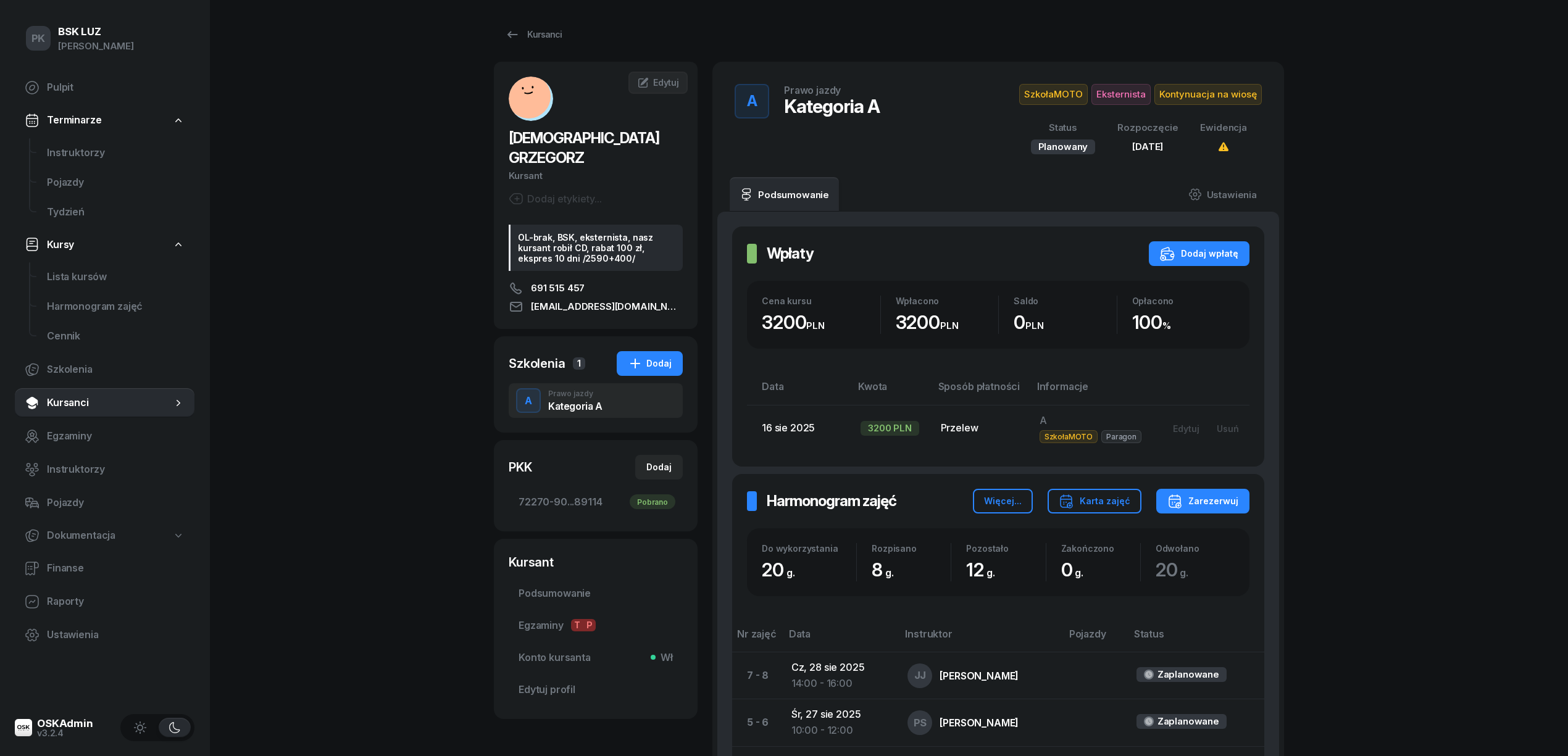
scroll to position [0, 0]
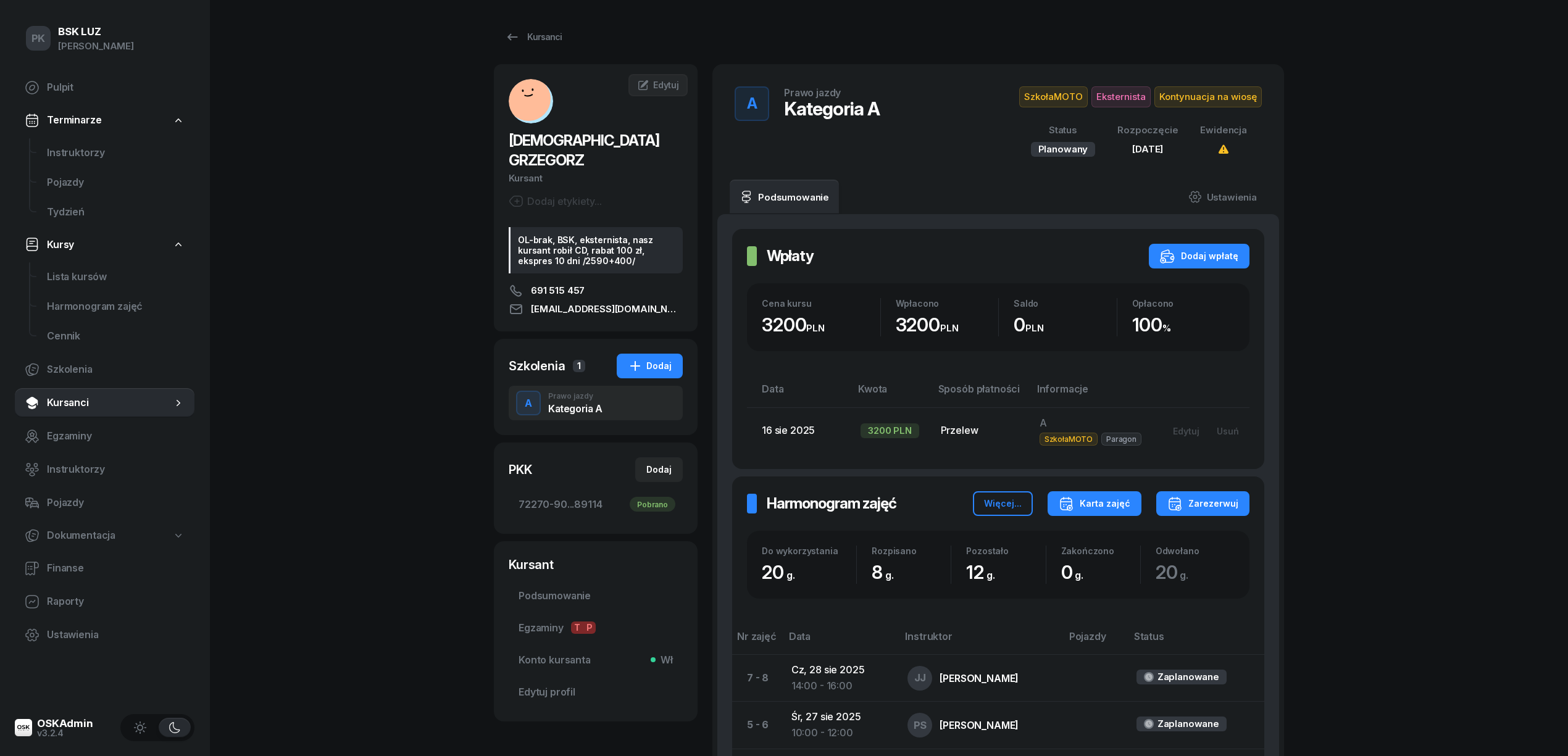
click at [1102, 499] on div "Karta zajęć" at bounding box center [1095, 504] width 71 height 15
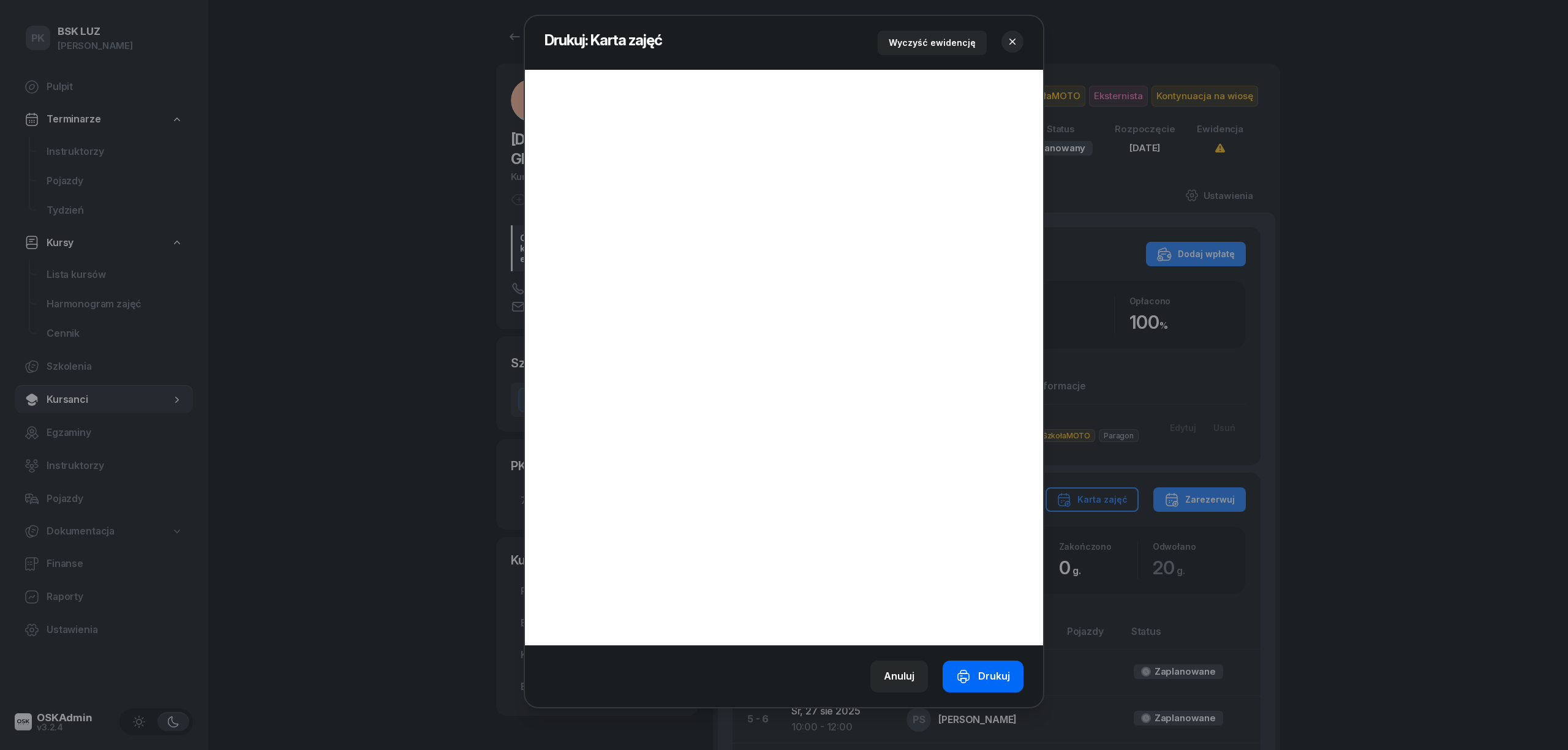
click at [1002, 684] on div "Drukuj" at bounding box center [982, 676] width 54 height 16
click at [1017, 37] on icon "button" at bounding box center [1012, 41] width 12 height 12
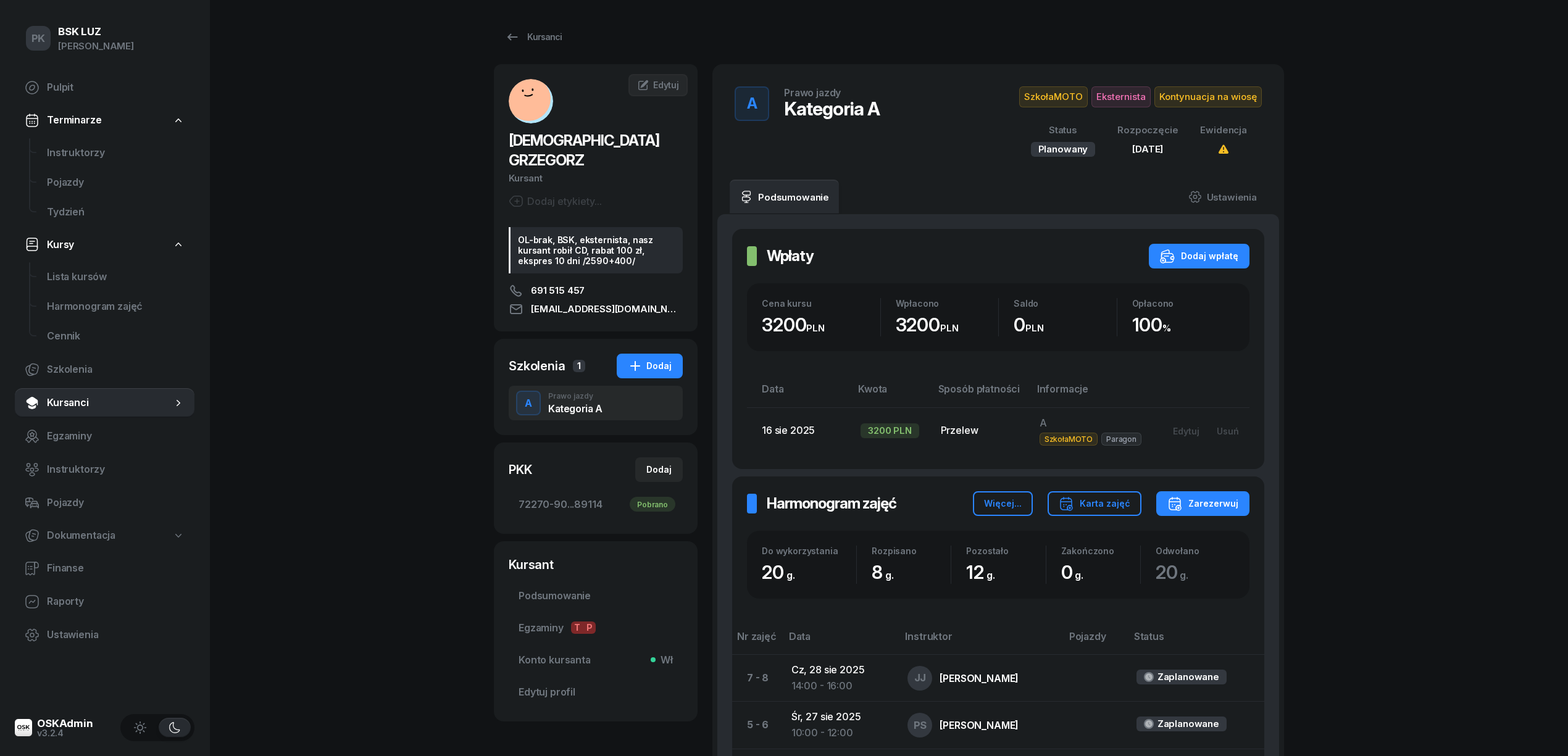
click at [1223, 100] on span "Kontynuacja na wiosę" at bounding box center [1208, 96] width 107 height 21
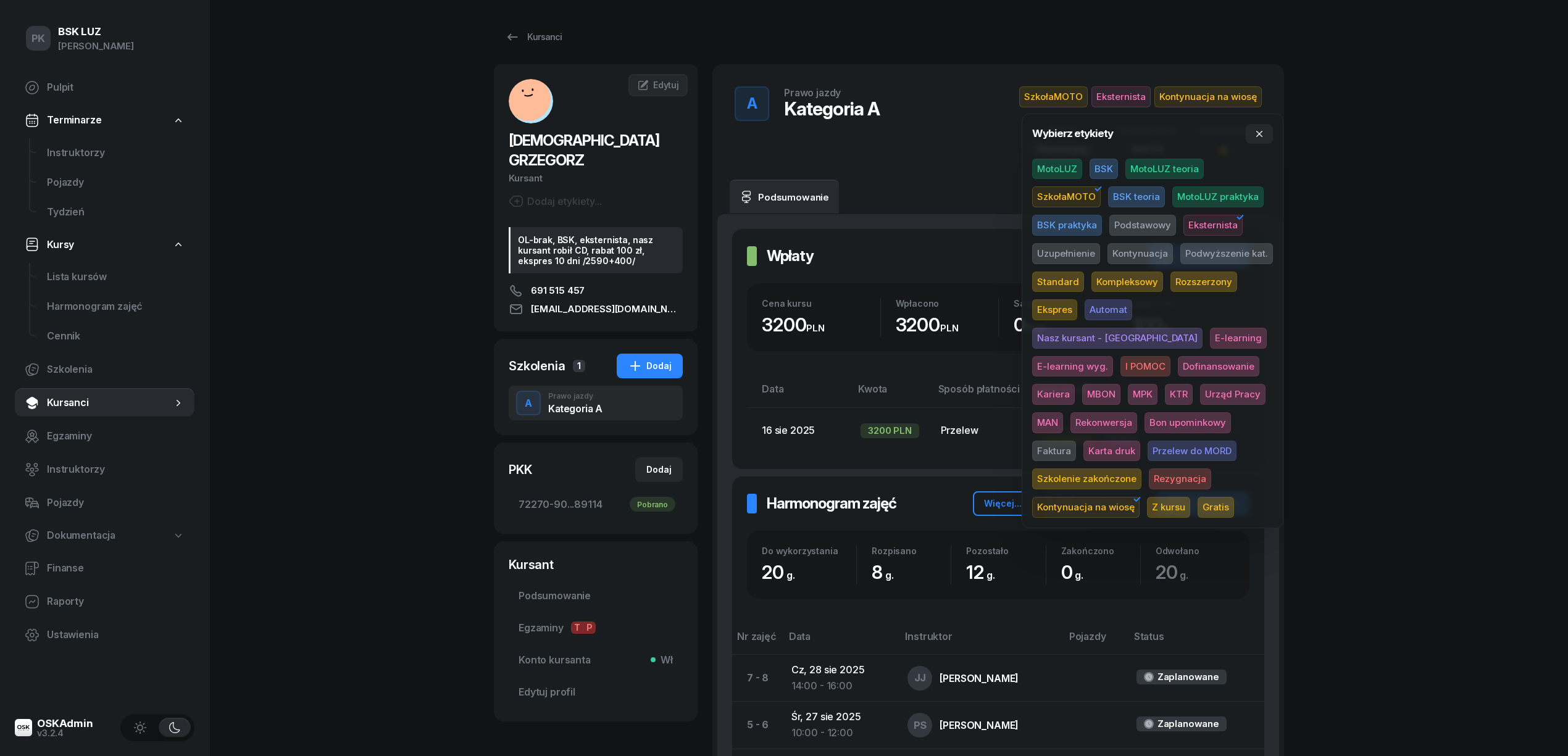
click at [1141, 441] on span "Karta druk" at bounding box center [1111, 451] width 56 height 21
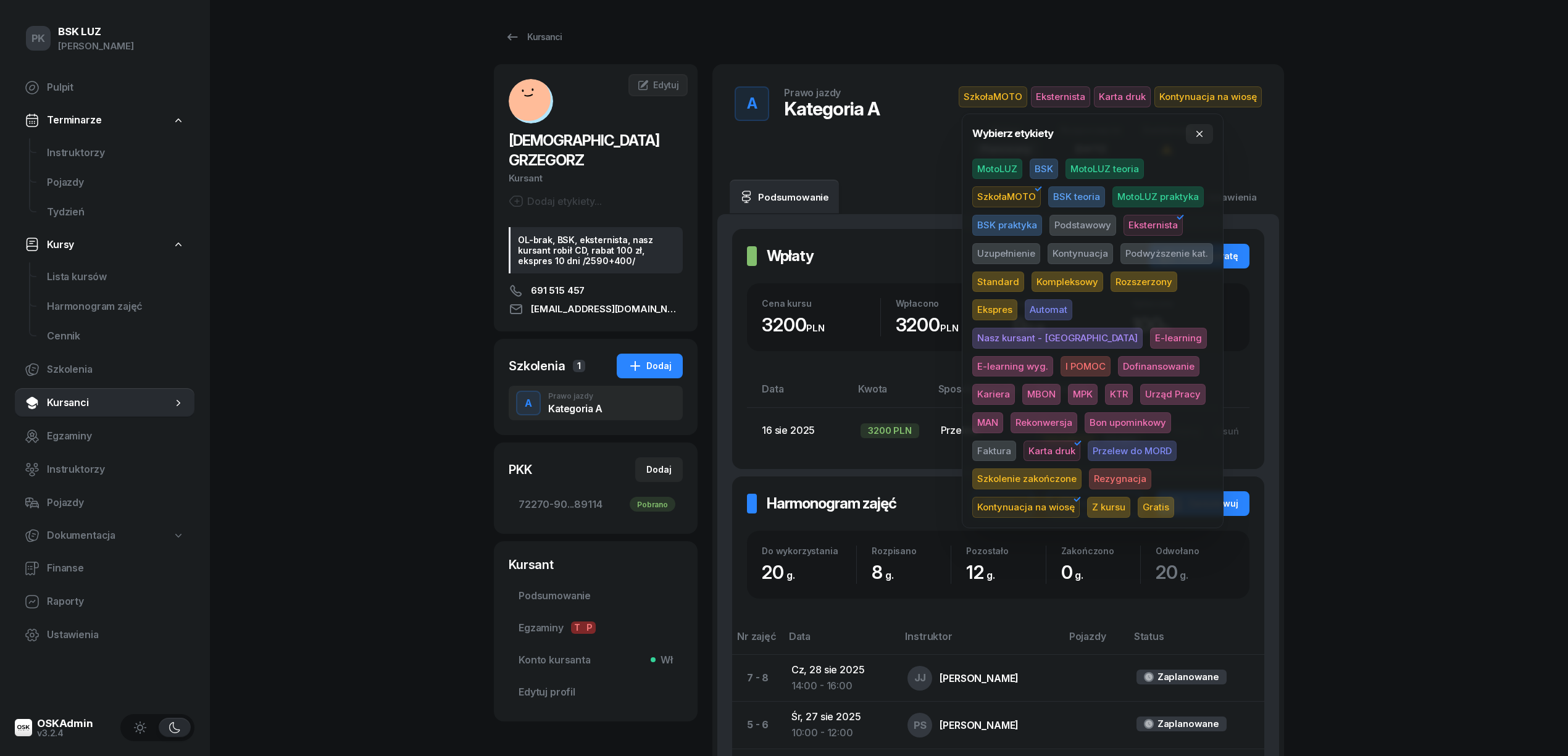
click at [1373, 376] on div "PK BSK LUZ Piotr Klimek Pulpit Terminarze Instruktorzy Pojazdy Tydzień Kursy Li…" at bounding box center [784, 645] width 1568 height 1290
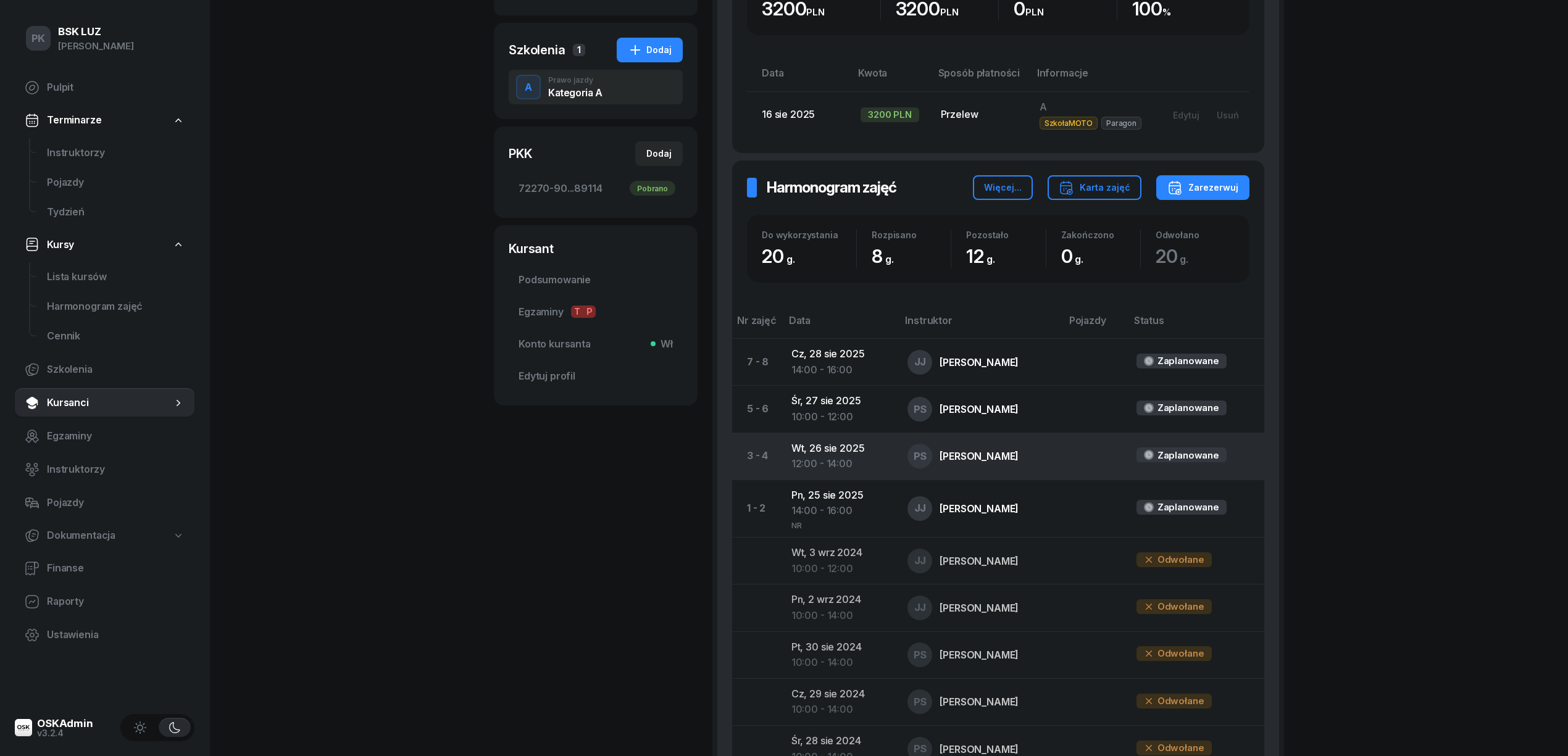
scroll to position [329, 0]
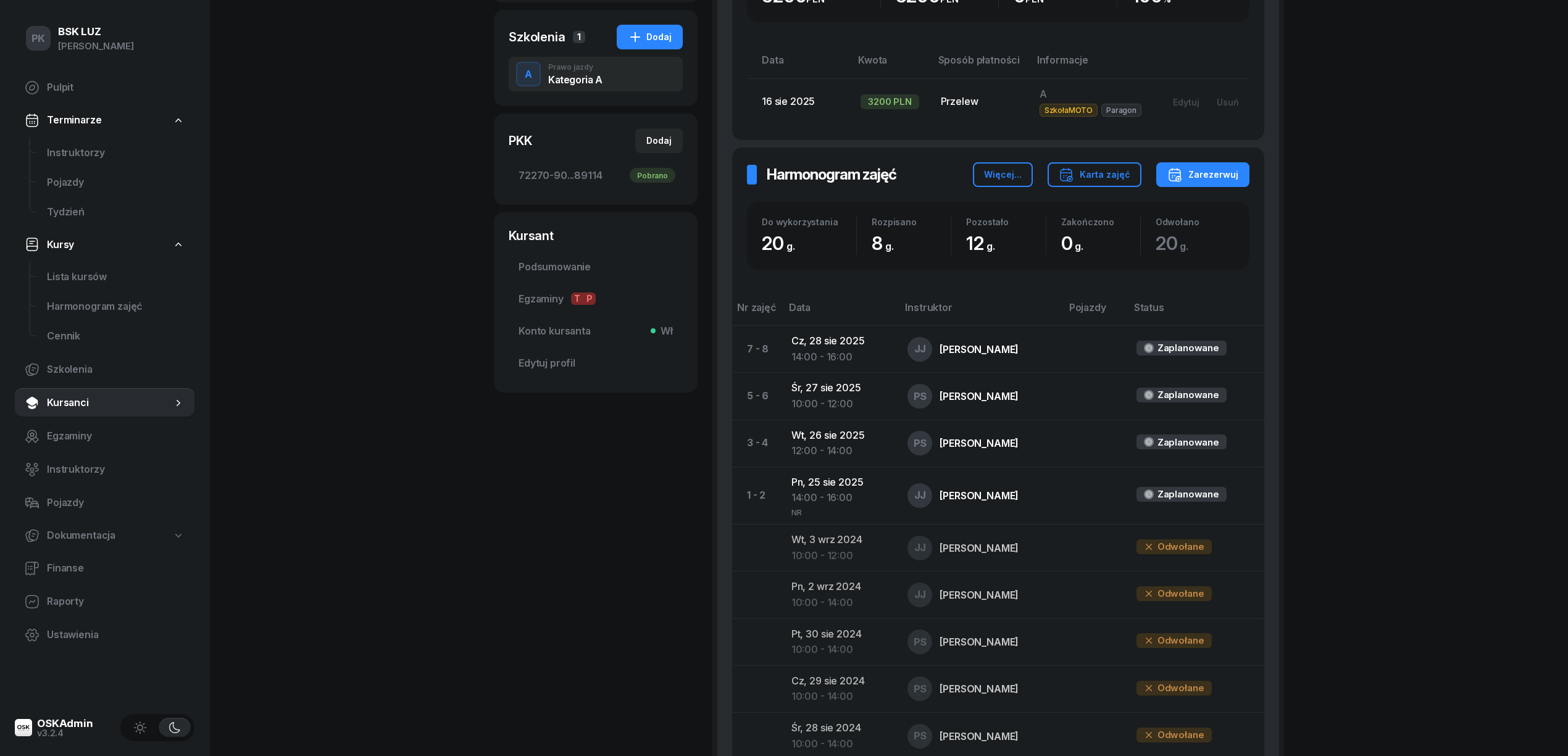
click at [539, 569] on div "KOŚCIÓŁEK GRZEGORZ Kursant Dodaj etykiety... OL-brak, BSK, eksternista, nasz ku…" at bounding box center [595, 306] width 203 height 1143
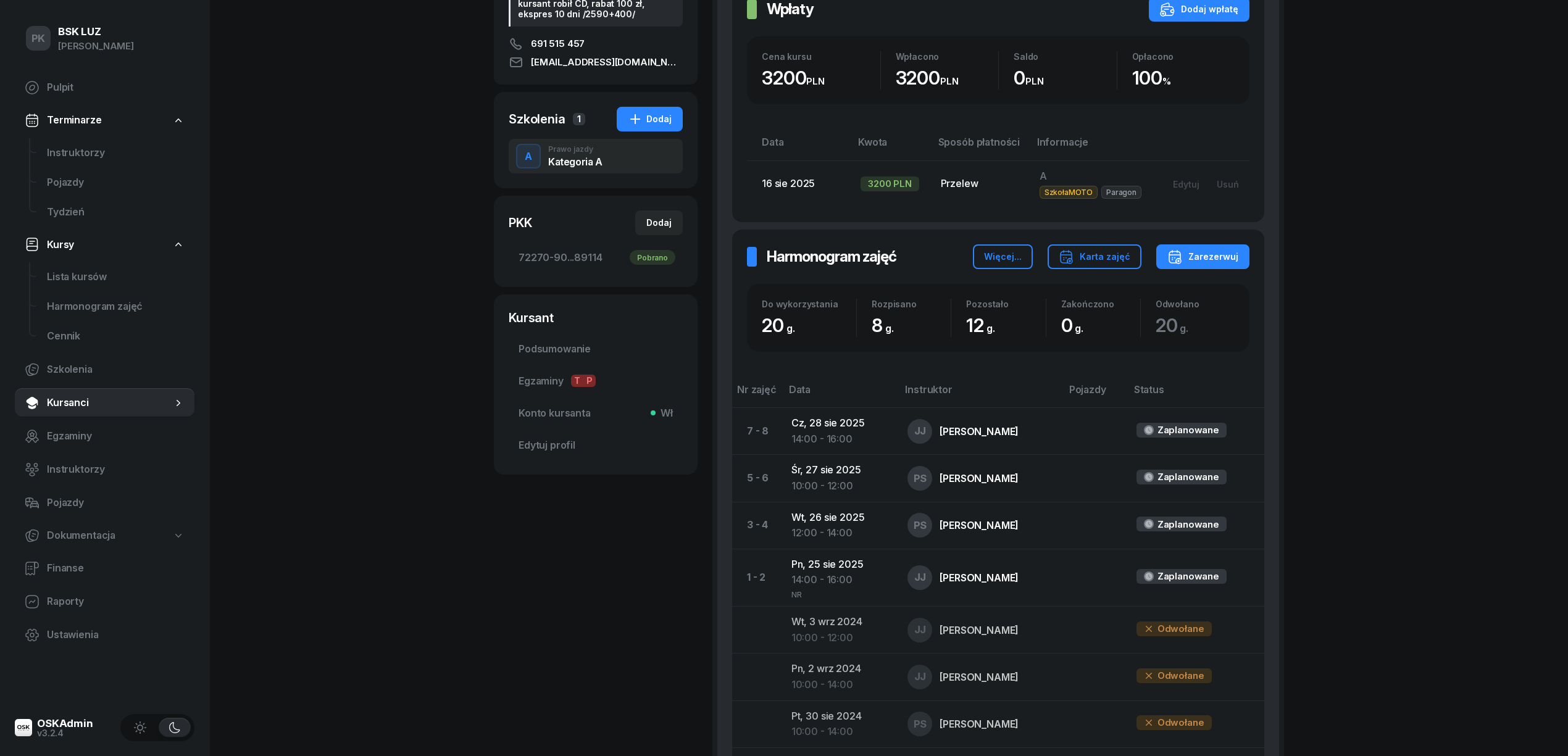
scroll to position [0, 0]
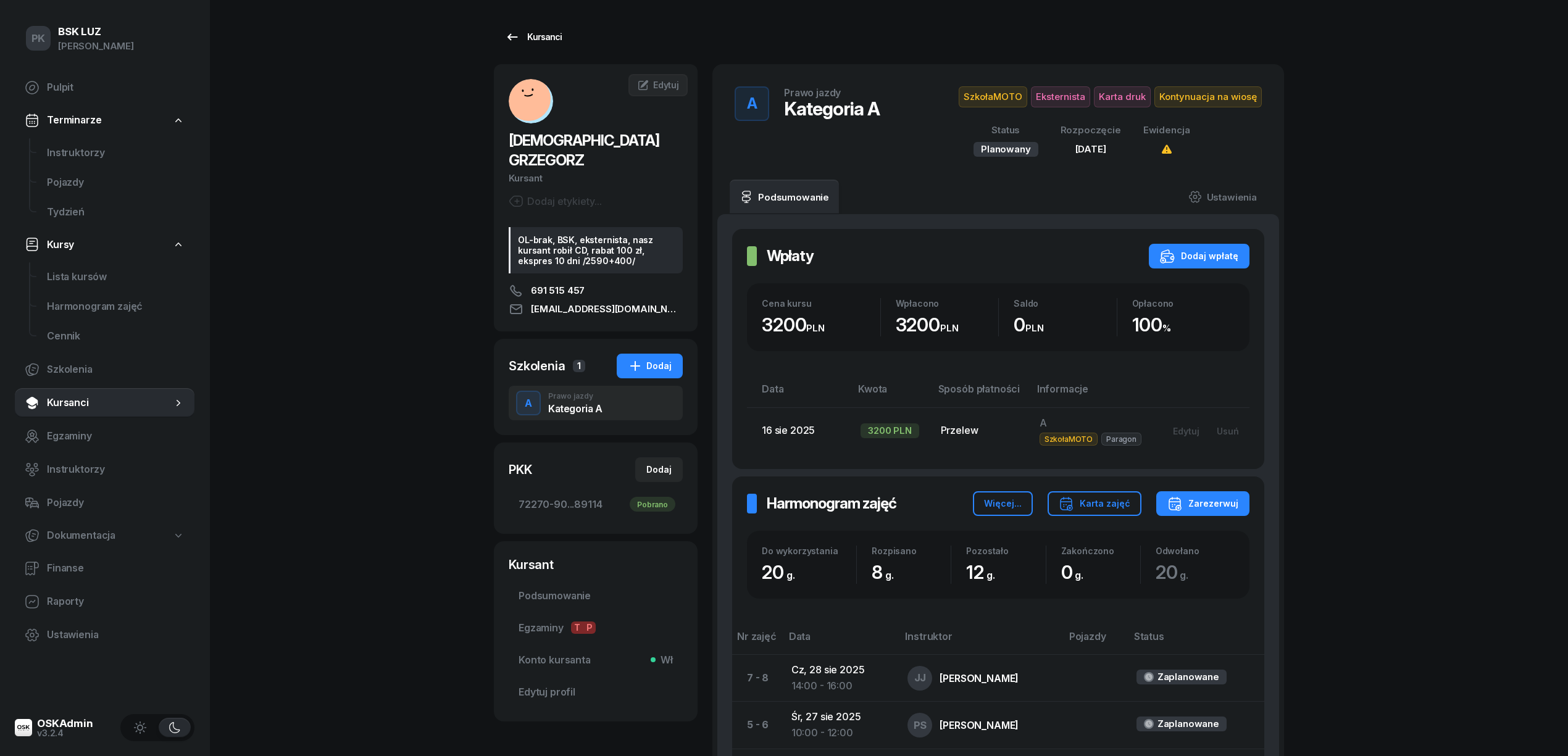
click at [535, 45] on link "Kursanci" at bounding box center [533, 37] width 79 height 25
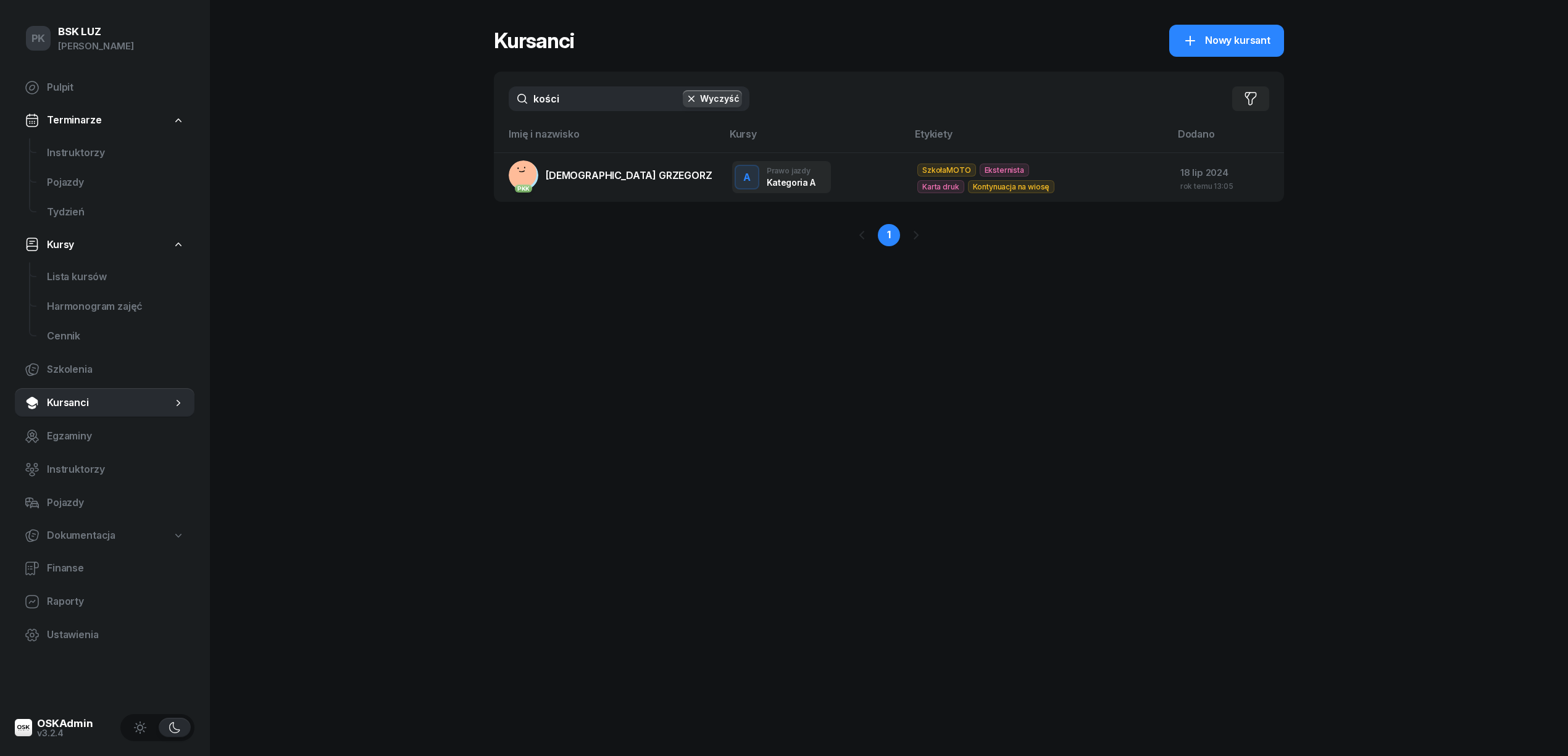
drag, startPoint x: 593, startPoint y: 102, endPoint x: 449, endPoint y: 100, distance: 144.0
click at [449, 100] on div "PK BSK LUZ Piotr Klimek Pulpit Terminarze Instruktorzy Pojazdy Tydzień Kursy Li…" at bounding box center [784, 378] width 1568 height 756
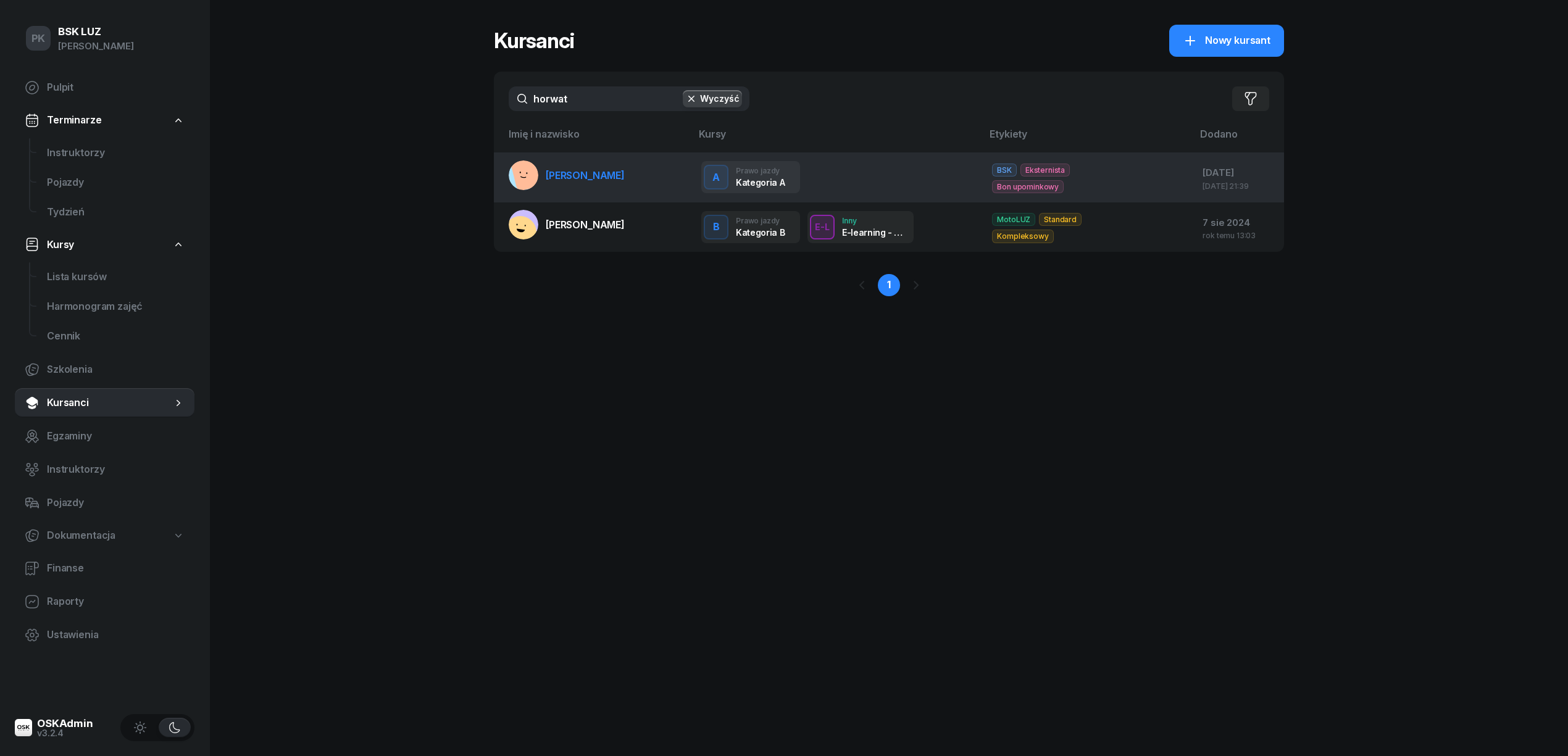
type input "horwat"
click at [613, 178] on span "HORWAT RÓŻA" at bounding box center [584, 175] width 79 height 12
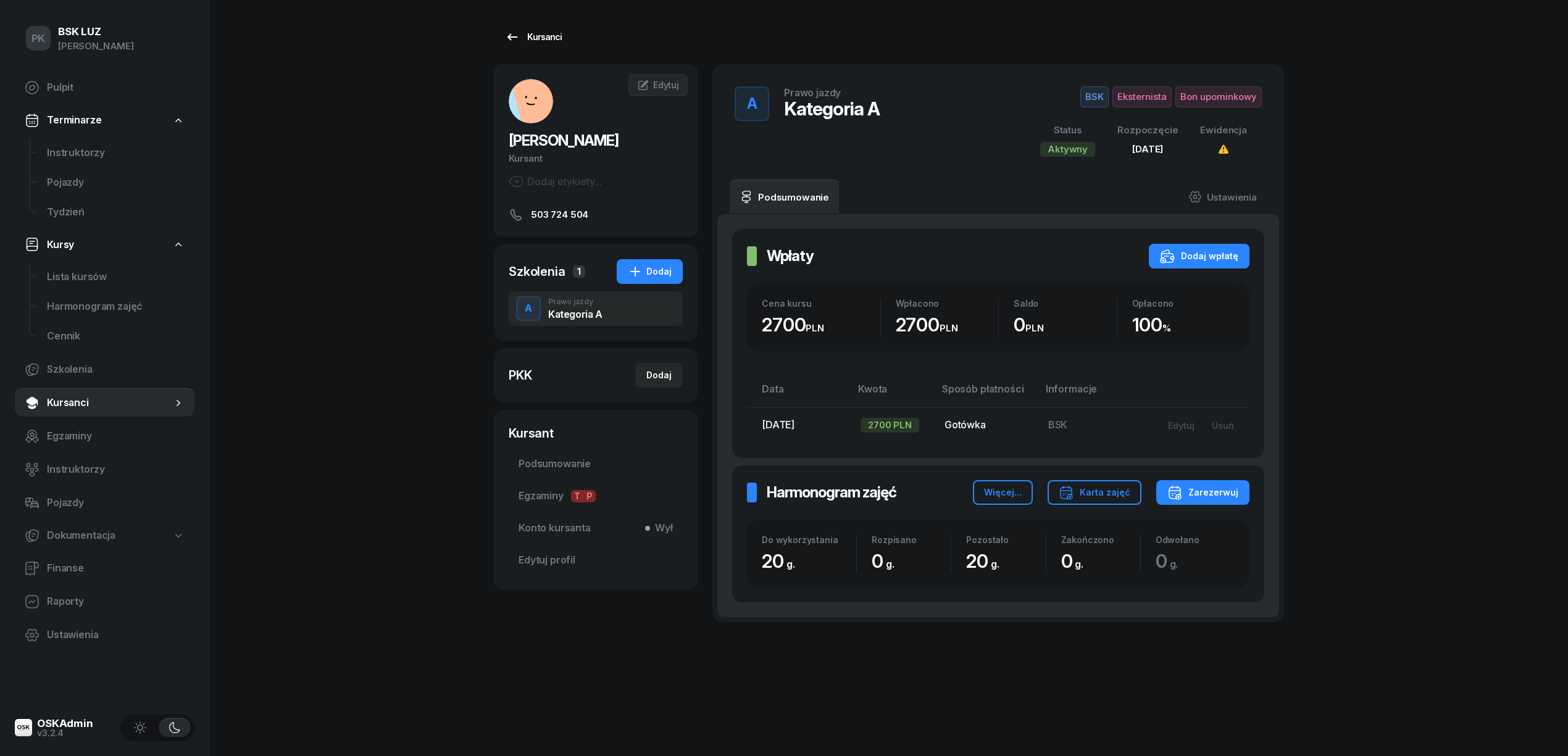
click at [546, 48] on link "Kursanci" at bounding box center [533, 37] width 79 height 25
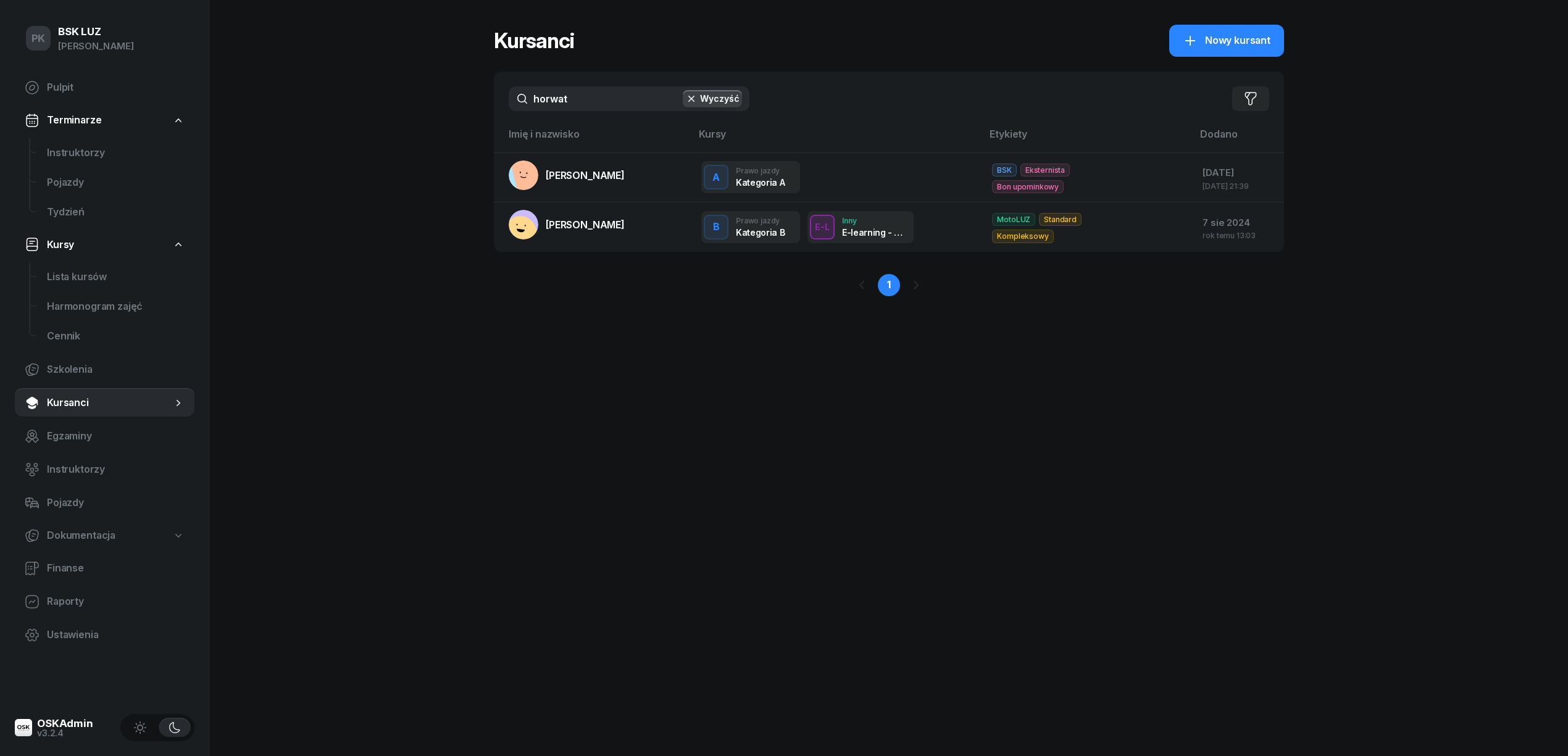
click at [1052, 435] on div "Kursanci Nowy kursant horwat Wyczyść Filtruj Imię i nazwisko Kursy Etykiety Dod…" at bounding box center [889, 378] width 790 height 756
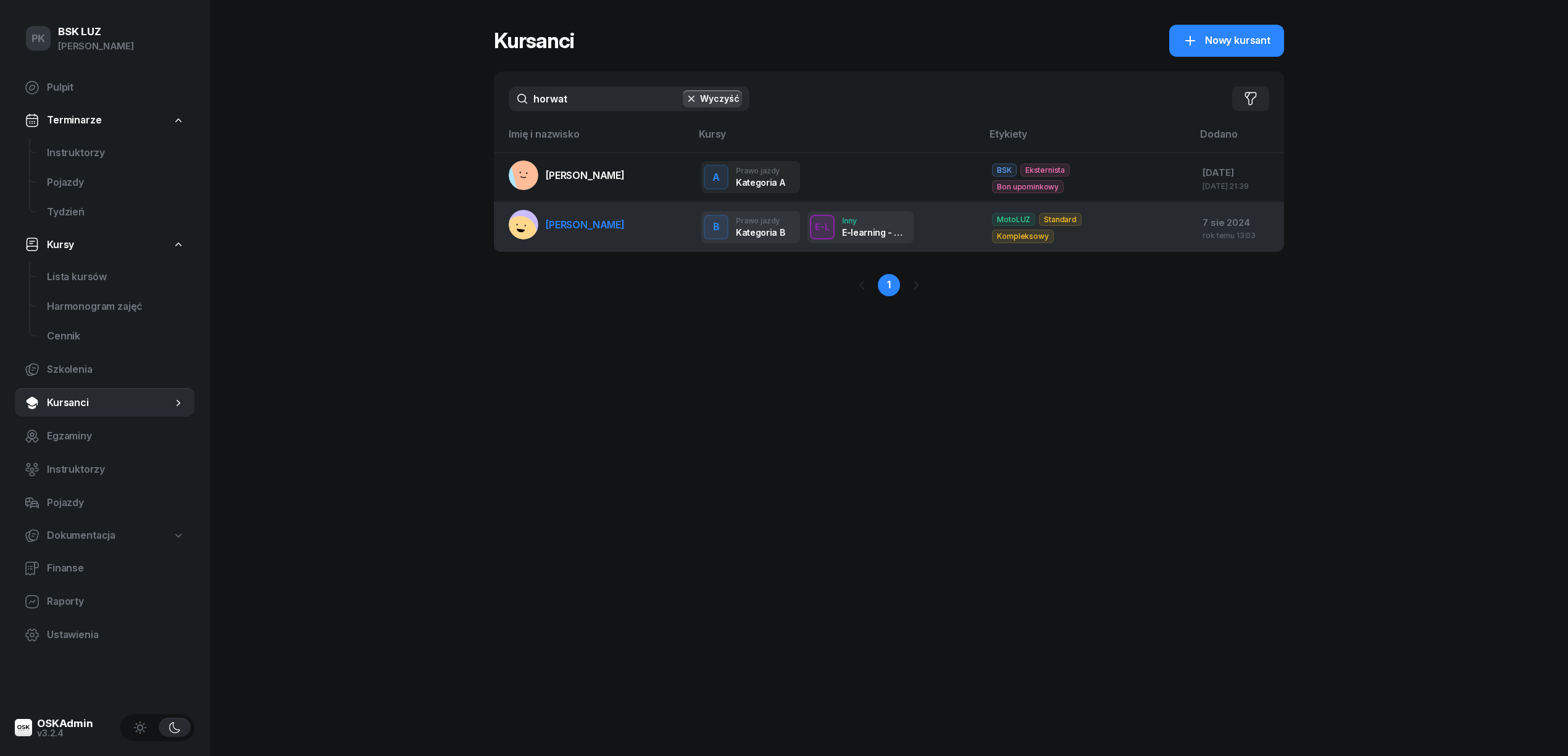
click at [579, 216] on link "HORWAT JAGODA" at bounding box center [567, 225] width 116 height 30
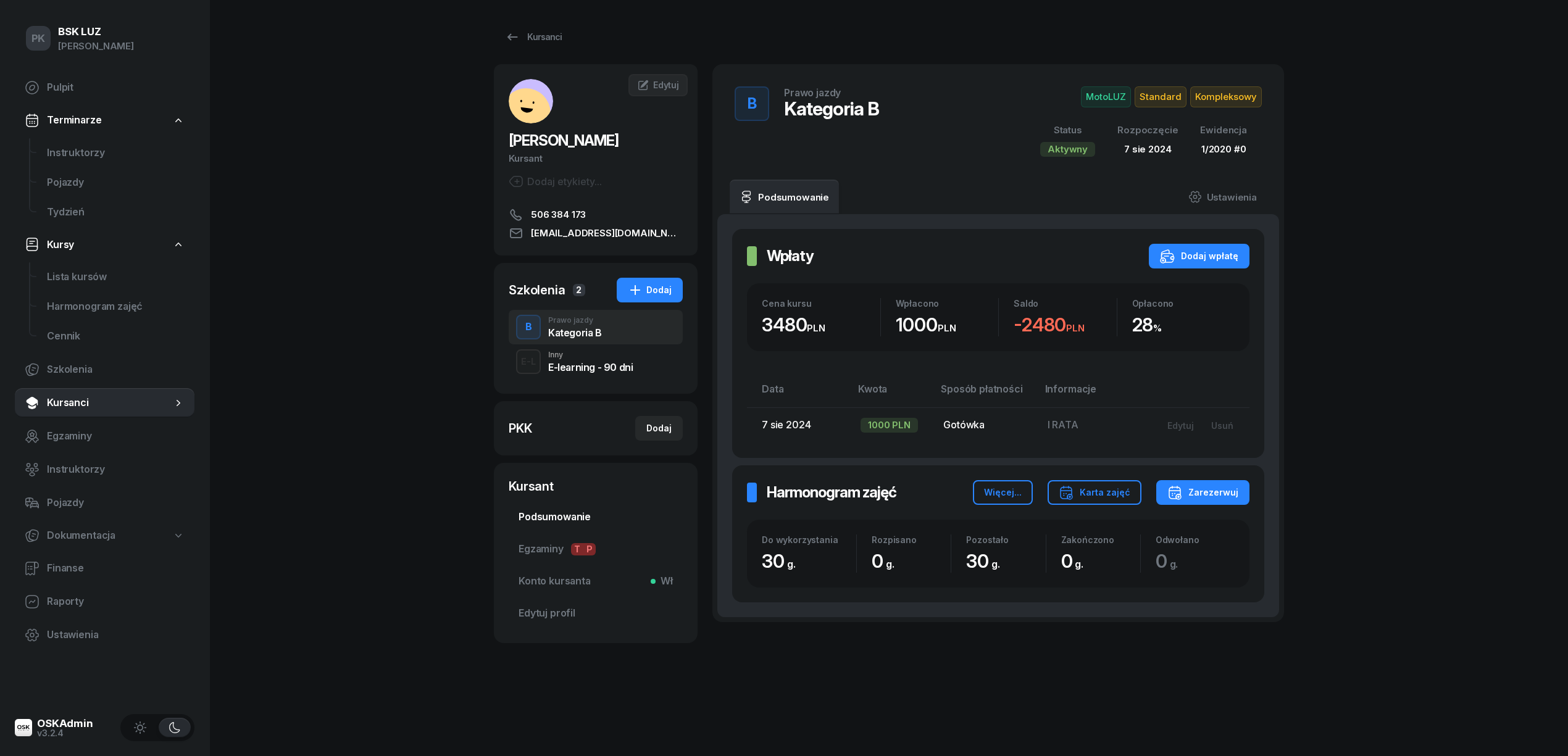
click at [558, 515] on span "Podsumowanie" at bounding box center [596, 517] width 154 height 16
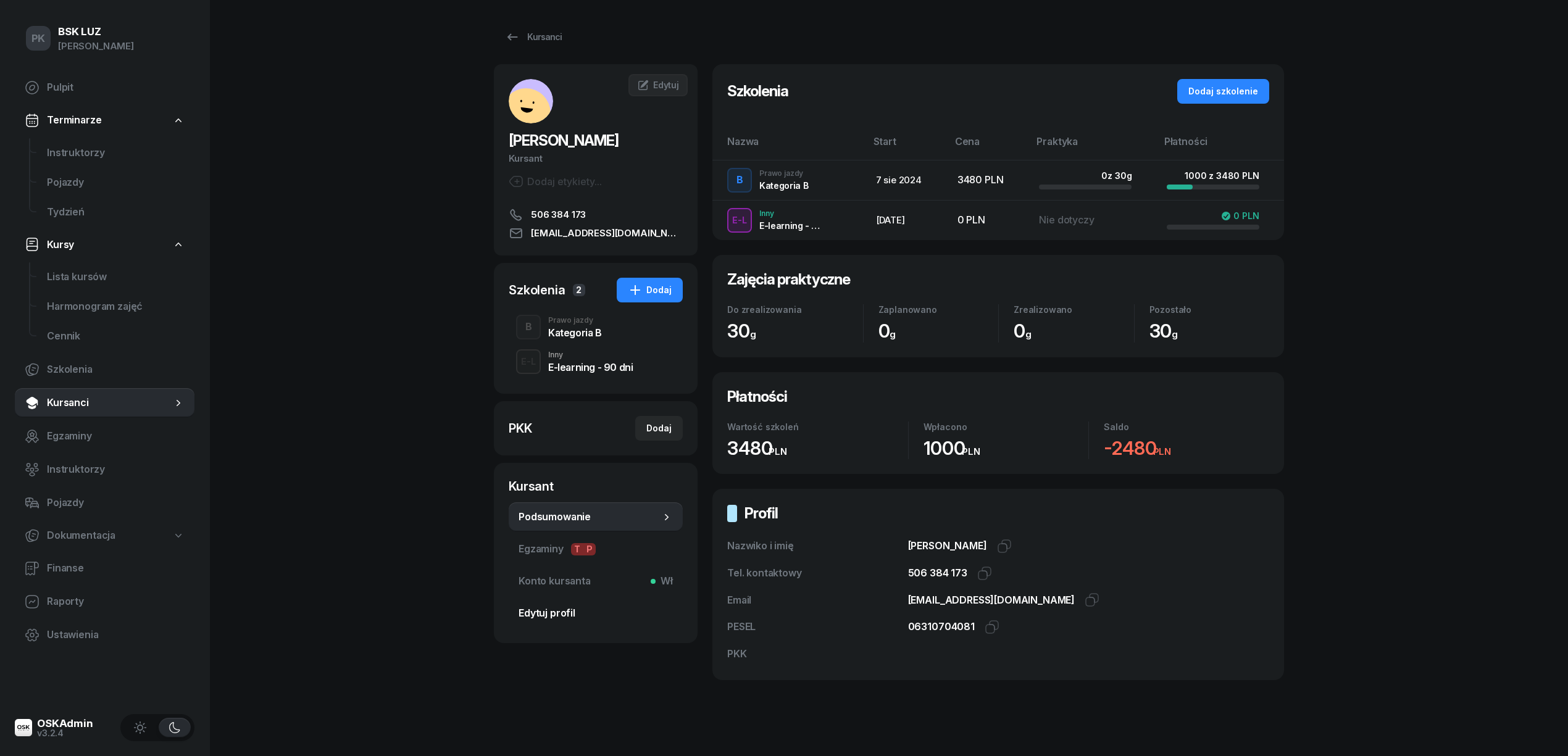
click at [561, 611] on span "Edytuj profil" at bounding box center [596, 613] width 154 height 16
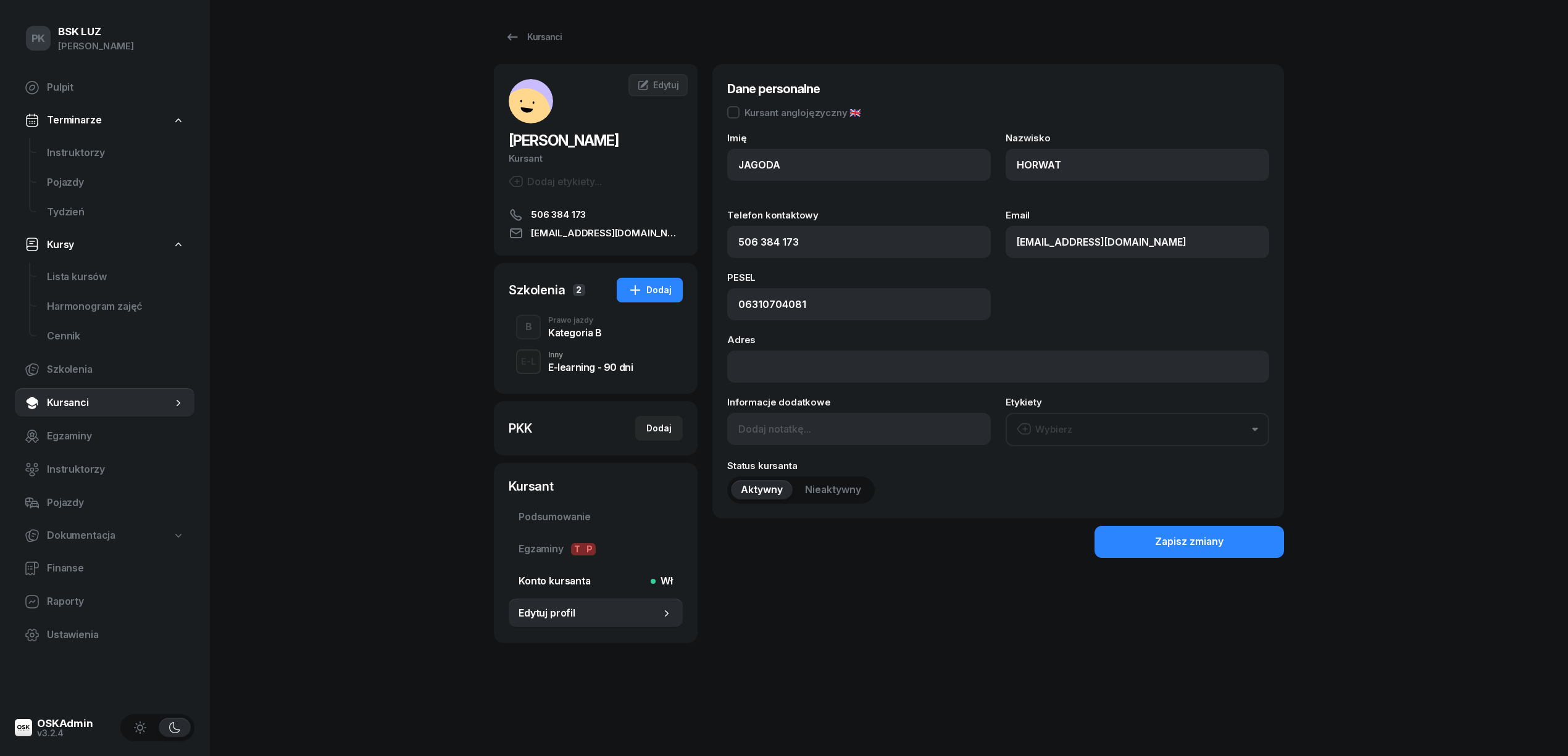
click at [553, 576] on span "Konto kursanta Wł" at bounding box center [596, 581] width 154 height 16
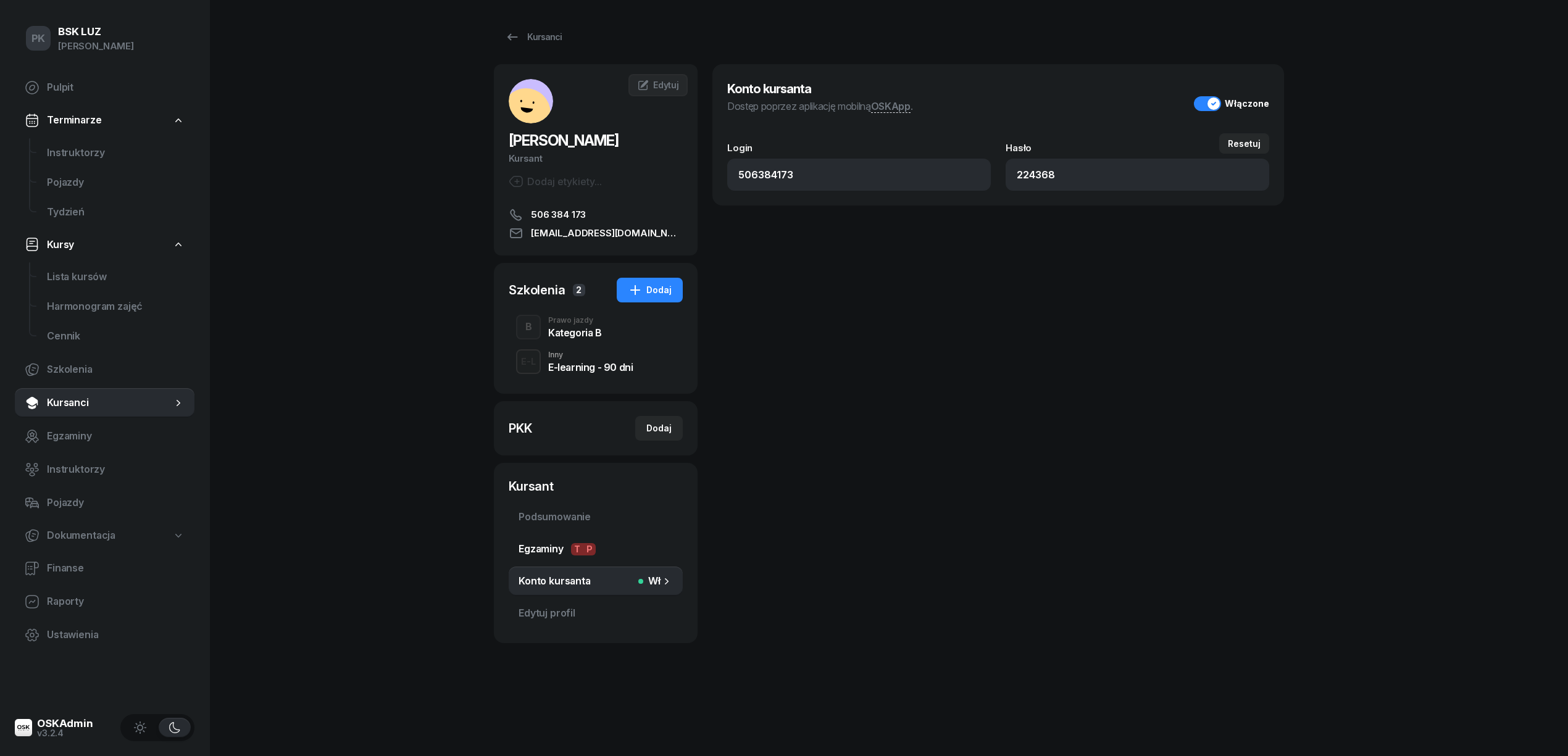
click at [554, 542] on span "Egzaminy T P" at bounding box center [596, 549] width 154 height 16
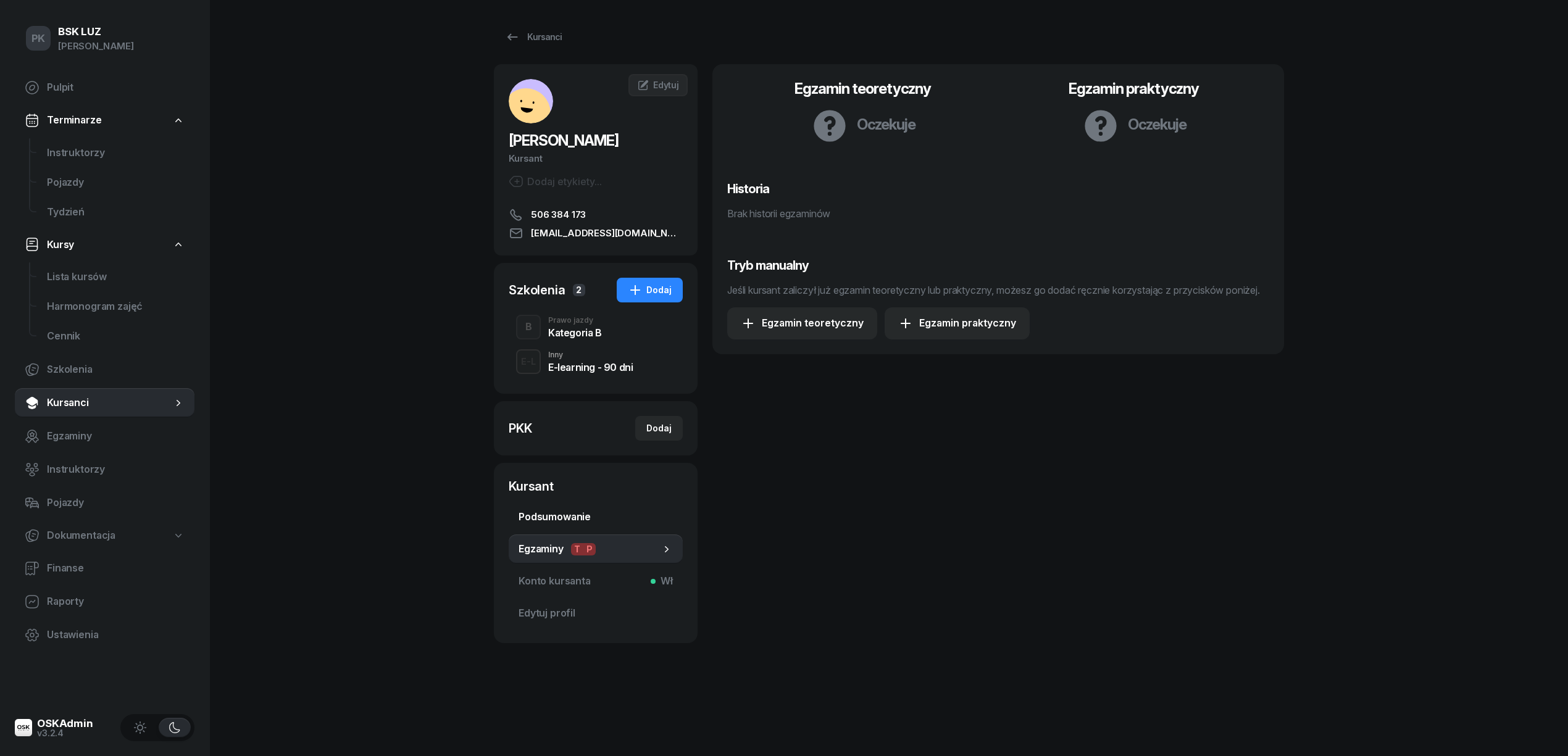
click at [550, 514] on span "Podsumowanie" at bounding box center [596, 517] width 154 height 16
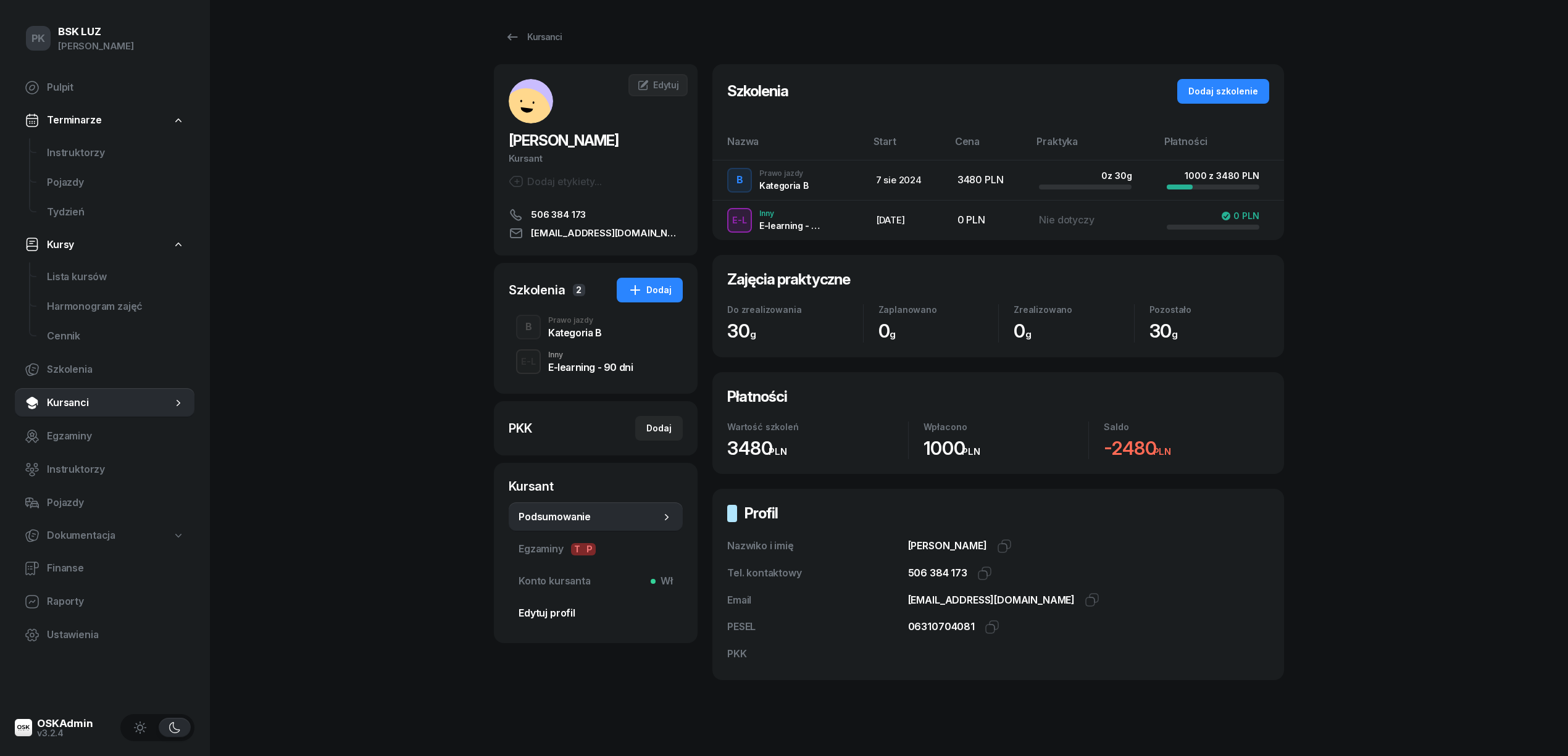
click at [540, 620] on span "Edytuj profil" at bounding box center [596, 613] width 154 height 16
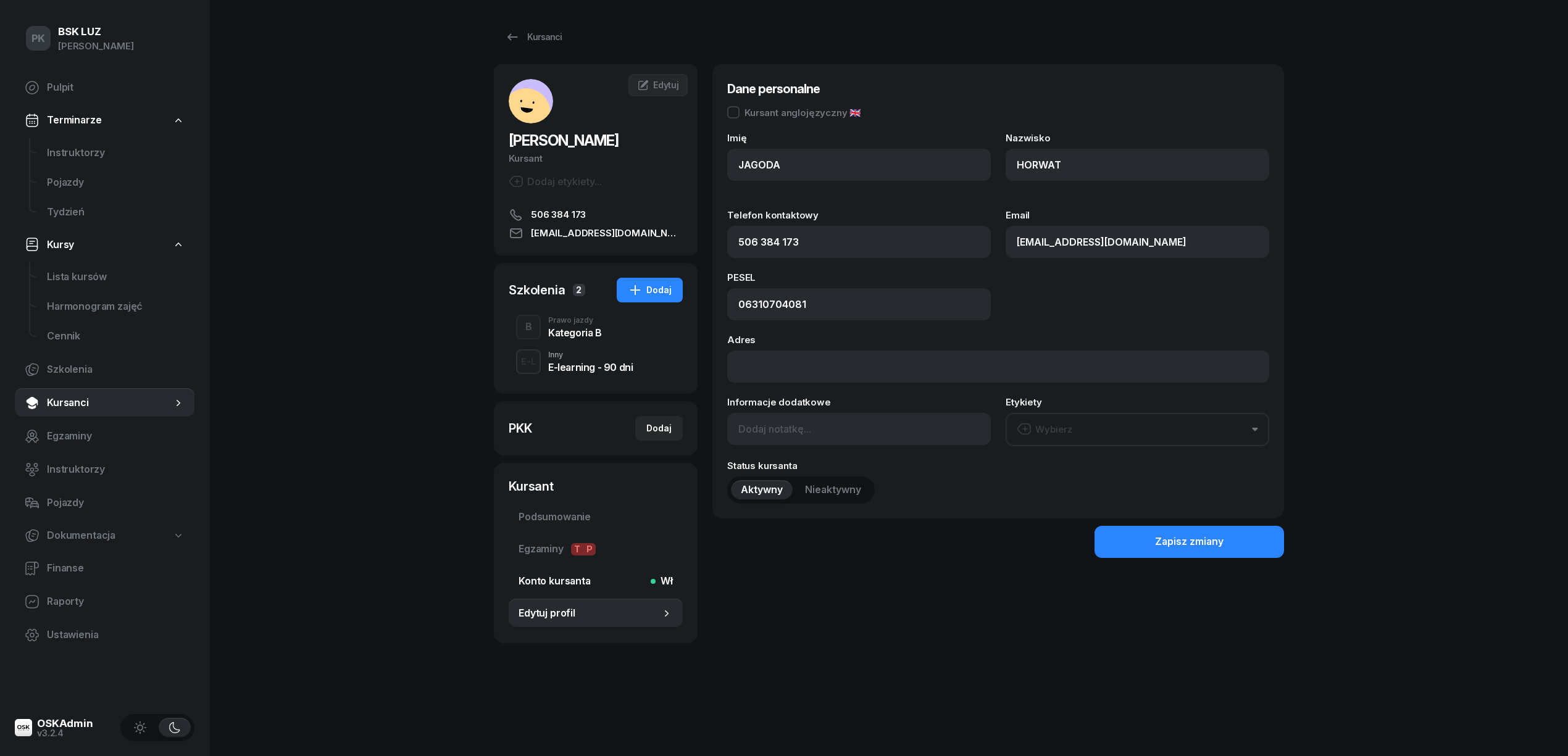
drag, startPoint x: 539, startPoint y: 581, endPoint x: 539, endPoint y: 573, distance: 8.0
click at [539, 578] on span "Konto kursanta Wł" at bounding box center [596, 581] width 154 height 16
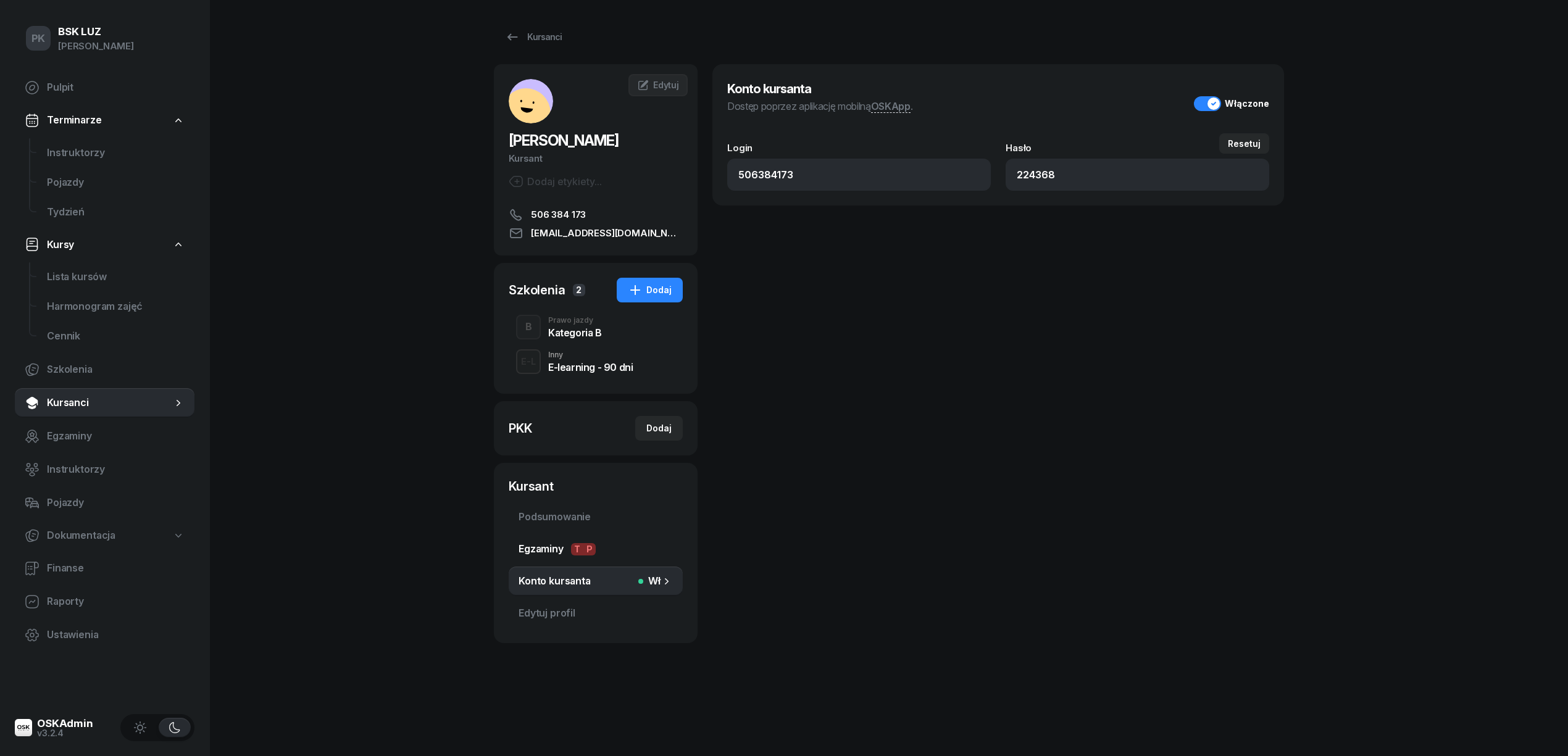
click at [536, 549] on span "Egzaminy T P" at bounding box center [596, 549] width 154 height 16
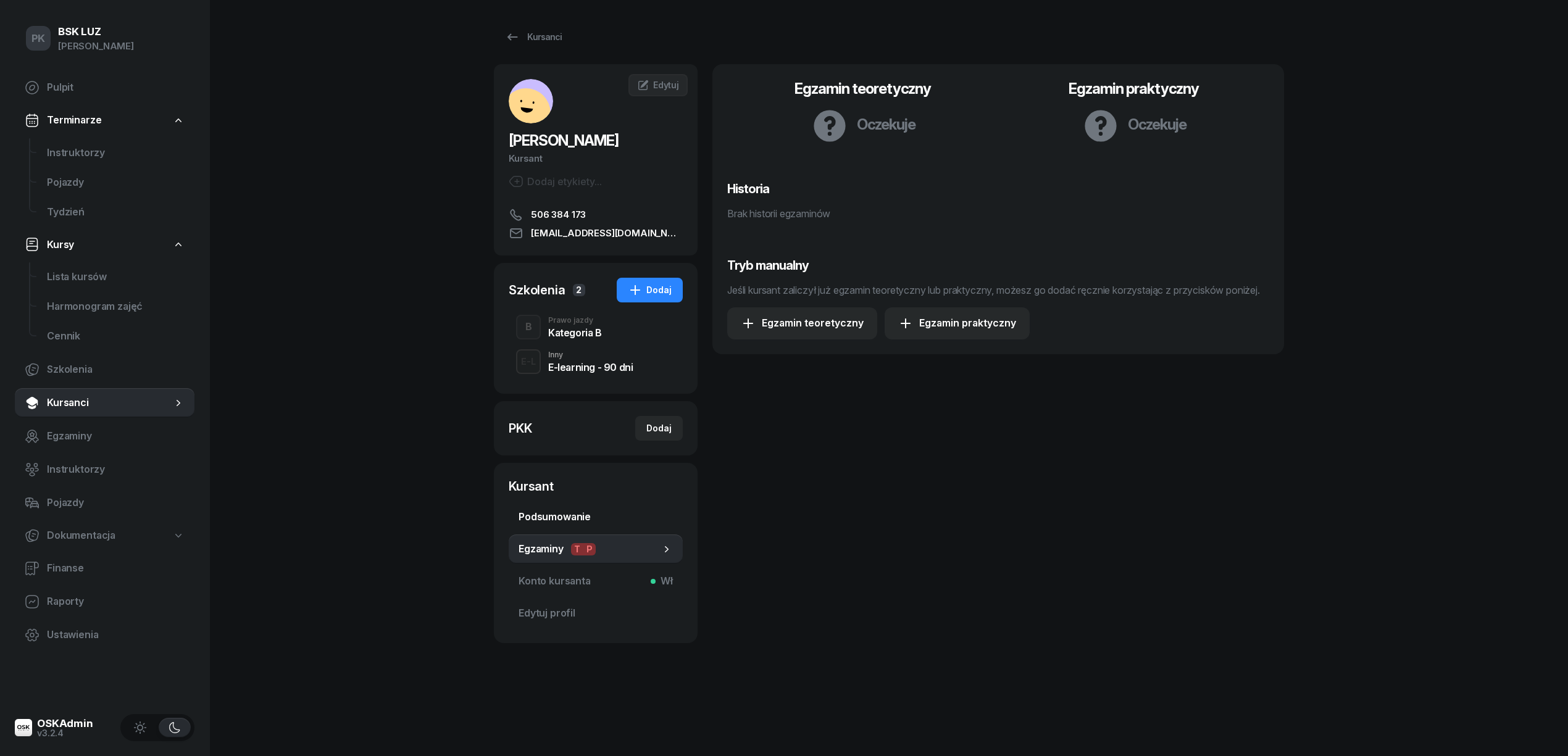
click at [534, 515] on span "Podsumowanie" at bounding box center [596, 517] width 154 height 16
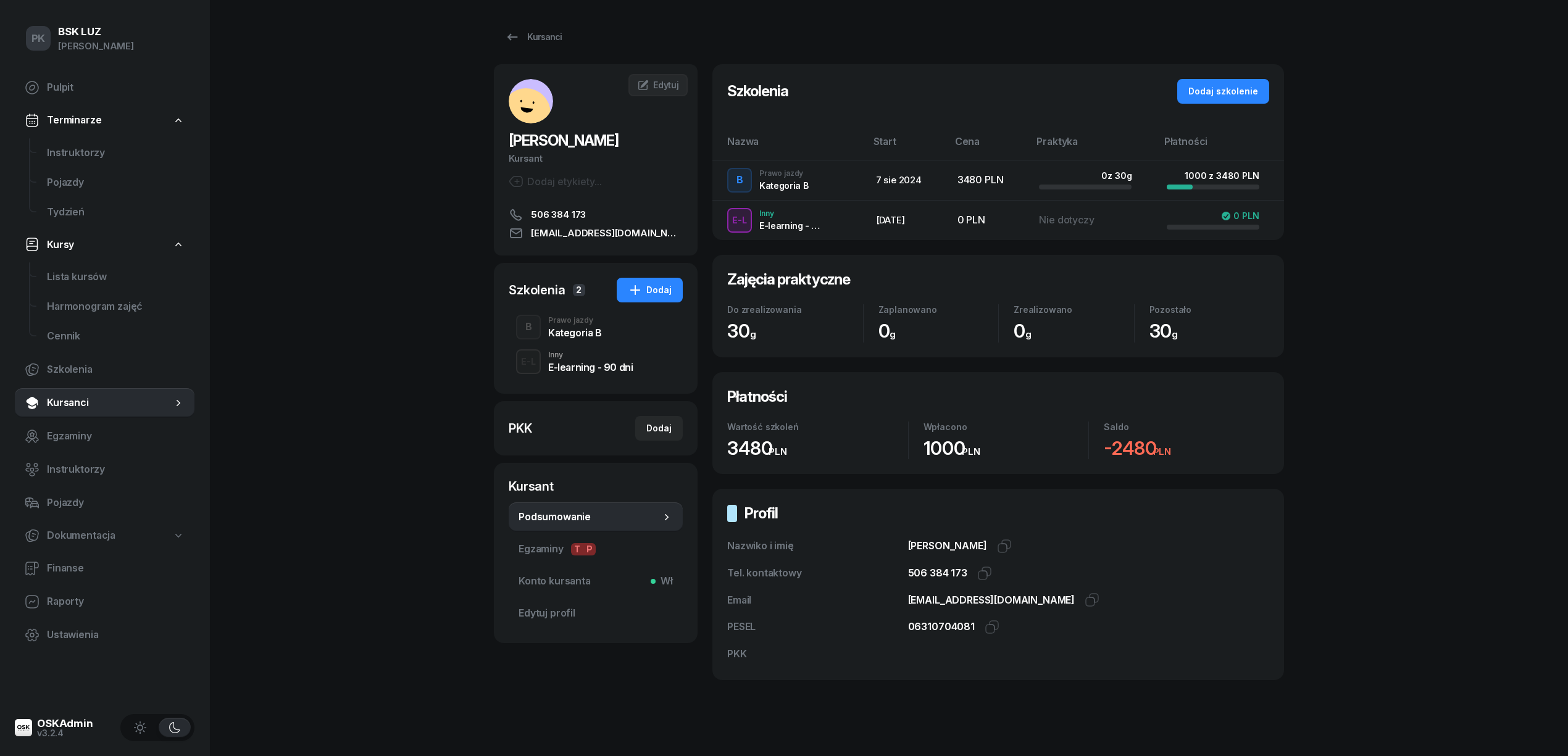
click at [563, 319] on div "Prawo jazdy" at bounding box center [574, 320] width 54 height 7
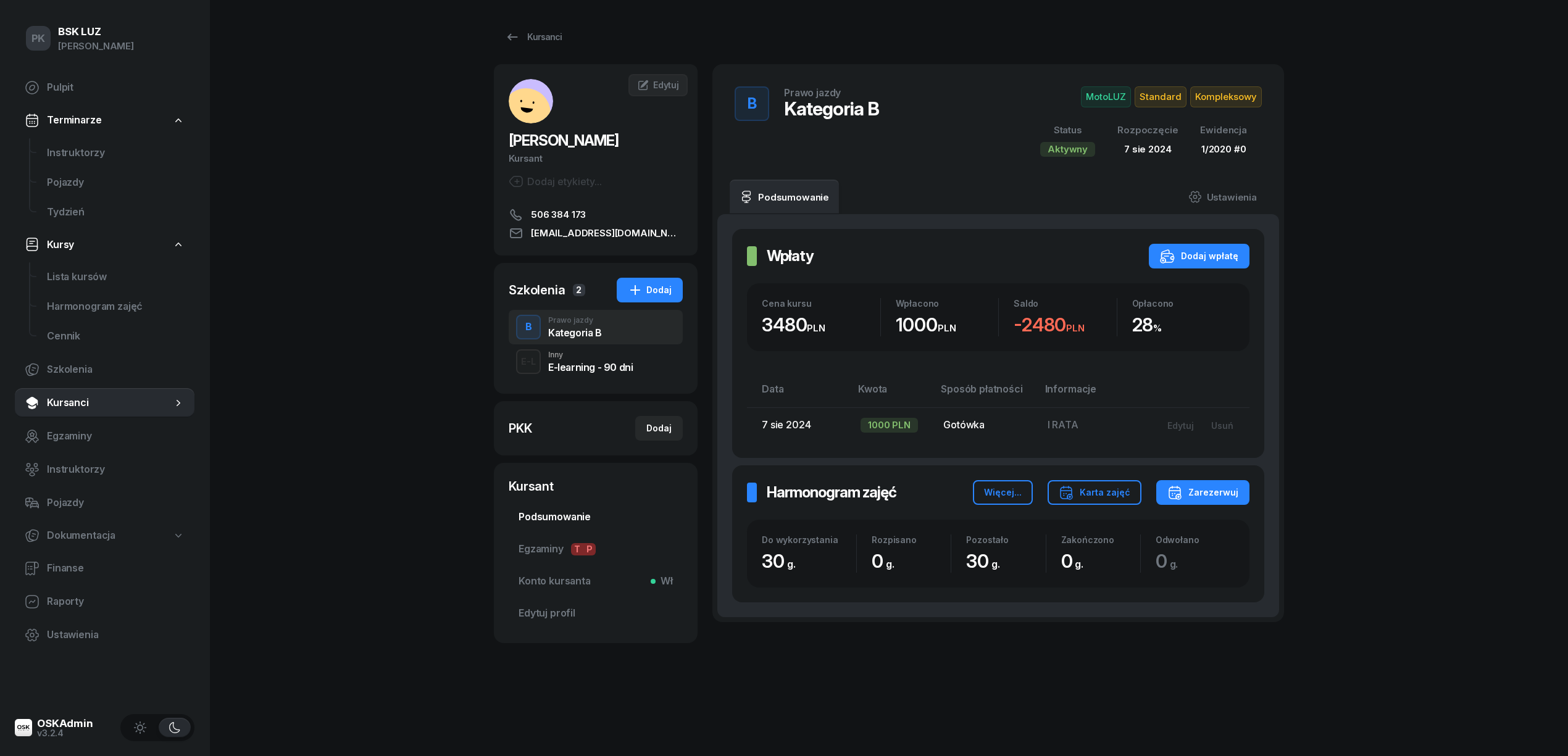
click at [587, 505] on link "Podsumowanie" at bounding box center [596, 517] width 174 height 30
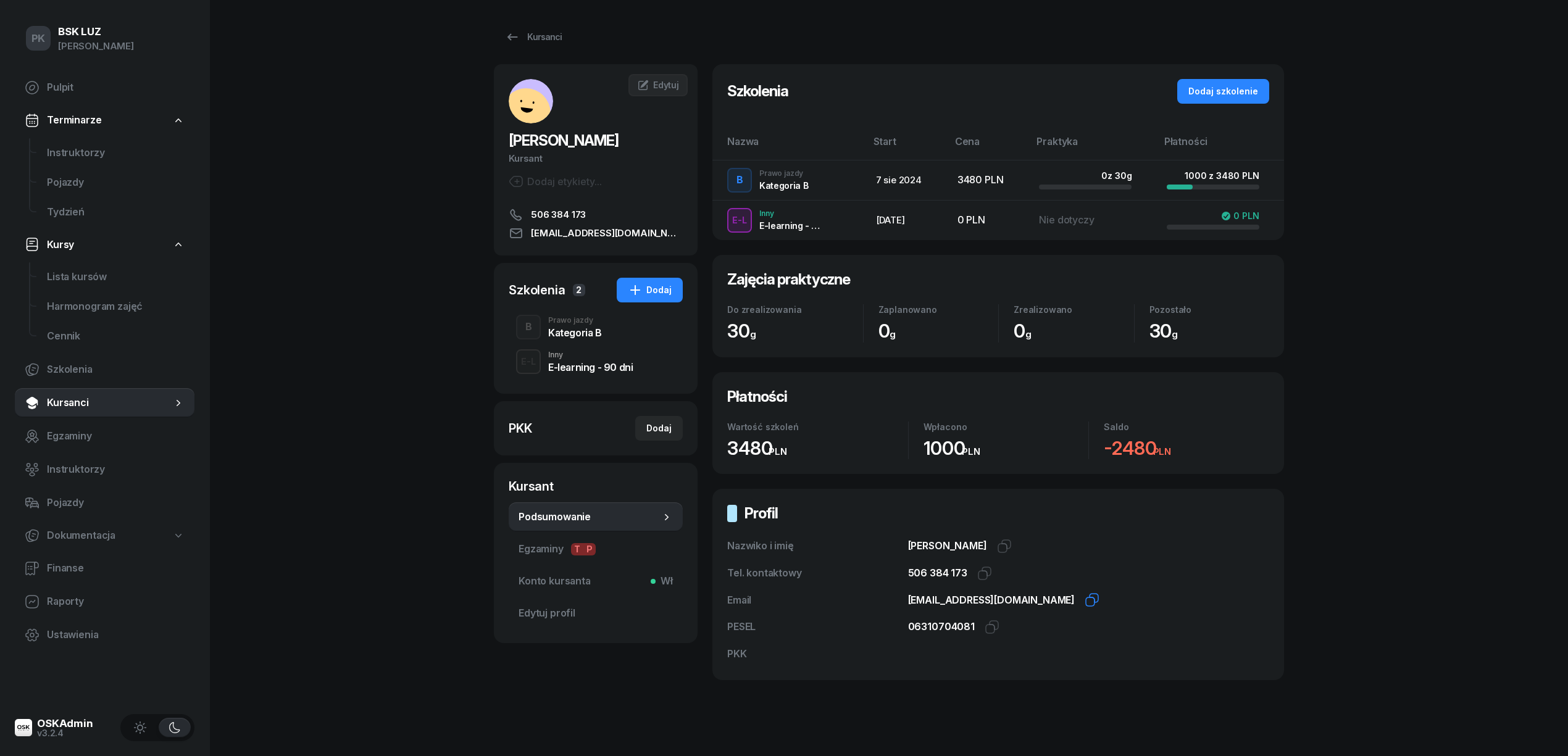
click at [1085, 600] on icon "button" at bounding box center [1092, 600] width 15 height 15
click at [537, 35] on div "Kursanci" at bounding box center [533, 37] width 56 height 15
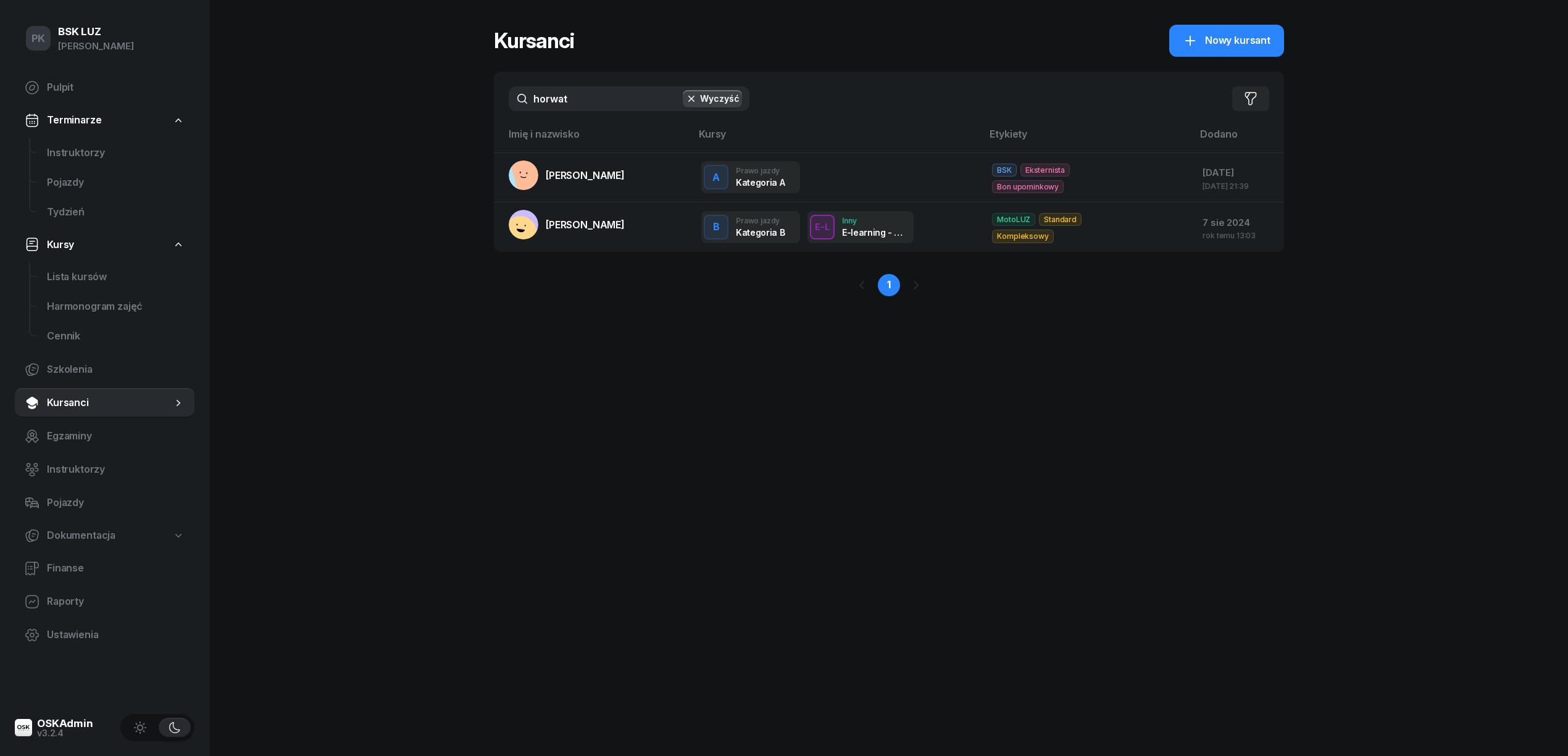
drag, startPoint x: 531, startPoint y: 106, endPoint x: 476, endPoint y: 107, distance: 55.0
click at [476, 107] on div "PK BSK LUZ Piotr Klimek Pulpit Terminarze Instruktorzy Pojazdy Tydzień Kursy Li…" at bounding box center [784, 378] width 1568 height 756
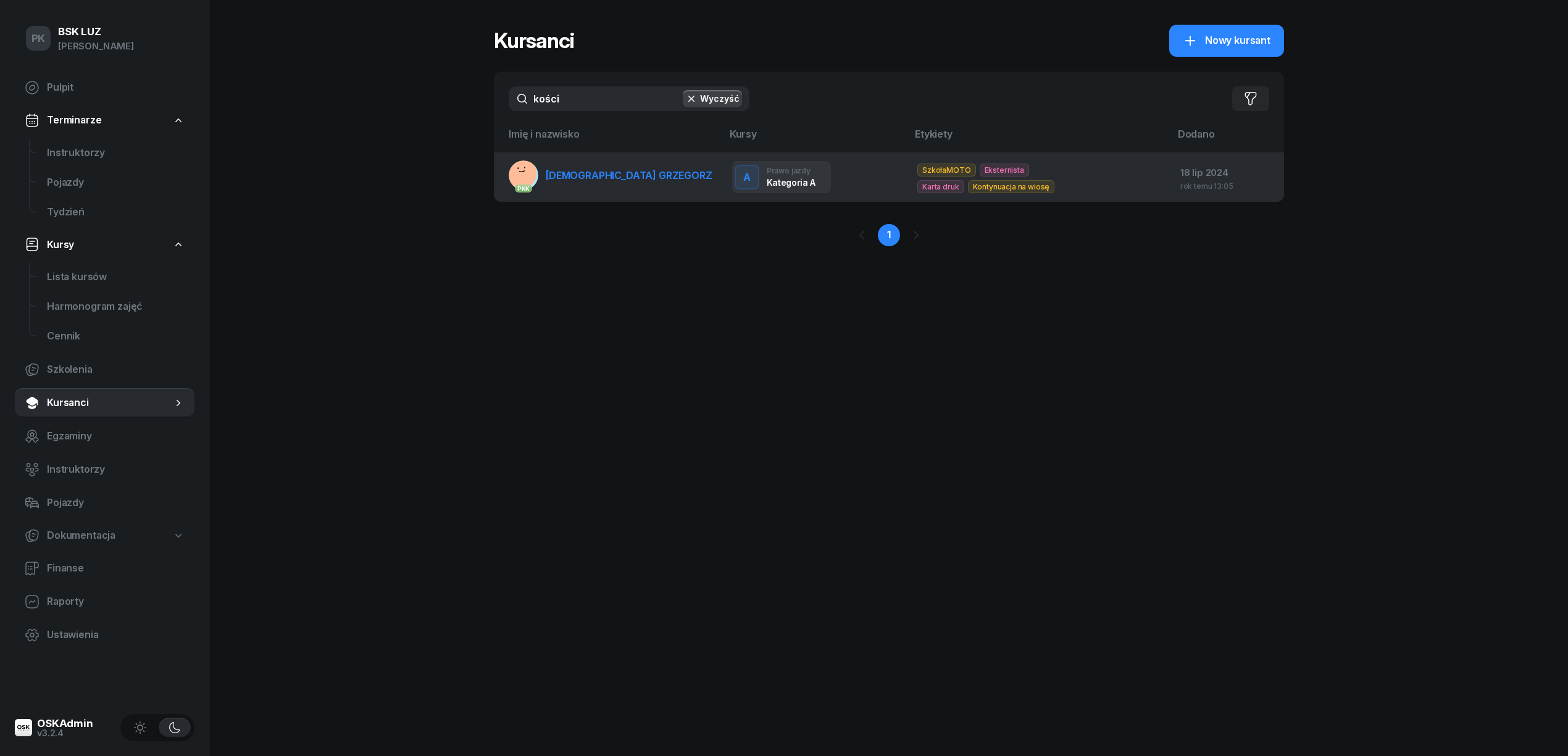
type input "kości"
click at [621, 166] on link "PKK KOŚCIÓŁEK GRZEGORZ" at bounding box center [610, 175] width 203 height 30
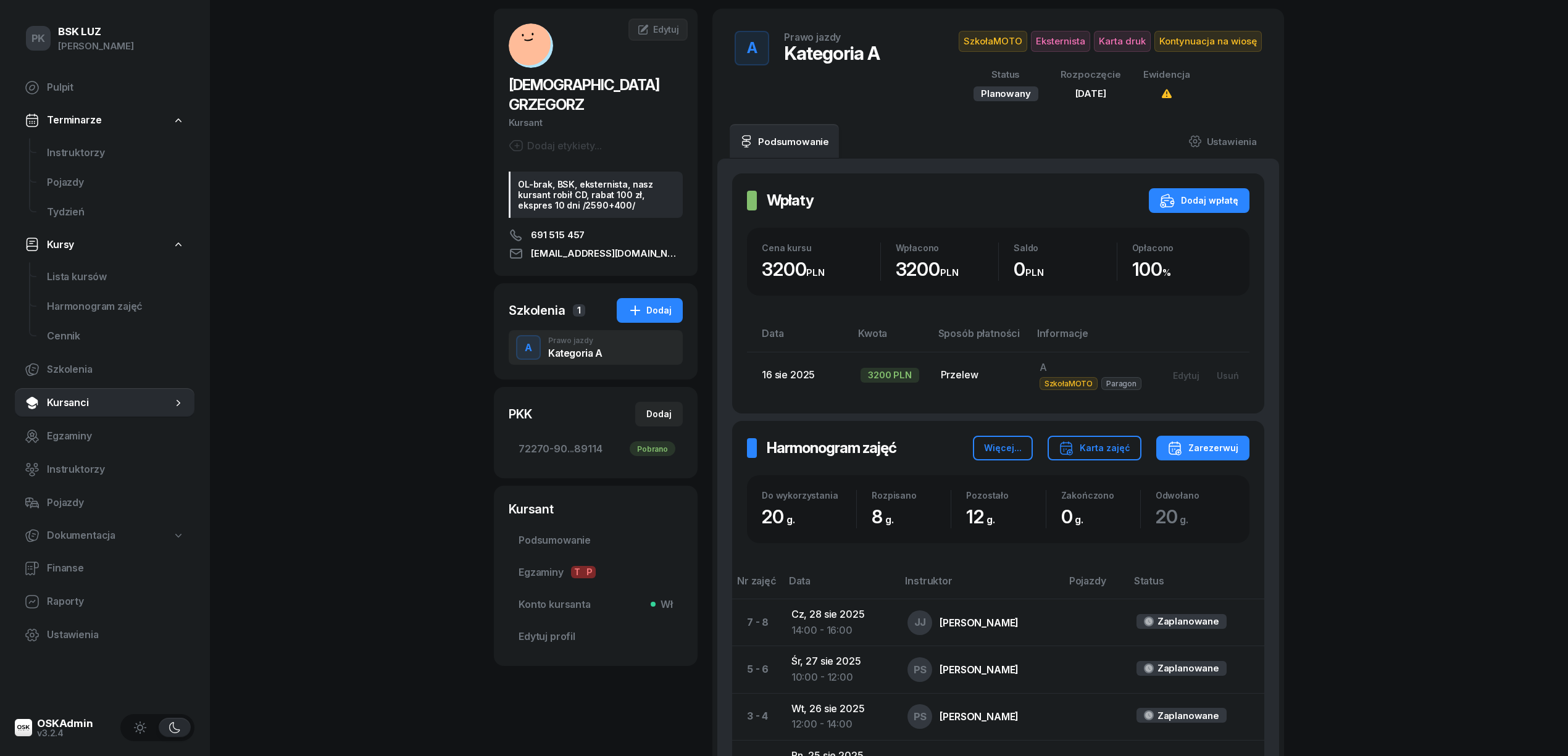
scroll to position [82, 0]
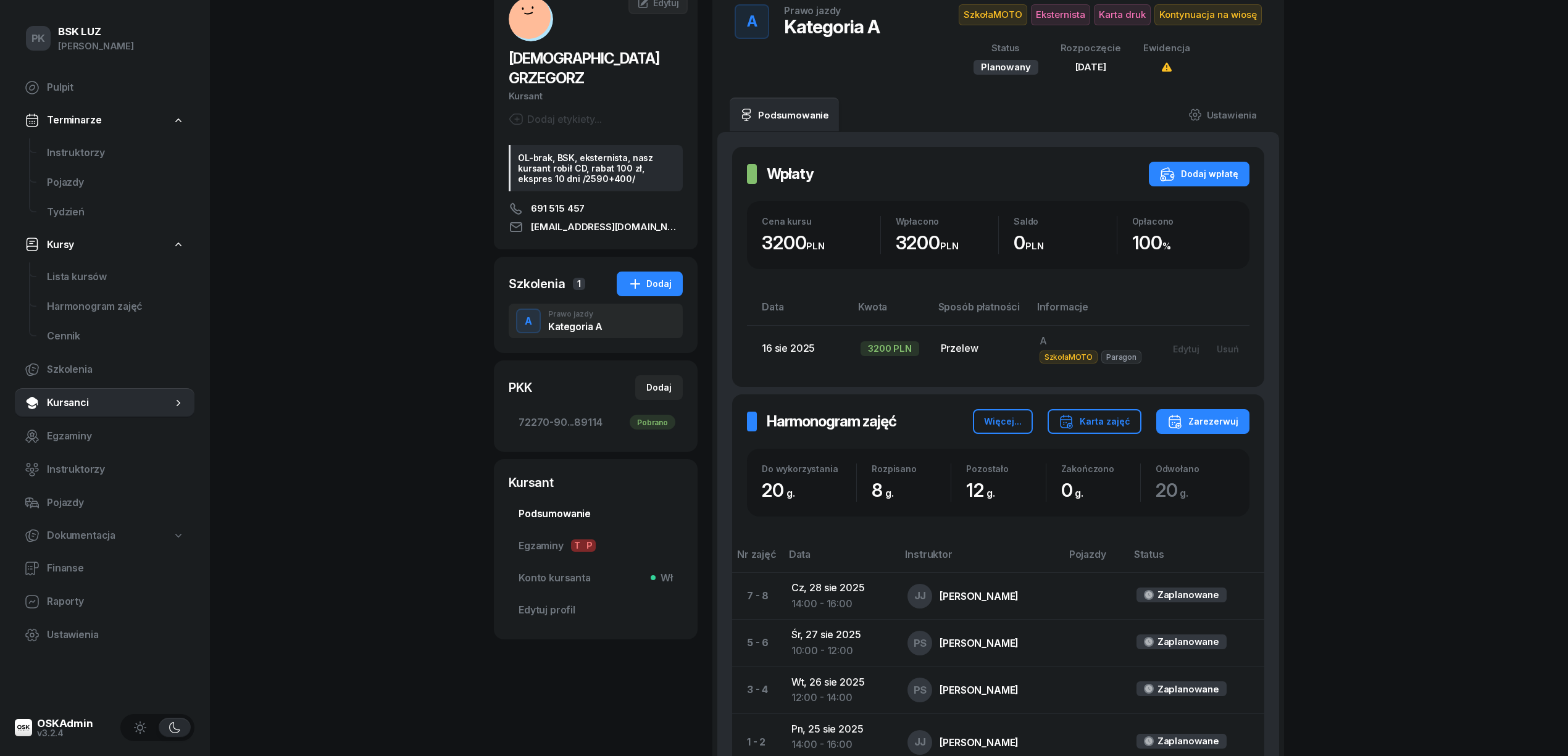
click at [552, 506] on span "Podsumowanie" at bounding box center [596, 514] width 154 height 16
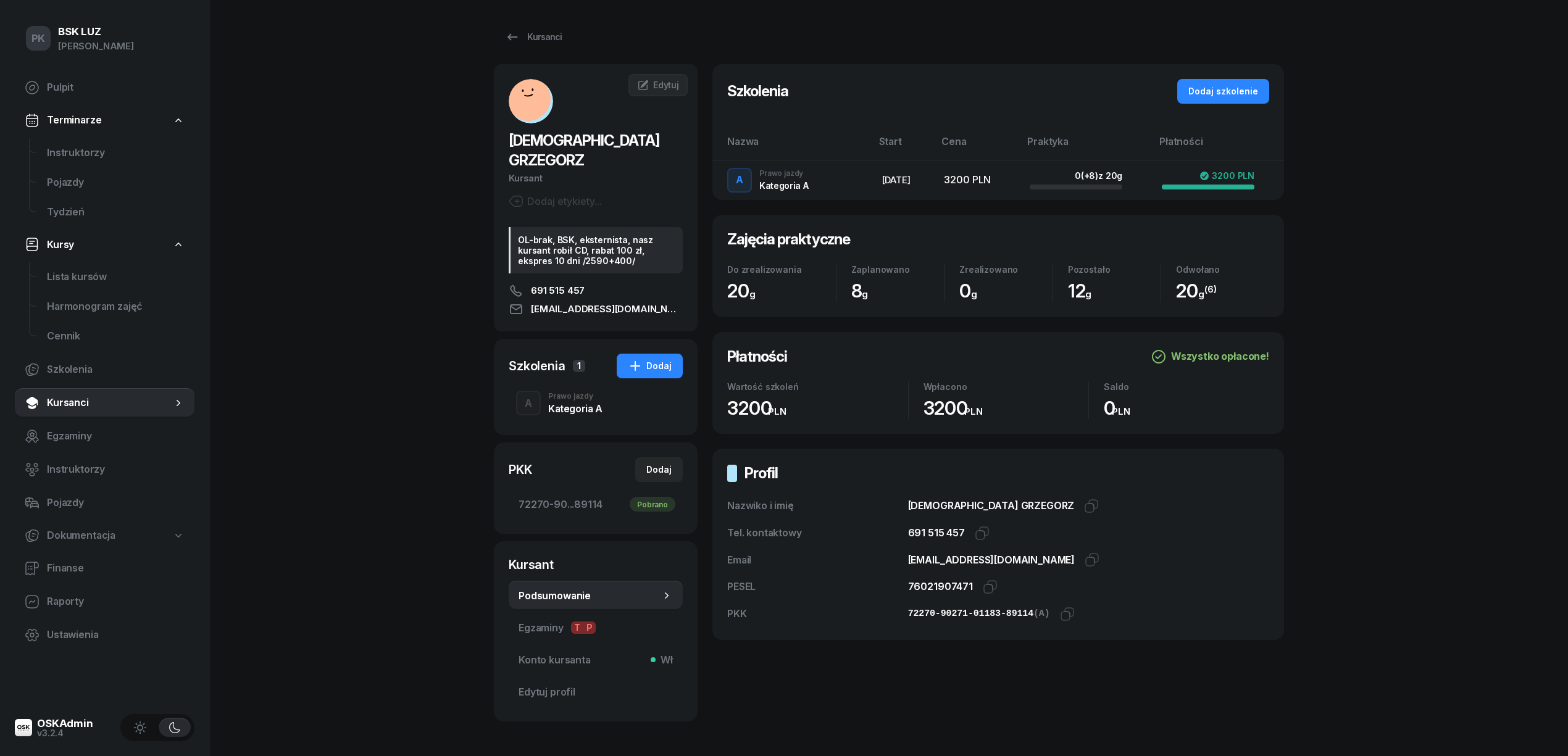
click at [579, 403] on div "Kategoria A" at bounding box center [574, 408] width 54 height 10
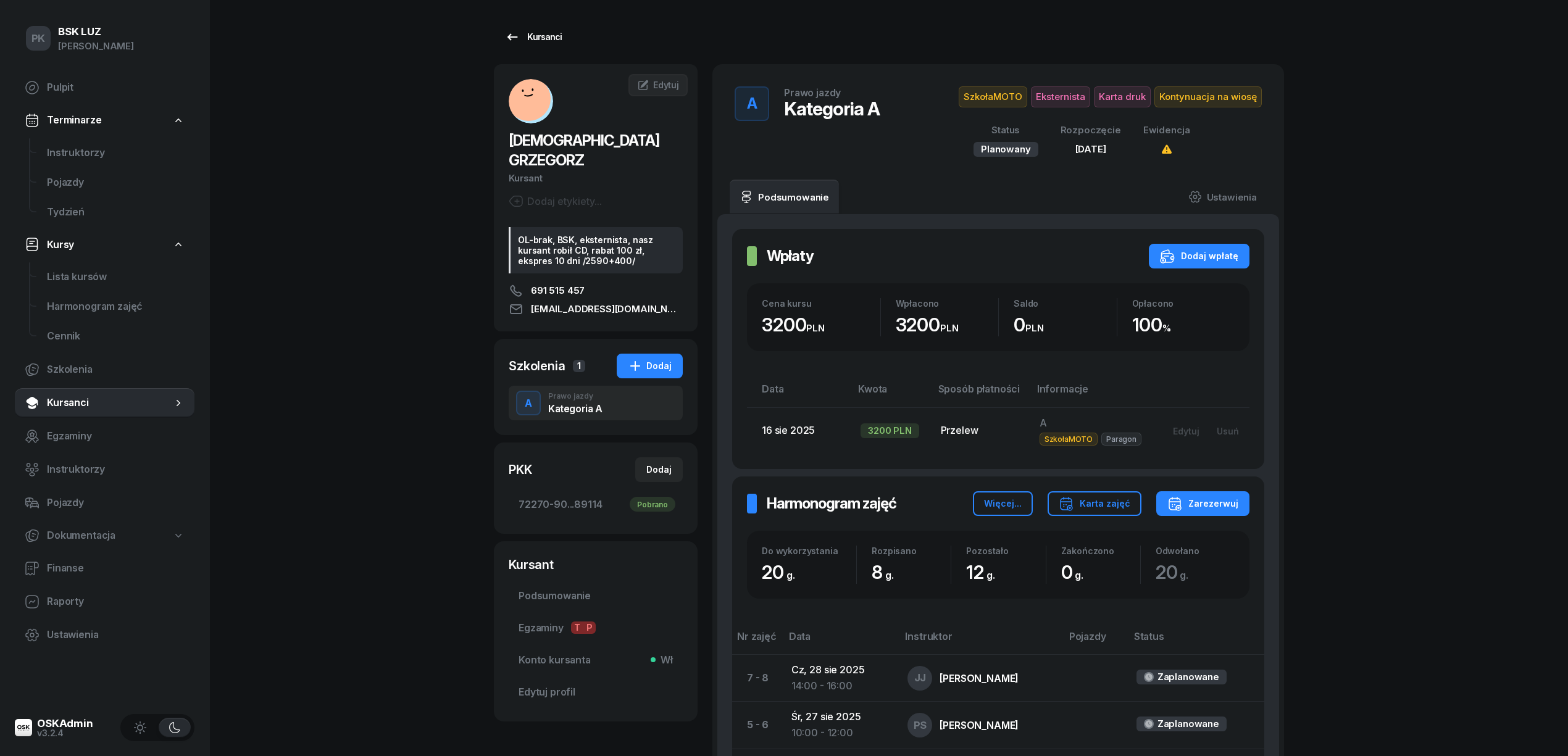
click at [510, 41] on icon at bounding box center [512, 37] width 15 height 15
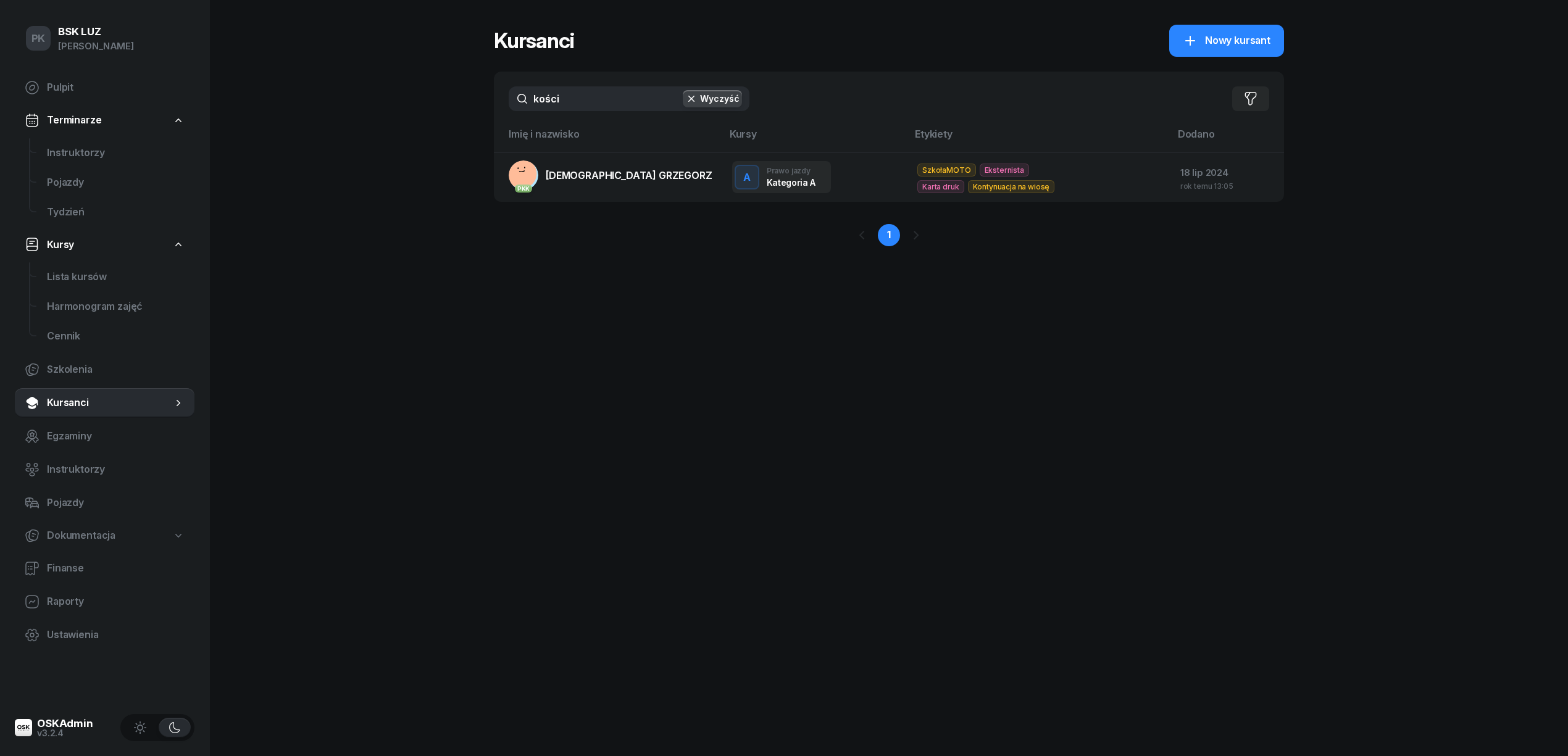
drag, startPoint x: 571, startPoint y: 90, endPoint x: 517, endPoint y: 90, distance: 54.0
click at [519, 90] on input "kości" at bounding box center [629, 99] width 241 height 25
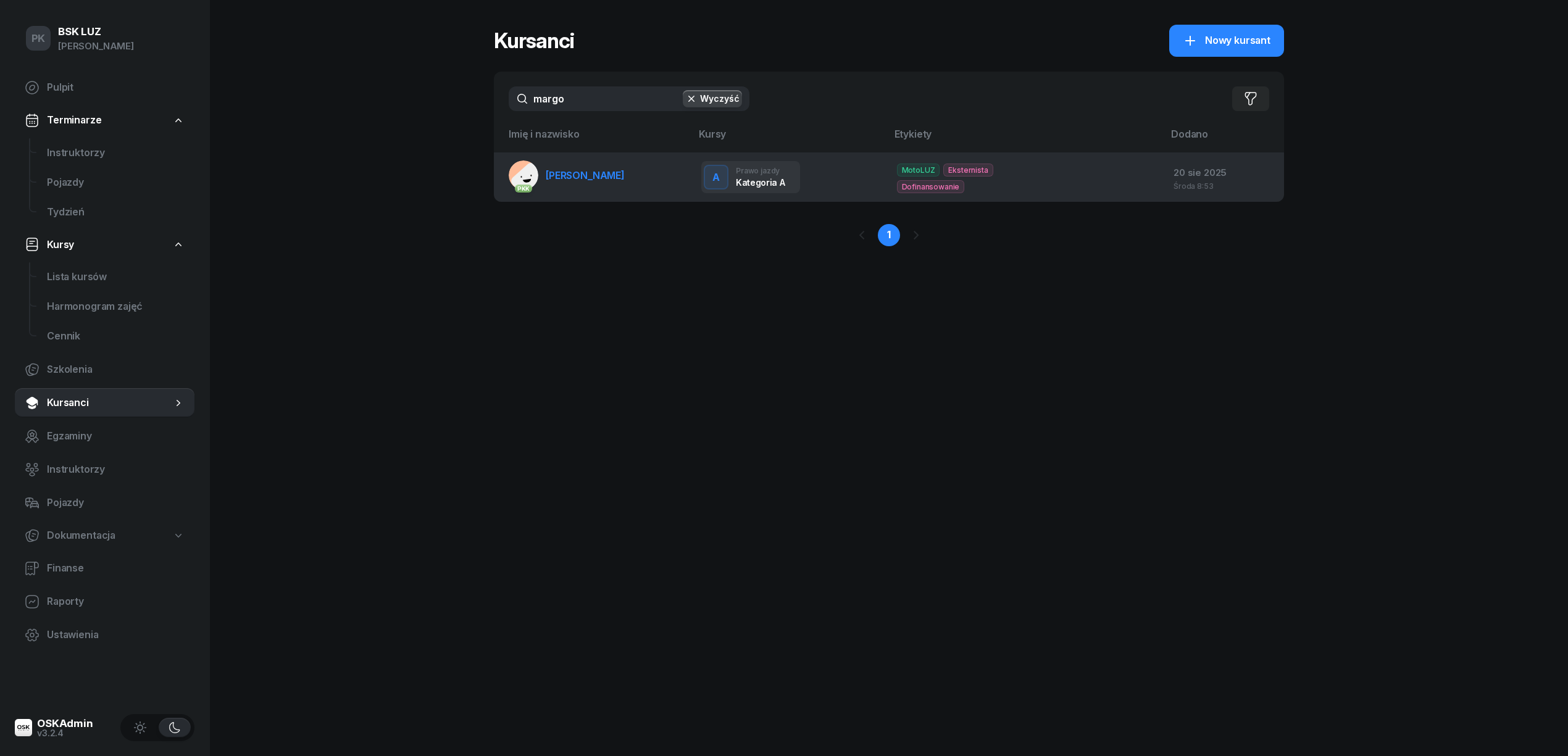
type input "margo"
click at [563, 169] on span "MARGOSIAK MAREK" at bounding box center [584, 175] width 79 height 12
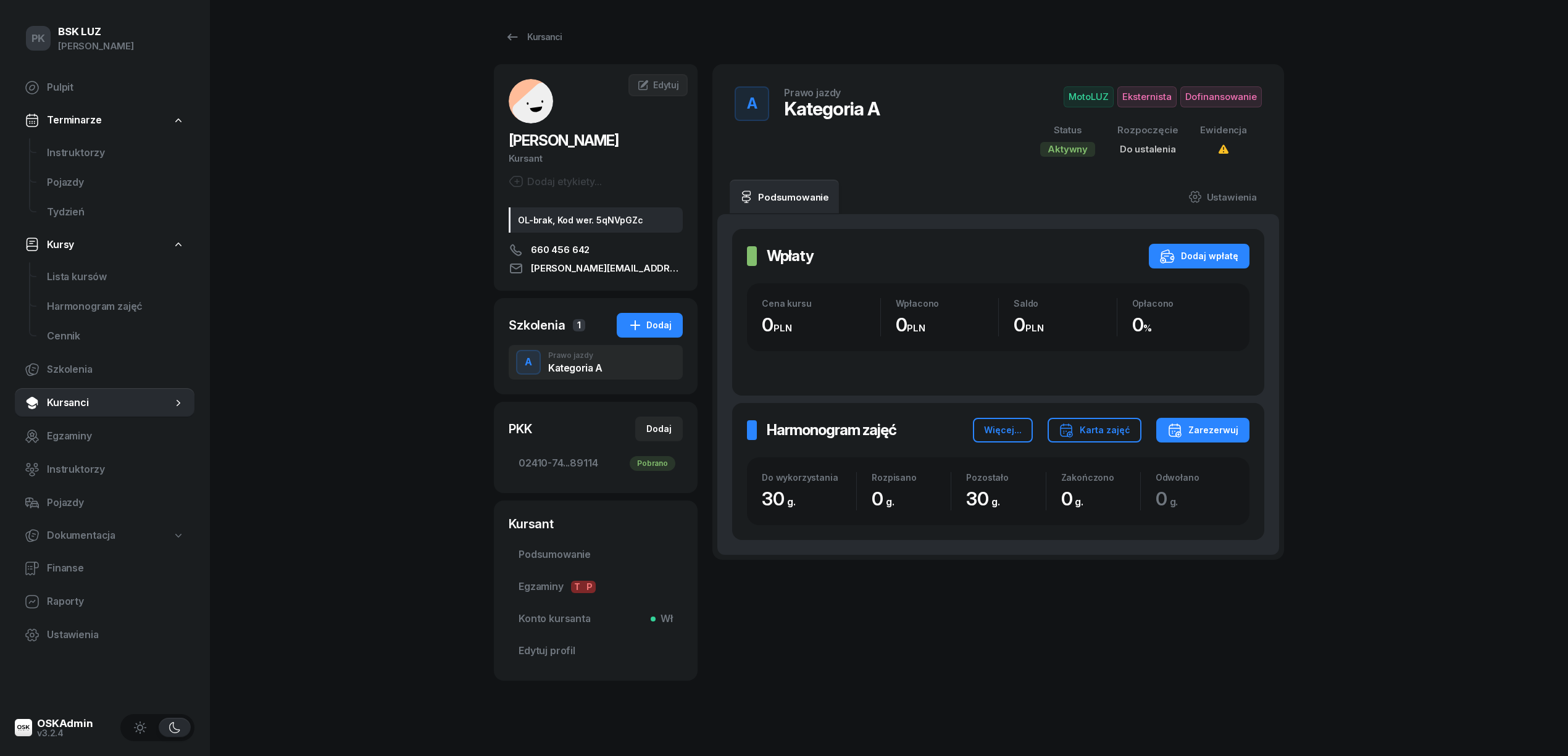
click at [549, 470] on span "02410-74...89114 Pobrano" at bounding box center [596, 463] width 154 height 16
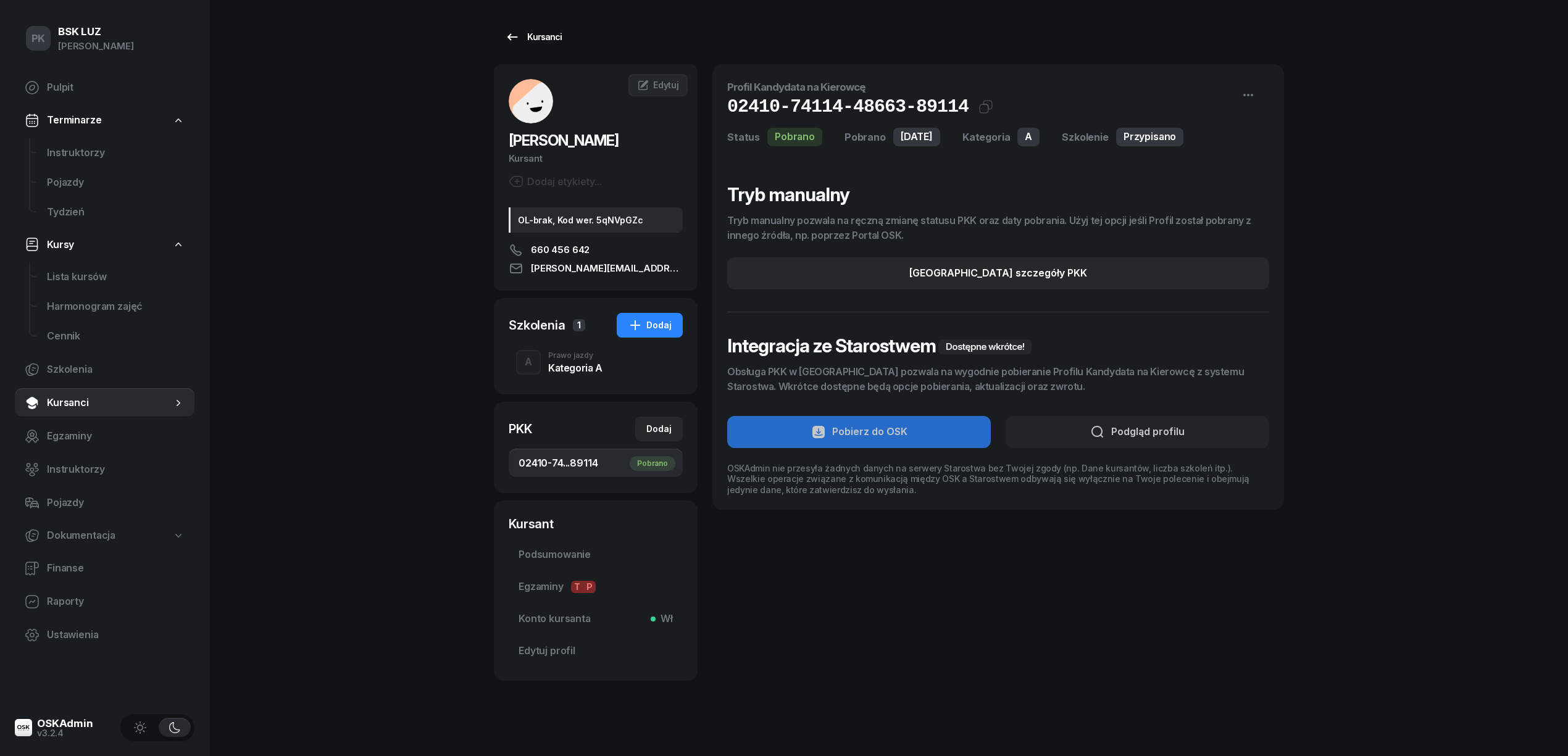
click at [531, 33] on div "Kursanci" at bounding box center [533, 37] width 56 height 15
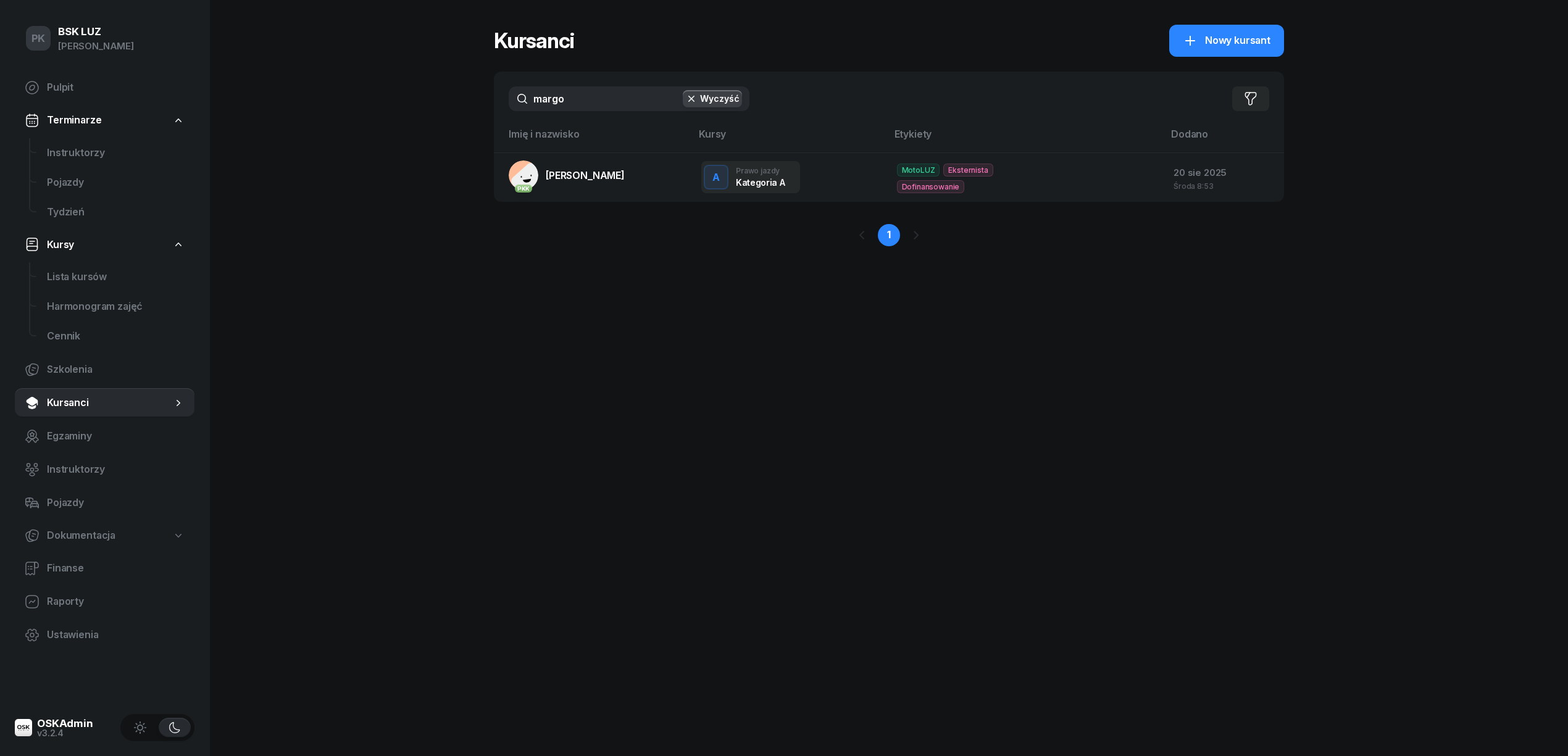
drag, startPoint x: 545, startPoint y: 93, endPoint x: 506, endPoint y: 91, distance: 39.1
click at [506, 91] on div "margo Wyczyść Filtruj" at bounding box center [889, 98] width 790 height 54
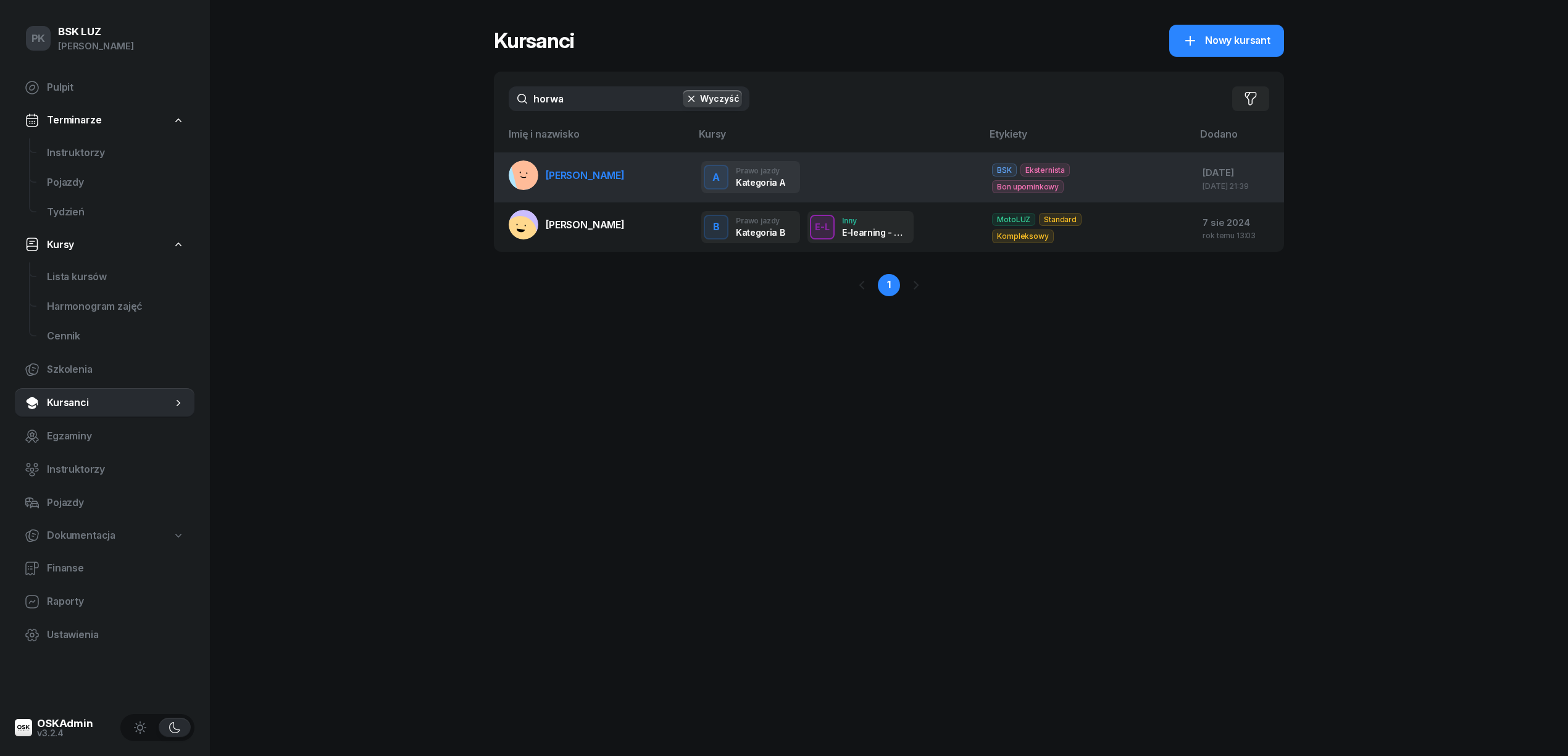
type input "horwa"
click at [618, 188] on td "HORWAT RÓŻA" at bounding box center [593, 178] width 198 height 50
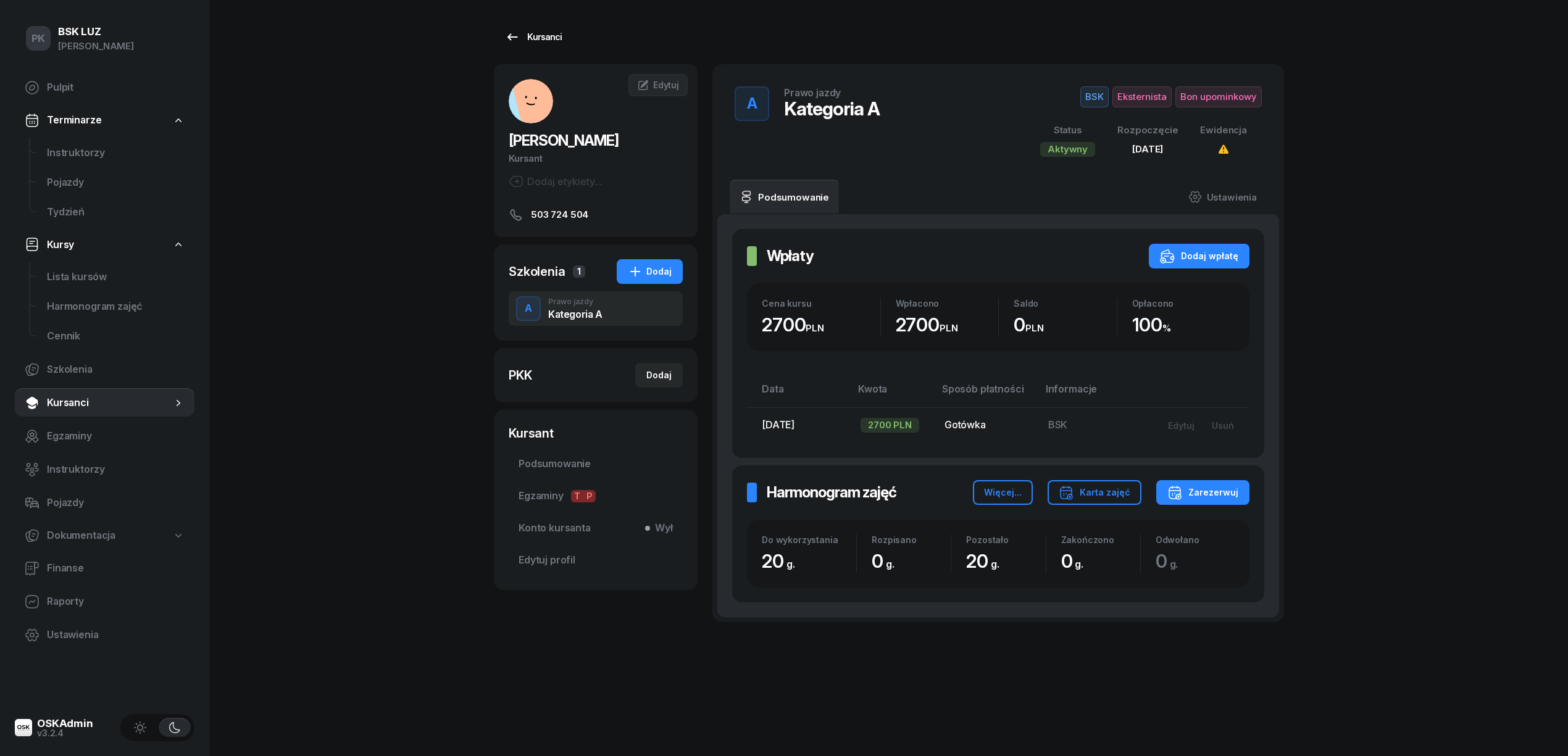
click at [541, 35] on div "Kursanci" at bounding box center [533, 37] width 56 height 15
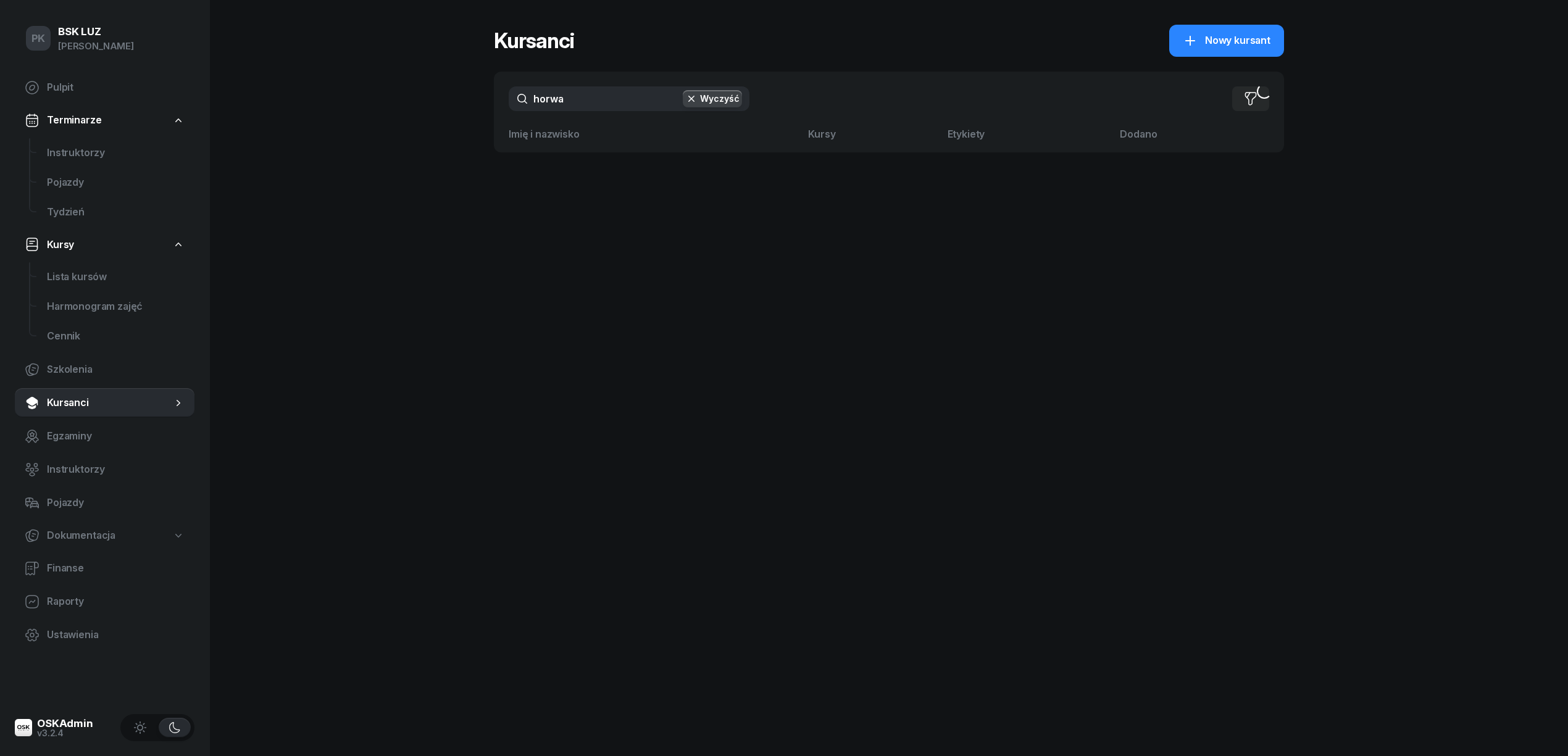
click at [578, 104] on input "horwa" at bounding box center [629, 99] width 241 height 25
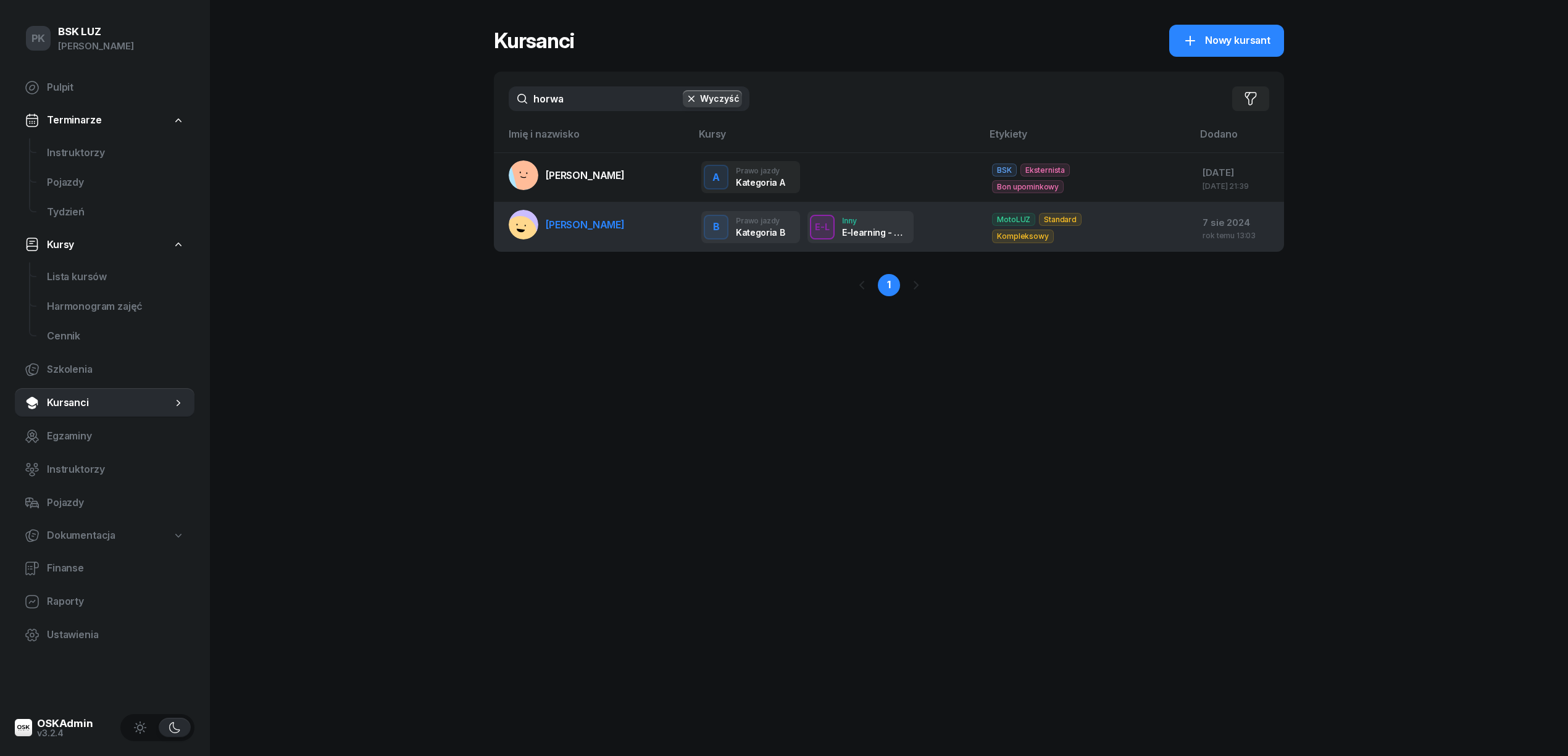
click at [589, 217] on link "HORWAT JAGODA" at bounding box center [567, 225] width 116 height 30
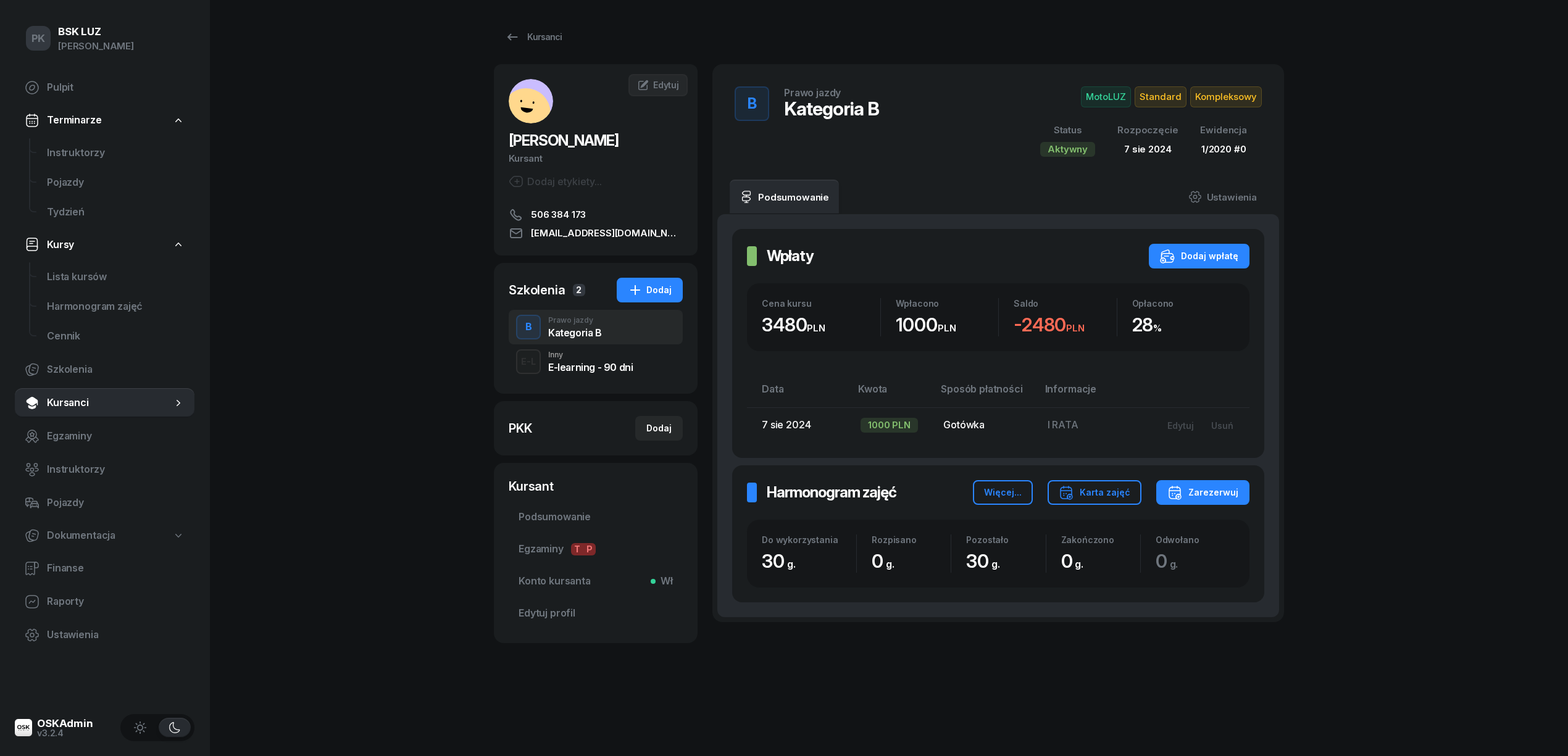
click at [1190, 100] on span "Standard" at bounding box center [1226, 96] width 71 height 21
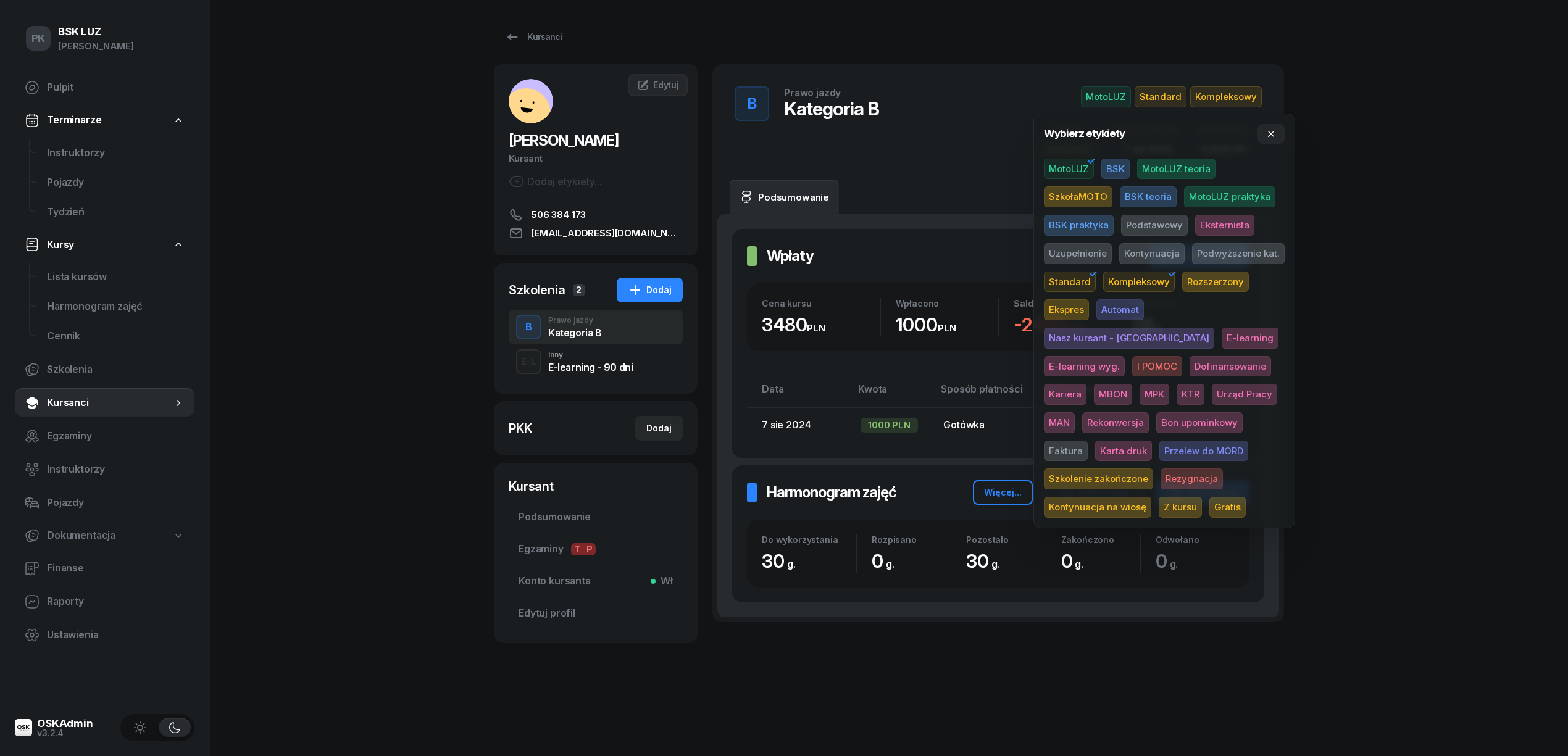
click at [1235, 225] on span "Eksternista" at bounding box center [1224, 225] width 59 height 21
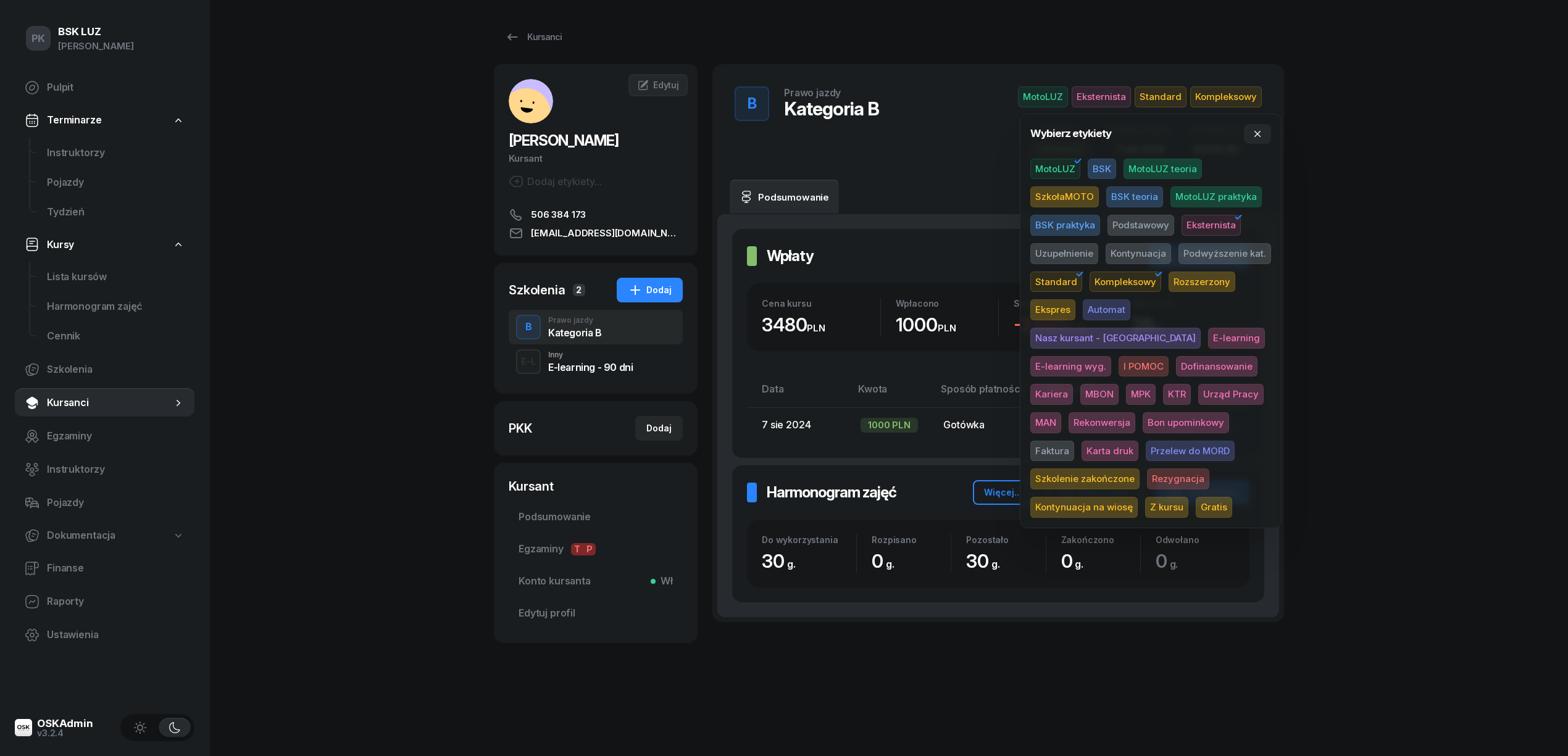
click at [1155, 222] on span "Podstawowy" at bounding box center [1141, 225] width 66 height 21
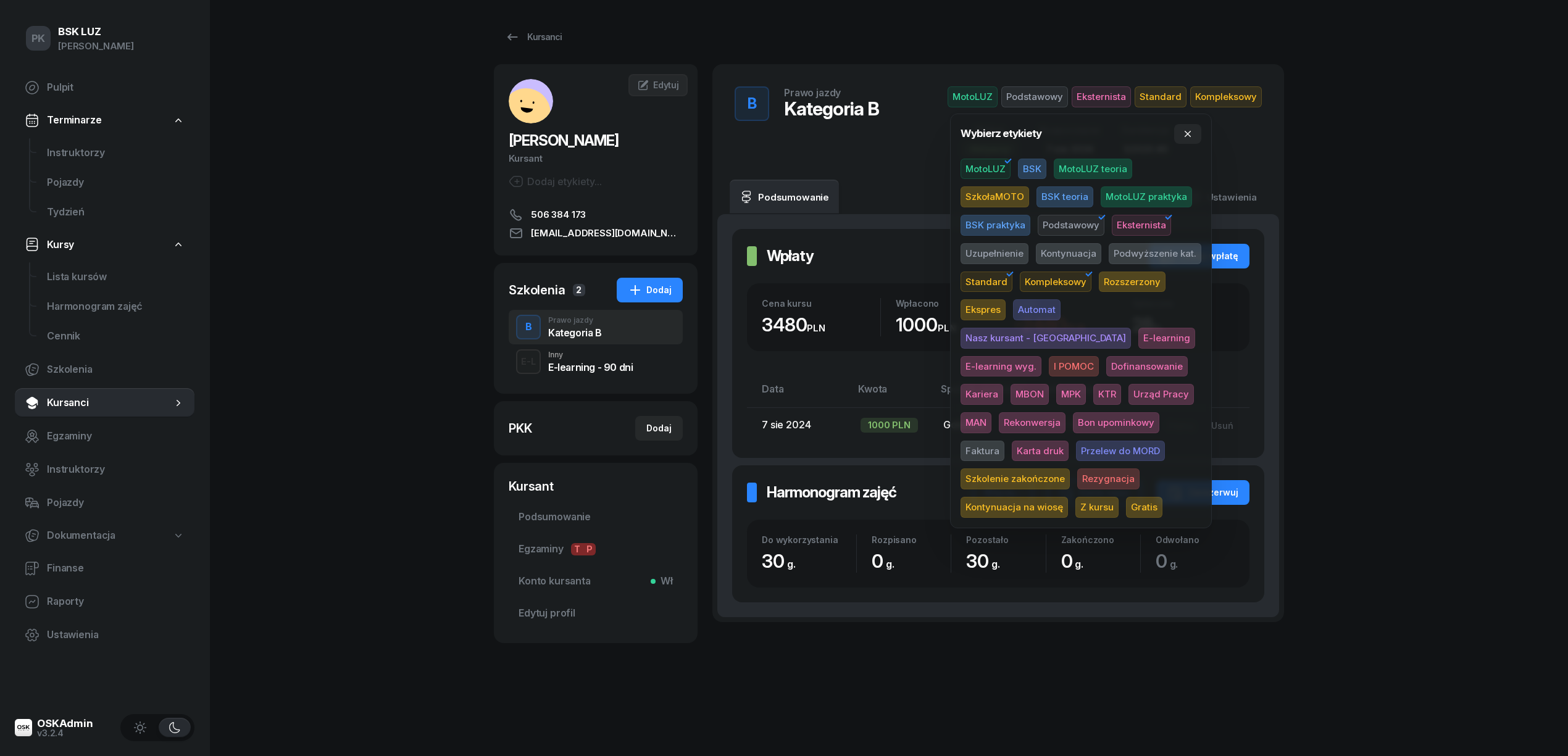
click at [1457, 163] on div "PK BSK LUZ Piotr Klimek Pulpit Terminarze Instruktorzy Pojazdy Tydzień Kursy Li…" at bounding box center [784, 378] width 1568 height 756
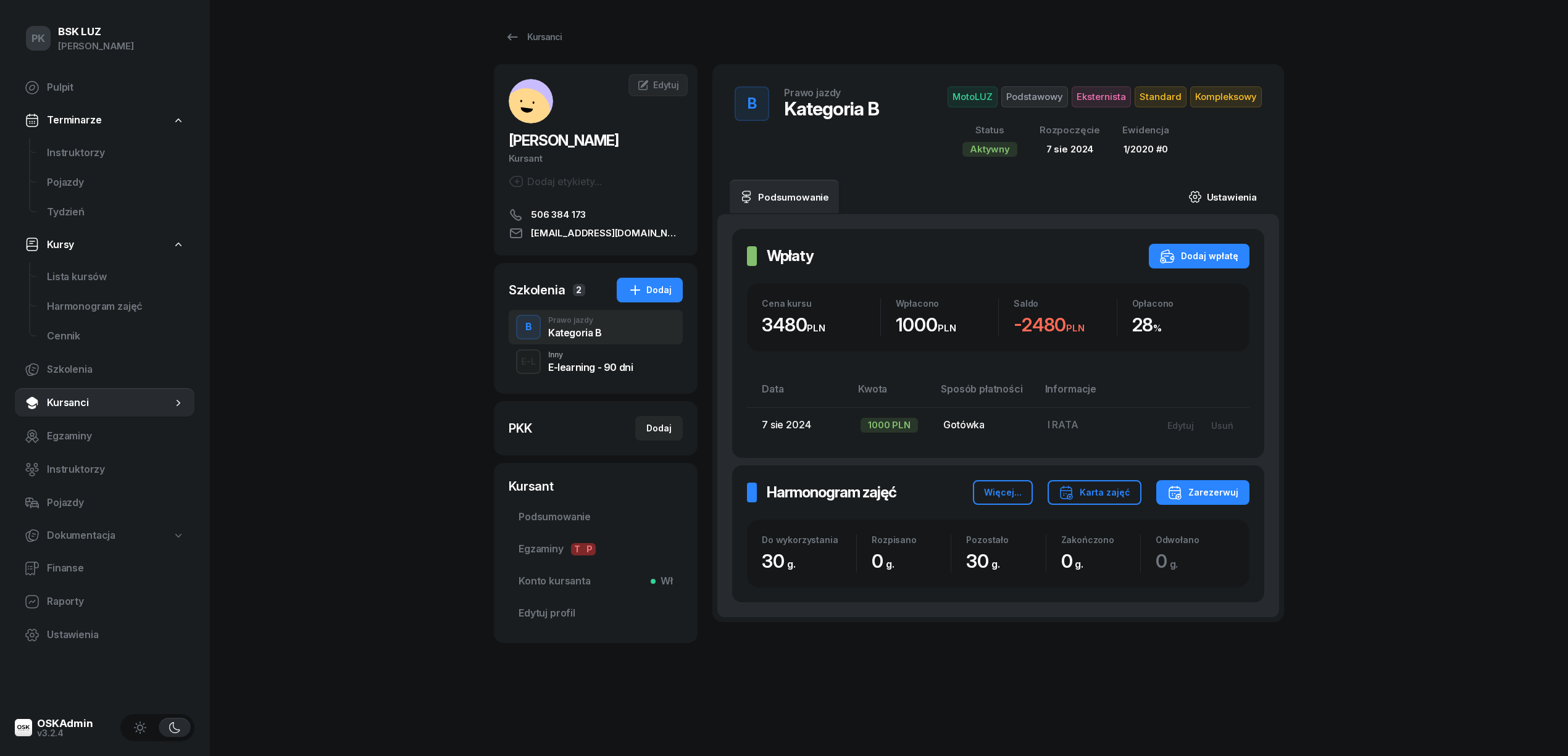
click at [1230, 198] on link "Ustawienia" at bounding box center [1223, 197] width 88 height 35
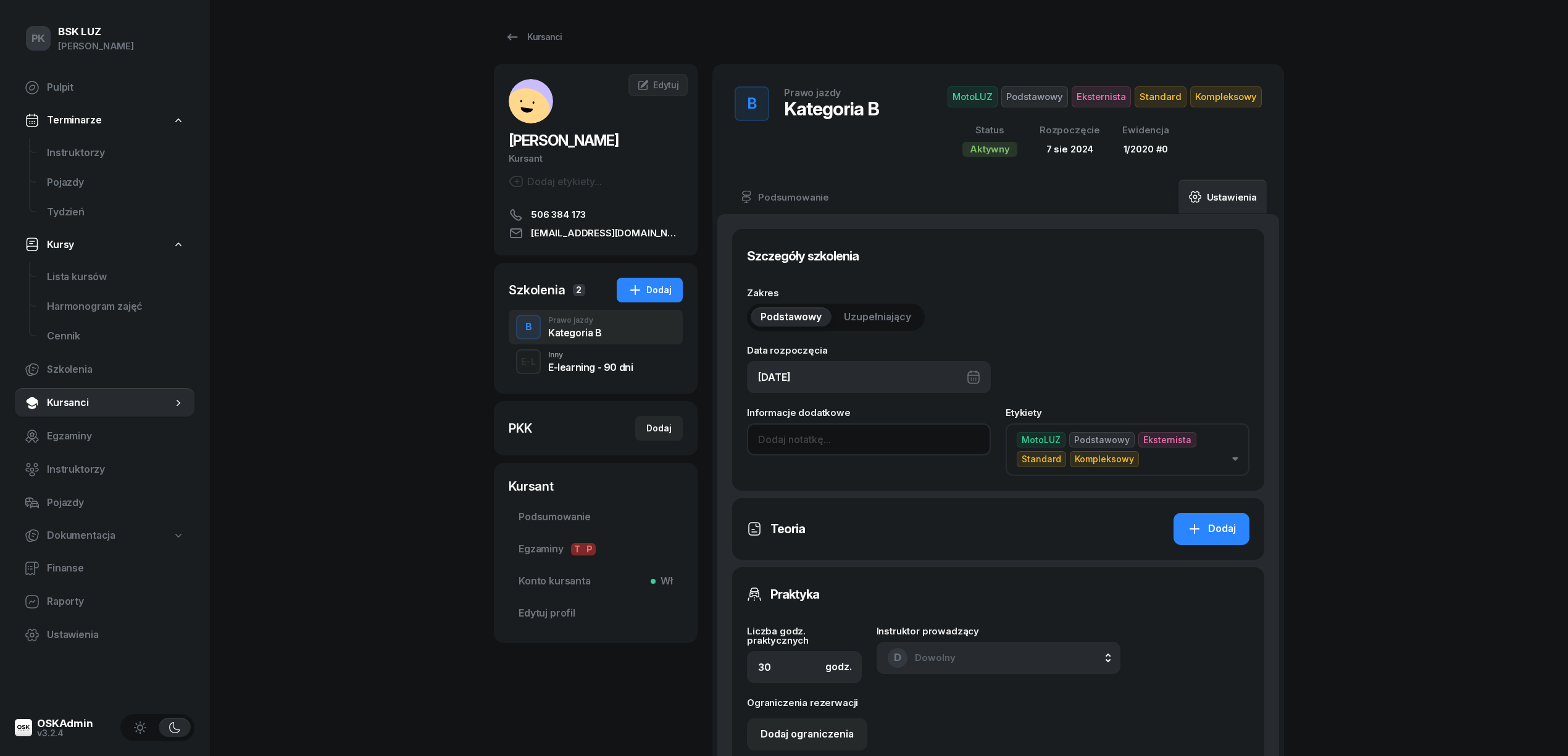
click at [823, 450] on input at bounding box center [869, 439] width 244 height 32
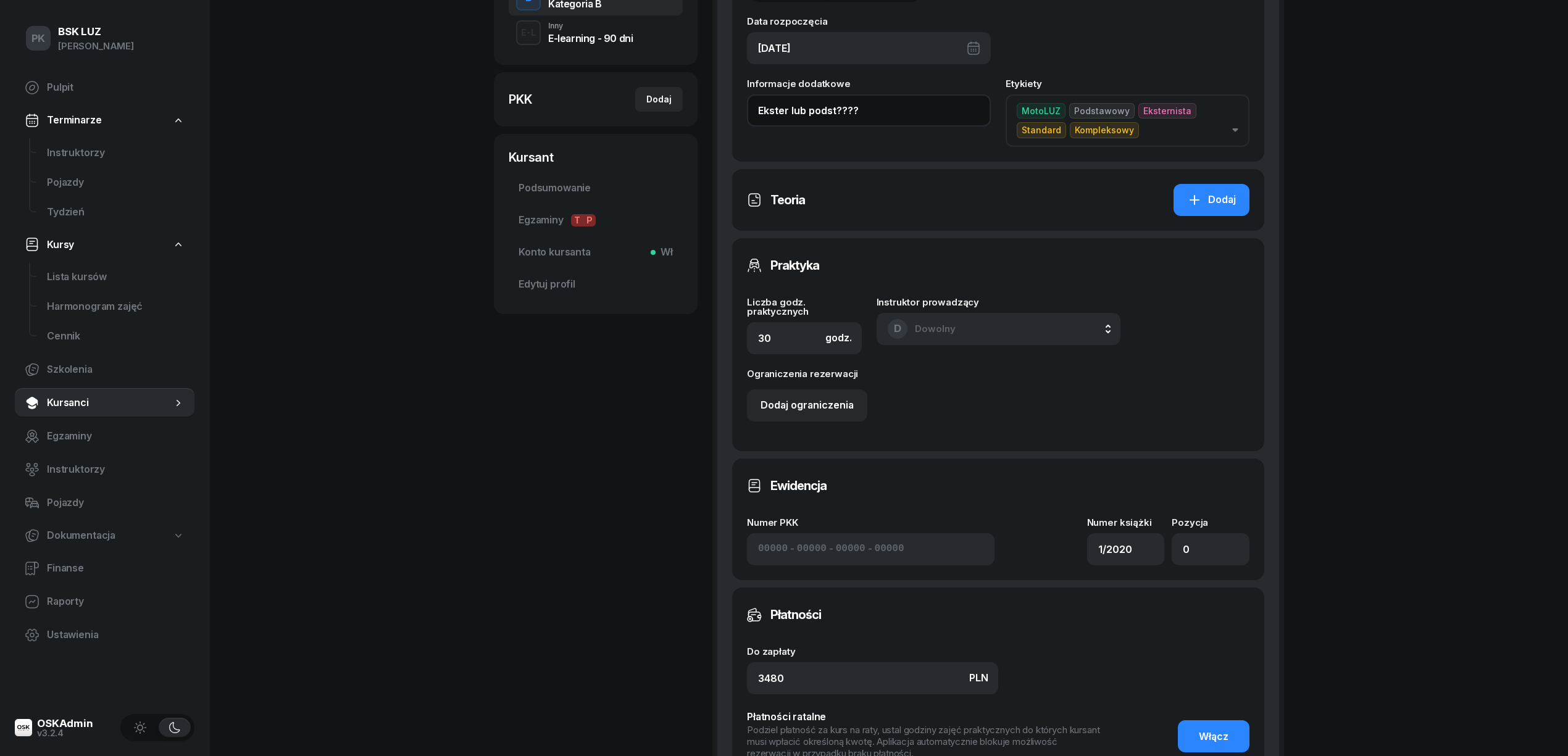
scroll to position [549, 0]
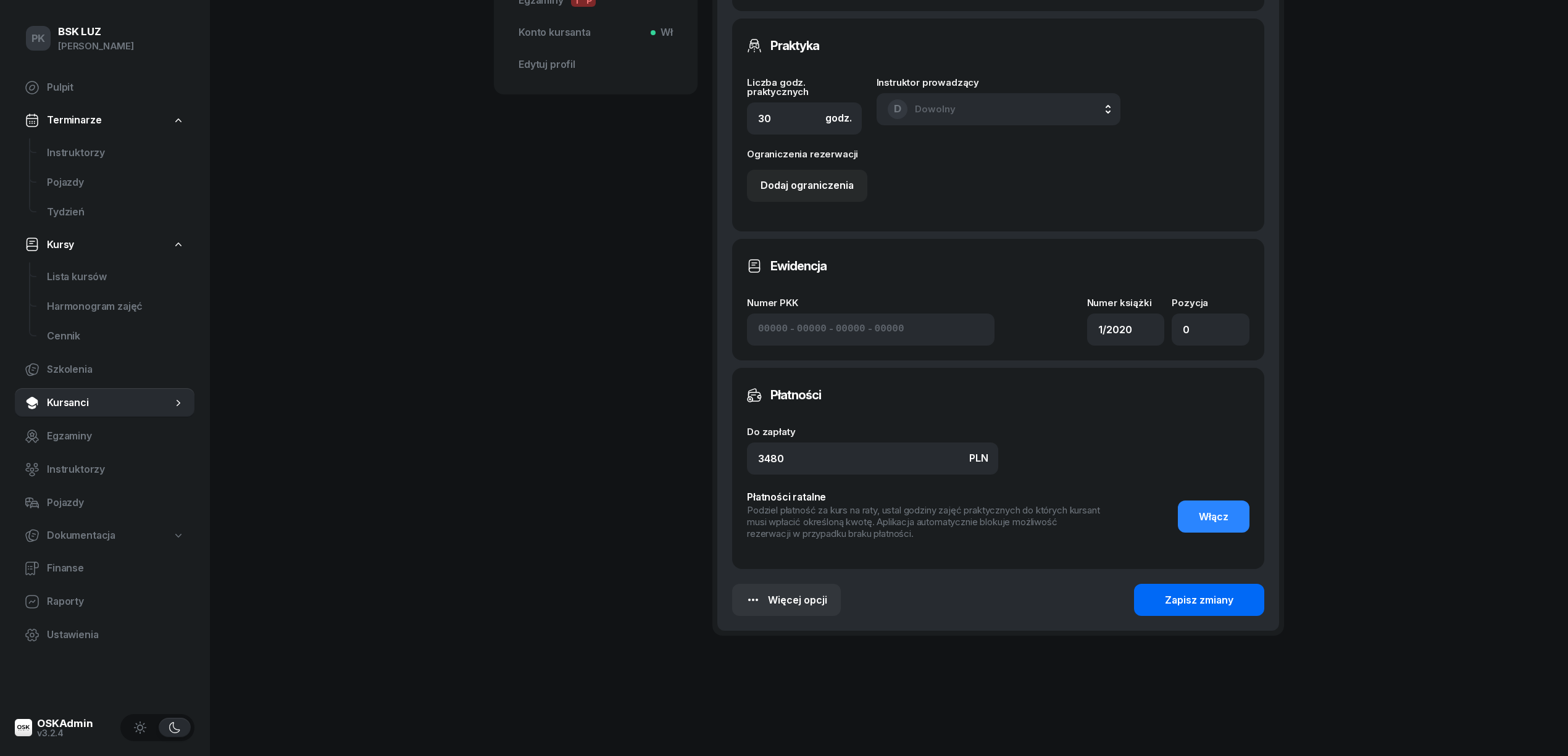
type input "Ekster lub podst????"
click at [1214, 606] on div "Zapisz zmiany" at bounding box center [1199, 600] width 69 height 16
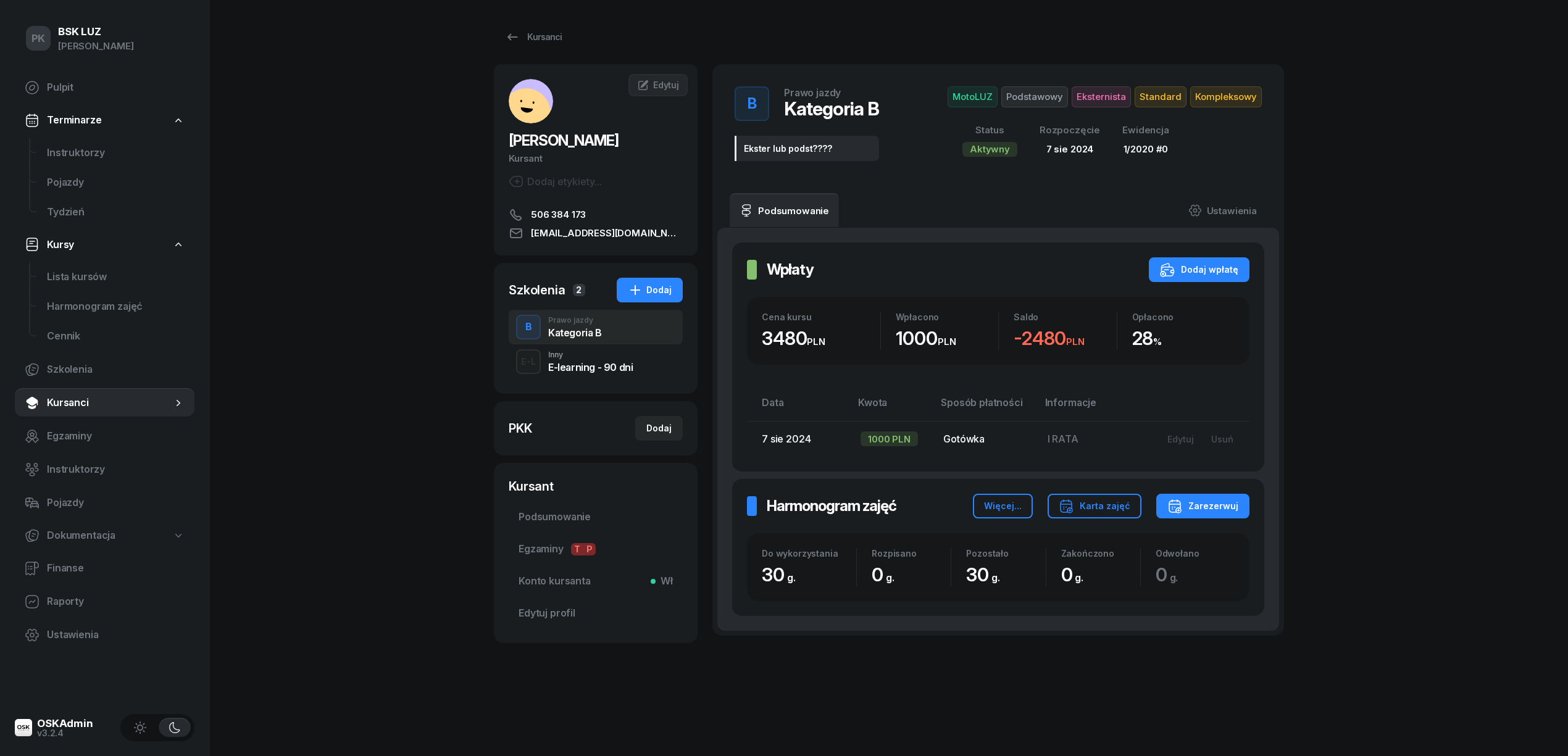
click at [411, 305] on div "PK BSK LUZ Piotr Klimek Pulpit Terminarze Instruktorzy Pojazdy Tydzień Kursy Li…" at bounding box center [784, 378] width 1568 height 757
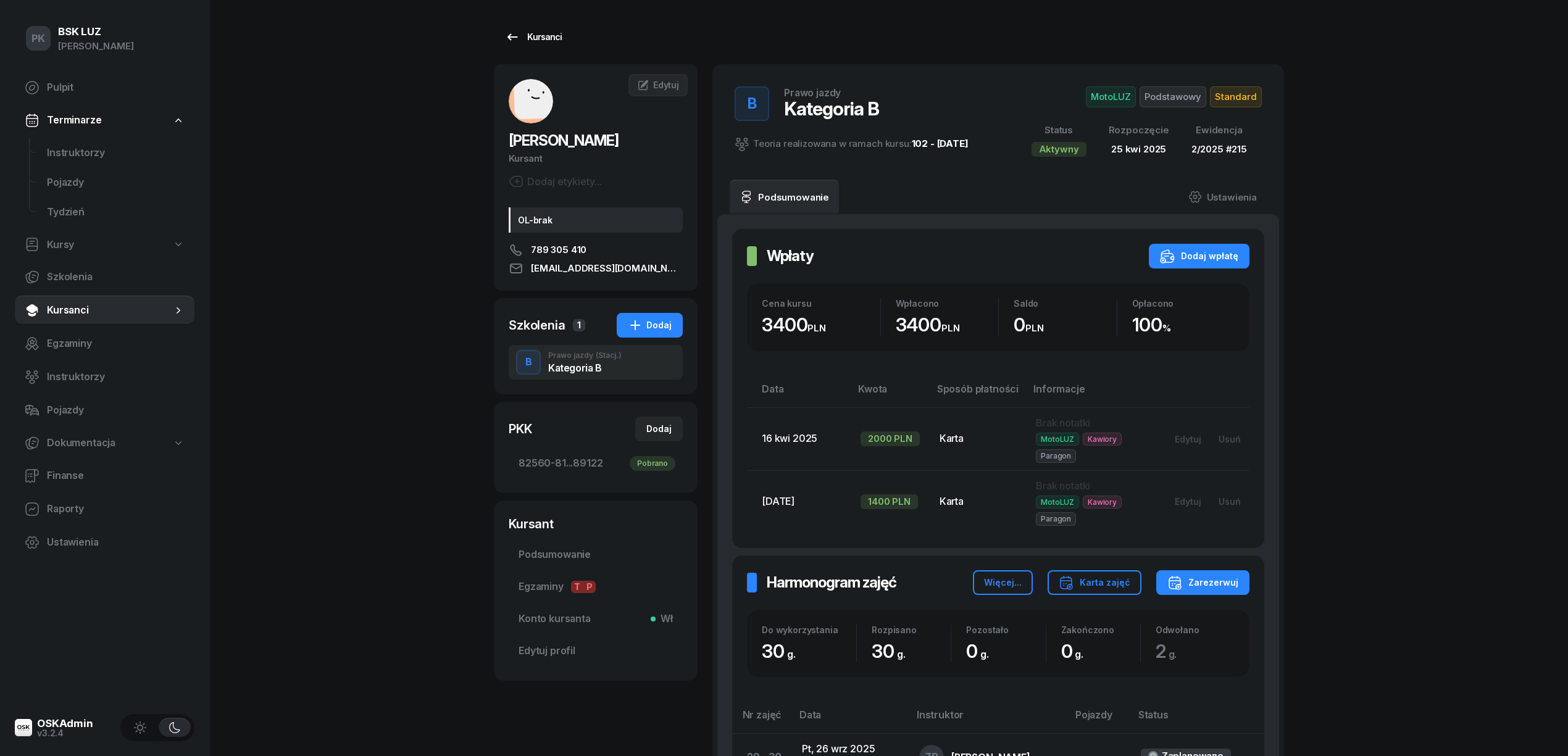
click at [517, 40] on icon at bounding box center [512, 37] width 15 height 15
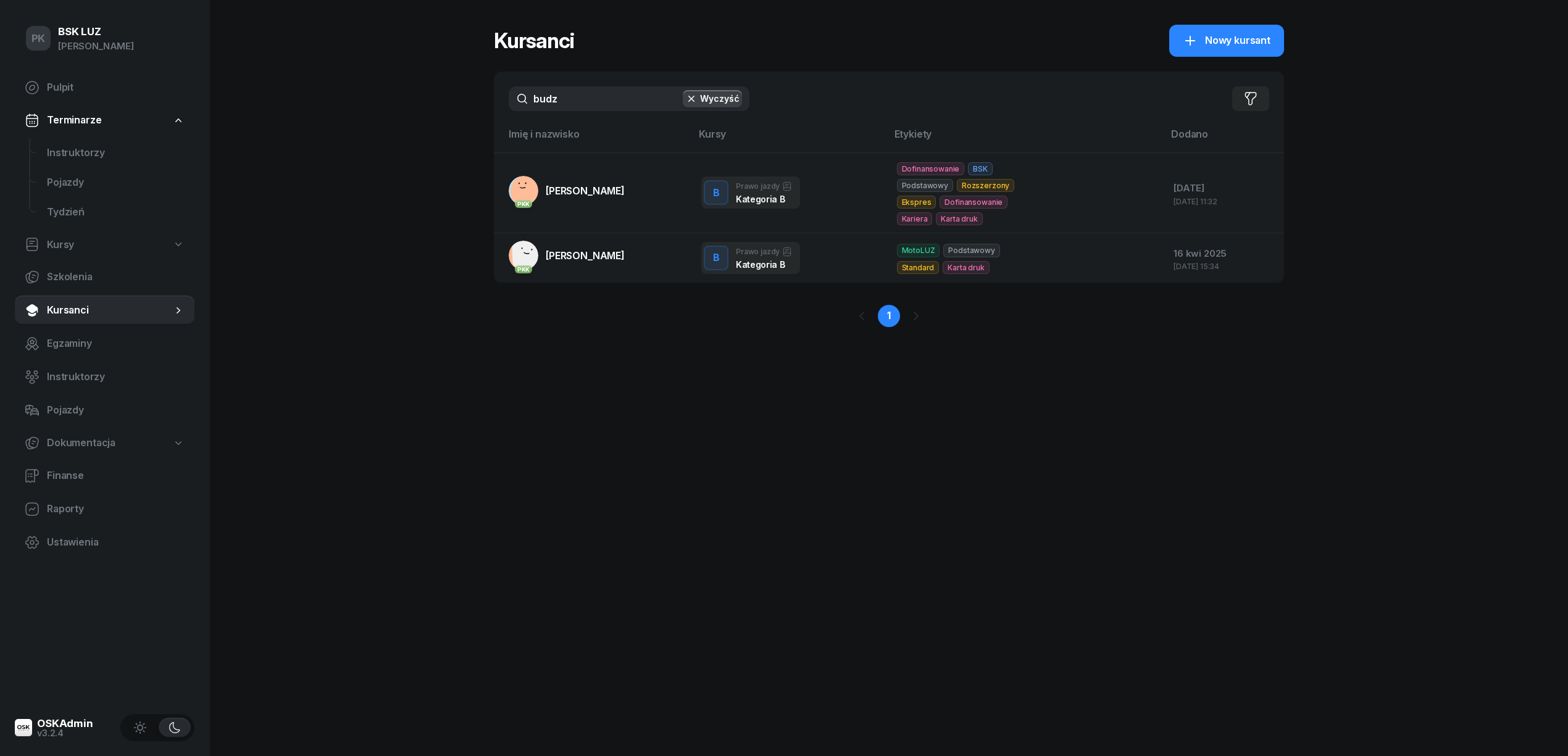
click at [84, 136] on nav "Pulpit Terminarze Instruktorzy Pojazdy Tydzień Kursy Szkolenia Kursanci Egzamin…" at bounding box center [105, 315] width 179 height 485
click at [83, 147] on span "Instruktorzy" at bounding box center [116, 153] width 138 height 16
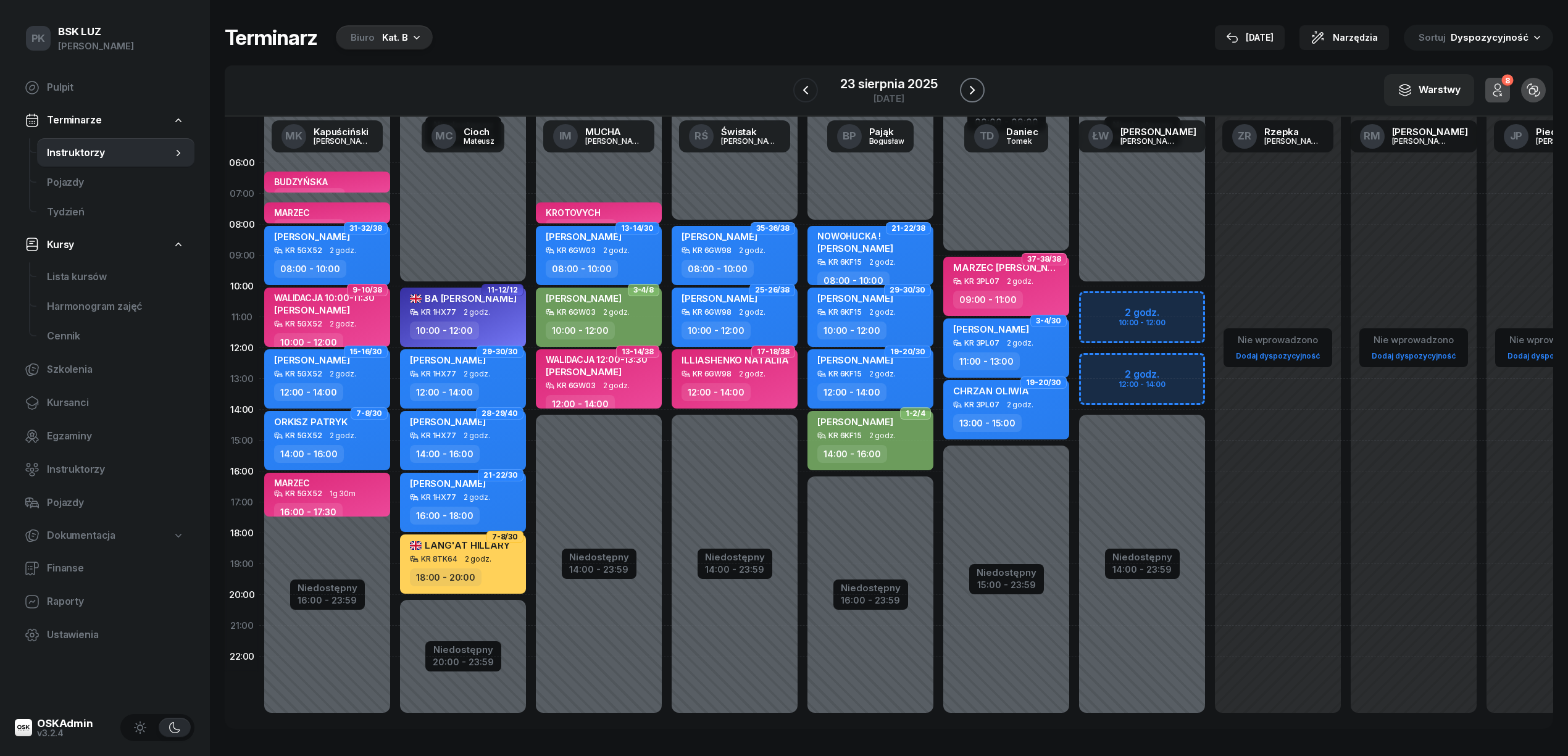
click at [968, 88] on icon "button" at bounding box center [973, 90] width 15 height 15
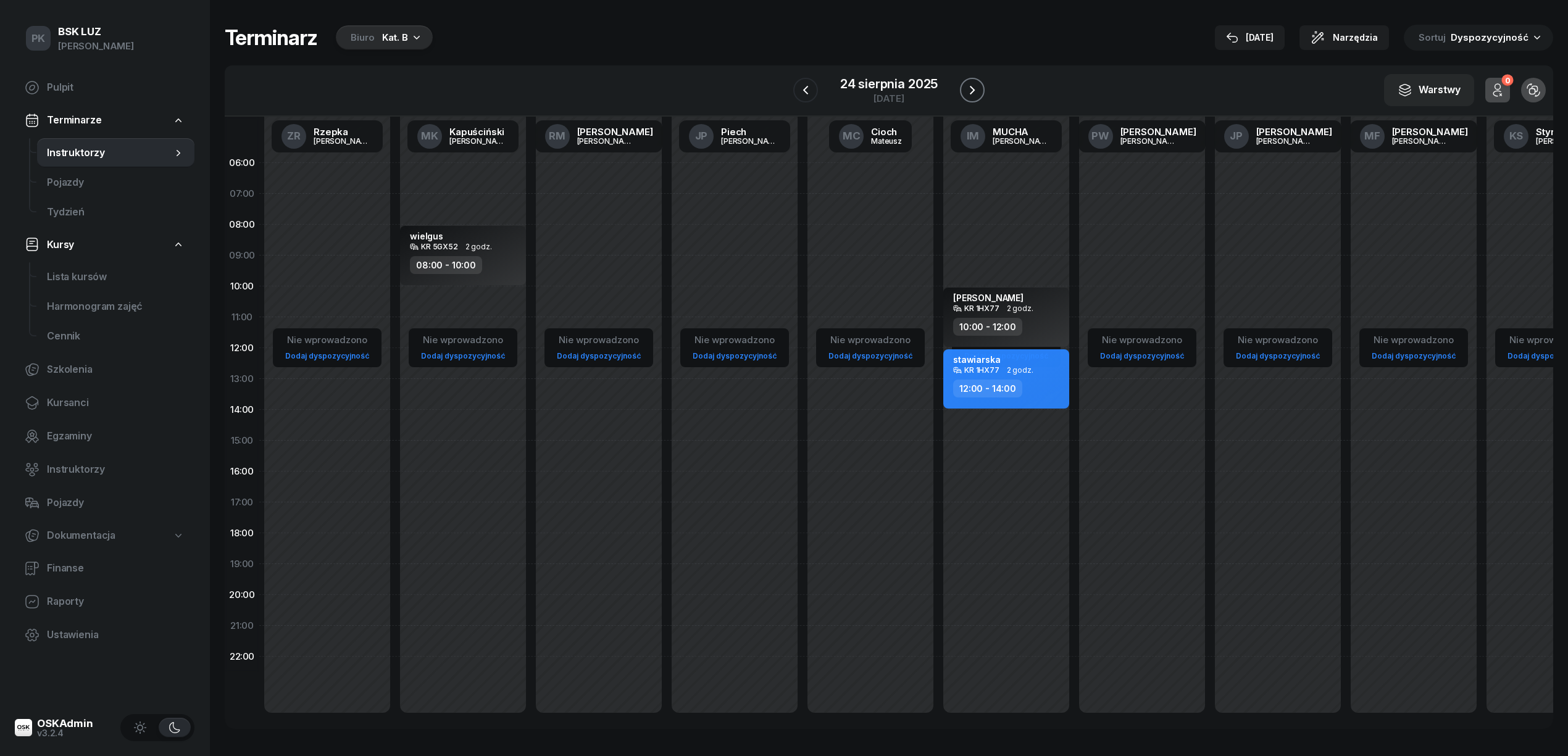
click at [968, 88] on icon "button" at bounding box center [973, 90] width 15 height 15
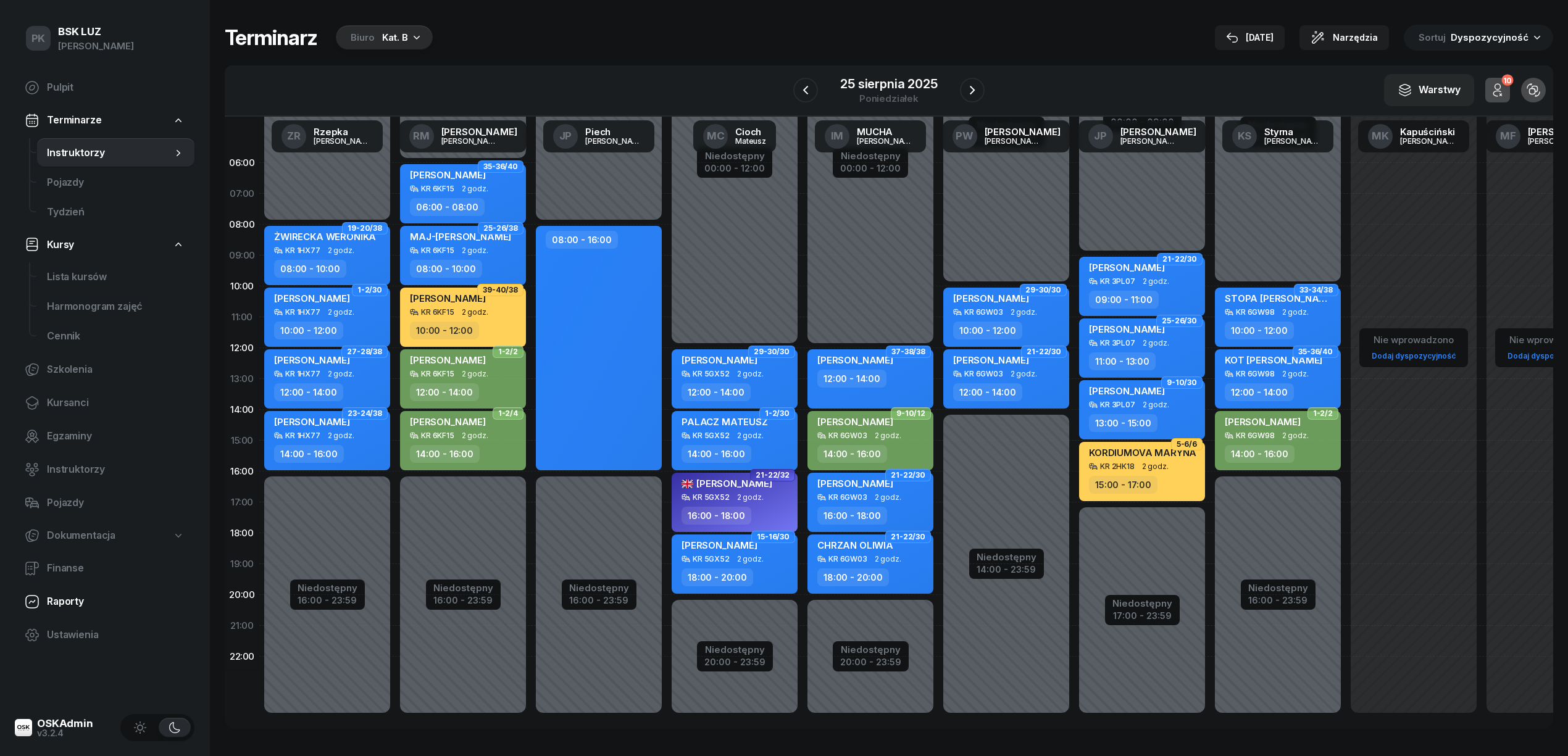
click at [71, 598] on span "Raporty" at bounding box center [116, 602] width 138 height 16
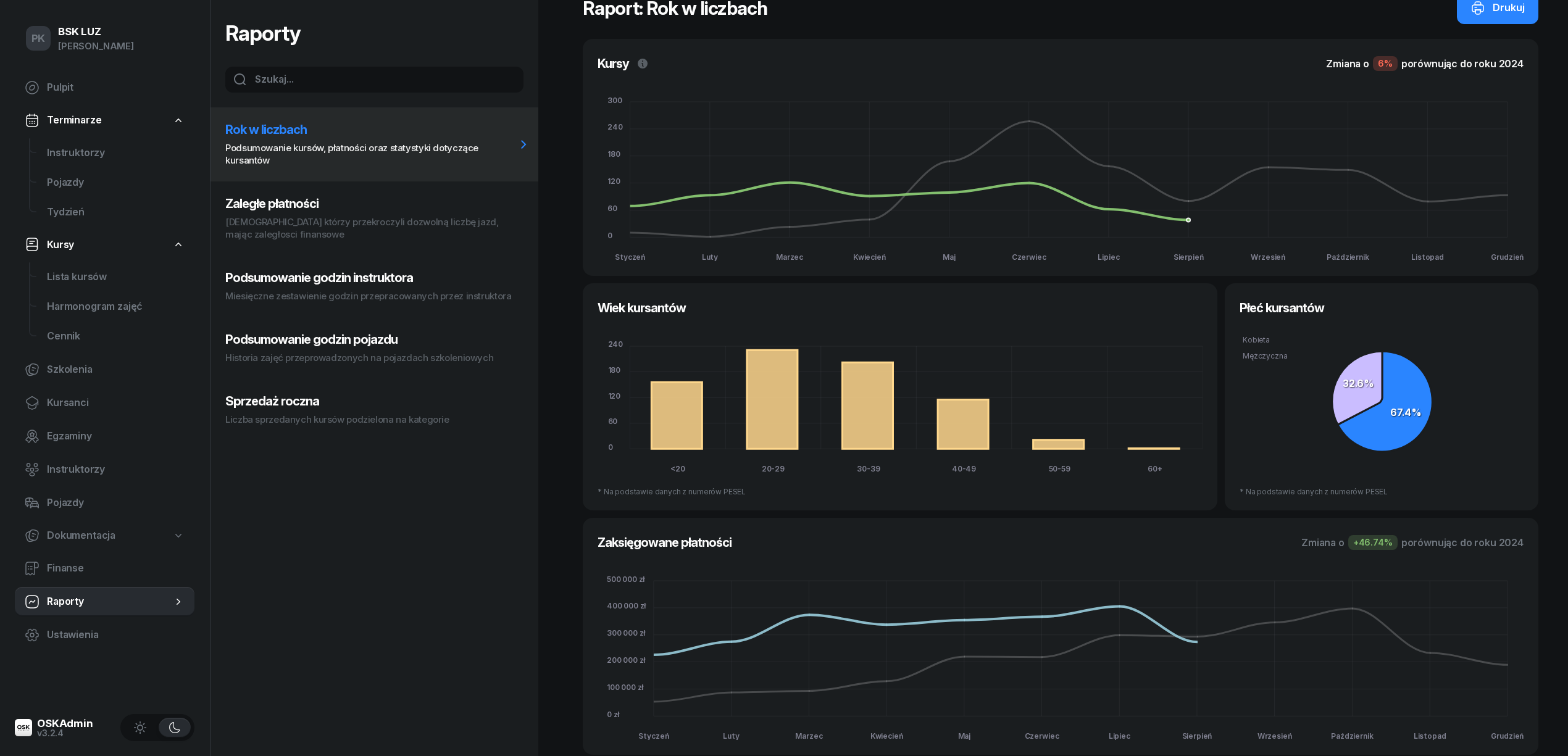
scroll to position [36, 0]
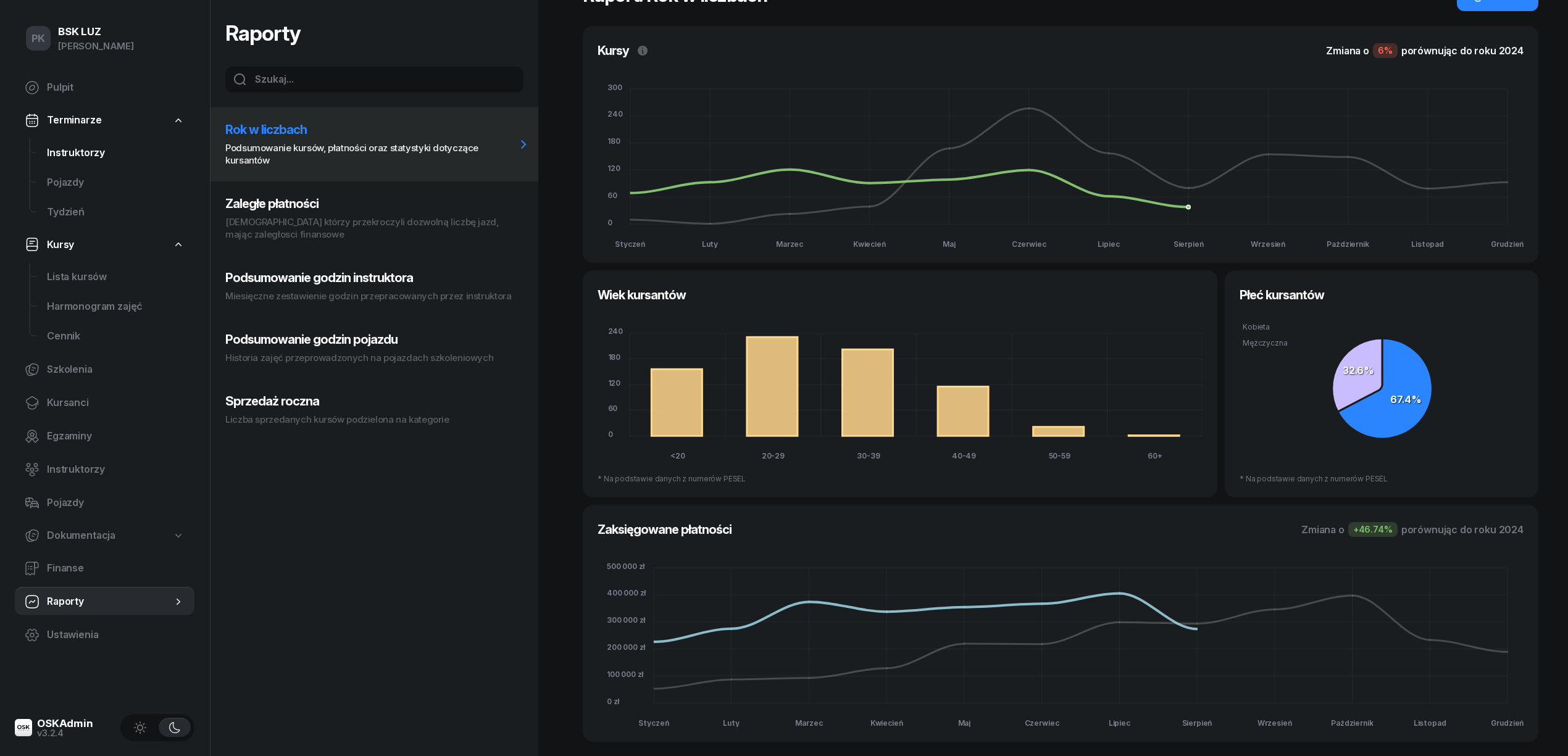
click at [91, 161] on link "Instruktorzy" at bounding box center [116, 154] width 158 height 30
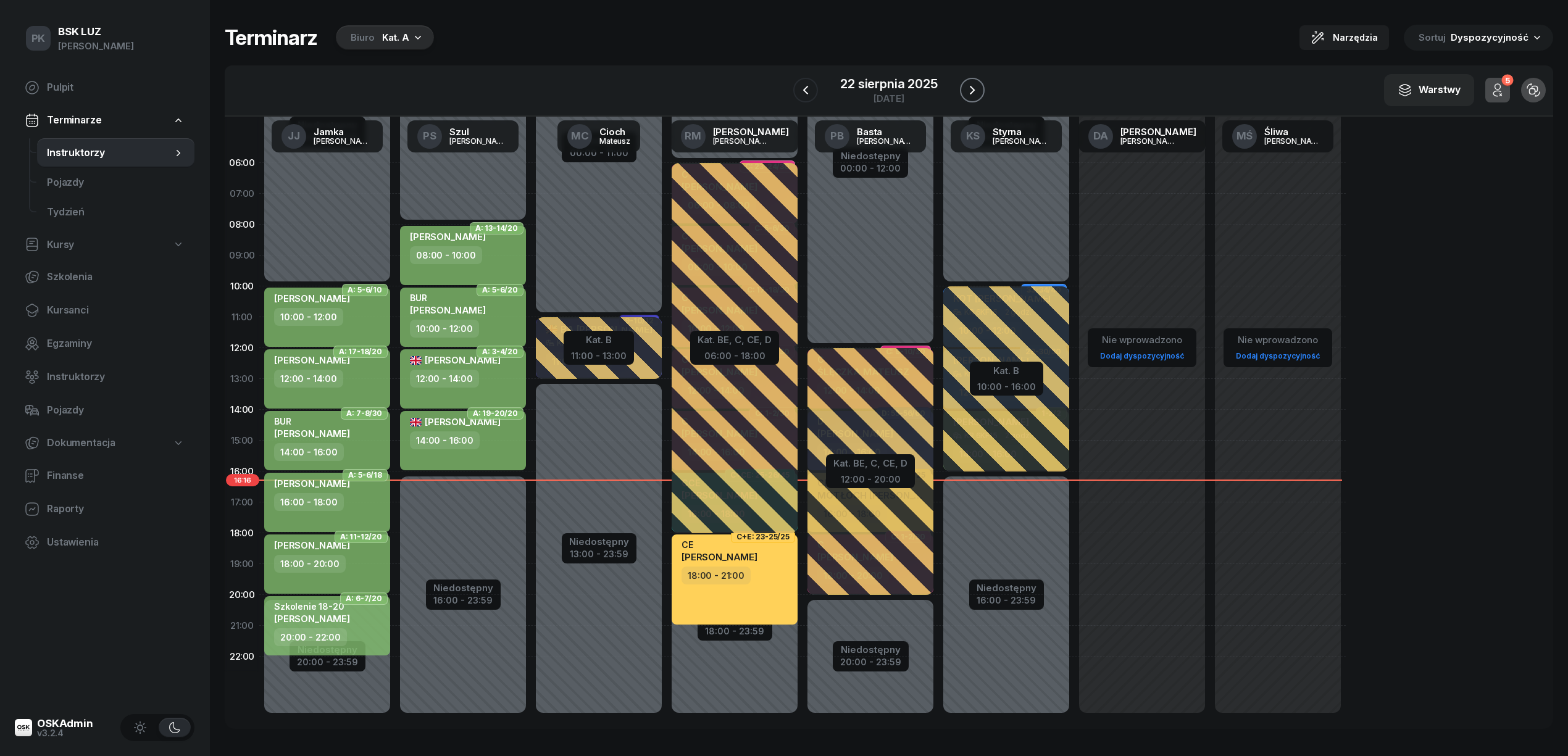
click at [973, 85] on icon "button" at bounding box center [973, 90] width 15 height 15
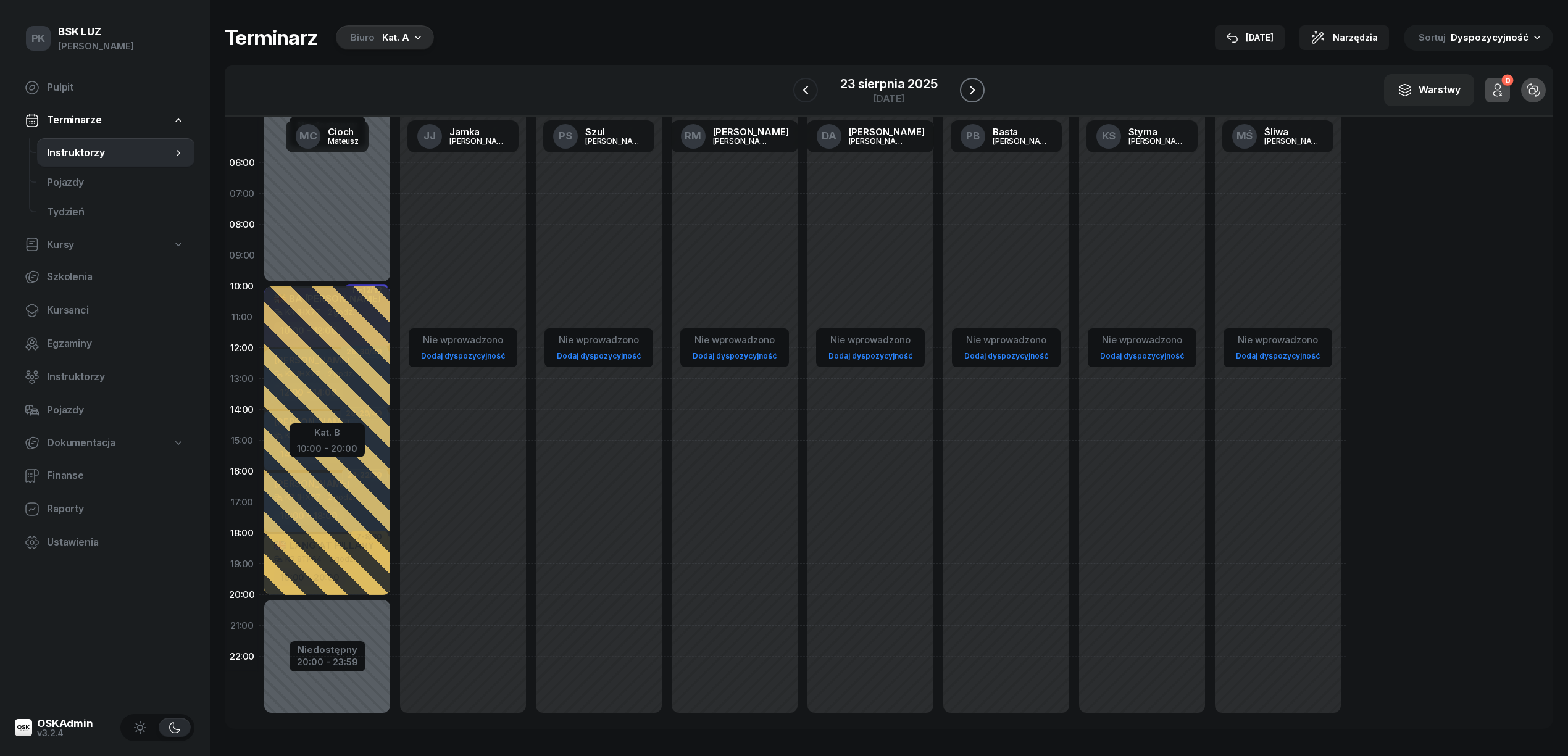
click at [973, 85] on icon "button" at bounding box center [973, 90] width 15 height 15
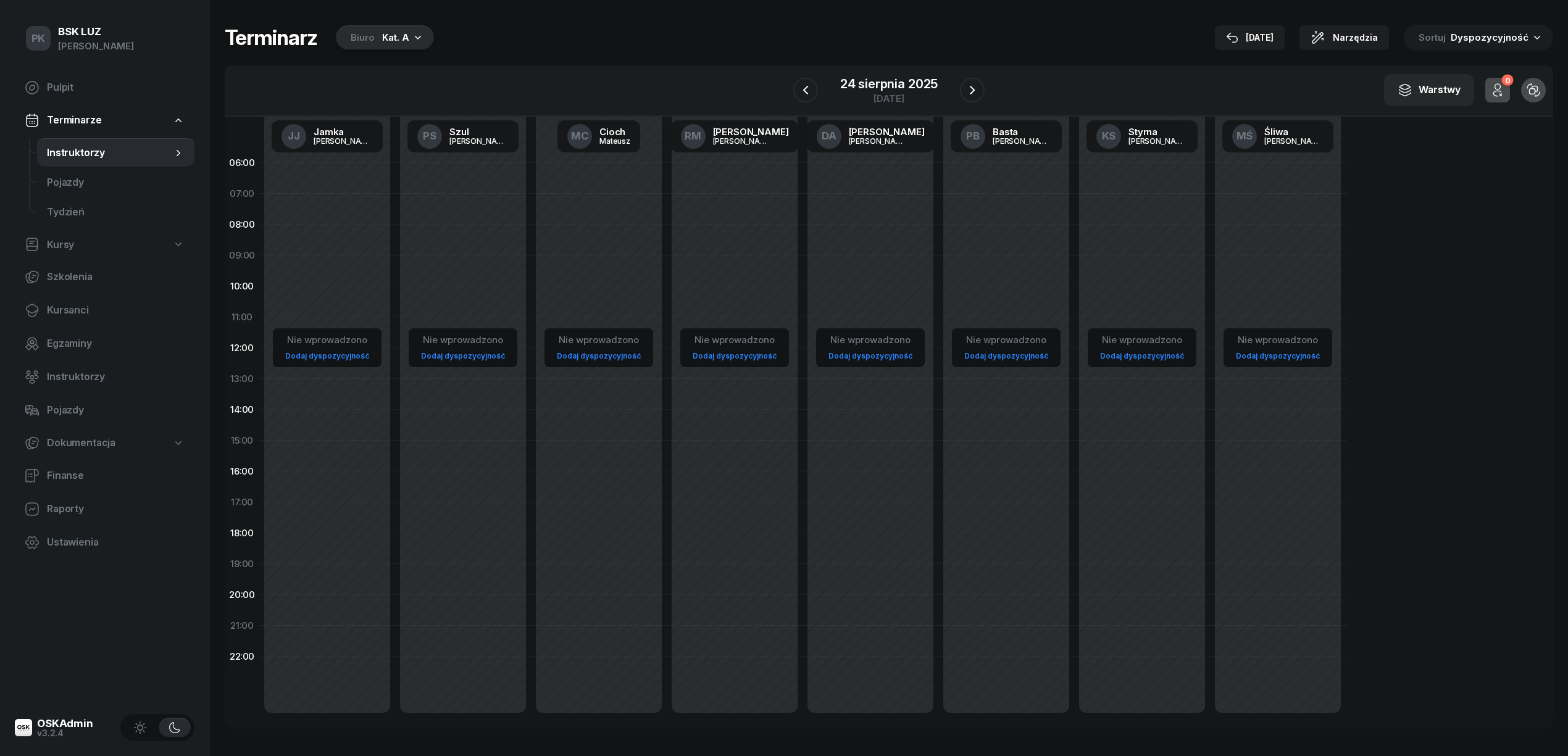
click at [929, 58] on div "Terminarz Biuro Kat. A [DATE] Narzędzia Sortuj Dyspozycyjność W Wybierz AK [PER…" at bounding box center [889, 377] width 1329 height 754
click at [960, 98] on div at bounding box center [973, 90] width 25 height 25
click at [970, 93] on icon "button" at bounding box center [973, 90] width 15 height 15
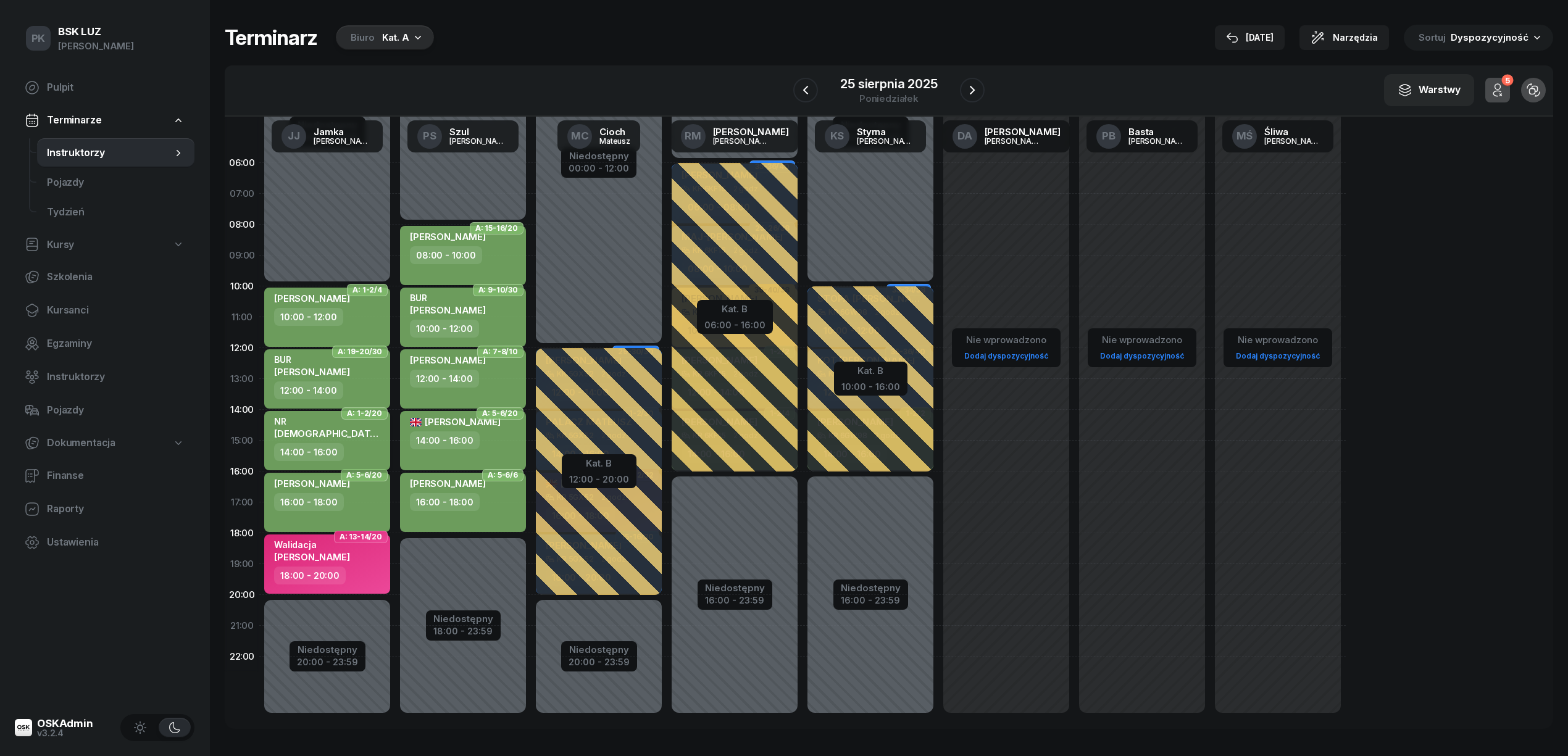
click at [361, 442] on div "NR KOŚCIÓŁEK GRZEGORZ" at bounding box center [328, 429] width 109 height 27
select select "14"
select select "16"
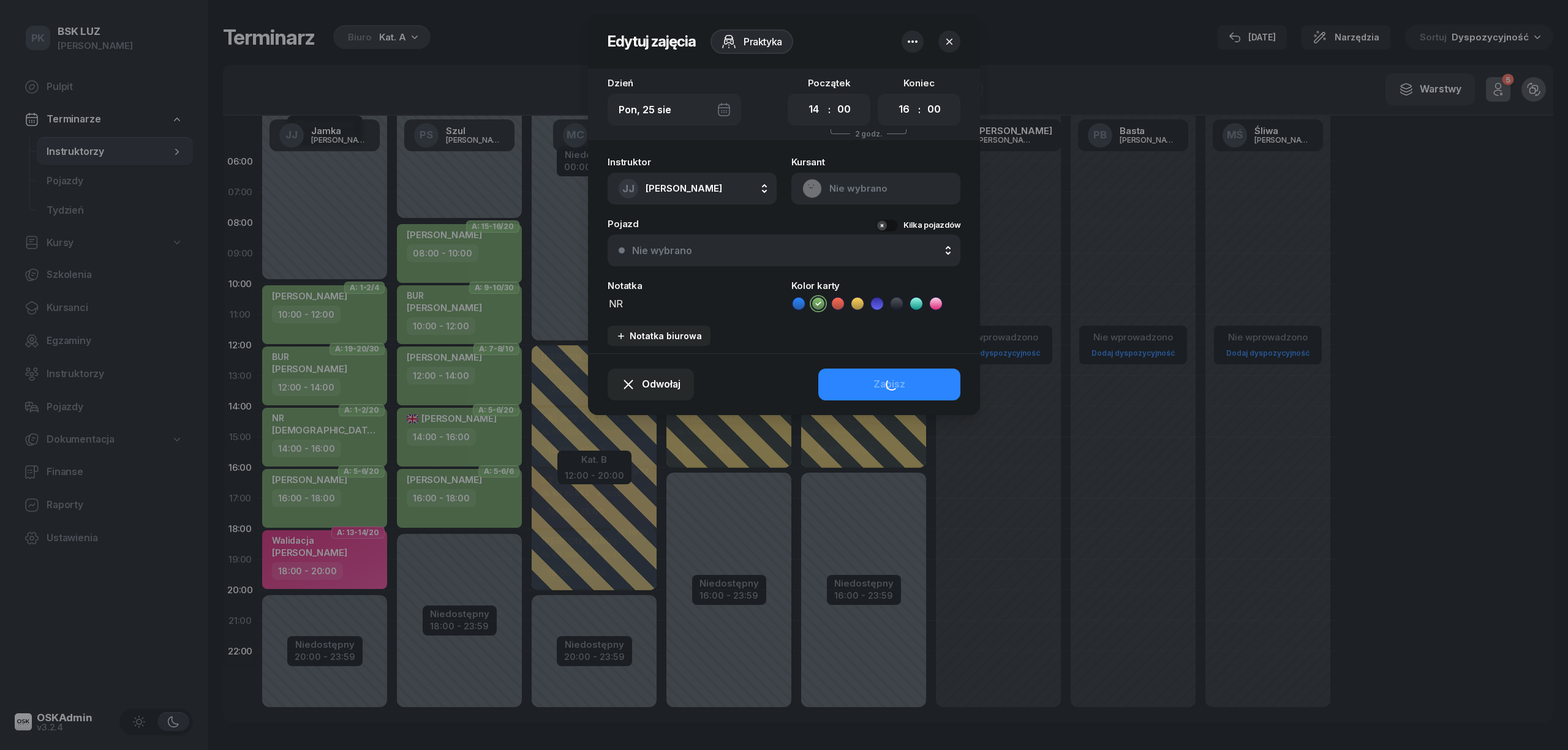
click at [646, 300] on textarea "NR" at bounding box center [692, 302] width 169 height 16
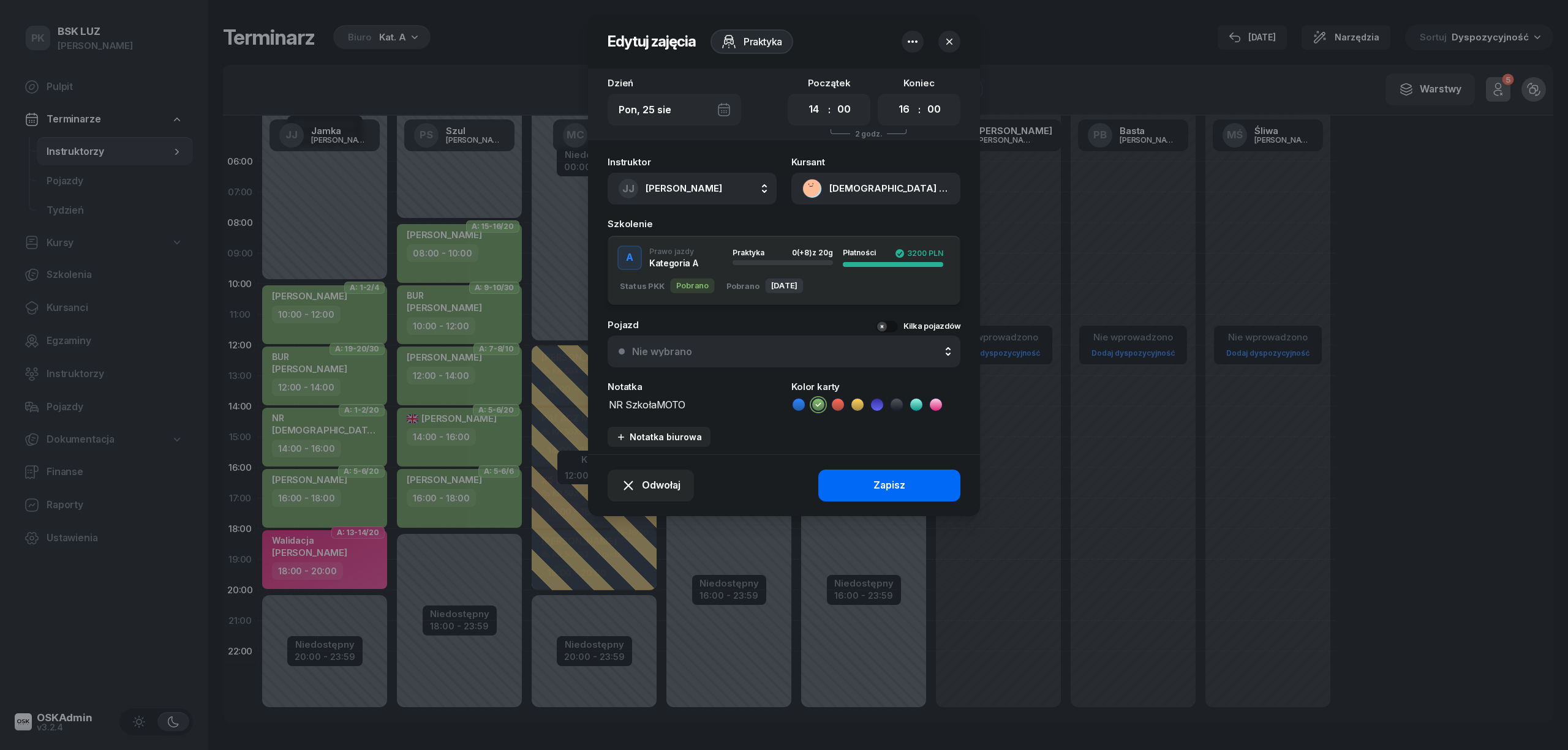
type textarea "NR SzkołaMOTO"
click at [904, 489] on div "Zapisz" at bounding box center [889, 485] width 32 height 16
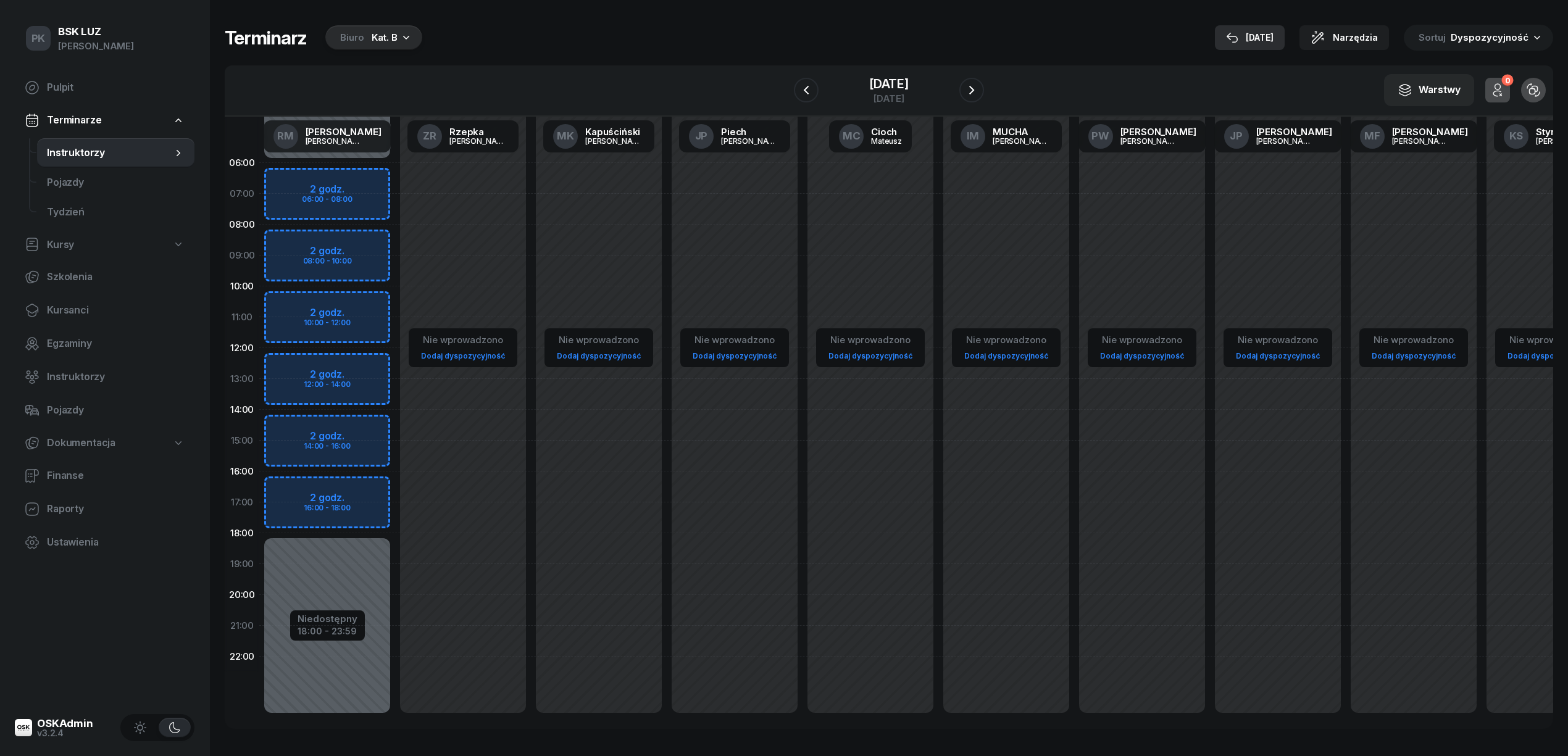
click at [1273, 37] on div "[DATE]" at bounding box center [1249, 37] width 47 height 15
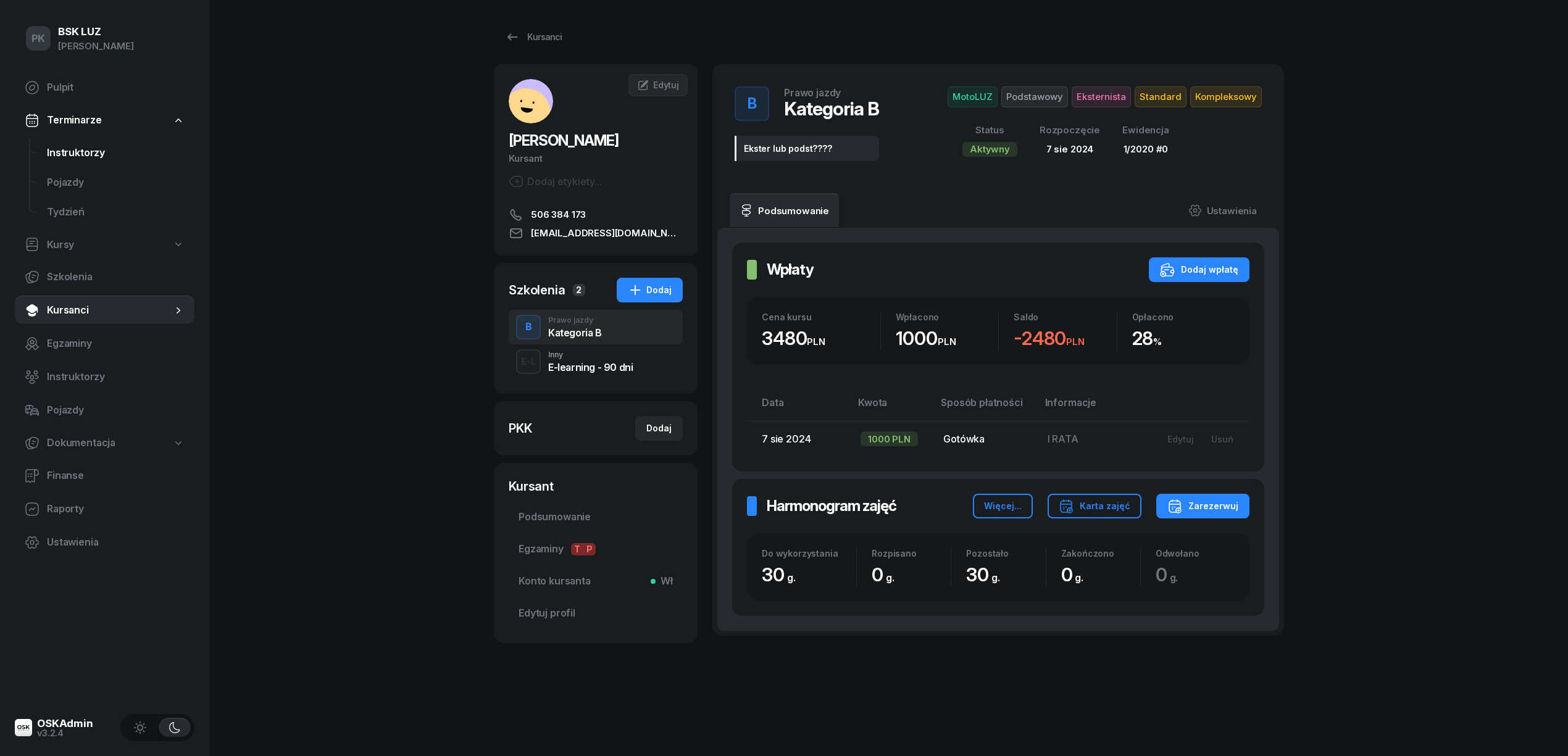
click at [107, 163] on link "Instruktorzy" at bounding box center [116, 154] width 158 height 30
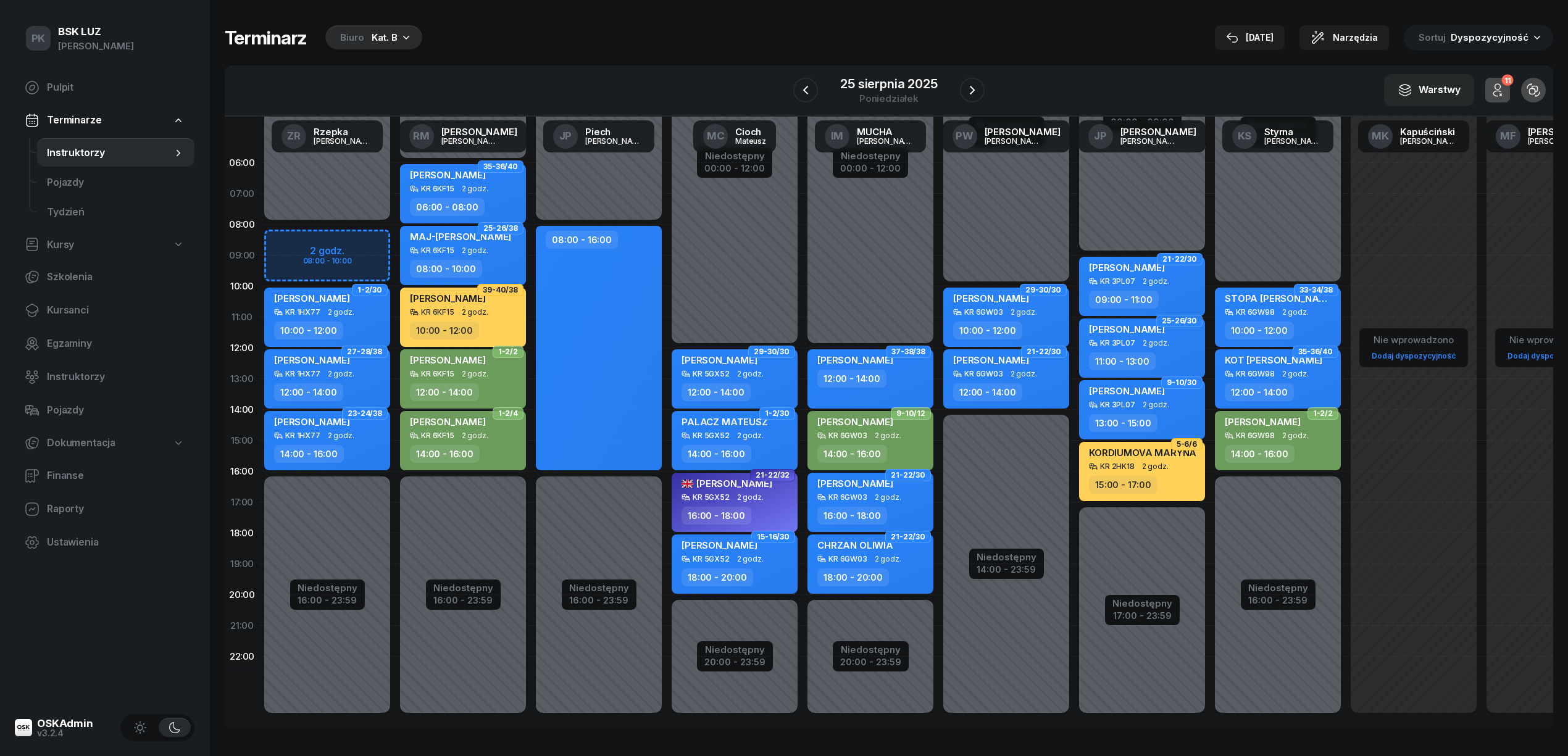
click at [379, 45] on div "Kat. B" at bounding box center [384, 37] width 26 height 15
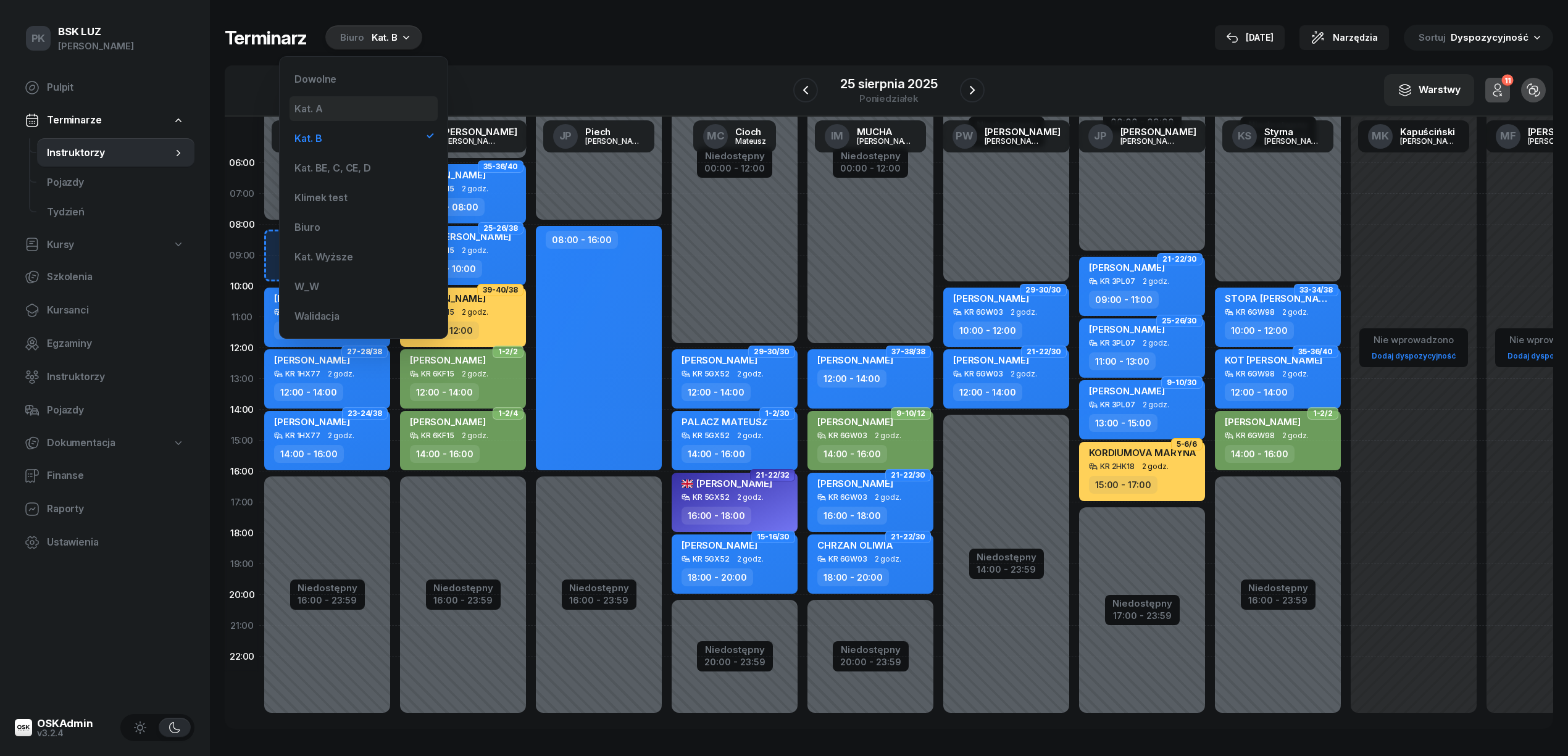
click at [365, 107] on div "Kat. A" at bounding box center [364, 109] width 149 height 25
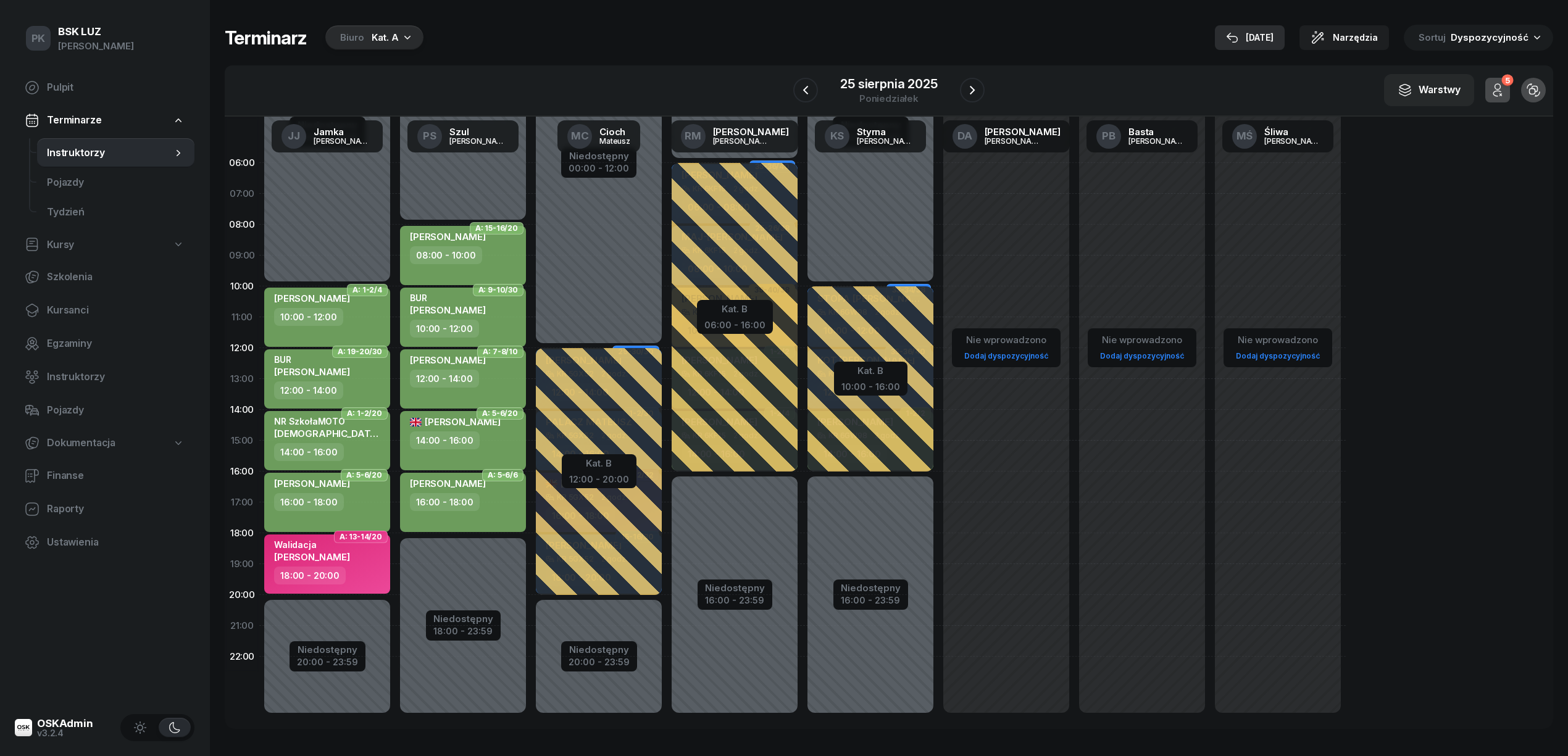
click at [1273, 33] on div "[DATE]" at bounding box center [1249, 37] width 47 height 15
